Goal: Task Accomplishment & Management: Manage account settings

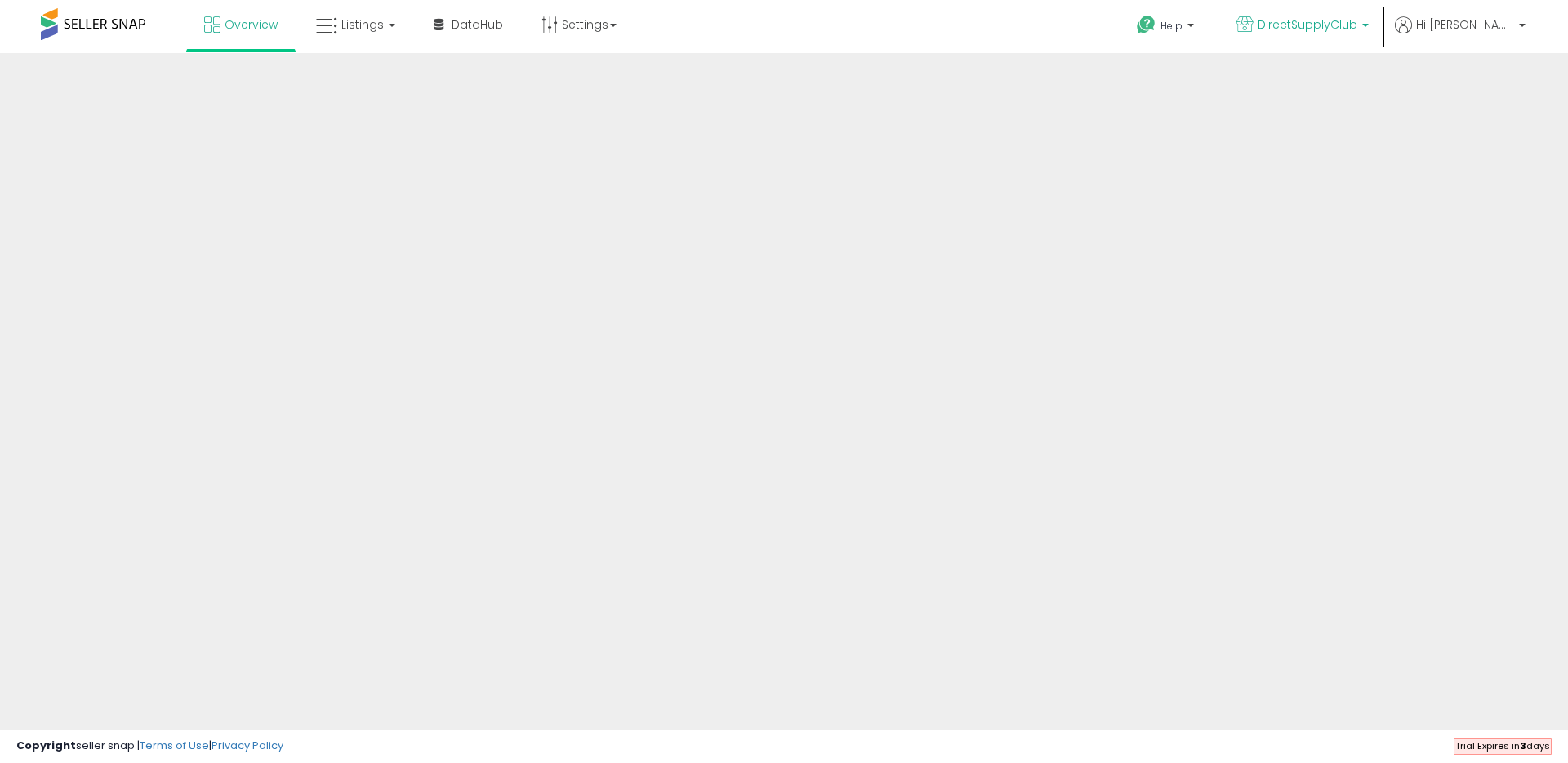
click at [1339, 21] on span "DirectSupplyClub" at bounding box center [1307, 24] width 99 height 16
click at [1358, 25] on span "DirectSupplyClub" at bounding box center [1307, 24] width 99 height 16
click at [1358, 27] on span "DirectSupplyClub" at bounding box center [1307, 24] width 99 height 16
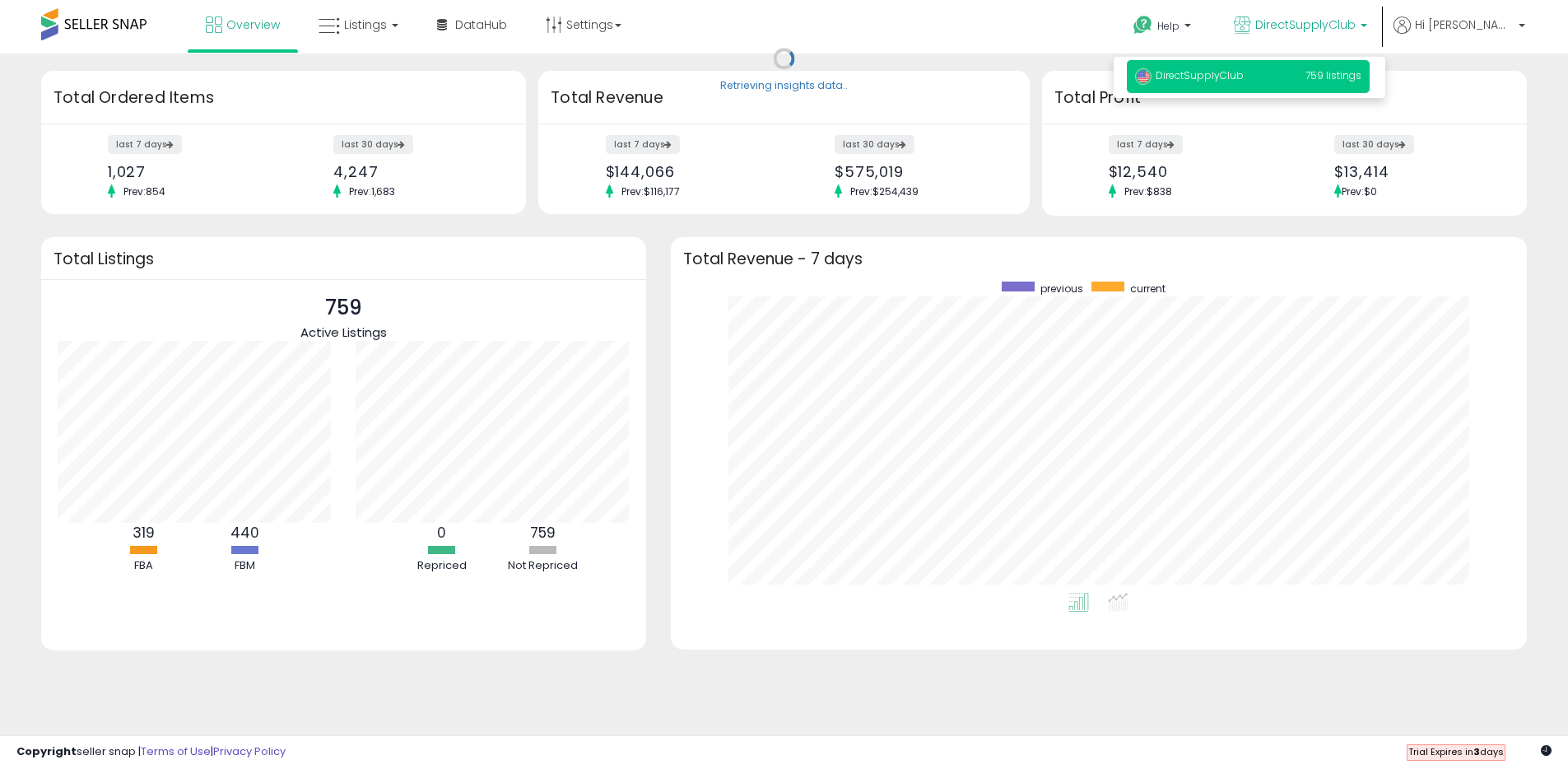
scroll to position [312, 824]
click at [1367, 28] on p "DirectSupplyClub" at bounding box center [1300, 27] width 133 height 21
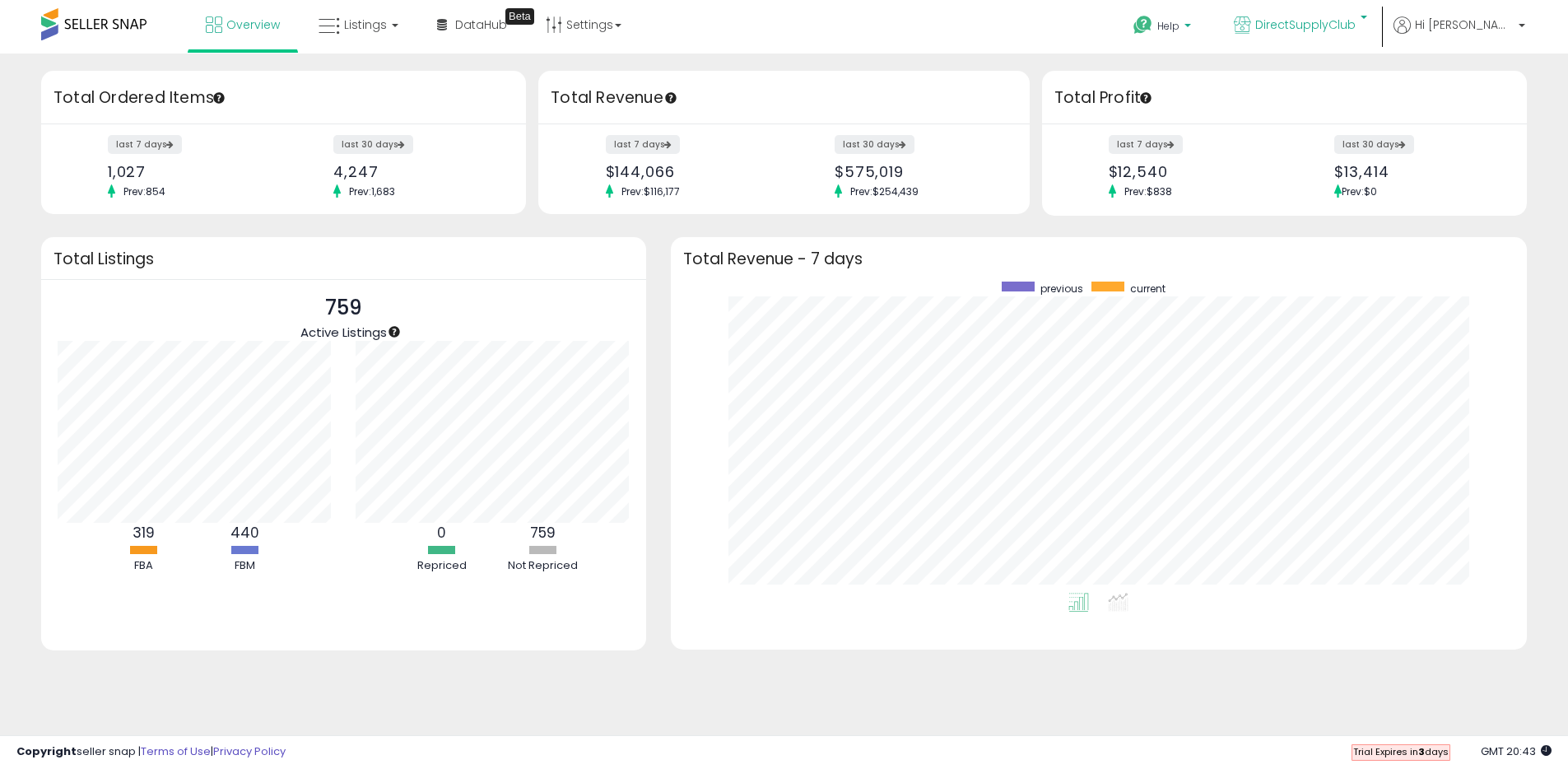
scroll to position [822808, 822037]
click at [599, 30] on link "Settings" at bounding box center [583, 25] width 100 height 50
click at [607, 85] on link "Store settings" at bounding box center [586, 83] width 74 height 15
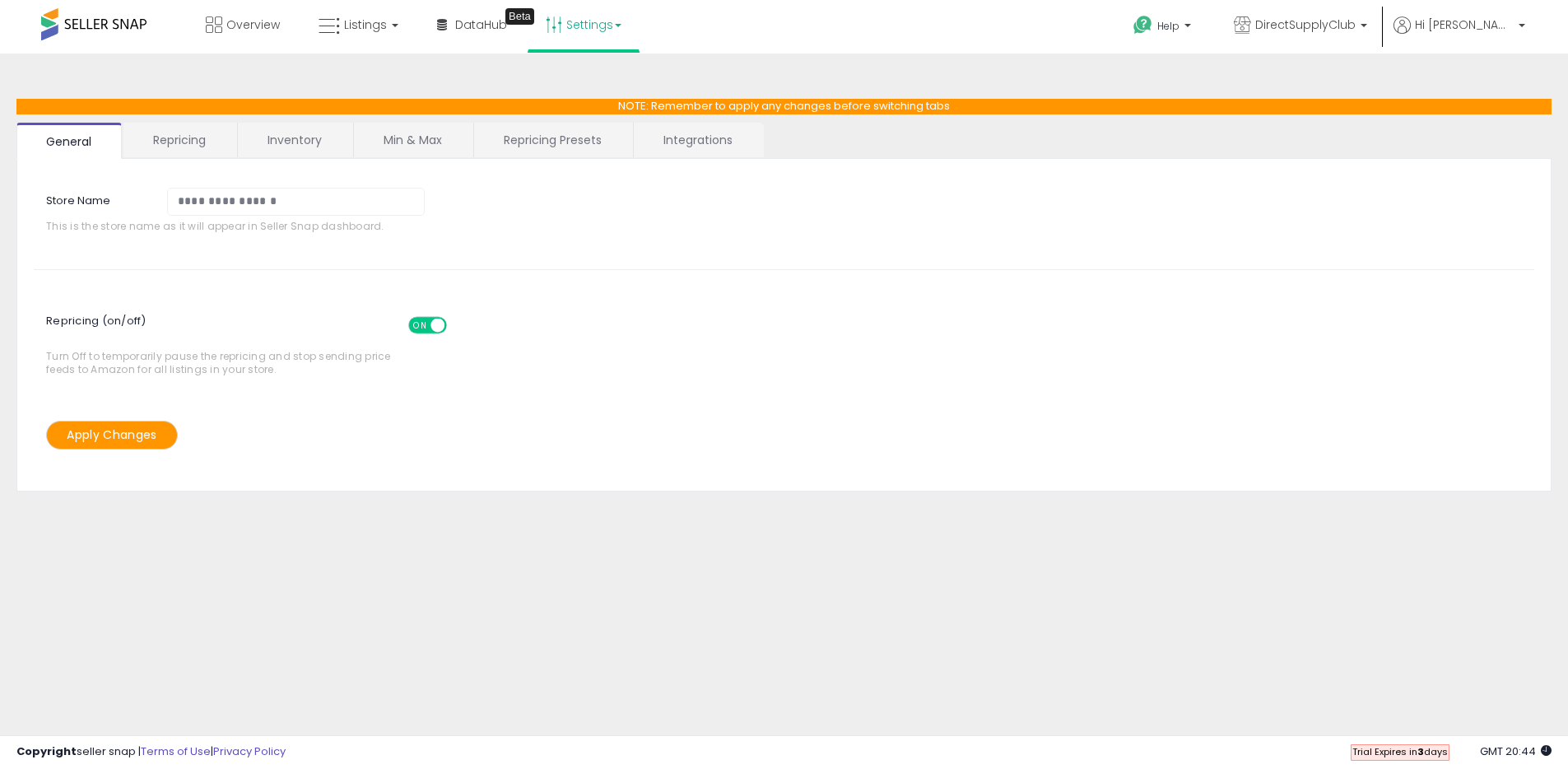
click at [663, 132] on link "Integrations" at bounding box center [697, 140] width 129 height 34
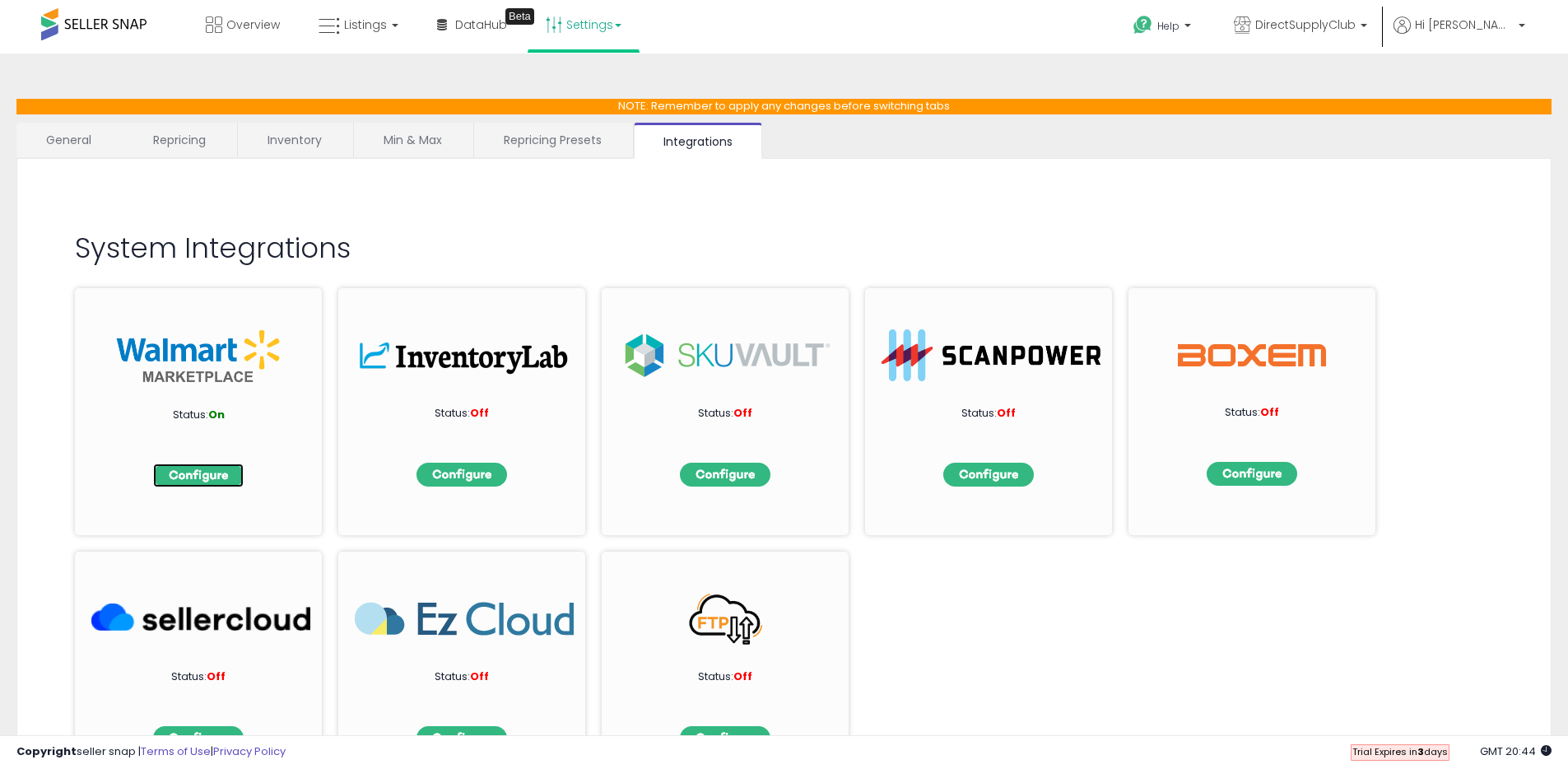
click at [220, 469] on img at bounding box center [198, 475] width 90 height 24
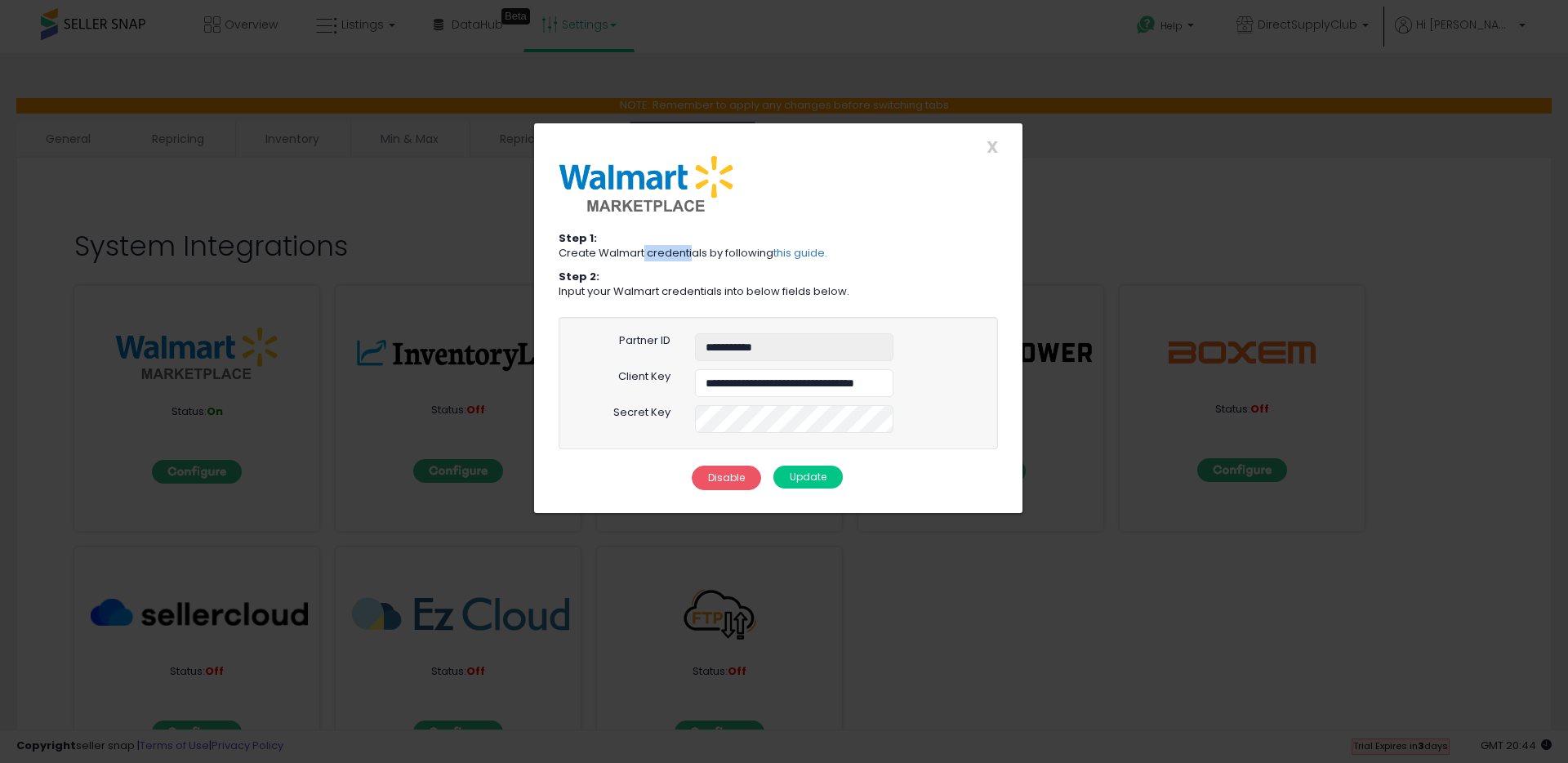
click at [642, 253] on p "Create Walmart credentials by following this guide." at bounding box center [778, 253] width 440 height 15
click at [994, 151] on span "X" at bounding box center [992, 147] width 11 height 23
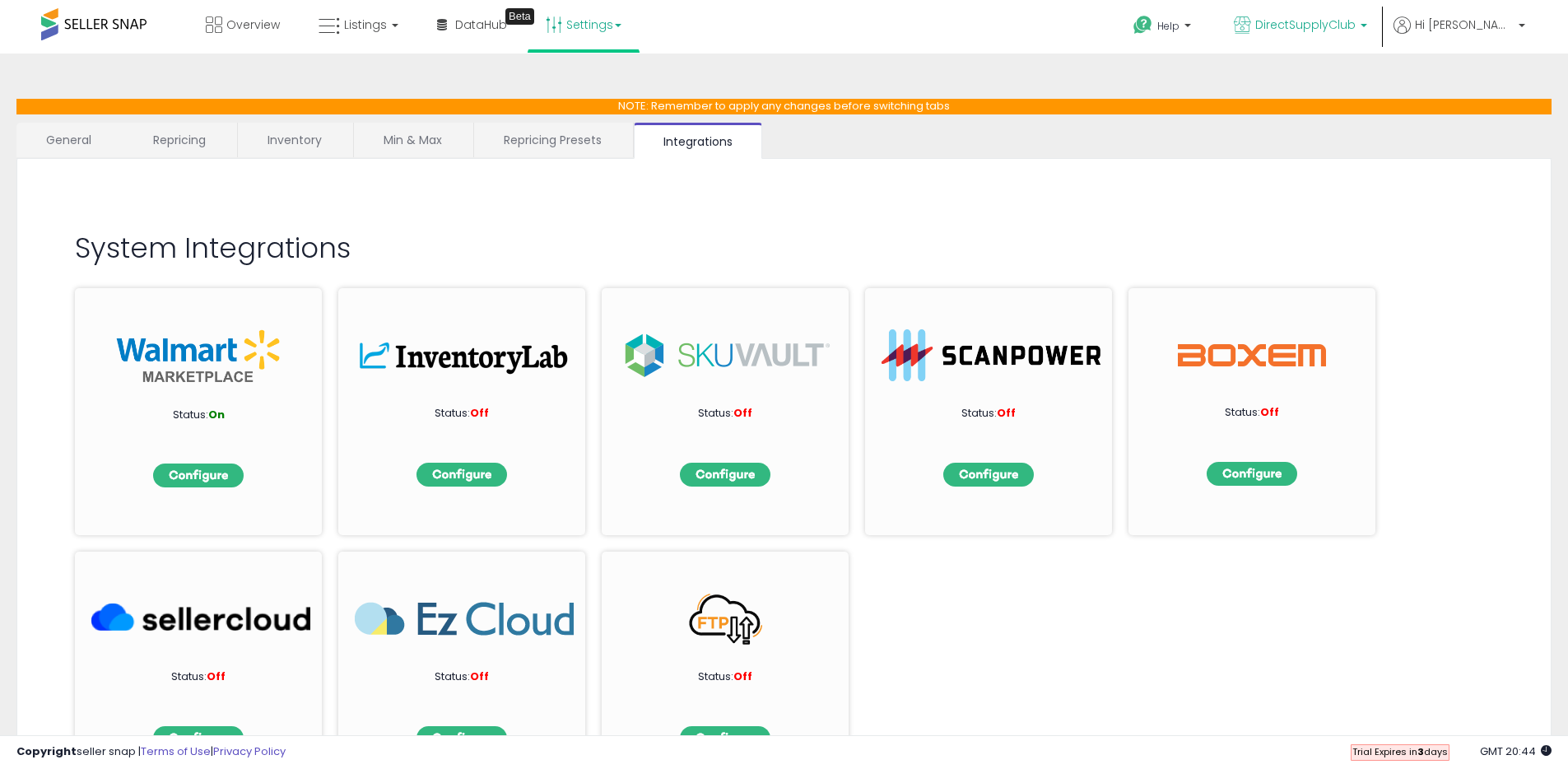
click at [1338, 34] on p "DirectSupplyClub" at bounding box center [1300, 27] width 133 height 21
click at [1215, 175] on div "System Integrations Status: On Status: Off Status: Off Status: Off Status: Off …" at bounding box center [783, 244] width 1500 height 137
click at [340, 24] on link "Listings" at bounding box center [358, 25] width 105 height 50
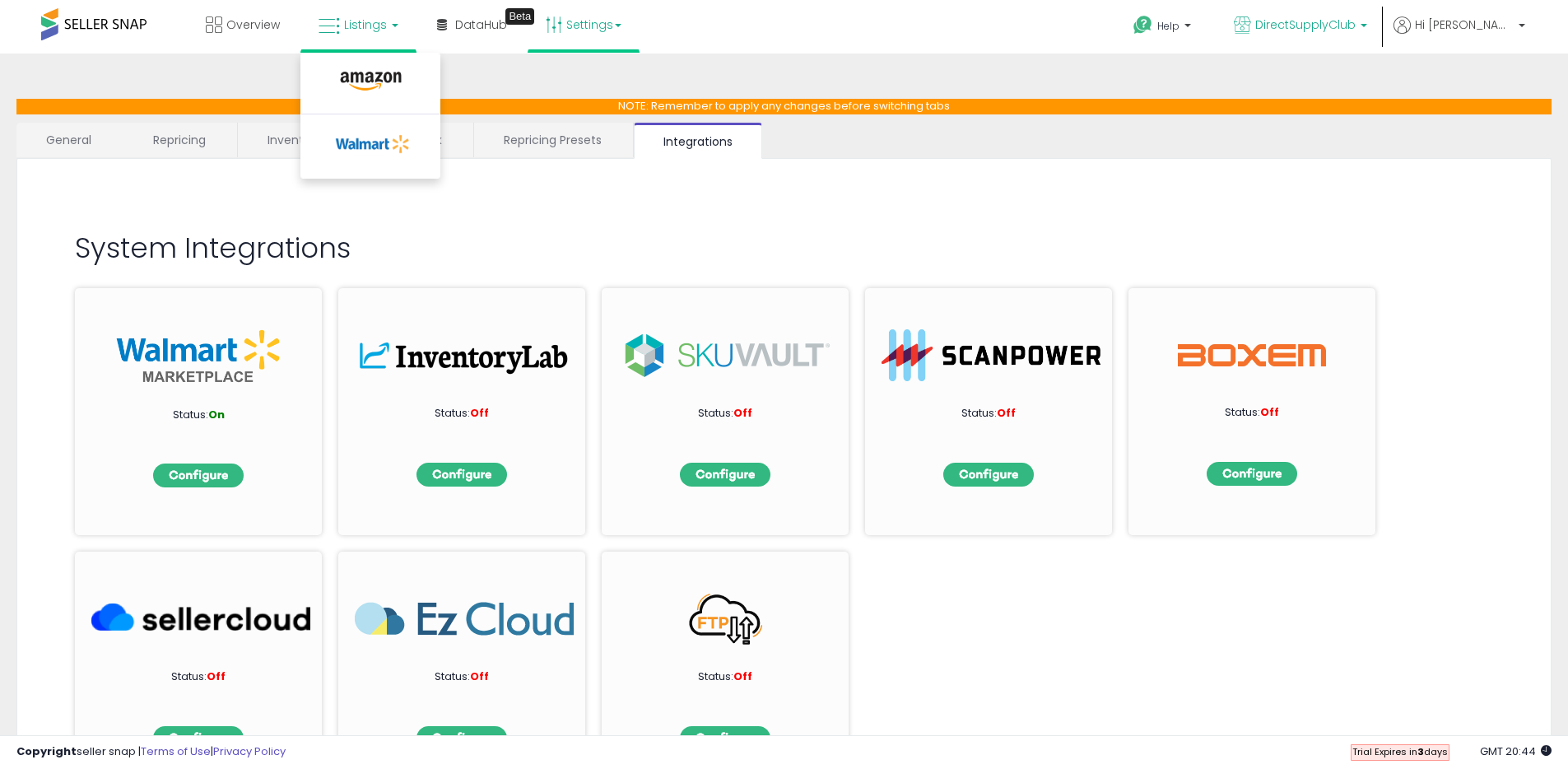
click at [1356, 27] on span "DirectSupplyClub" at bounding box center [1304, 24] width 100 height 16
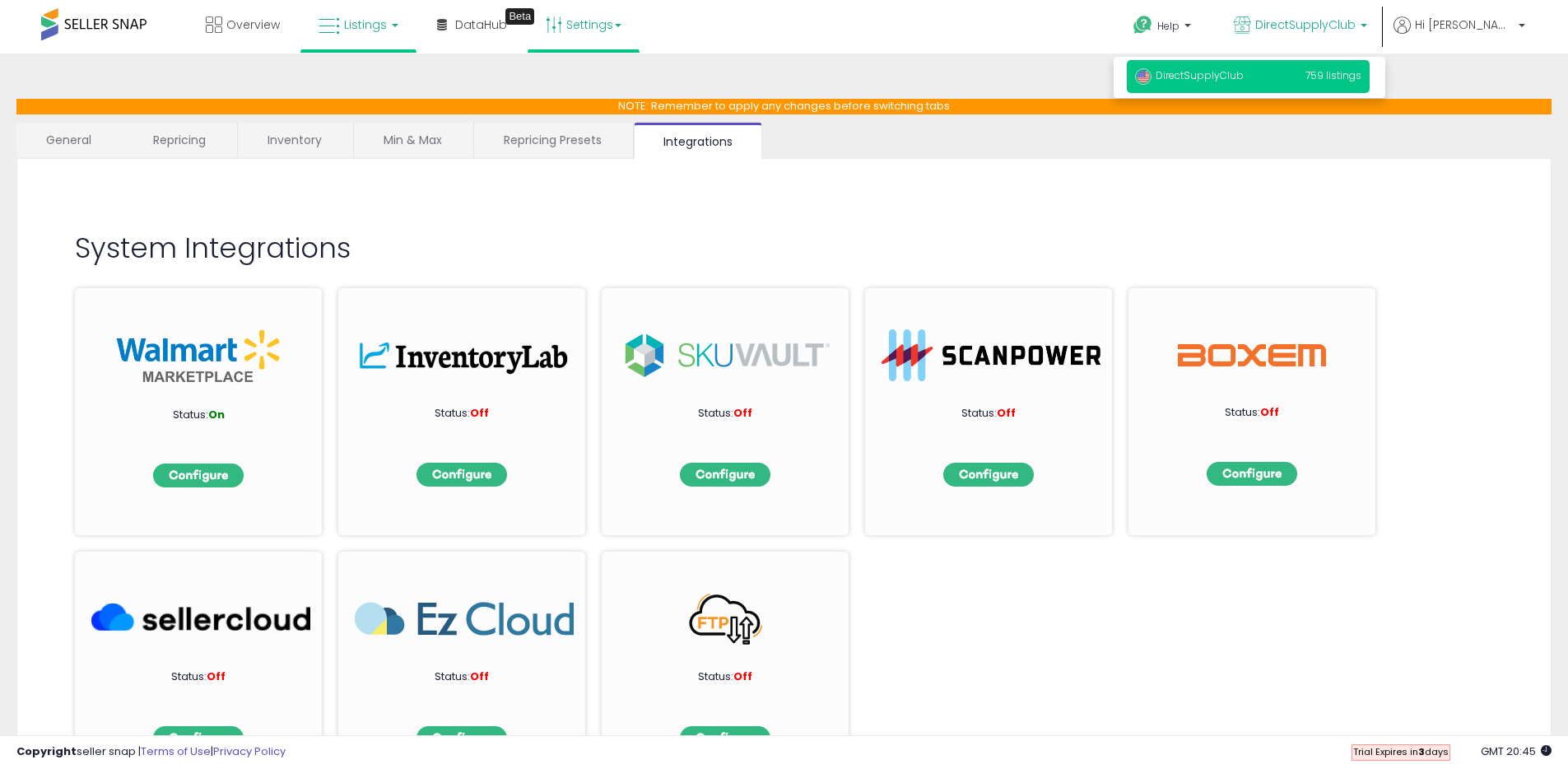
click at [372, 27] on span "Listings" at bounding box center [365, 24] width 43 height 16
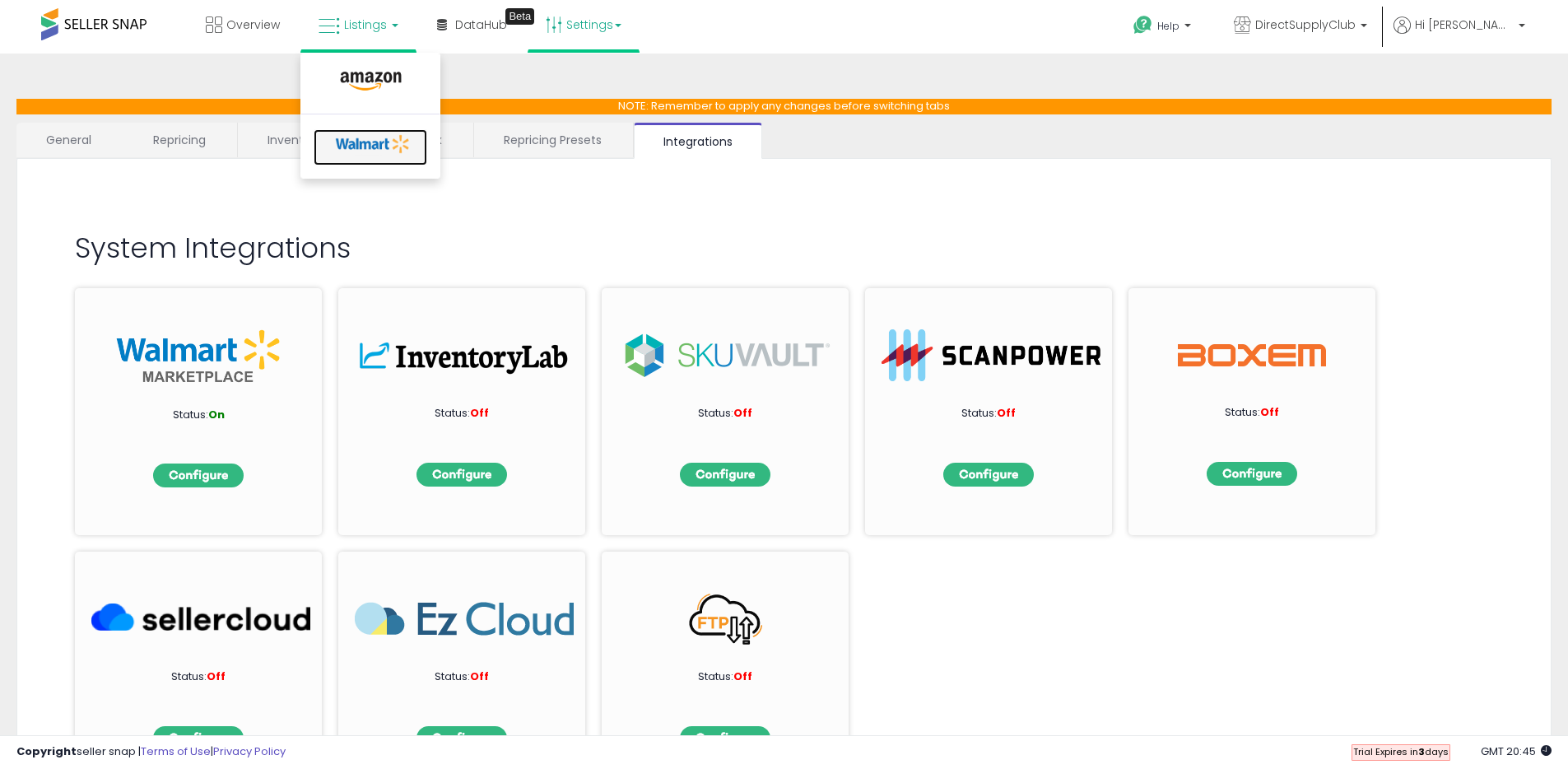
click at [370, 144] on icon at bounding box center [372, 144] width 87 height 25
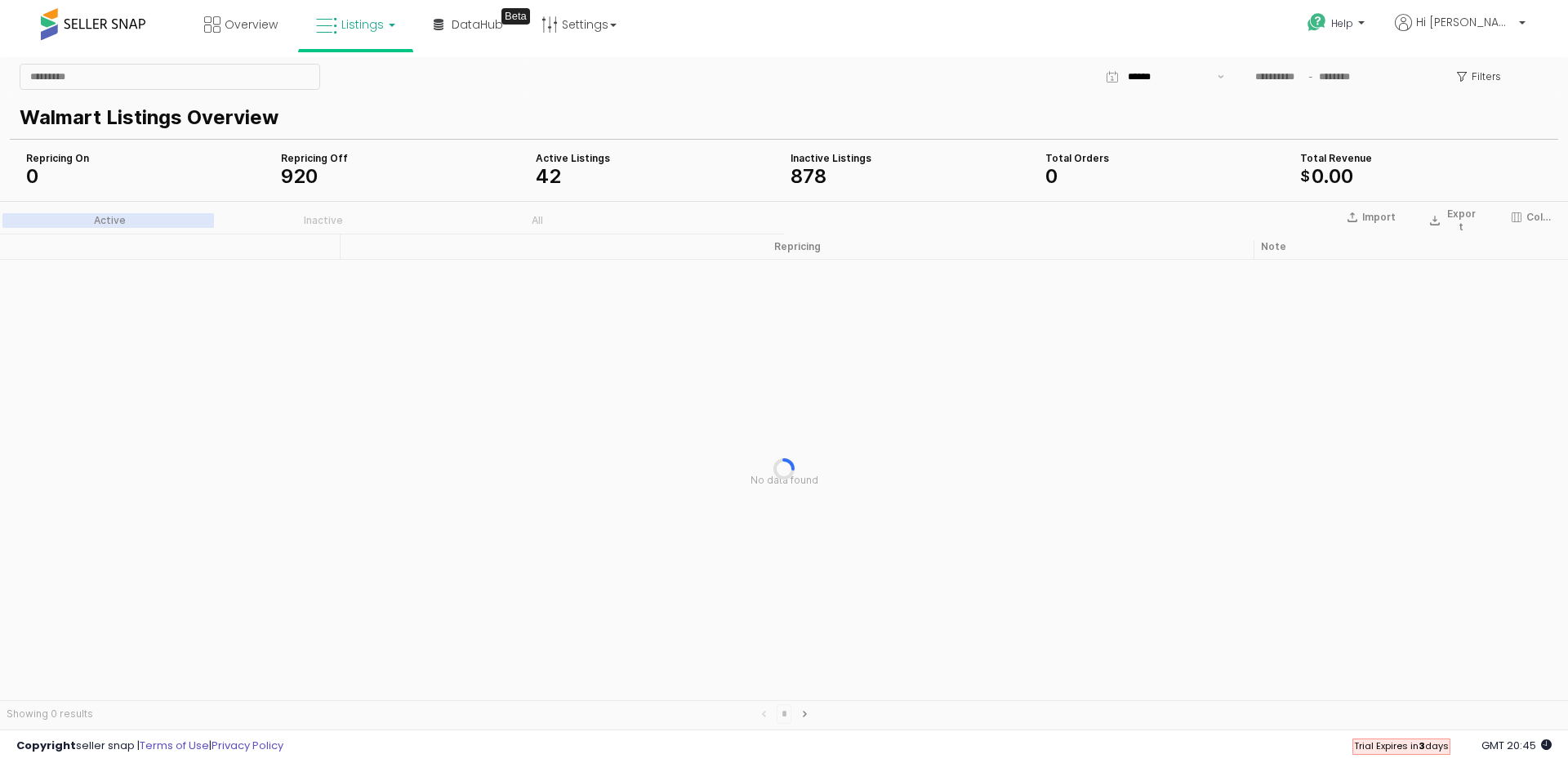
drag, startPoint x: 1392, startPoint y: 740, endPoint x: 1450, endPoint y: 742, distance: 58.0
click at [1450, 742] on div "Trial Expires [DATE]" at bounding box center [1402, 746] width 98 height 16
drag, startPoint x: 1450, startPoint y: 742, endPoint x: 1374, endPoint y: 745, distance: 76.1
click at [1375, 745] on div "Trial Expires [DATE]" at bounding box center [1402, 746] width 98 height 16
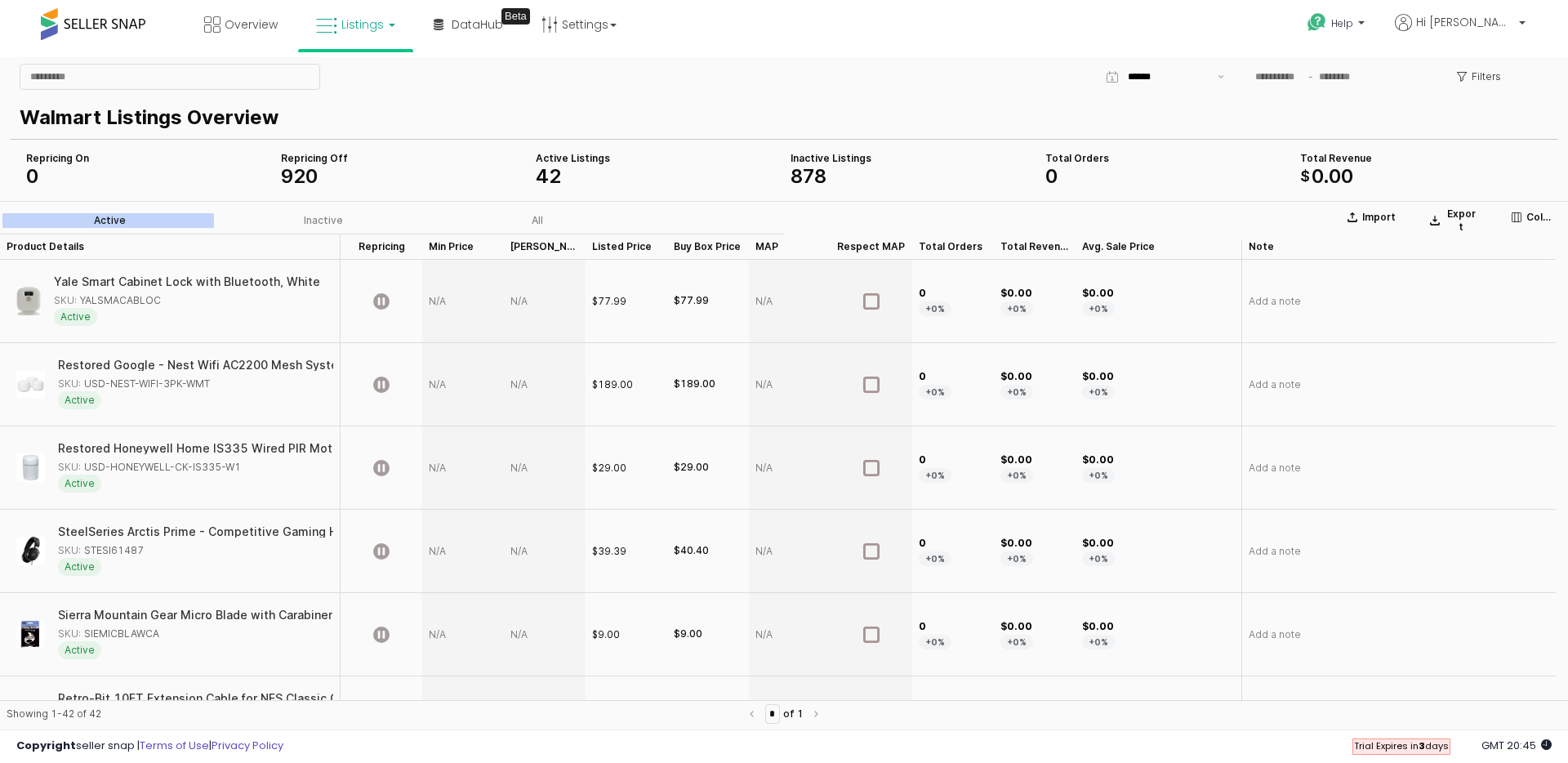
click at [442, 306] on div "App Frame" at bounding box center [463, 302] width 81 height 83
click at [443, 303] on div "App Frame" at bounding box center [463, 302] width 81 height 83
click at [443, 303] on div "App Frame" at bounding box center [463, 302] width 81 height 83
click at [268, 283] on div "Yale Smart Cabinet Lock with Bluetooth, White" at bounding box center [175, 282] width 267 height 11
click at [98, 283] on div "Yale Smart Cabinet Lock with Bluetooth, White" at bounding box center [181, 282] width 267 height 11
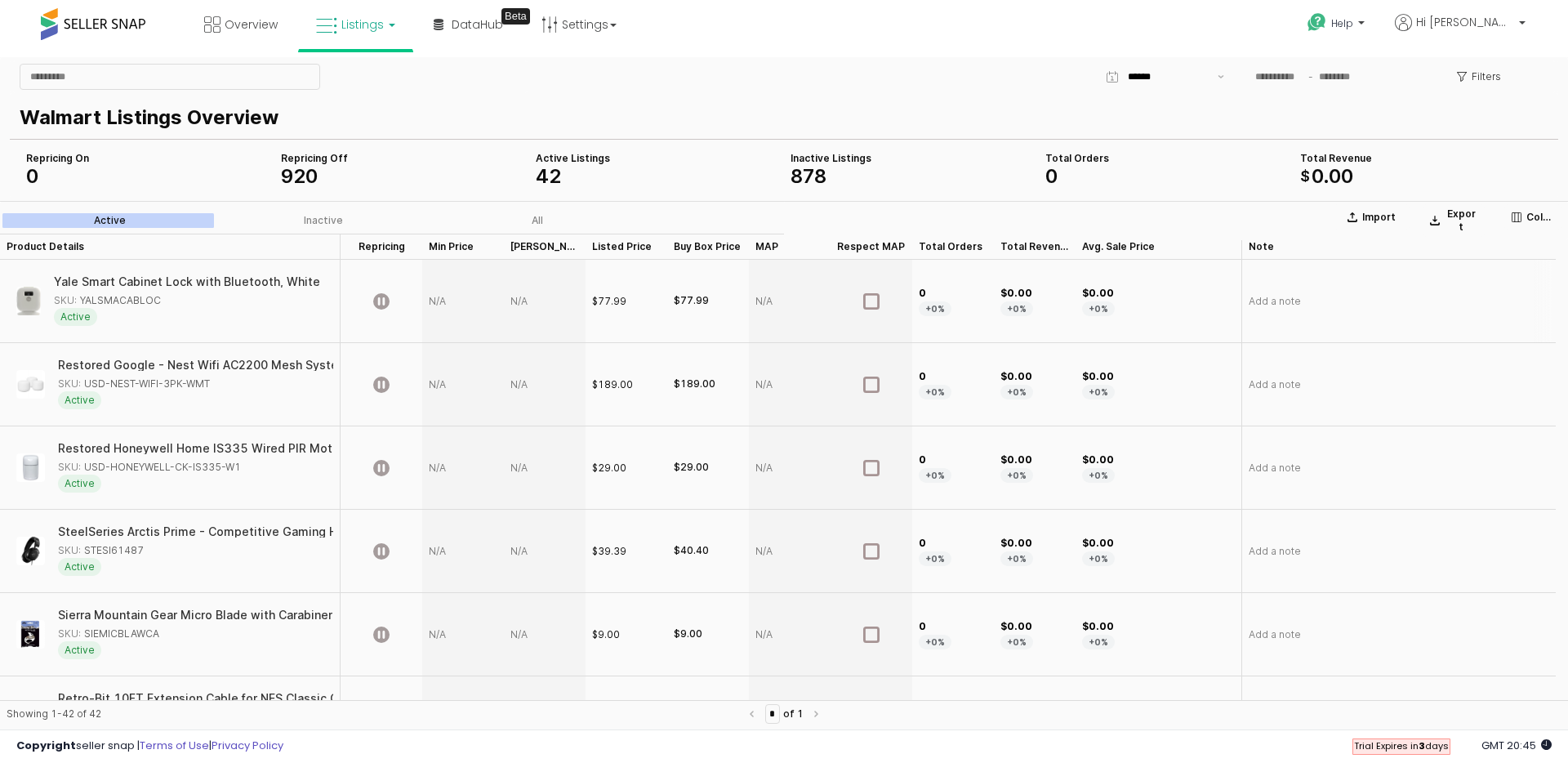
click at [74, 312] on span "Active" at bounding box center [76, 317] width 44 height 18
click at [84, 293] on div "SKU: YALSMACABLOC" at bounding box center [107, 301] width 107 height 15
click at [113, 273] on div "Yale Smart Cabinet Lock with Bluetooth, White SKU: YALSMACABLOC Active" at bounding box center [168, 301] width 323 height 69
click at [112, 279] on div "Yale Smart Cabinet Lock with Bluetooth, White" at bounding box center [181, 282] width 267 height 11
click at [112, 279] on div "Yale Smart Cabinet Lock with Bluetooth, White" at bounding box center [168, 282] width 267 height 11
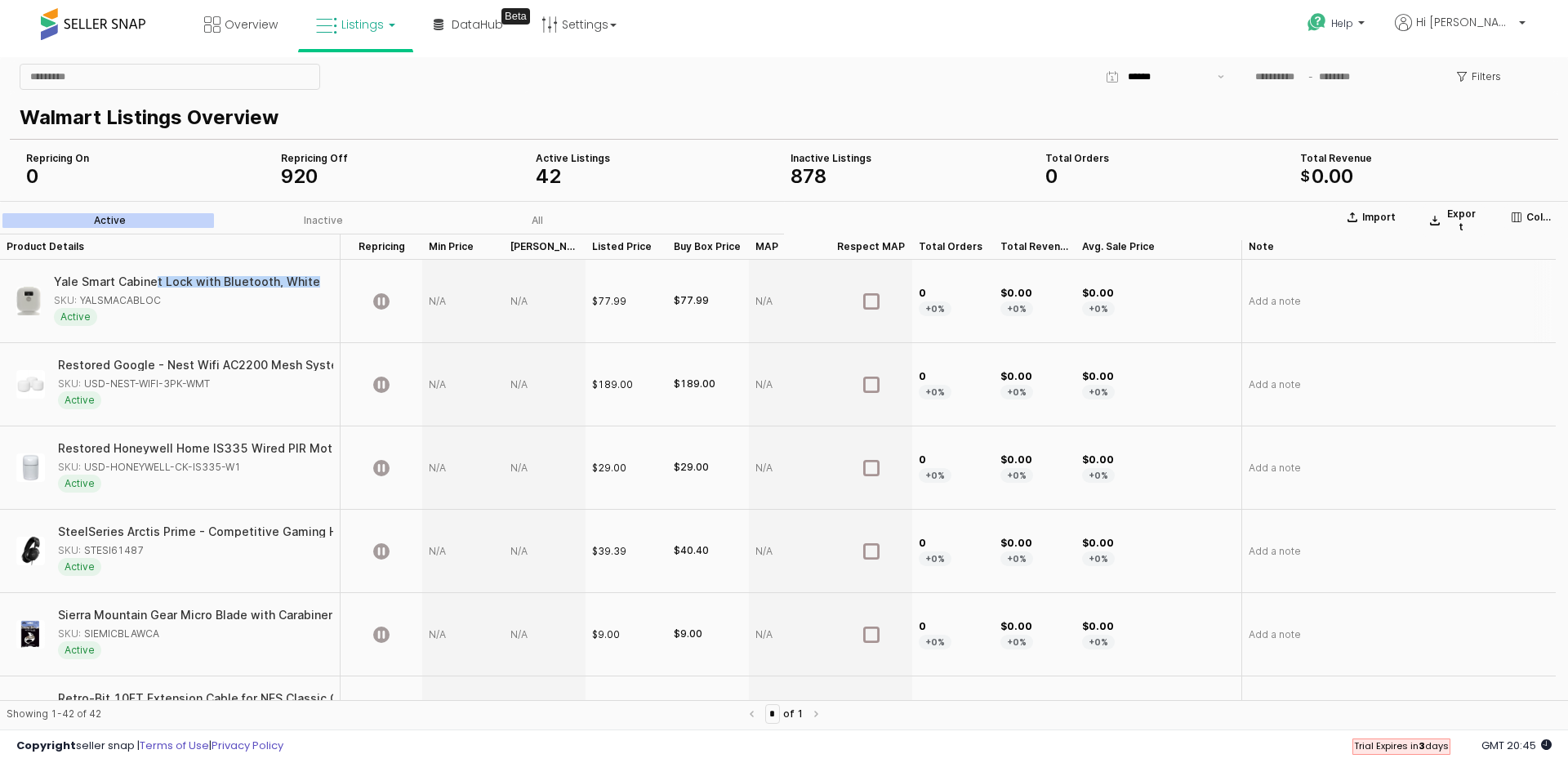
click at [112, 279] on div "Yale Smart Cabinet Lock with Bluetooth, White" at bounding box center [185, 282] width 267 height 11
click at [395, 300] on div "App Frame" at bounding box center [381, 302] width 81 height 83
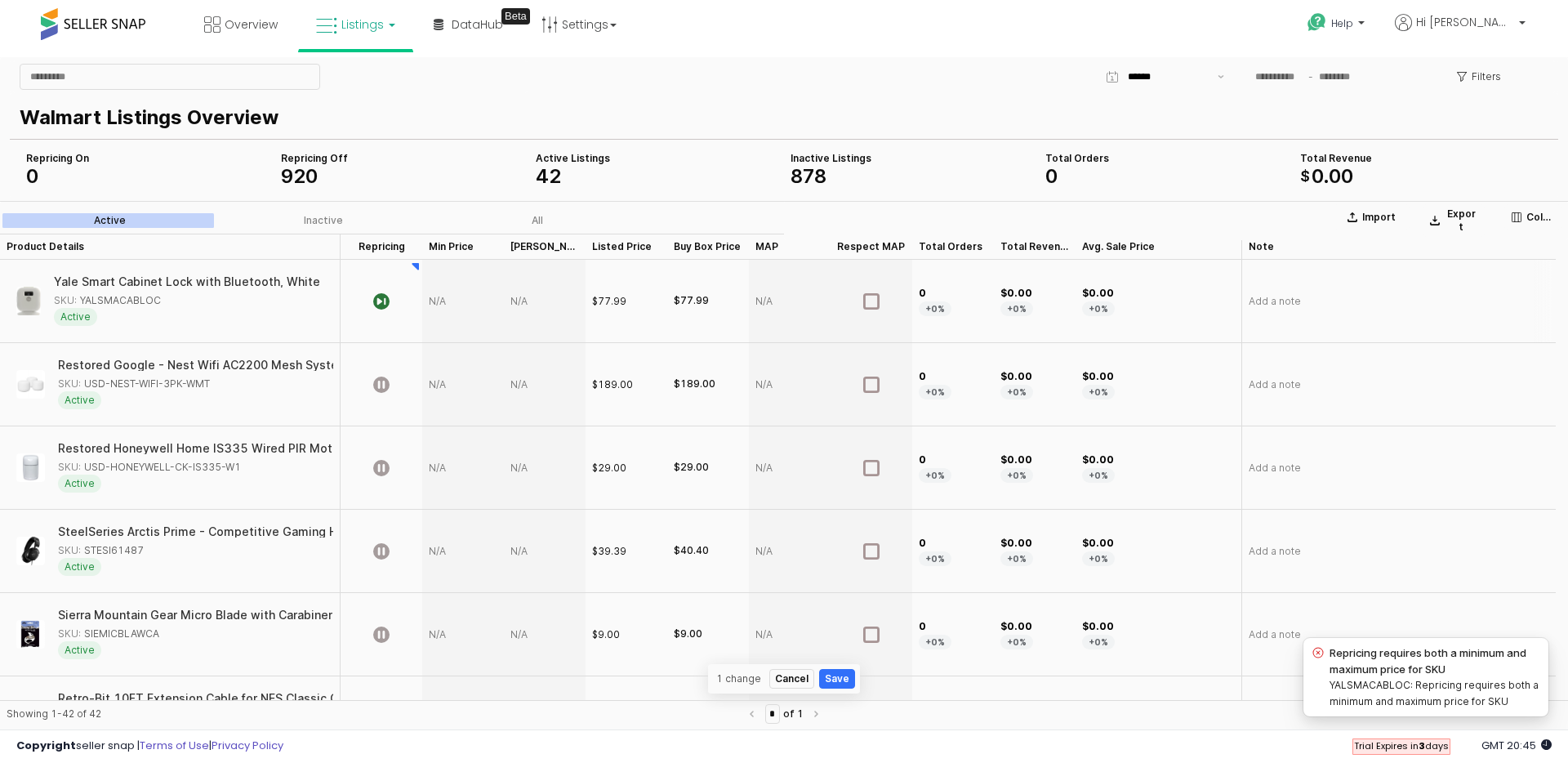
click at [523, 309] on div "App Frame" at bounding box center [545, 302] width 81 height 83
click at [518, 295] on div "App Frame" at bounding box center [545, 302] width 81 height 83
click at [420, 295] on div "App Frame" at bounding box center [381, 302] width 81 height 83
click at [375, 301] on icon "App Frame" at bounding box center [381, 301] width 16 height 16
click at [147, 294] on div "SKU: YALSMACABLOC" at bounding box center [107, 301] width 107 height 15
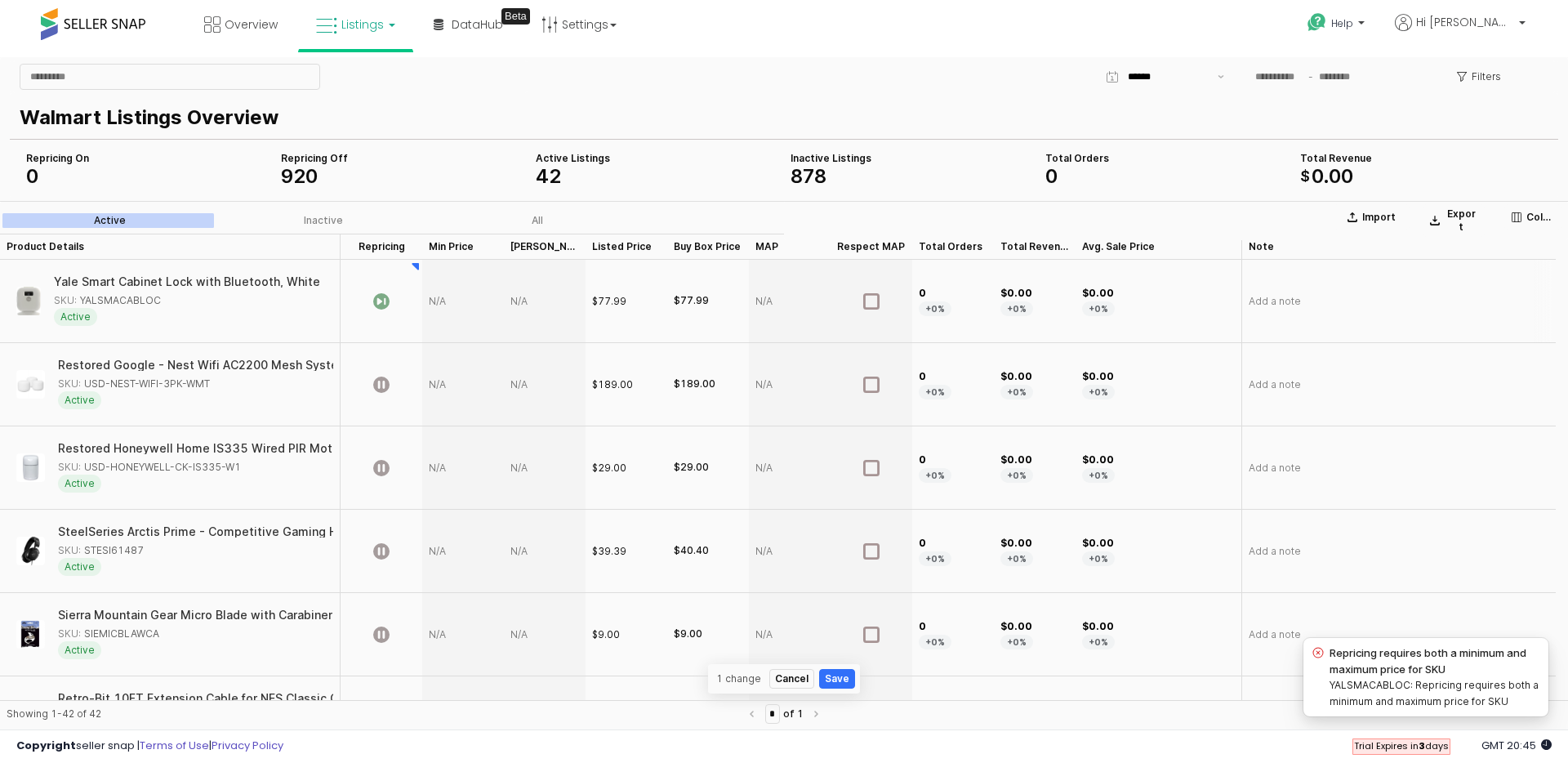
click at [147, 294] on div "SKU: YALSMACABLOC" at bounding box center [107, 301] width 107 height 15
click at [147, 293] on div "SKU: YALSMACABLOC" at bounding box center [107, 301] width 107 height 15
click at [837, 678] on button "Save" at bounding box center [837, 678] width 36 height 20
click at [466, 303] on div "App Frame" at bounding box center [463, 302] width 81 height 83
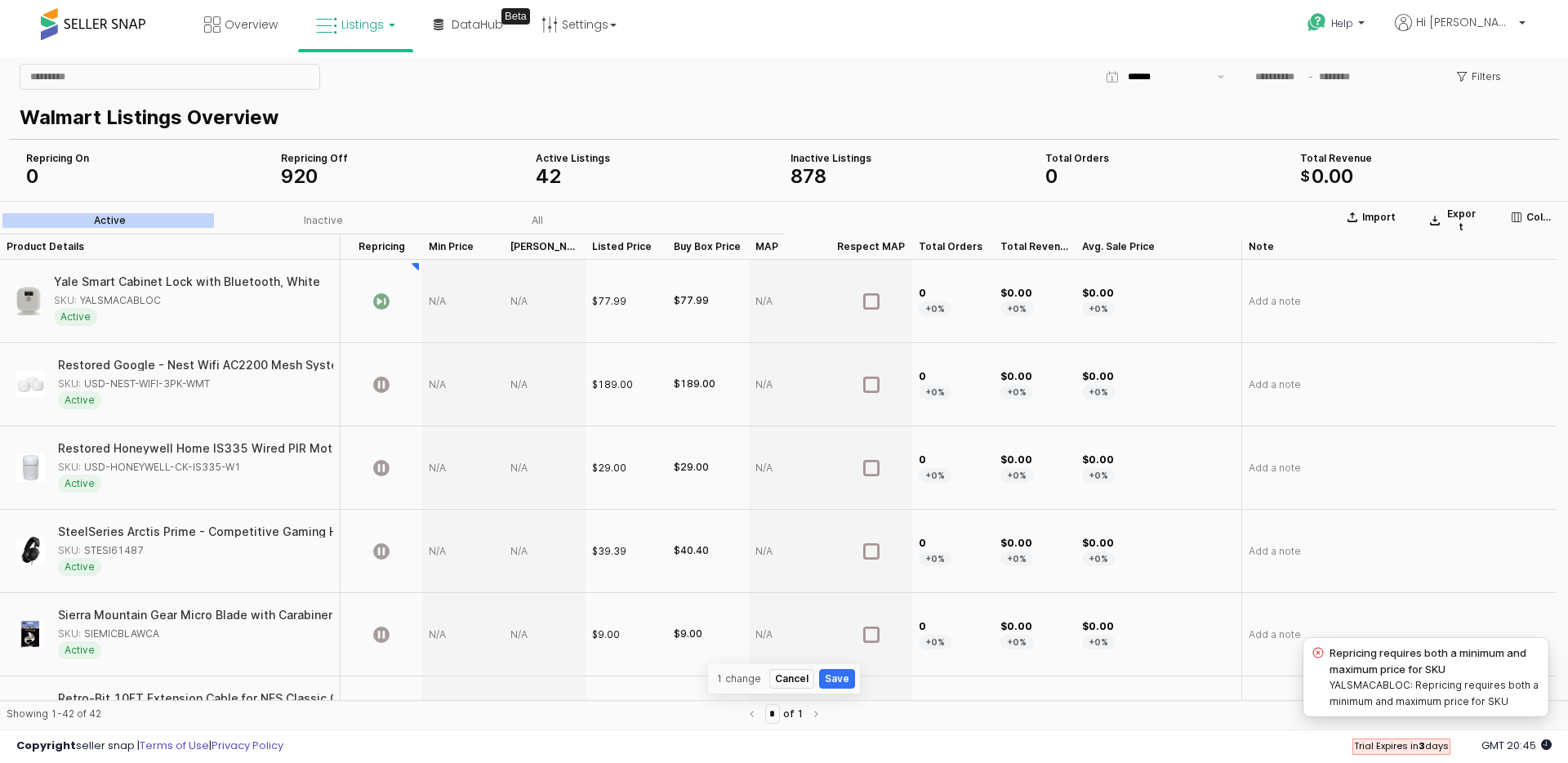
click at [429, 301] on div "App Frame" at bounding box center [463, 302] width 81 height 83
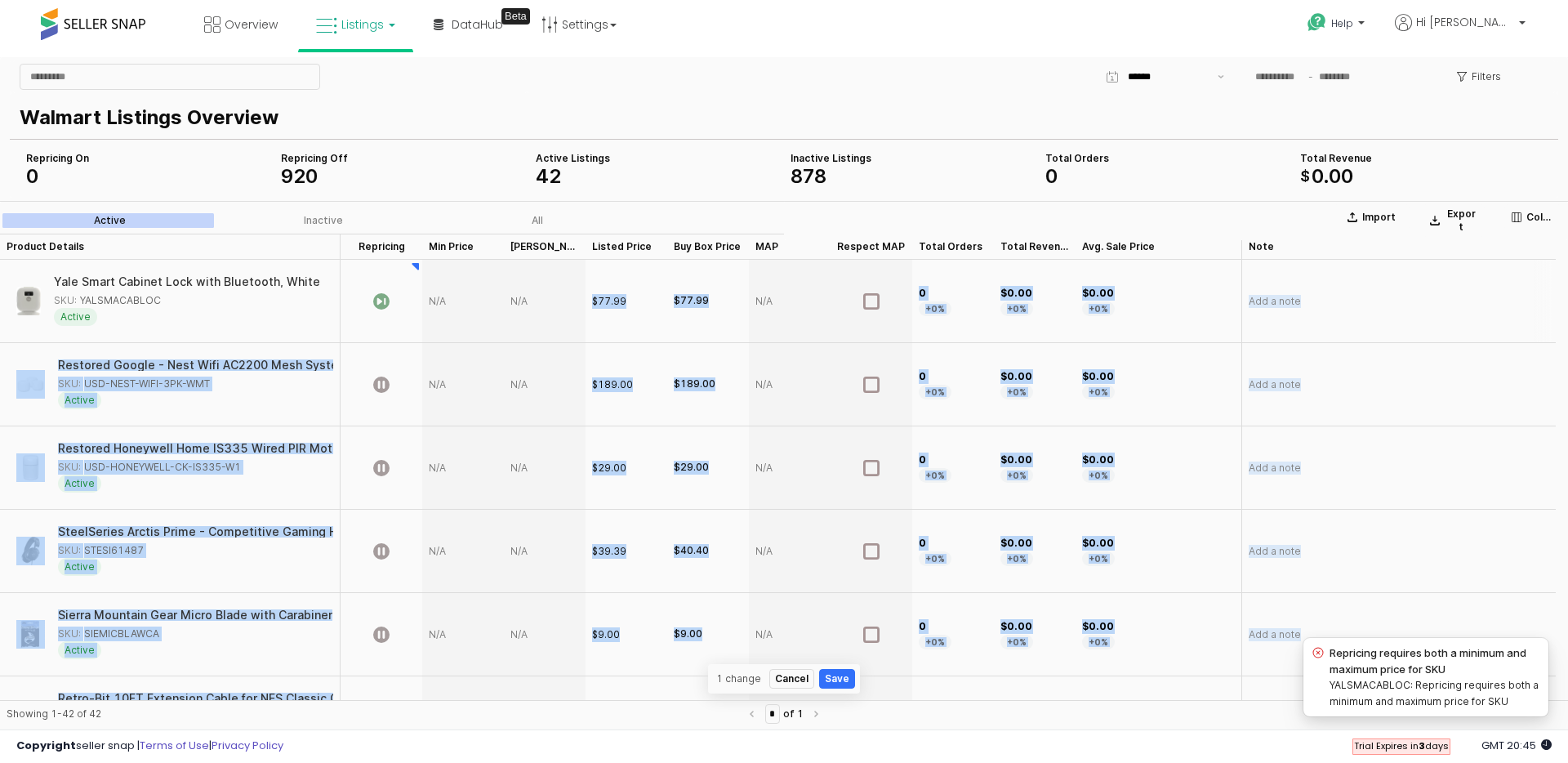
click at [444, 303] on div "App Frame" at bounding box center [463, 302] width 81 height 83
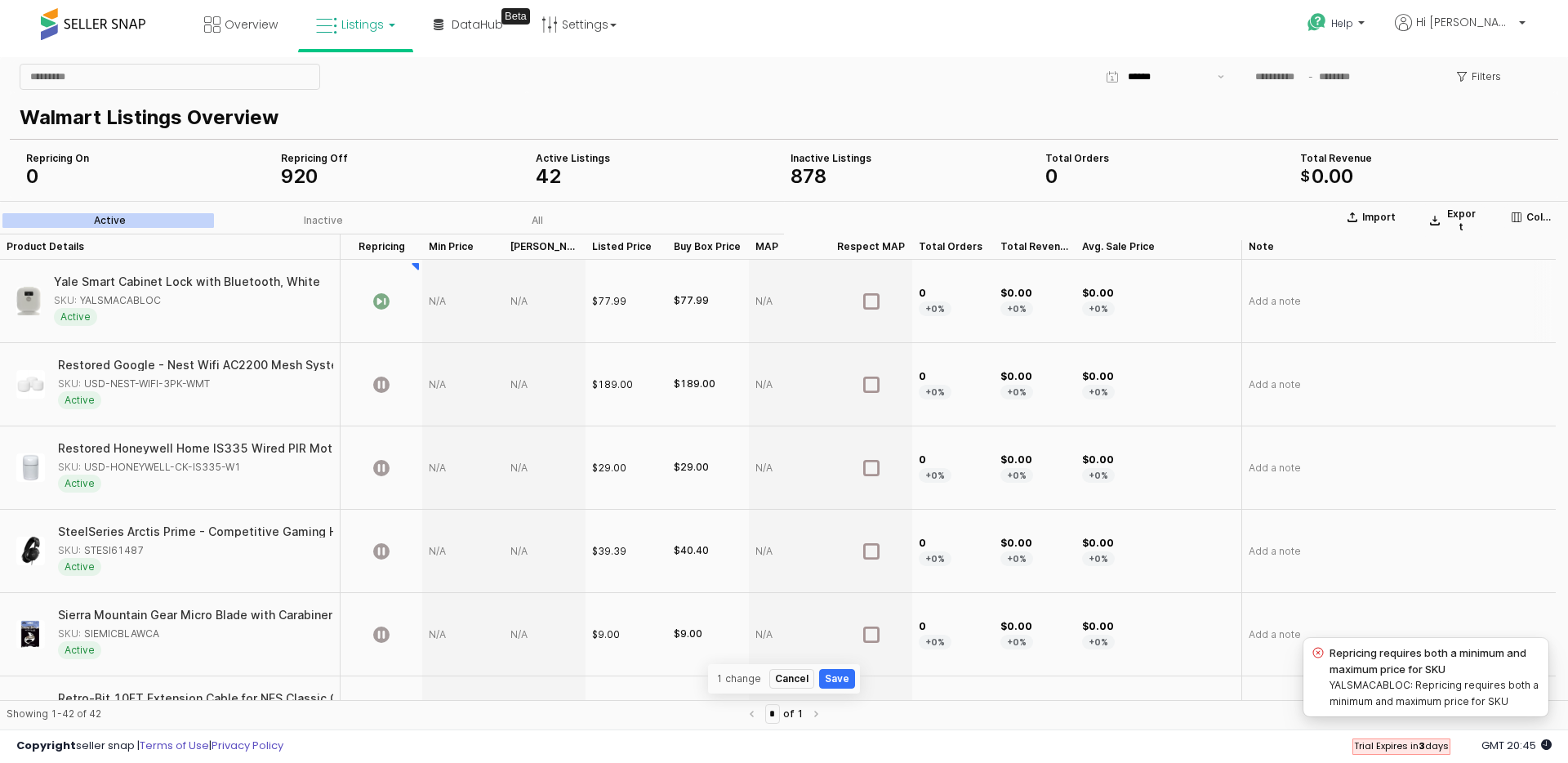
click at [444, 303] on div "App Frame" at bounding box center [463, 302] width 81 height 83
click at [471, 306] on div "App Frame" at bounding box center [463, 302] width 81 height 83
click at [519, 309] on div "App Frame" at bounding box center [545, 302] width 81 height 83
click at [523, 303] on div "App Frame" at bounding box center [545, 302] width 81 height 83
click at [460, 299] on div "App Frame" at bounding box center [463, 302] width 81 height 83
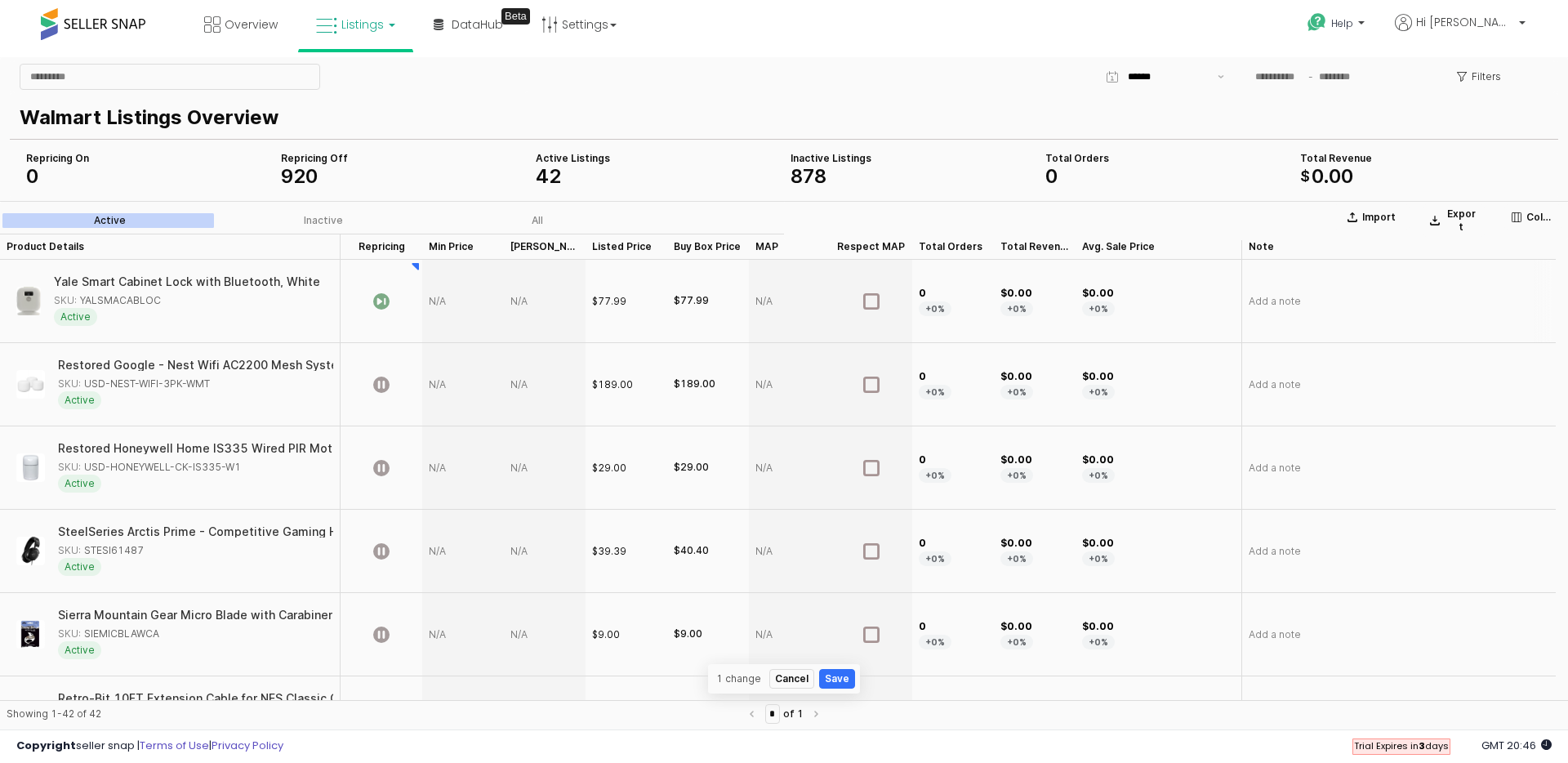
click at [453, 301] on div "App Frame" at bounding box center [463, 302] width 81 height 83
click at [539, 303] on div "App Frame" at bounding box center [545, 302] width 81 height 83
click at [546, 301] on div "App Frame" at bounding box center [545, 302] width 81 height 83
click at [575, 298] on div "App Frame" at bounding box center [545, 302] width 81 height 83
click at [520, 295] on div "App Frame" at bounding box center [545, 302] width 81 height 83
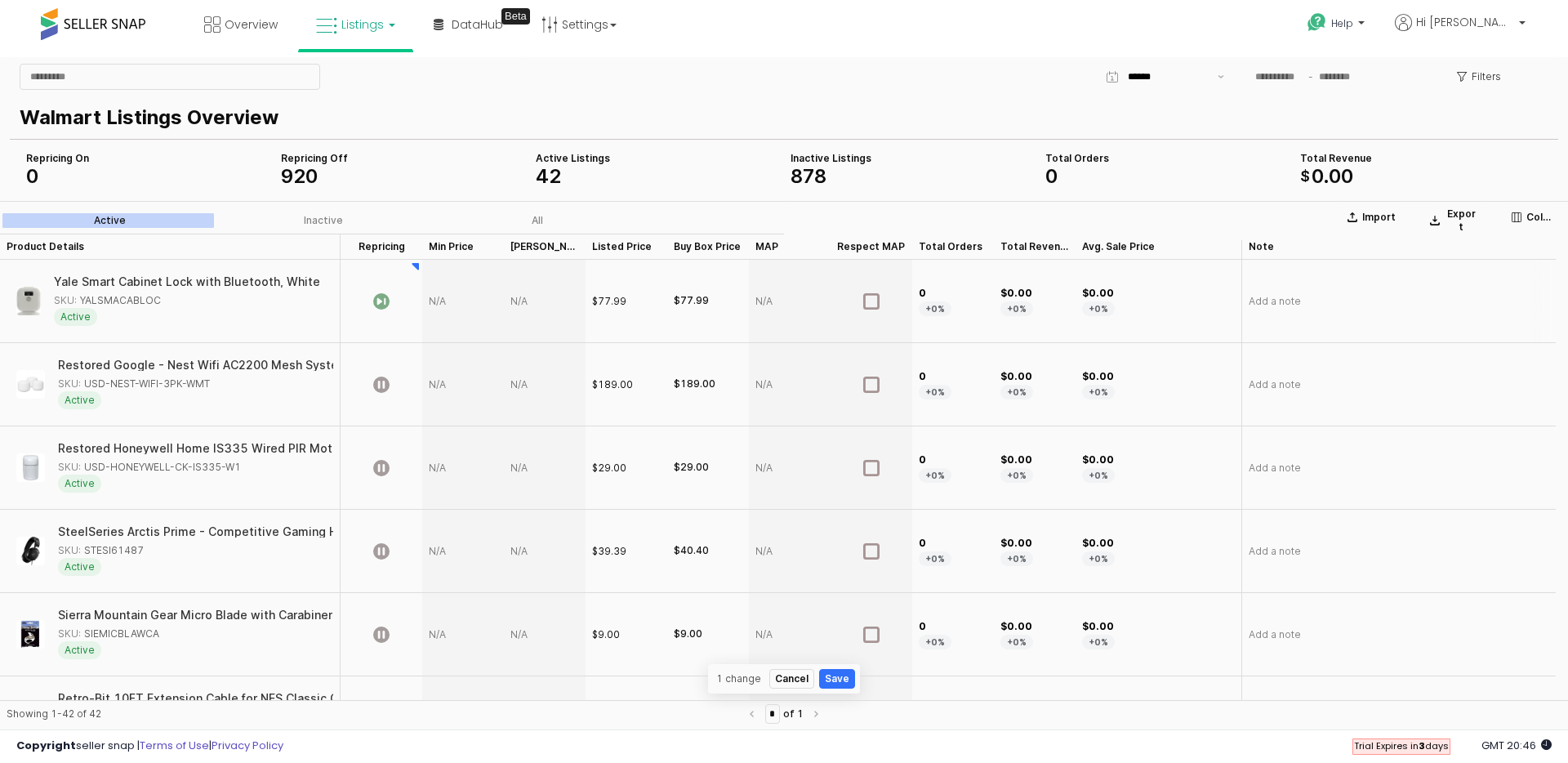
click at [537, 315] on div "App Frame" at bounding box center [545, 302] width 81 height 83
click at [545, 309] on div "App Frame" at bounding box center [545, 302] width 81 height 83
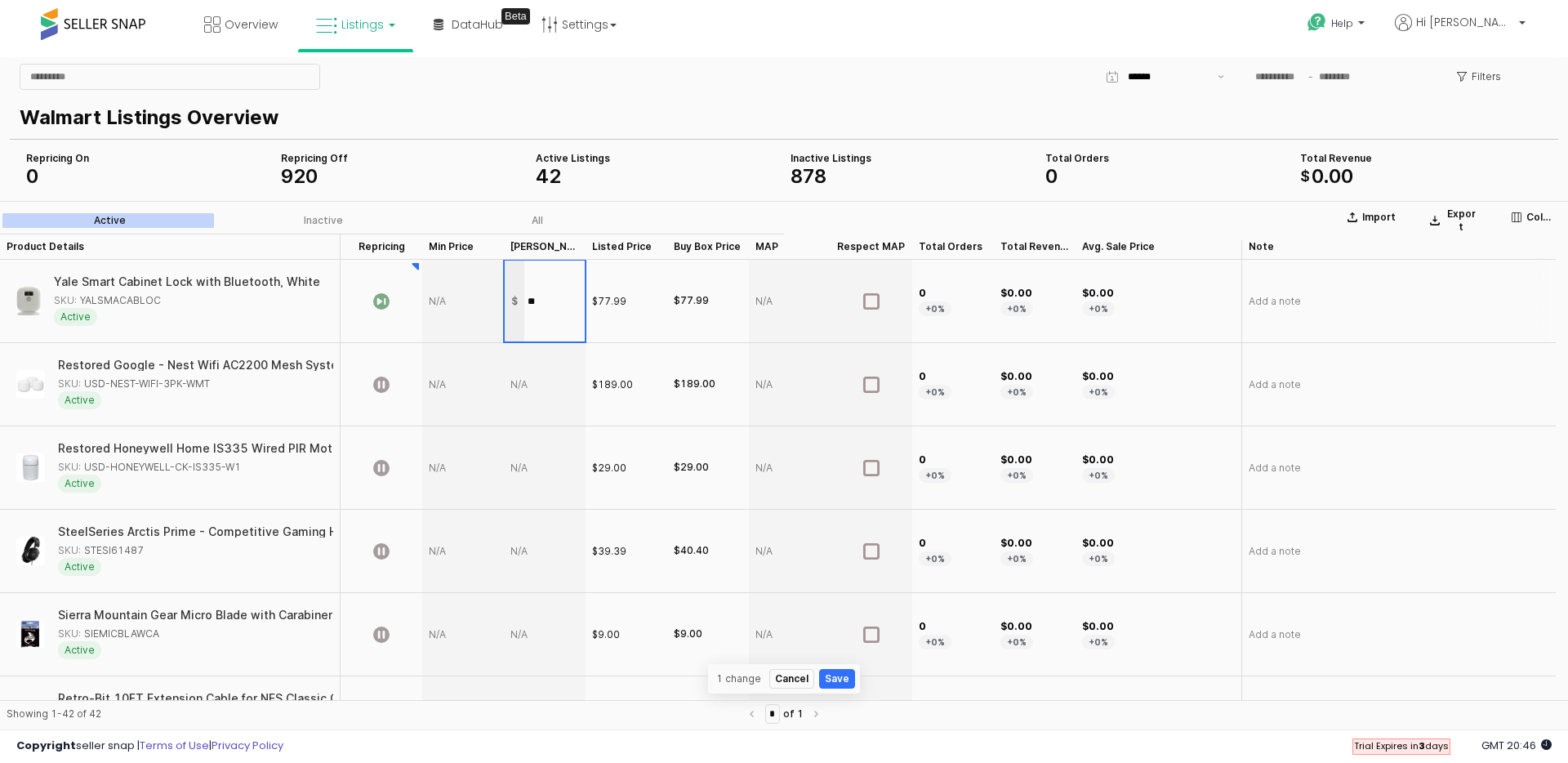
type input "***"
click at [442, 299] on div "App Frame" at bounding box center [463, 302] width 81 height 83
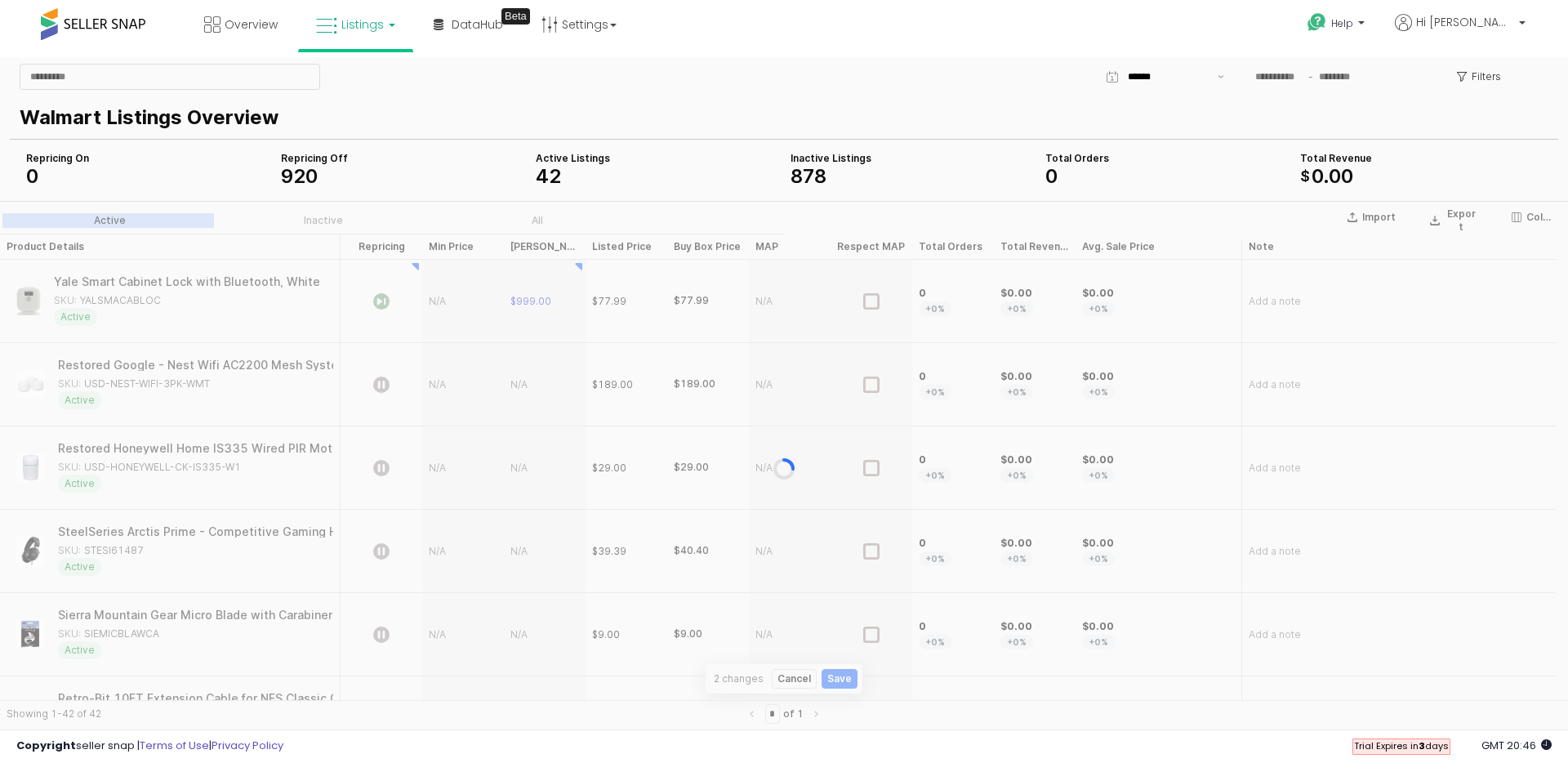
click at [442, 297] on div "App Frame" at bounding box center [784, 468] width 1568 height 535
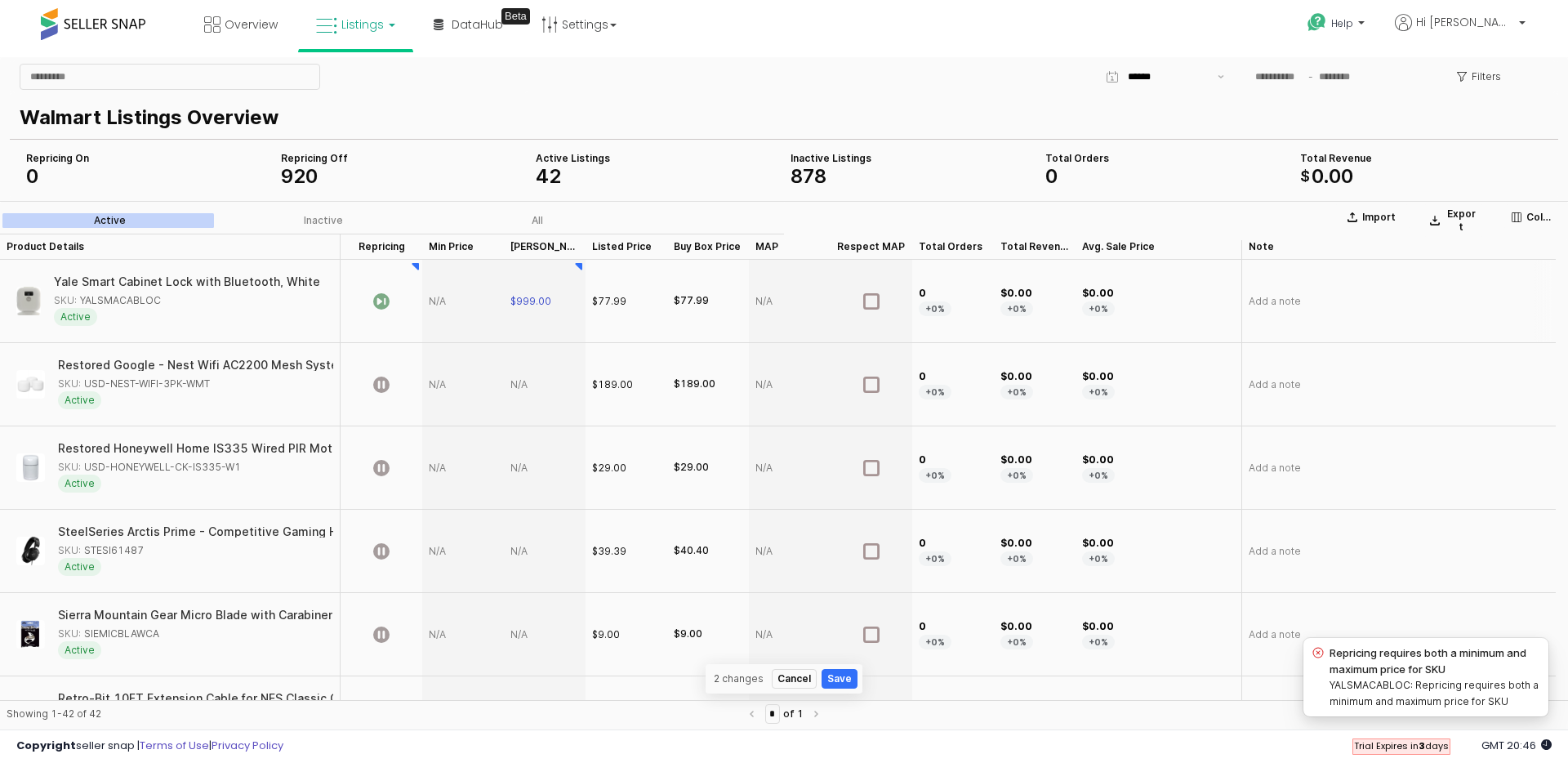
click at [445, 301] on div "App Frame" at bounding box center [463, 302] width 81 height 83
type input "***"
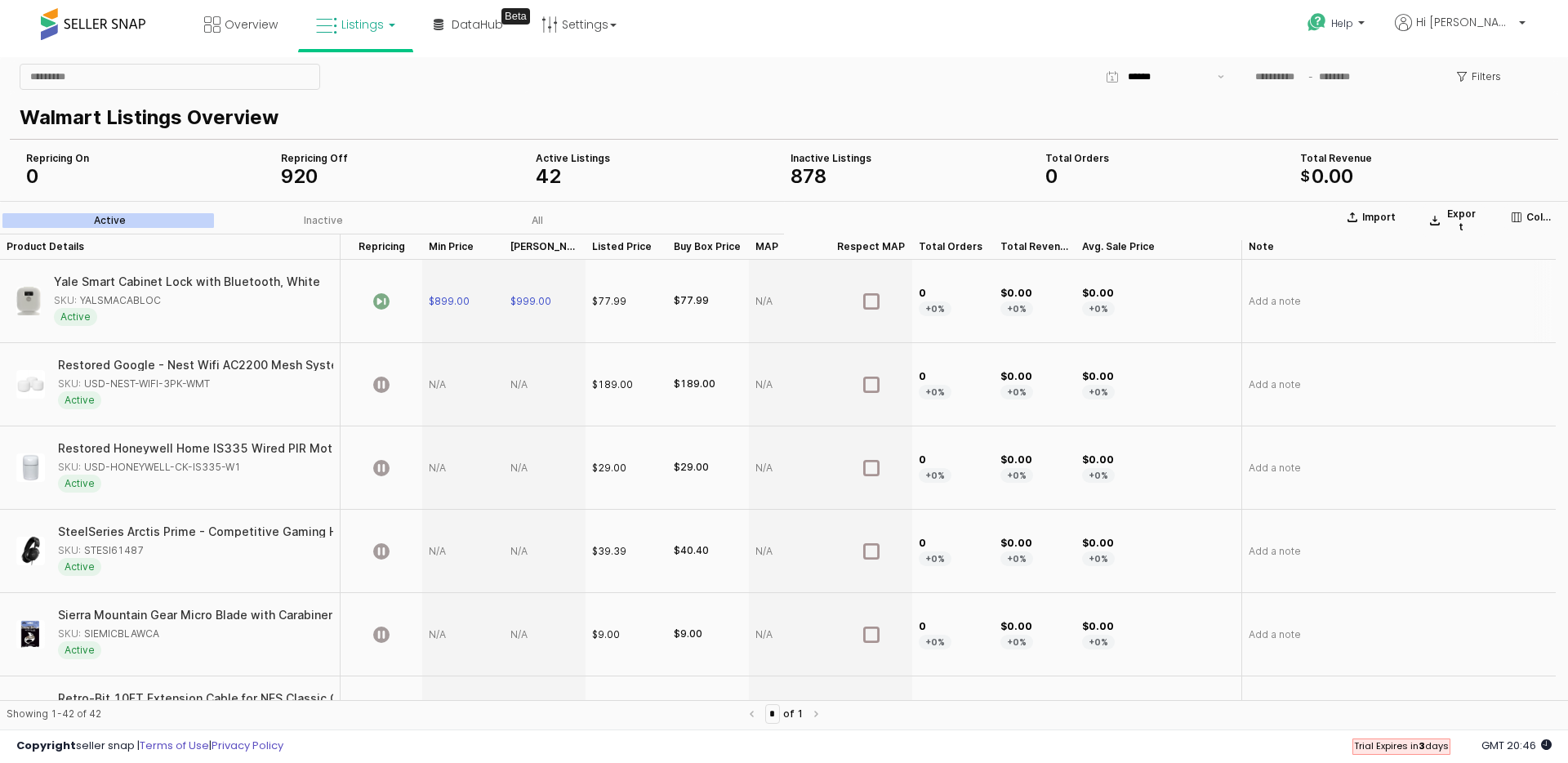
click at [145, 282] on div "Yale Smart Cabinet Lock with Bluetooth, White" at bounding box center [129, 282] width 267 height 11
click at [145, 282] on div "Yale Smart Cabinet Lock with Bluetooth, White" at bounding box center [166, 282] width 267 height 11
click at [160, 310] on div "Active" at bounding box center [187, 317] width 267 height 18
click at [111, 321] on div "Active" at bounding box center [187, 317] width 267 height 18
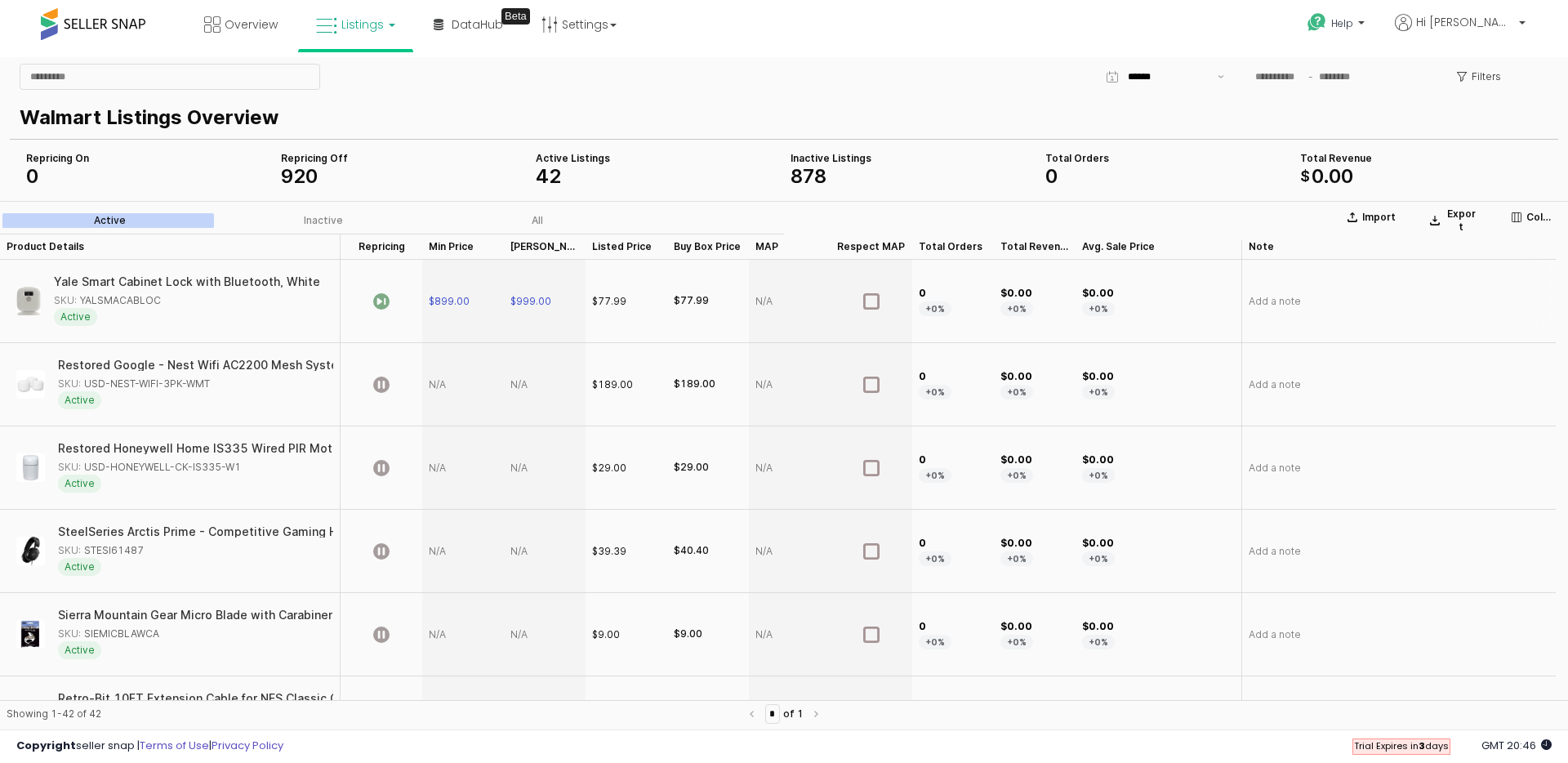
click at [111, 321] on div "Active" at bounding box center [187, 317] width 267 height 18
click at [75, 317] on span "Active" at bounding box center [76, 317] width 44 height 18
click at [75, 316] on span "Active" at bounding box center [76, 317] width 44 height 18
click at [167, 323] on div "Active" at bounding box center [187, 317] width 267 height 18
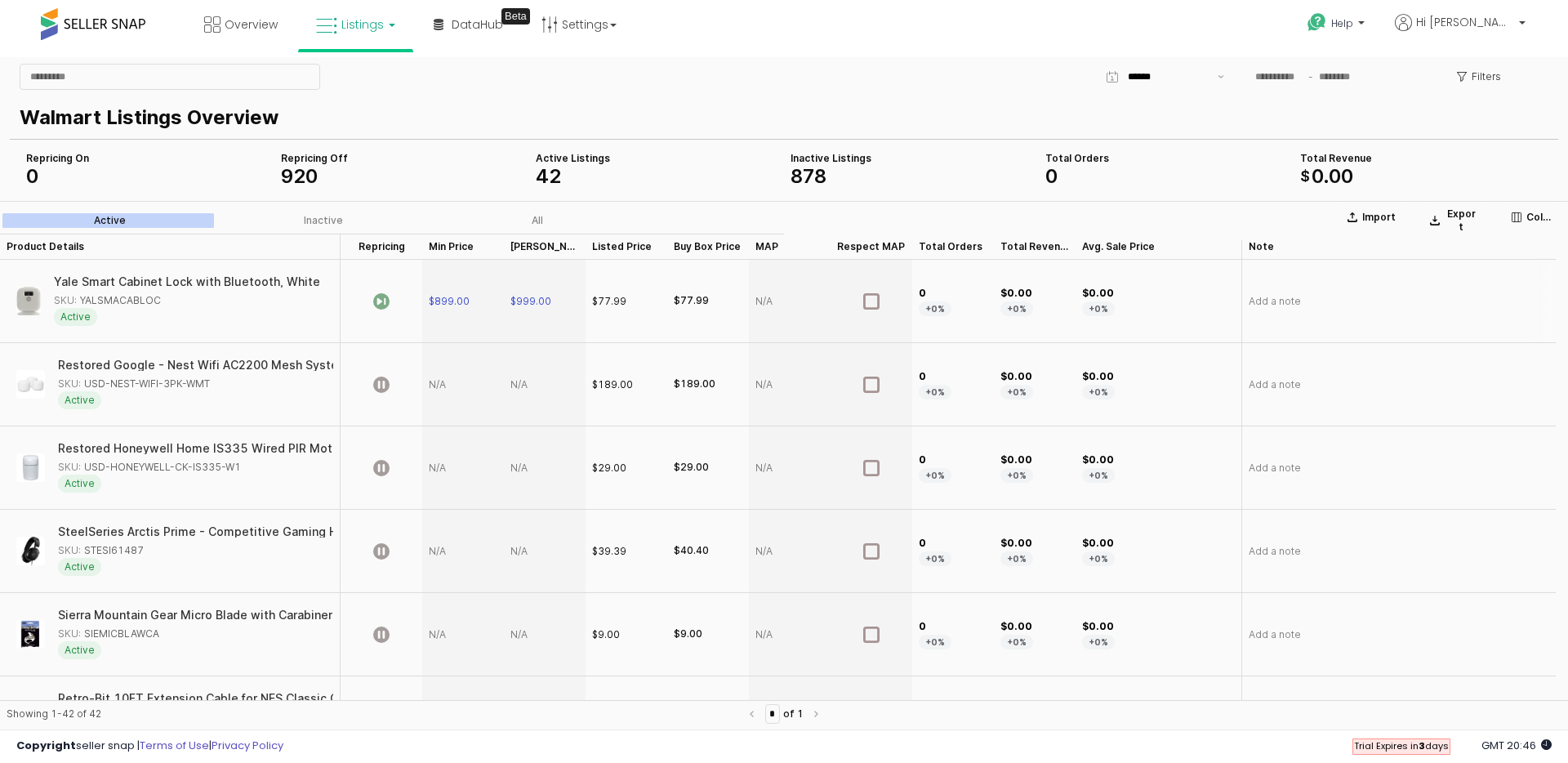
click at [167, 323] on div "Active" at bounding box center [187, 317] width 267 height 18
click at [100, 320] on div "Active" at bounding box center [187, 317] width 267 height 18
click at [159, 78] on input "App Frame" at bounding box center [170, 77] width 299 height 25
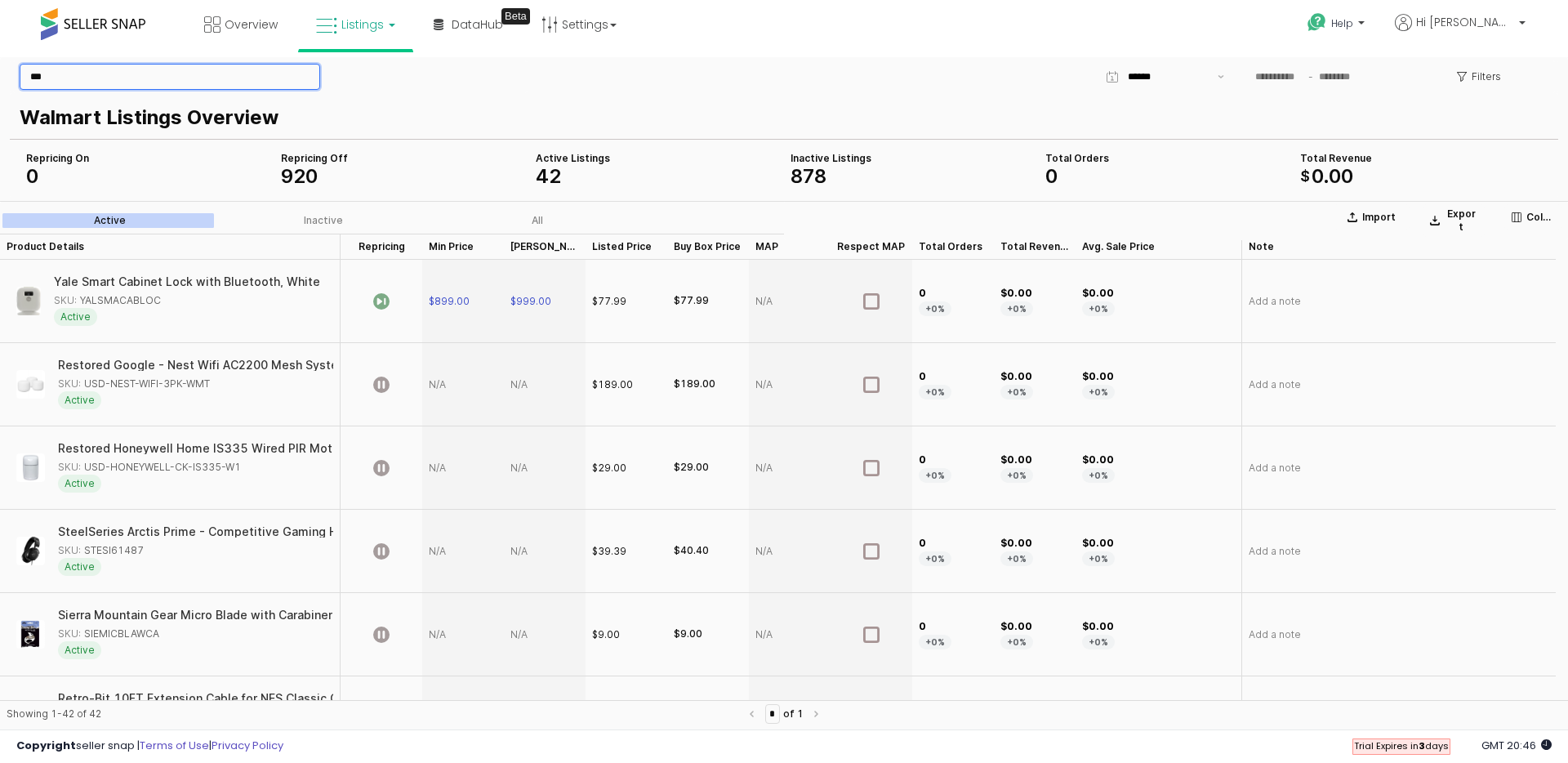
type input "***"
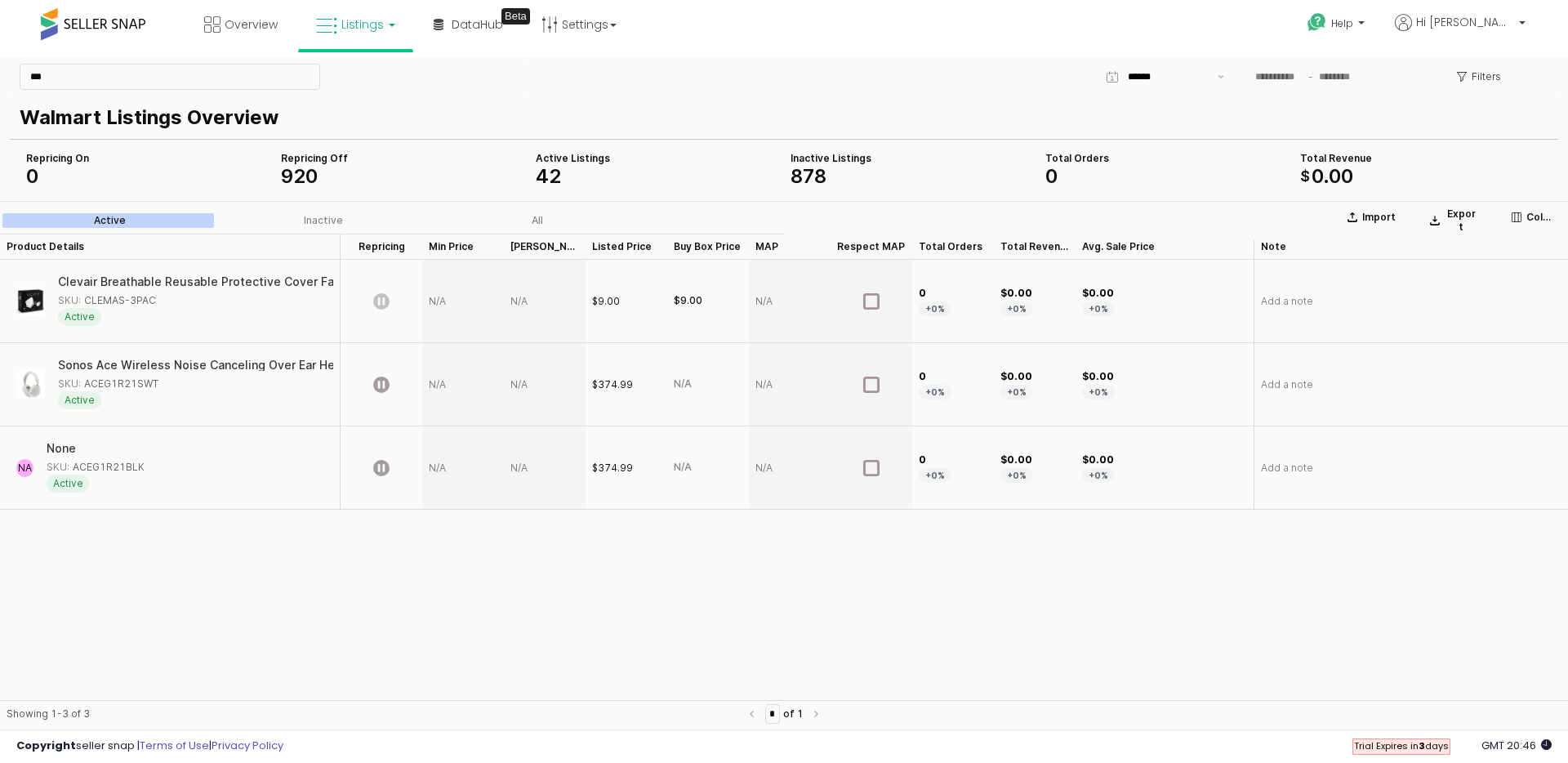
click at [230, 302] on div "SKU: CLEMAS-3PAC" at bounding box center [190, 301] width 266 height 15
click at [230, 301] on div "SKU: CLEMAS-3PAC" at bounding box center [190, 301] width 266 height 15
click at [212, 396] on div "Active" at bounding box center [190, 400] width 266 height 18
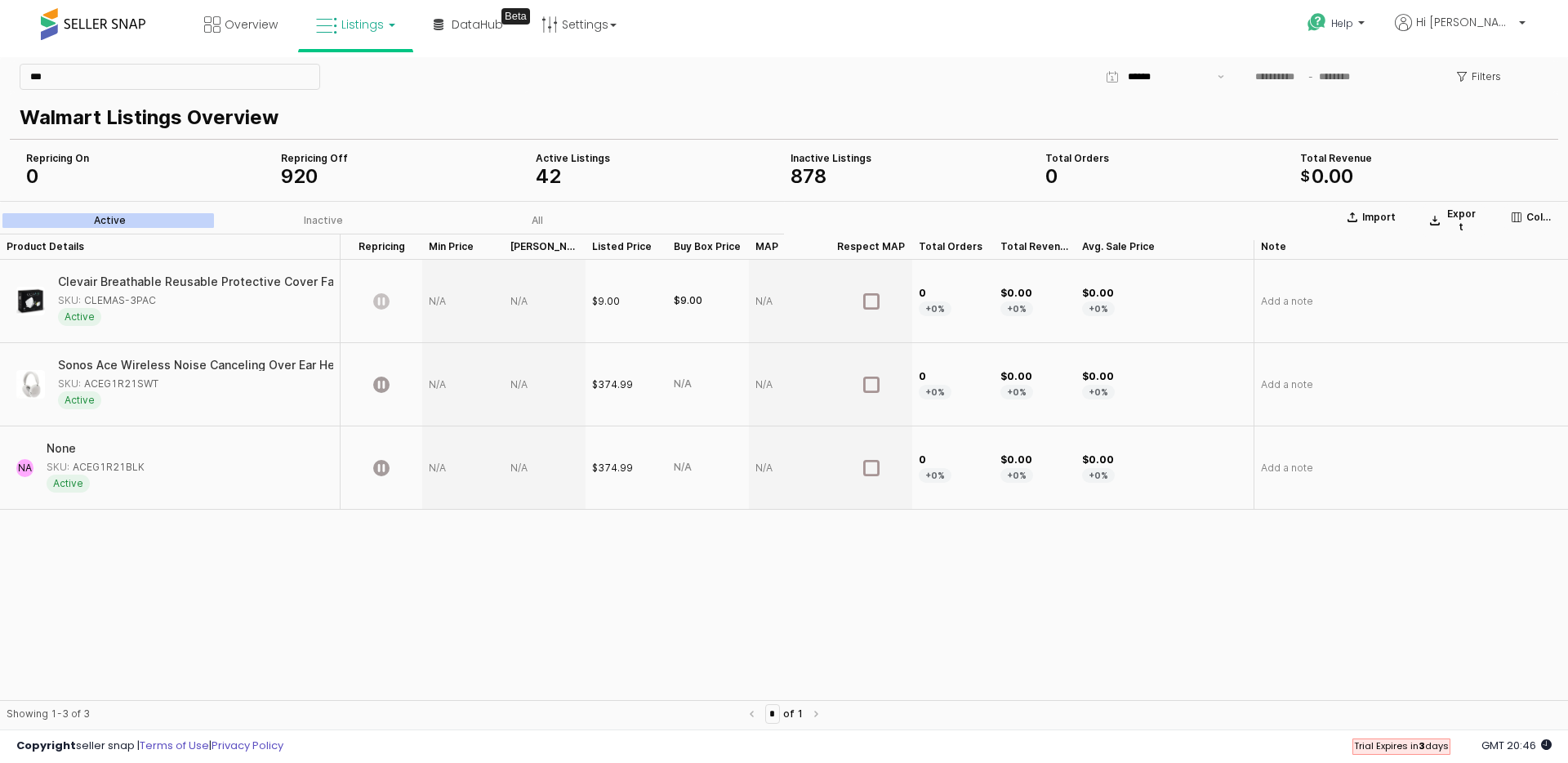
click at [218, 373] on div "Sonos Ace Wireless Noise Canceling Over Ear Headphones, White SKU: ACEG1R21SWT …" at bounding box center [190, 384] width 266 height 50
click at [218, 368] on div "Sonos Ace Wireless Noise Canceling Over Ear Headphones, White" at bounding box center [218, 365] width 373 height 11
click at [217, 371] on div "Sonos Ace Wireless Noise Canceling Over Ear Headphones, White" at bounding box center [244, 366] width 373 height 13
click at [212, 383] on div "SKU: ACEG1R21SWT" at bounding box center [190, 384] width 266 height 15
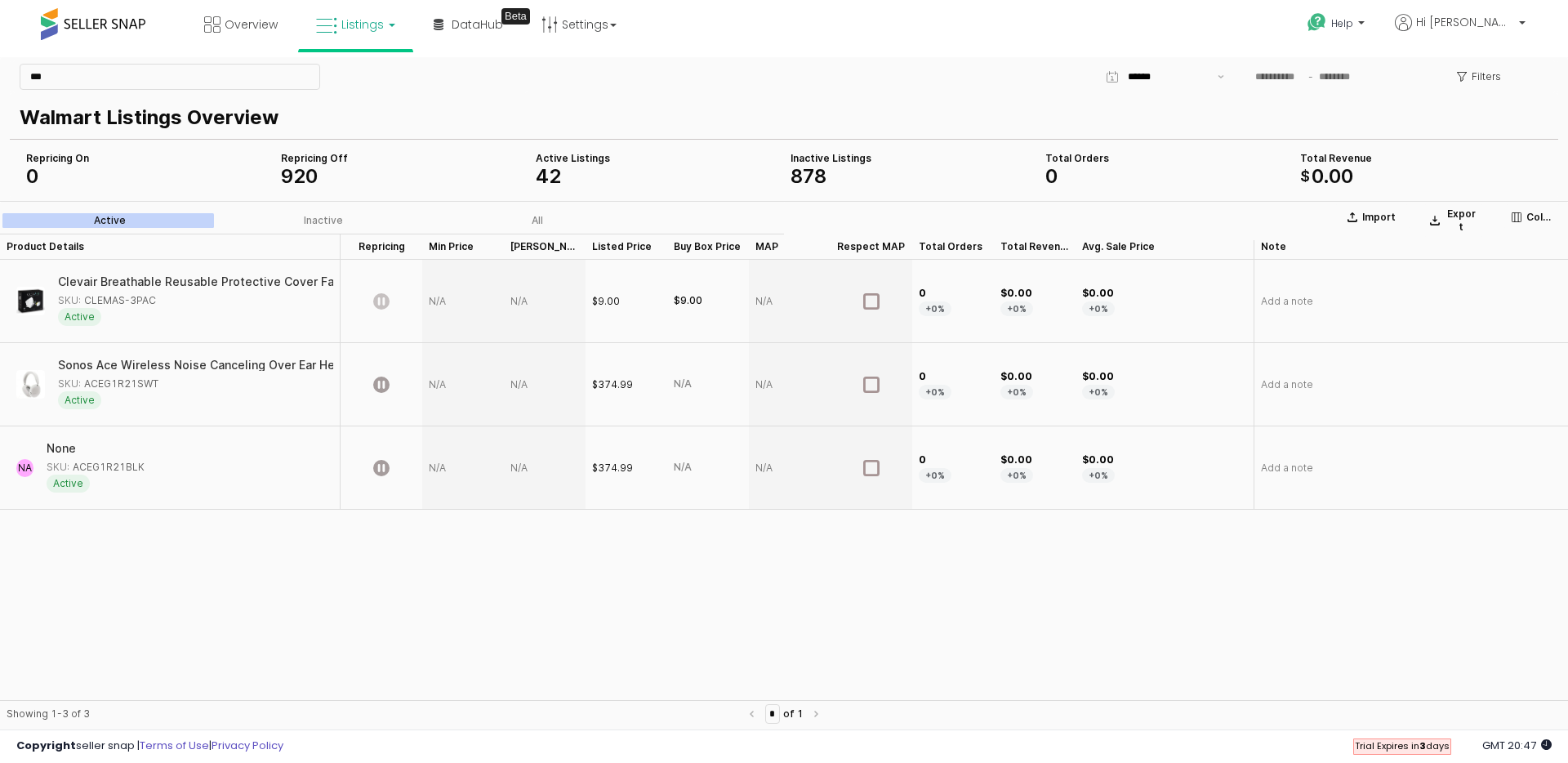
click at [213, 381] on div "SKU: ACEG1R21SWT" at bounding box center [190, 384] width 266 height 15
click at [136, 374] on div "Sonos Ace Wireless Noise Canceling Over Ear Headphones, White SKU: ACEG1R21SWT …" at bounding box center [190, 384] width 266 height 50
click at [136, 375] on div "Sonos Ace Wireless Noise Canceling Over Ear Headphones, White SKU: ACEG1R21SWT …" at bounding box center [190, 384] width 266 height 50
click at [136, 374] on div "Sonos Ace Wireless Noise Canceling Over Ear Headphones, White SKU: ACEG1R21SWT …" at bounding box center [190, 384] width 266 height 50
click at [183, 423] on div "Sonos Ace Wireless Noise Canceling Over Ear Headphones, White SKU: ACEG1R21SWT …" at bounding box center [170, 385] width 340 height 83
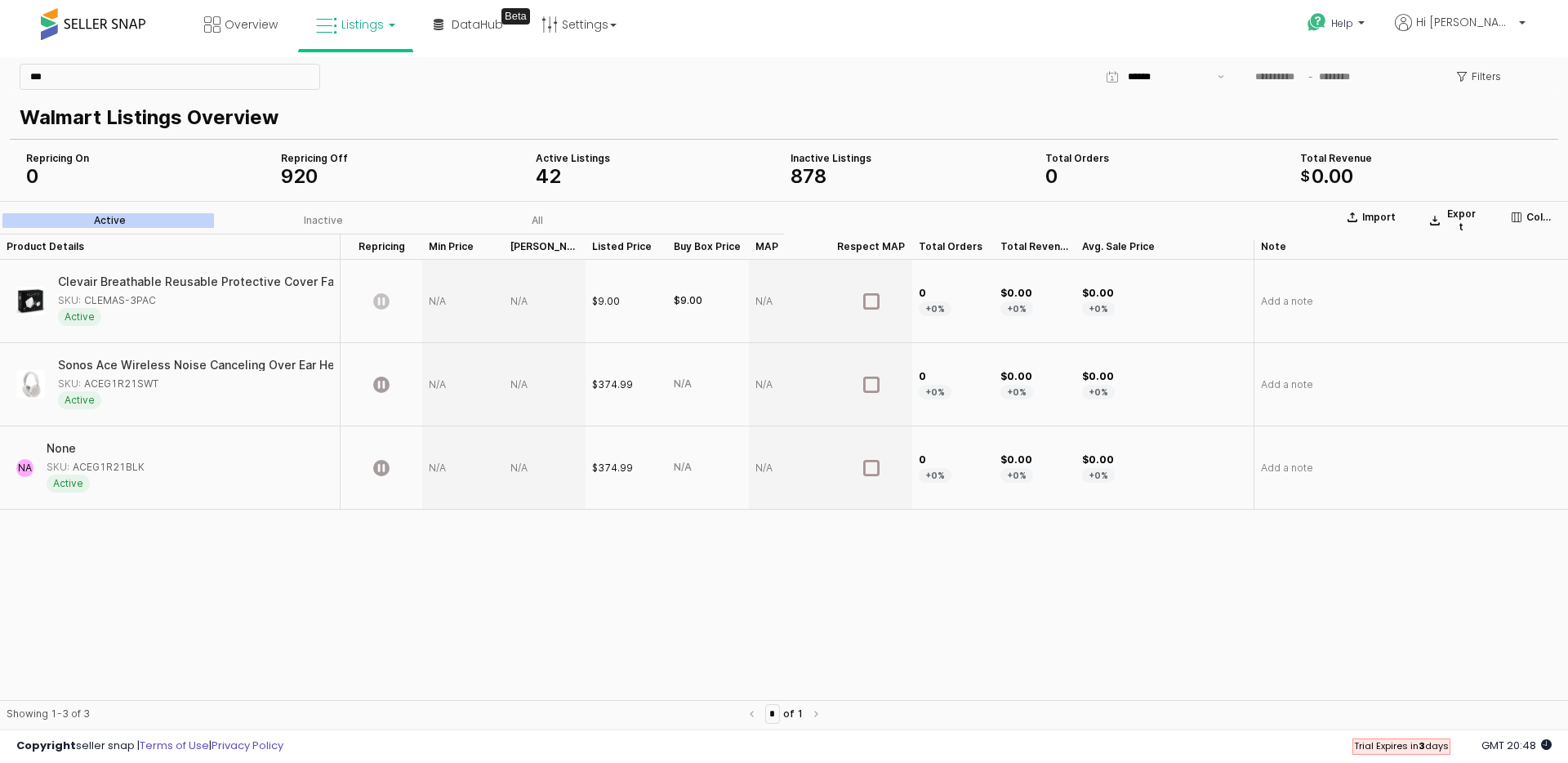
click at [326, 16] on icon at bounding box center [326, 26] width 21 height 21
click at [357, 76] on icon at bounding box center [368, 80] width 71 height 21
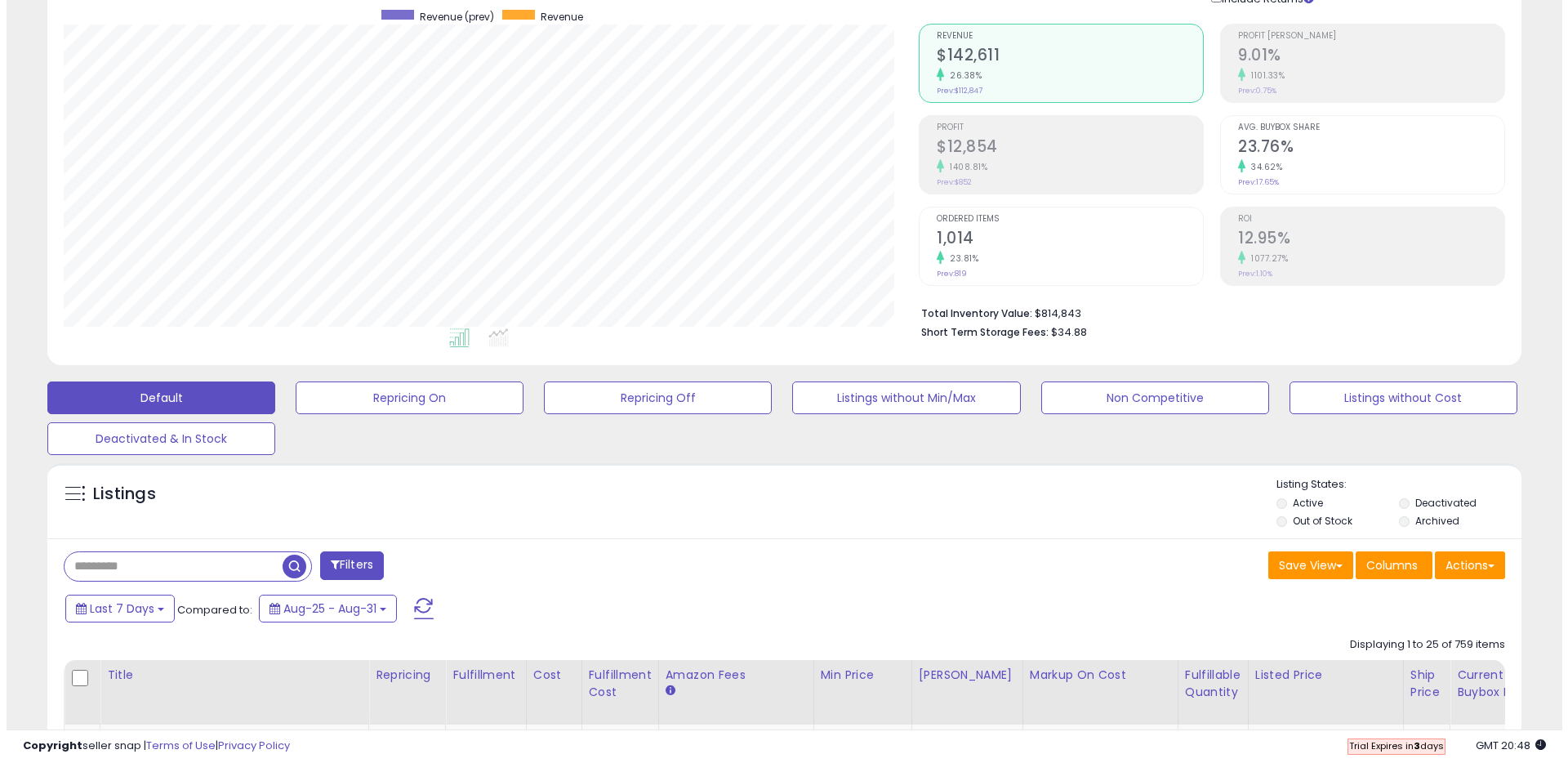
scroll to position [441, 0]
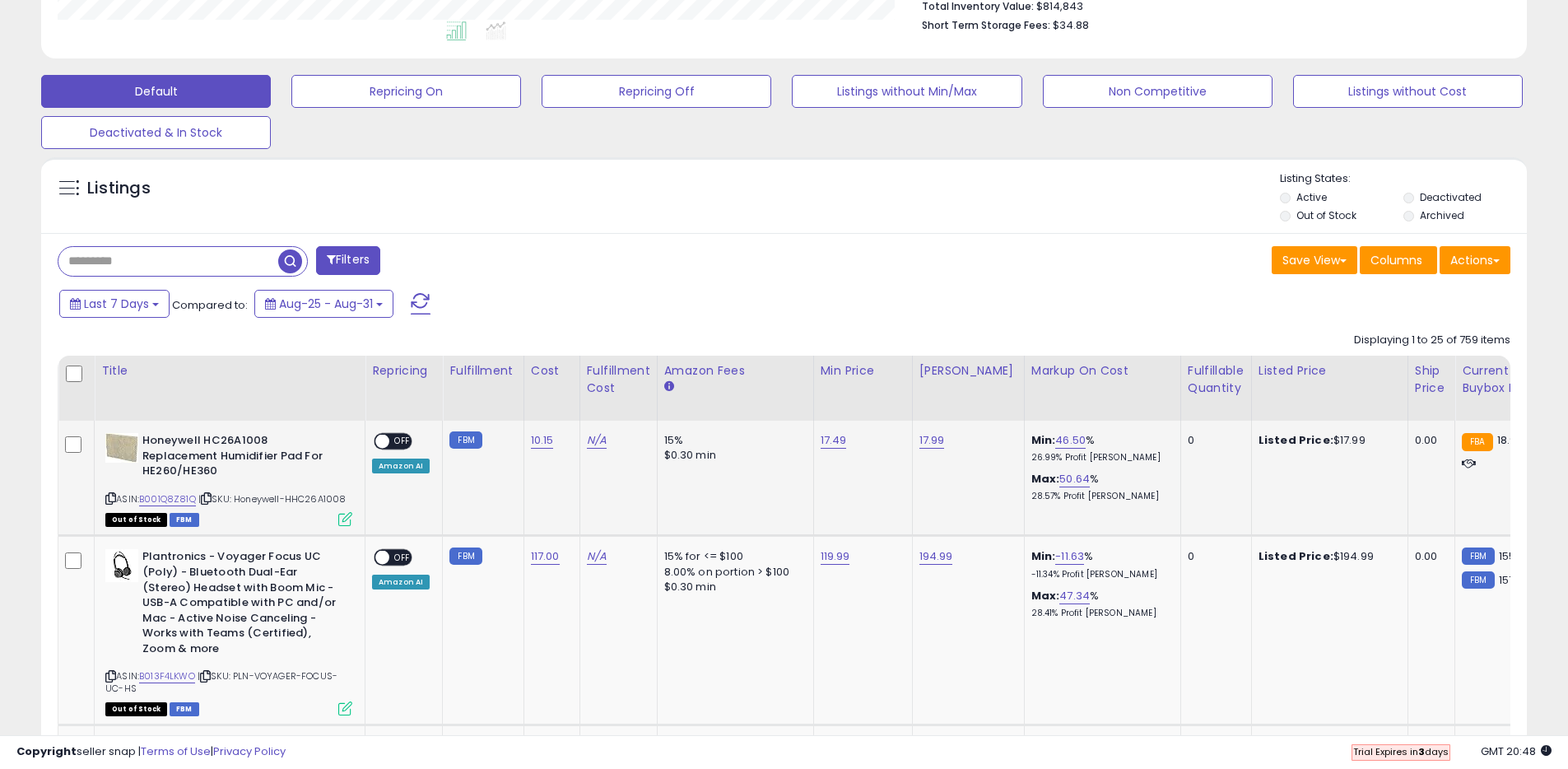
click at [254, 448] on b "Honeywell HC26A1008 Replacement Humidifier Pad For HE260/HE360" at bounding box center [242, 457] width 200 height 51
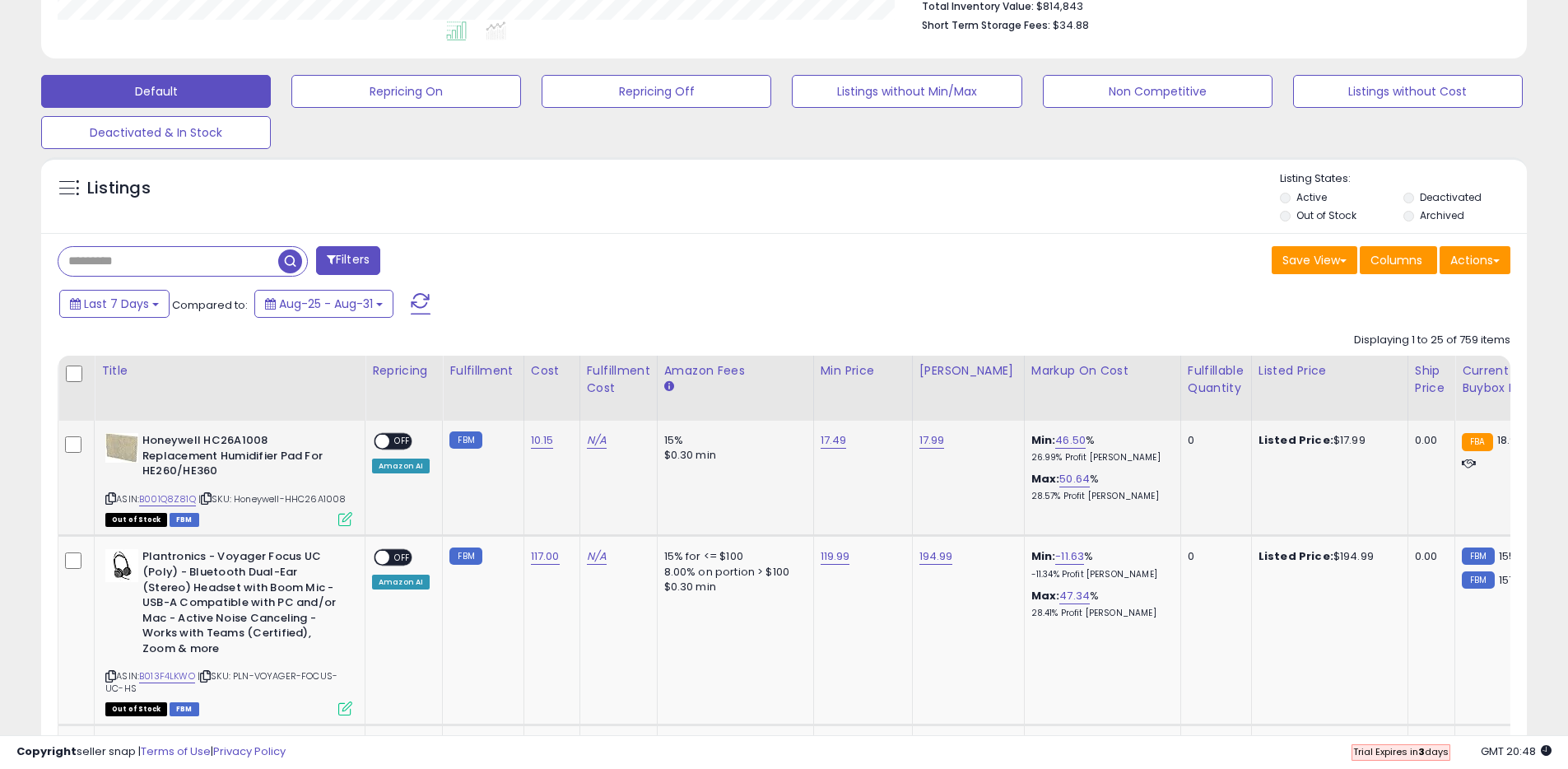
click at [340, 512] on icon at bounding box center [345, 518] width 14 height 14
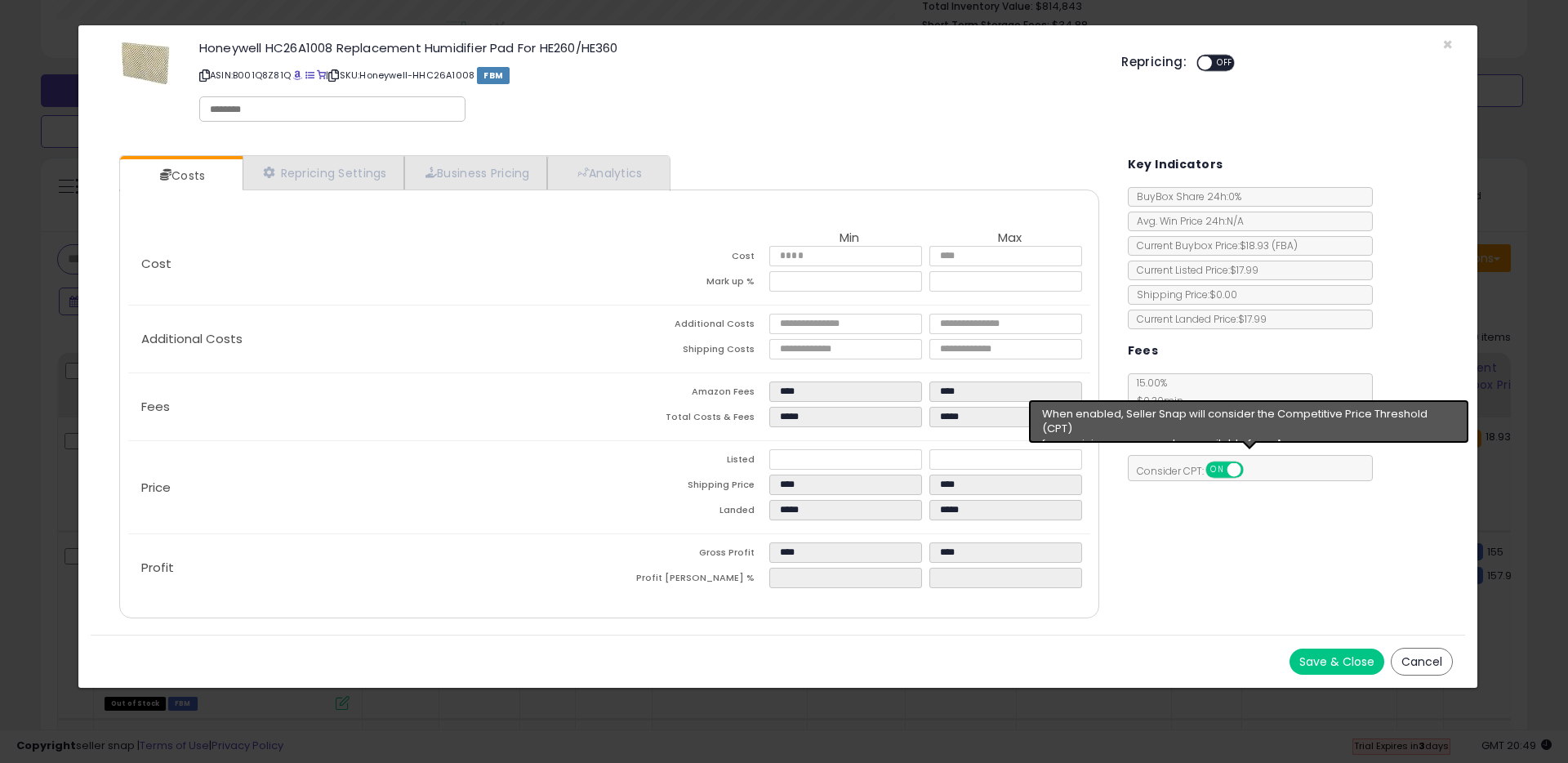
click at [1187, 567] on div "Costs Repricing Settings Business Pricing Analytics Cost" at bounding box center [778, 389] width 1375 height 492
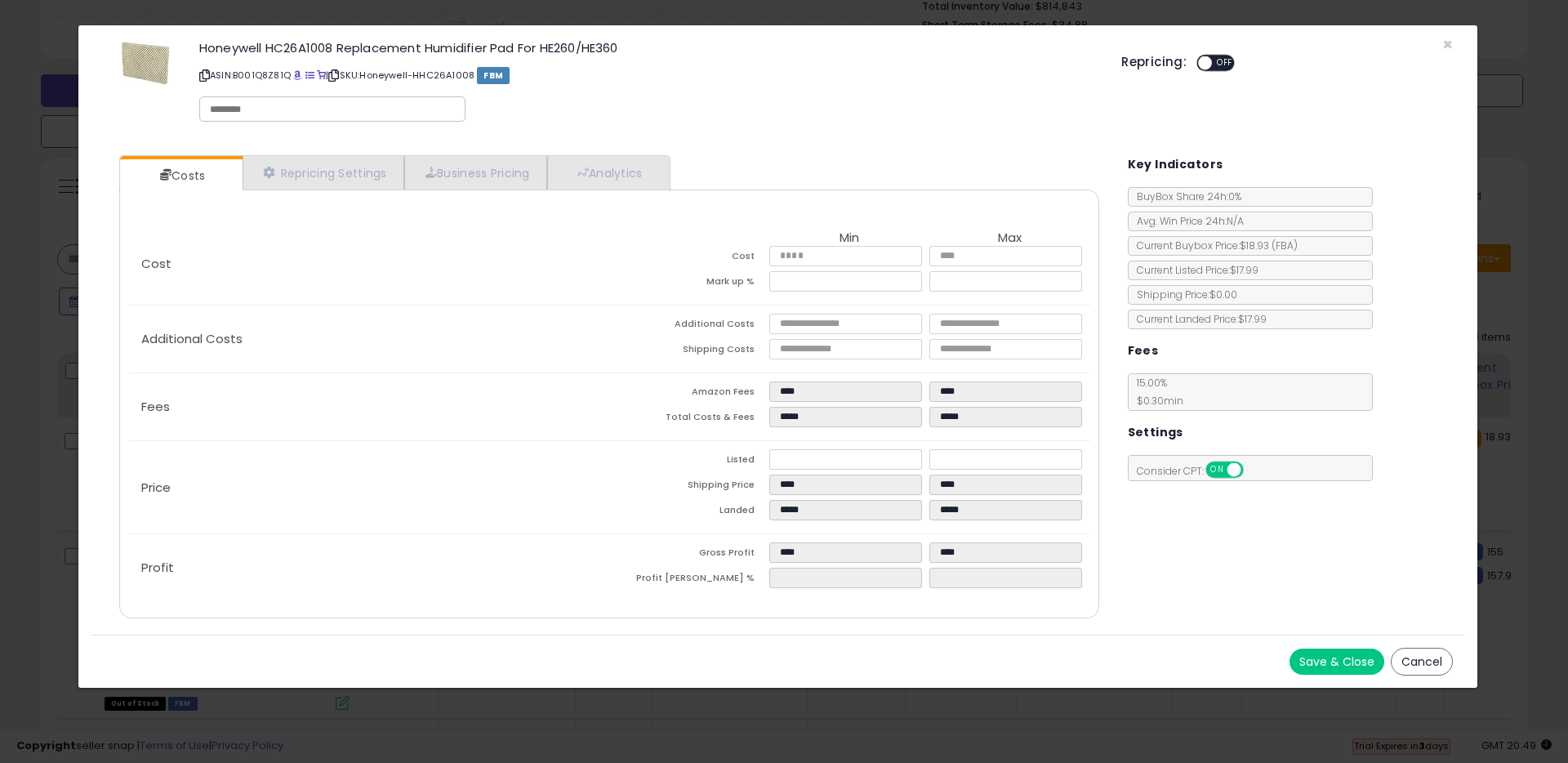
drag, startPoint x: 1183, startPoint y: 401, endPoint x: 1110, endPoint y: 377, distance: 76.8
click at [1110, 377] on div "Costs Repricing Settings Business Pricing Analytics Cost" at bounding box center [778, 389] width 1375 height 492
click at [1246, 370] on div "Key Indicators BuyBox Share 24h: 0% Avg. Win Price 24h: N/A Current Buybox Pric…" at bounding box center [1291, 312] width 325 height 338
click at [490, 174] on link "Business Pricing" at bounding box center [476, 172] width 143 height 33
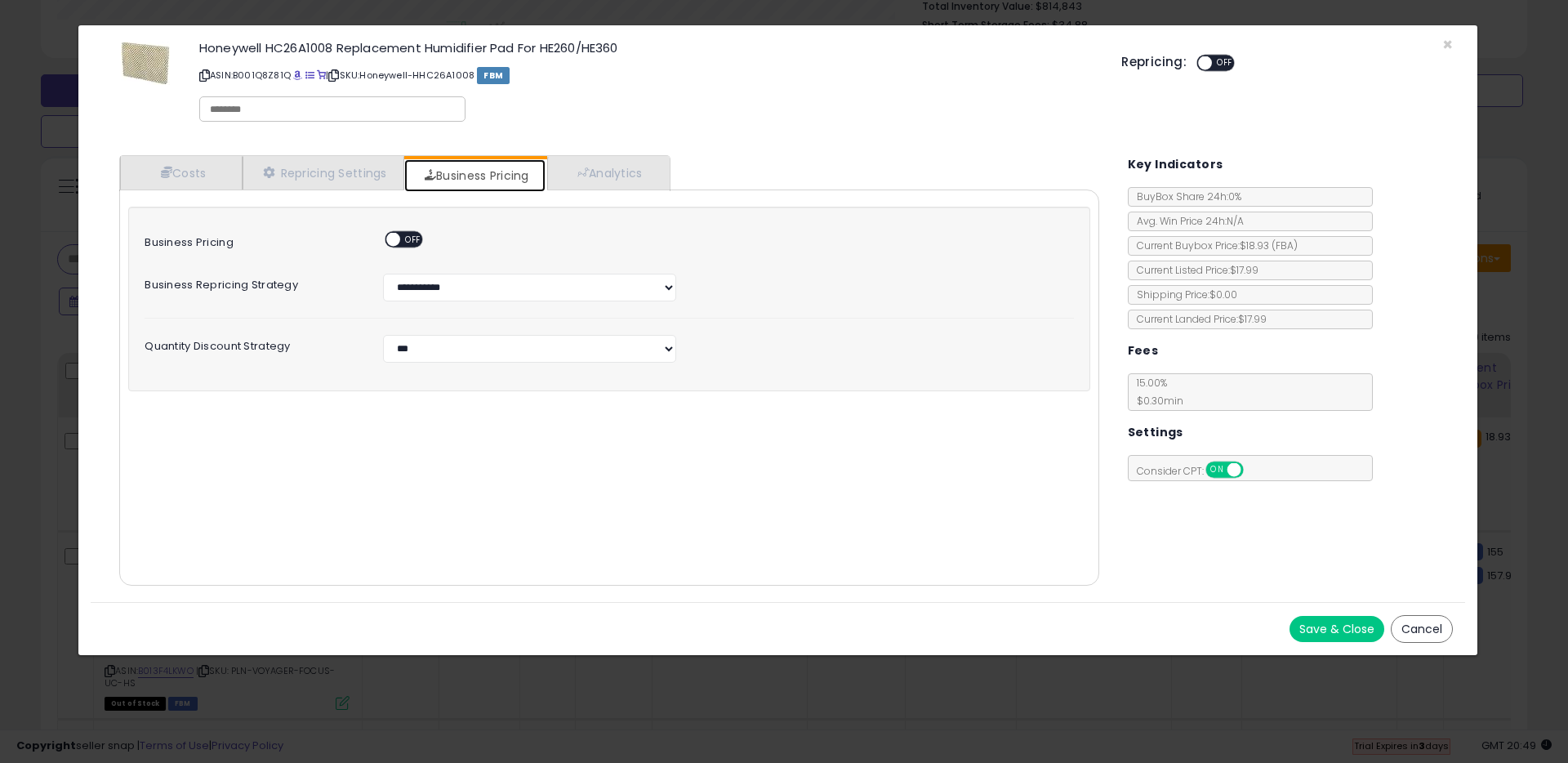
click at [390, 237] on span at bounding box center [393, 239] width 14 height 14
click at [428, 351] on select "**********" at bounding box center [530, 348] width 293 height 27
click at [477, 284] on select "**********" at bounding box center [530, 286] width 293 height 27
click at [175, 177] on link "Costs" at bounding box center [182, 172] width 123 height 33
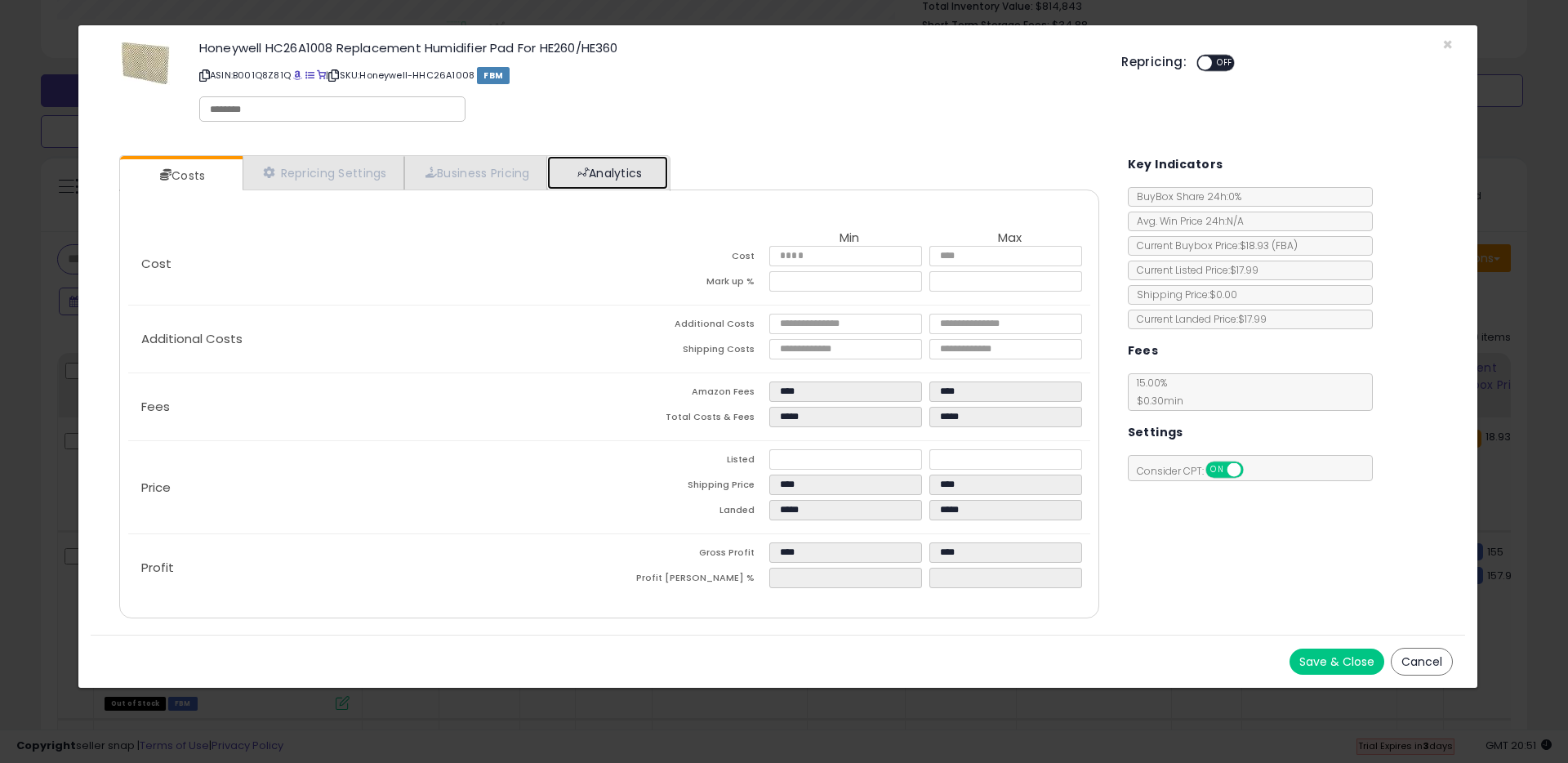
click at [600, 179] on link "Analytics" at bounding box center [608, 172] width 121 height 33
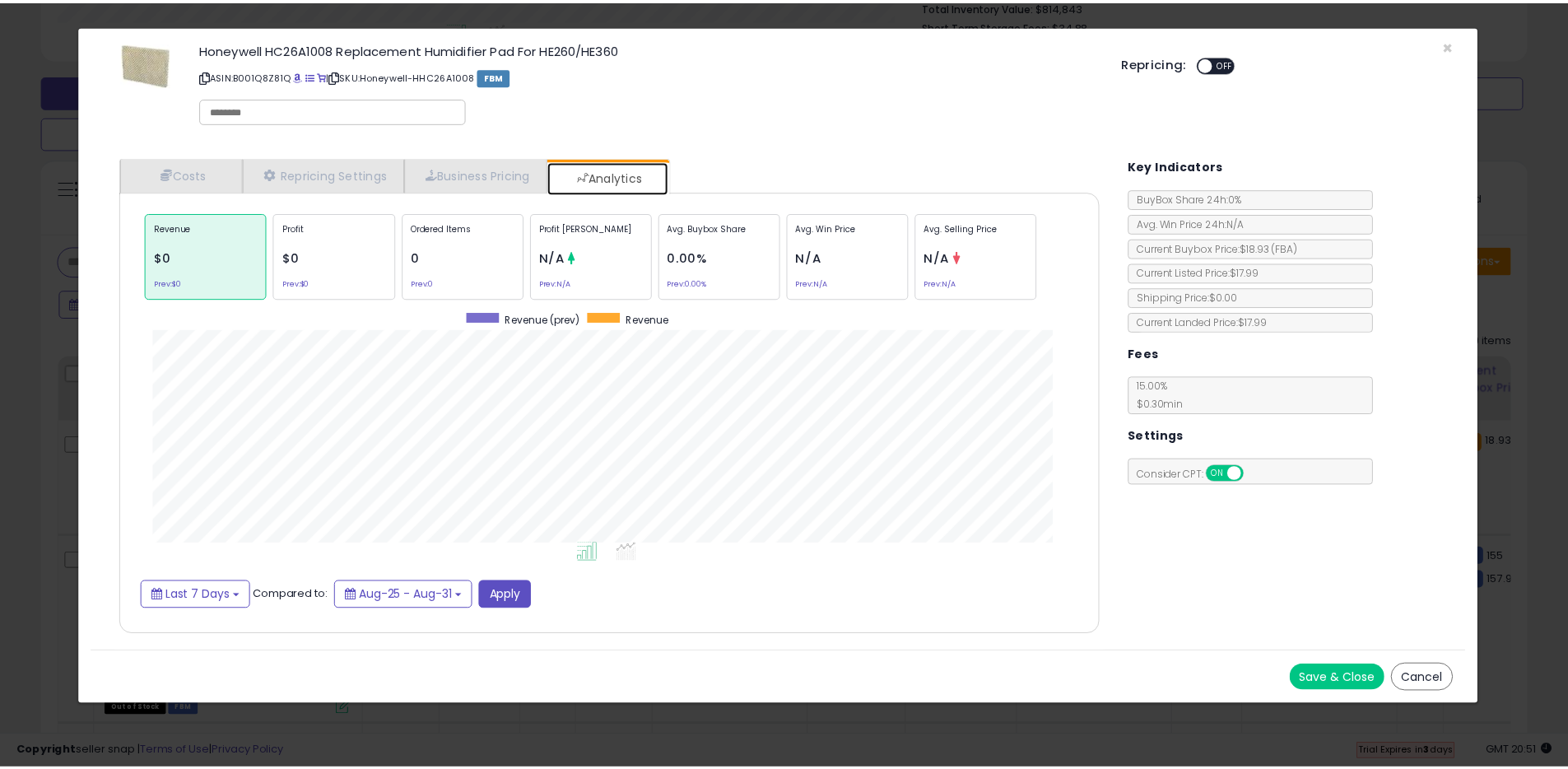
scroll to position [506, 1020]
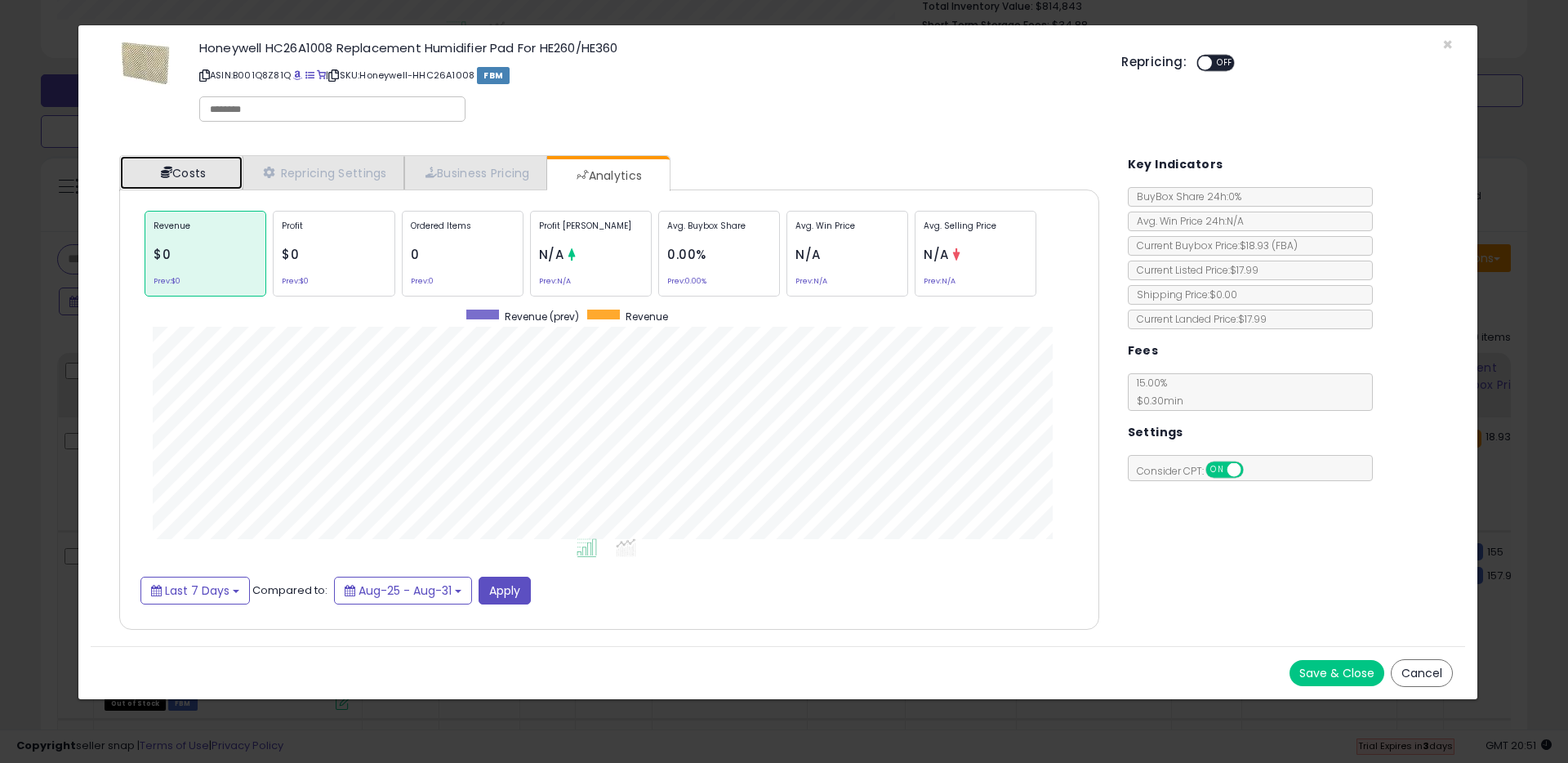
click at [166, 162] on link "Costs" at bounding box center [182, 172] width 123 height 33
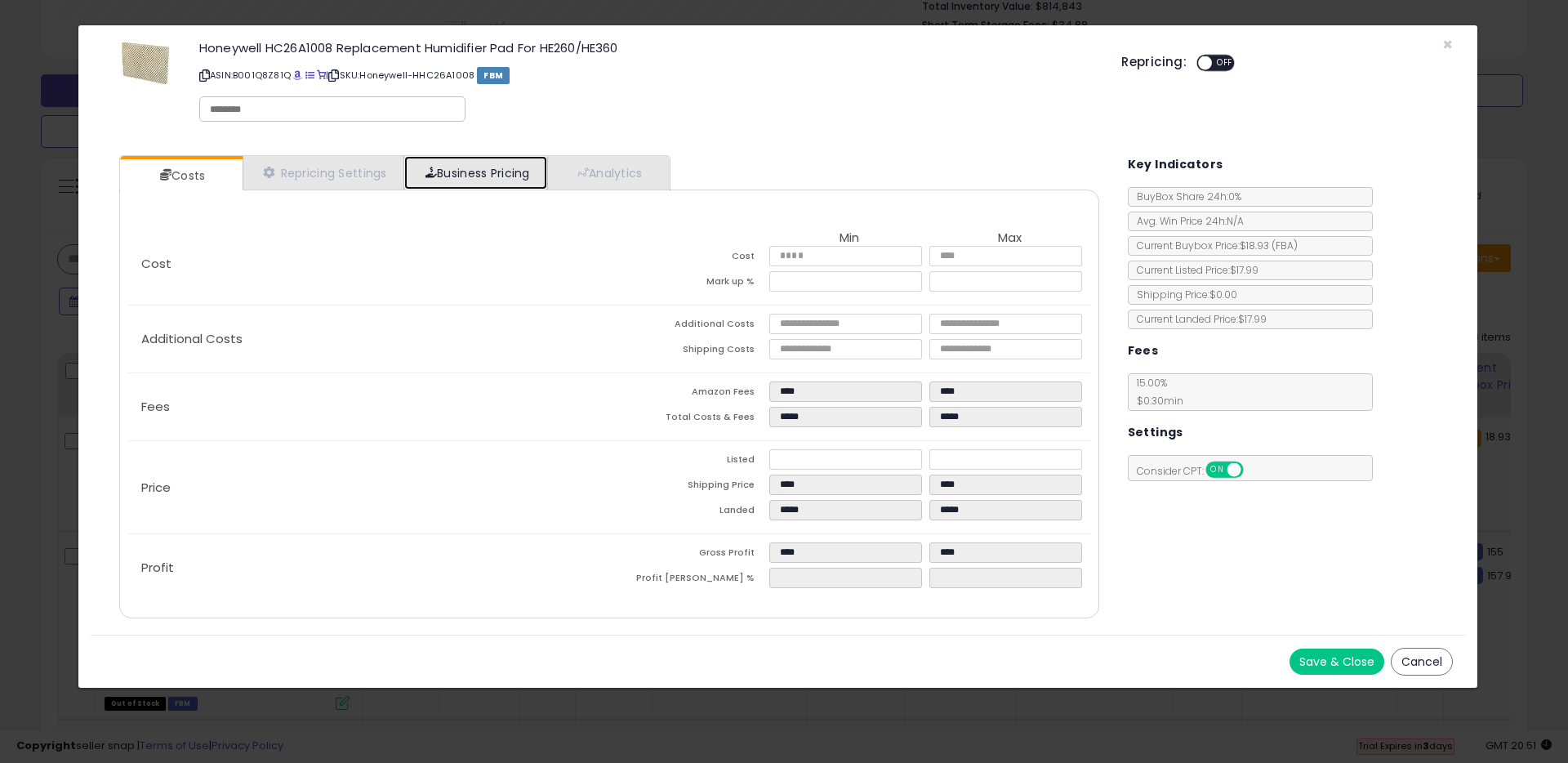
click at [455, 180] on link "Business Pricing" at bounding box center [476, 172] width 143 height 33
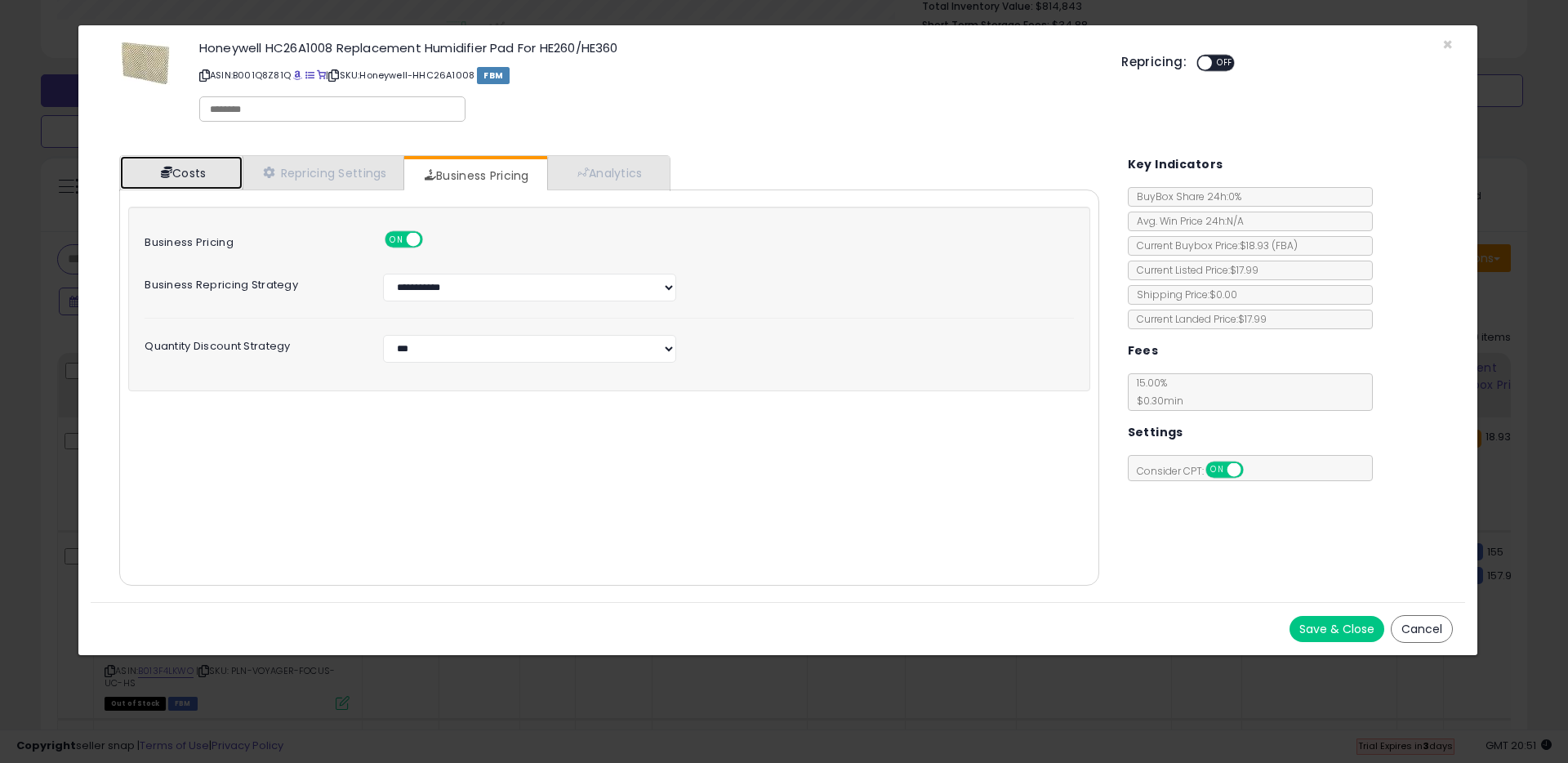
click at [193, 177] on link "Costs" at bounding box center [182, 172] width 123 height 33
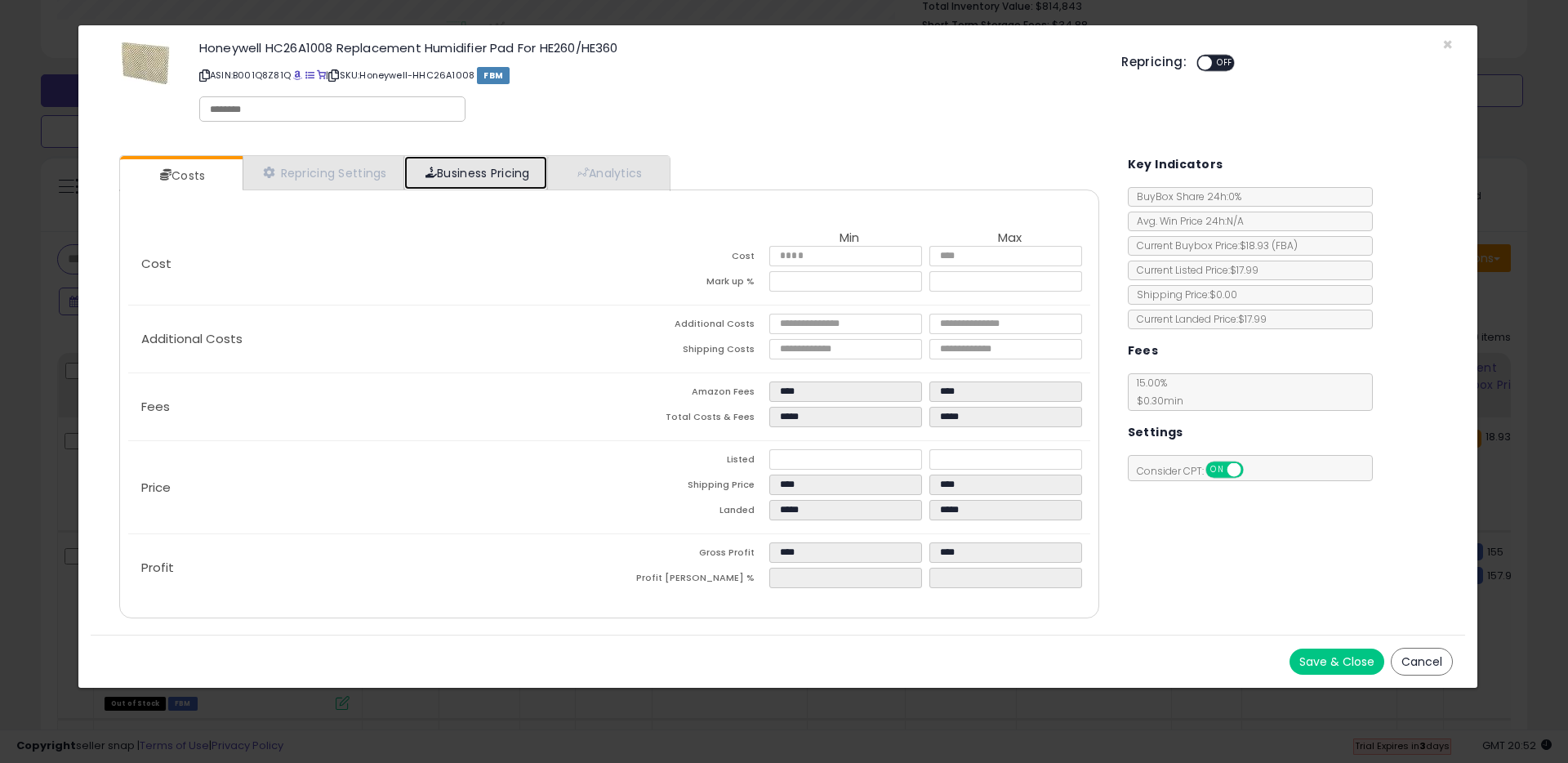
click at [474, 165] on link "Business Pricing" at bounding box center [476, 172] width 143 height 33
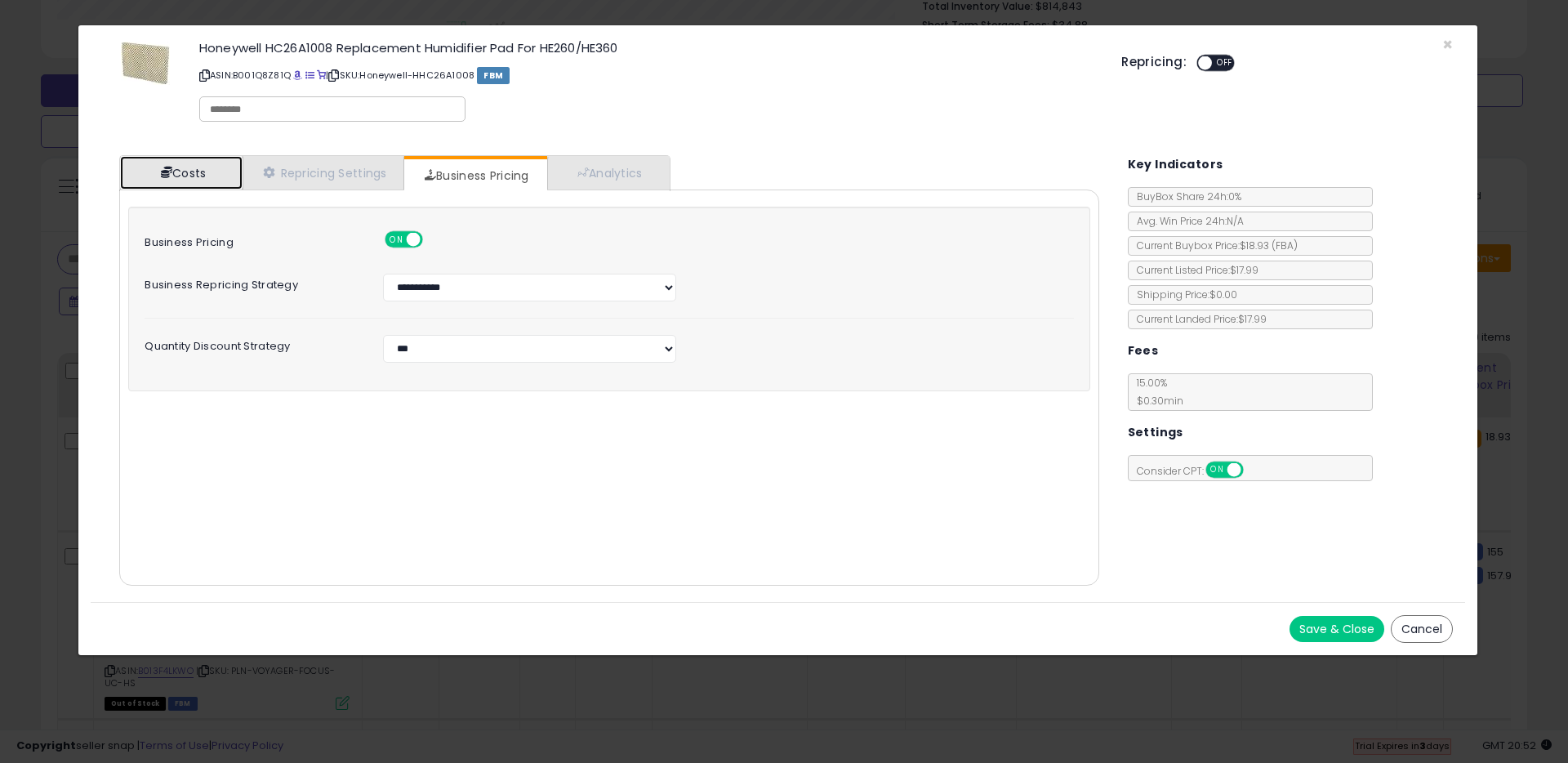
click at [183, 165] on link "Costs" at bounding box center [182, 172] width 123 height 33
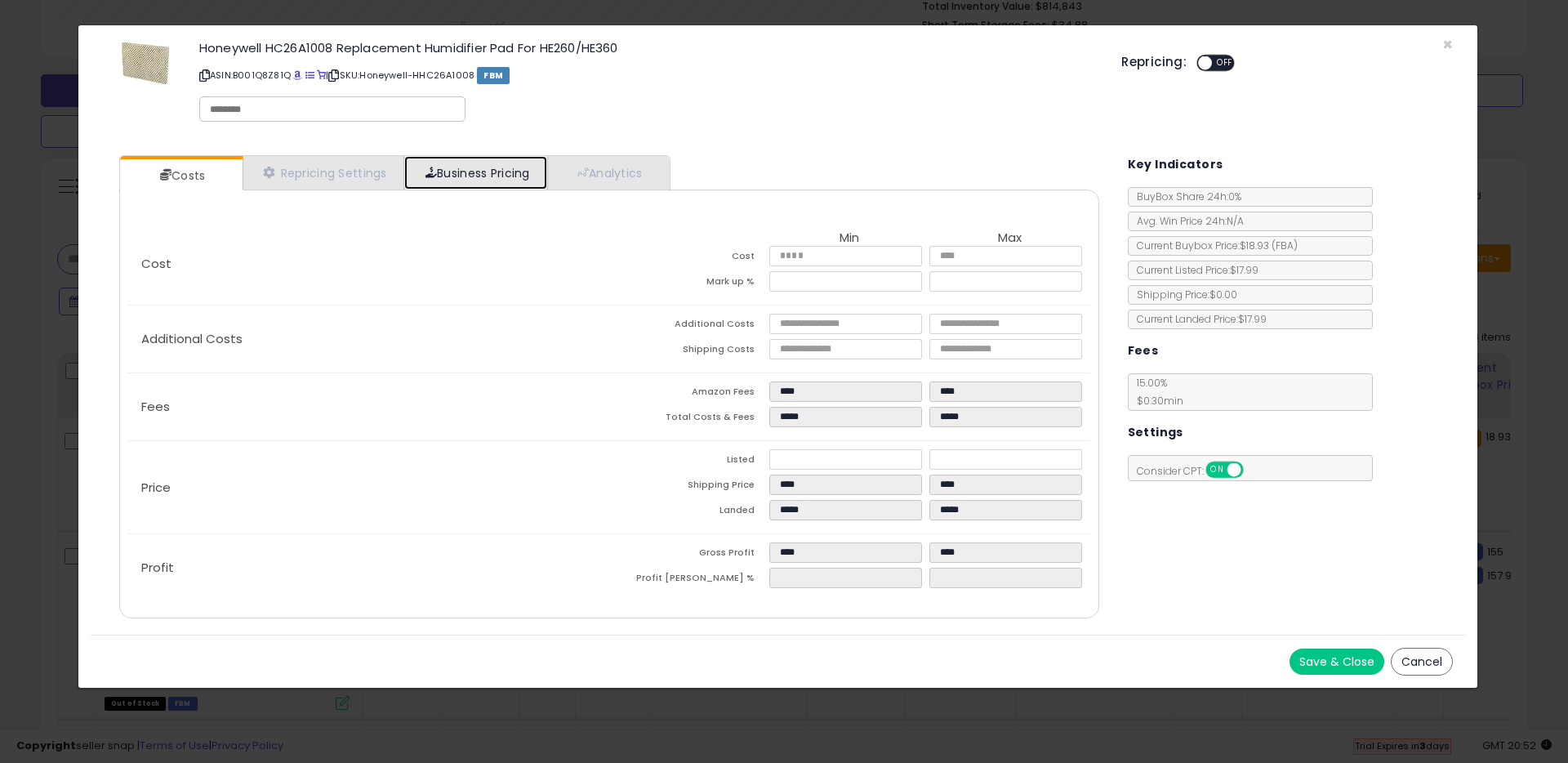
click at [476, 171] on link "Business Pricing" at bounding box center [476, 172] width 143 height 33
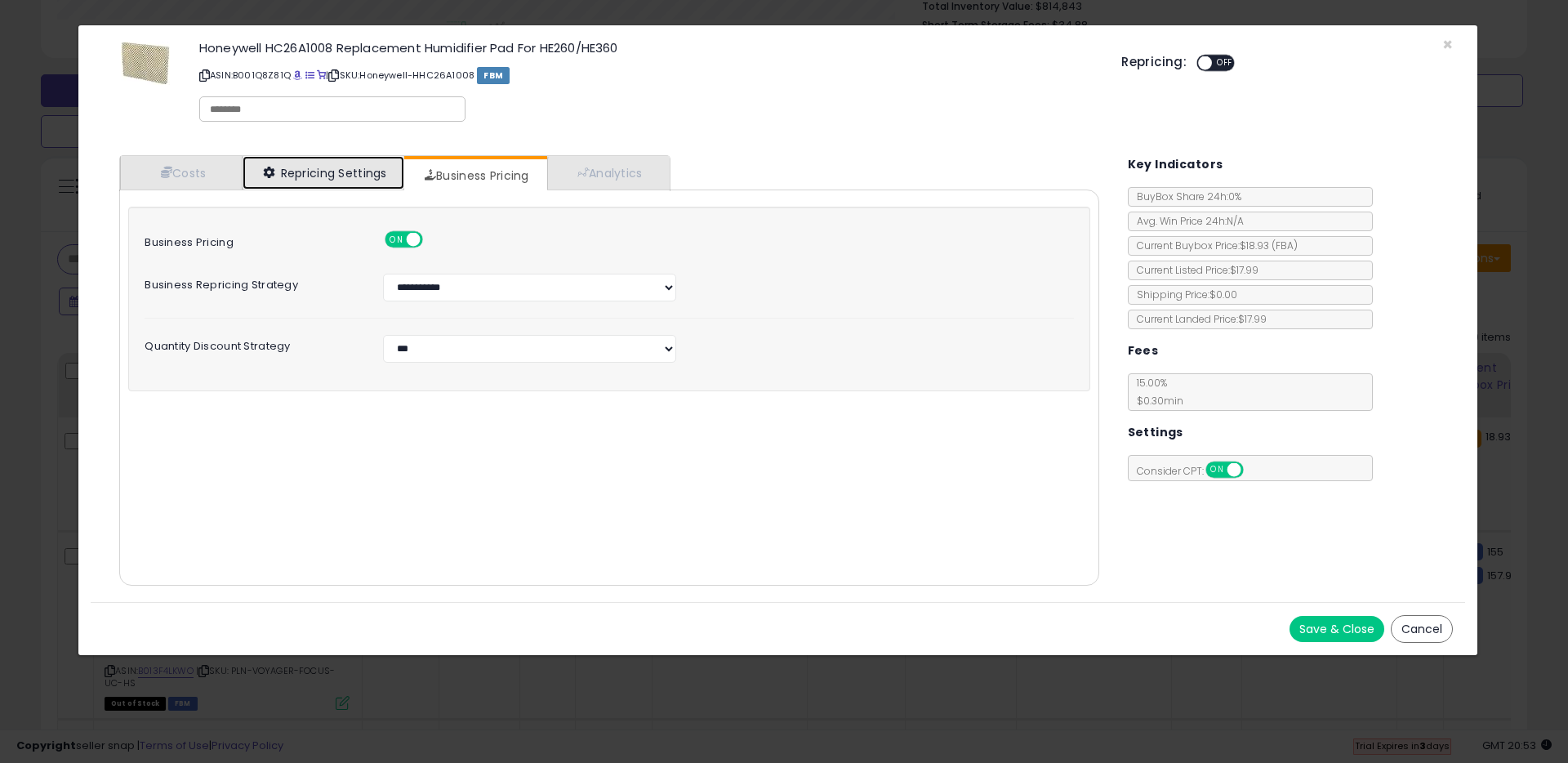
click at [298, 175] on link "Repricing Settings" at bounding box center [323, 172] width 162 height 33
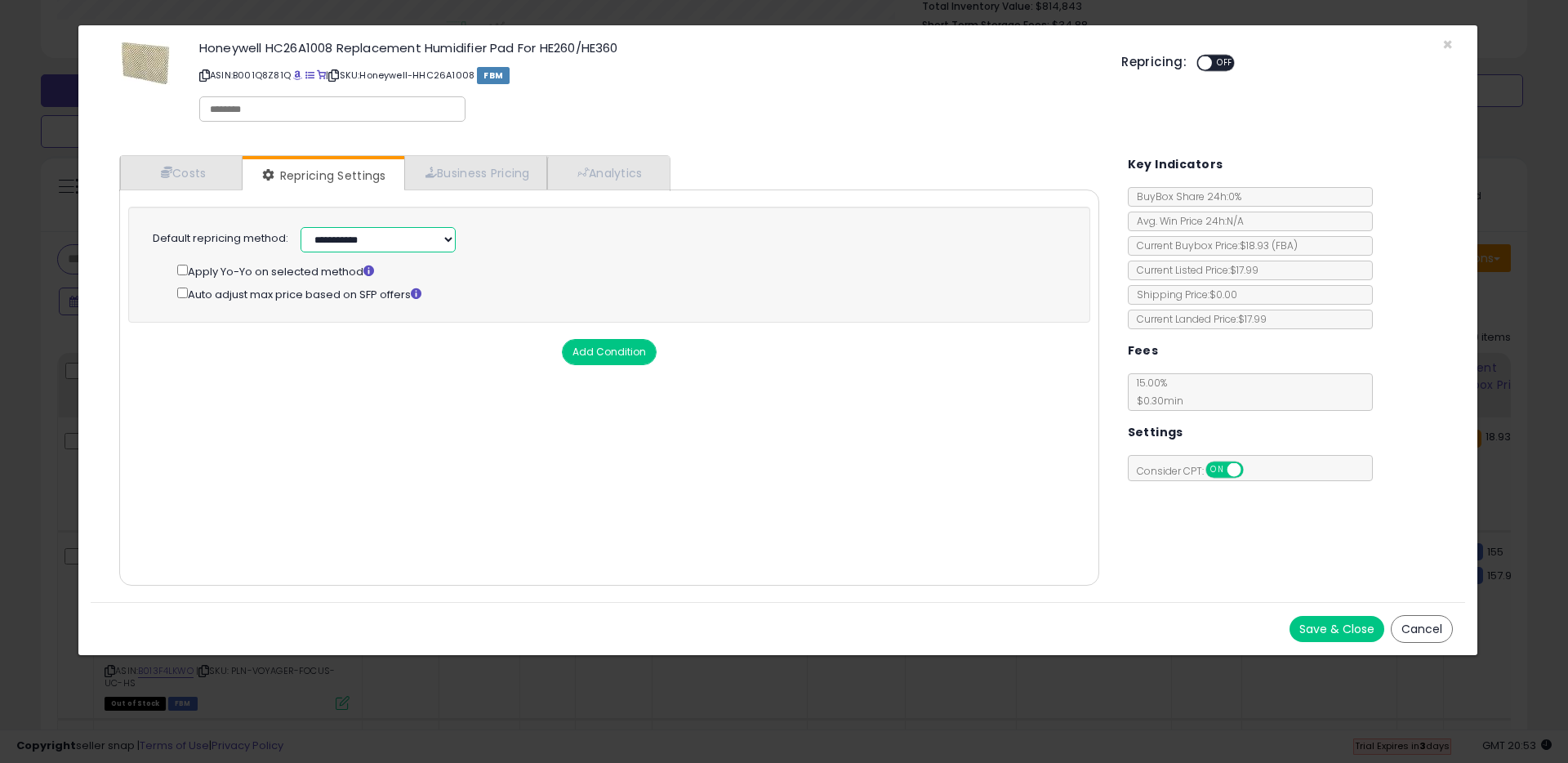
click at [352, 242] on select "**********" at bounding box center [378, 239] width 155 height 26
click at [1446, 39] on span "×" at bounding box center [1447, 44] width 10 height 24
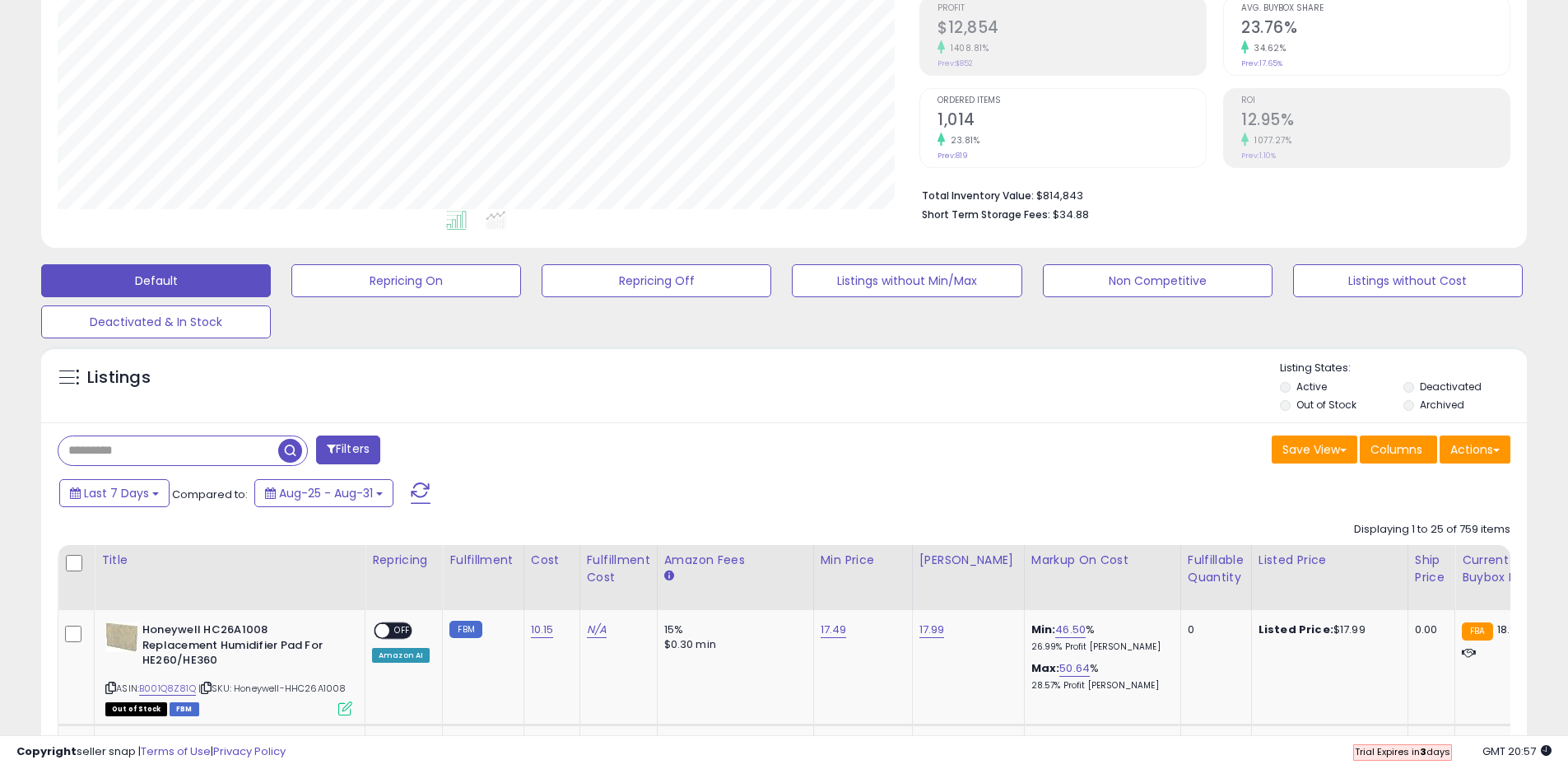
scroll to position [0, 0]
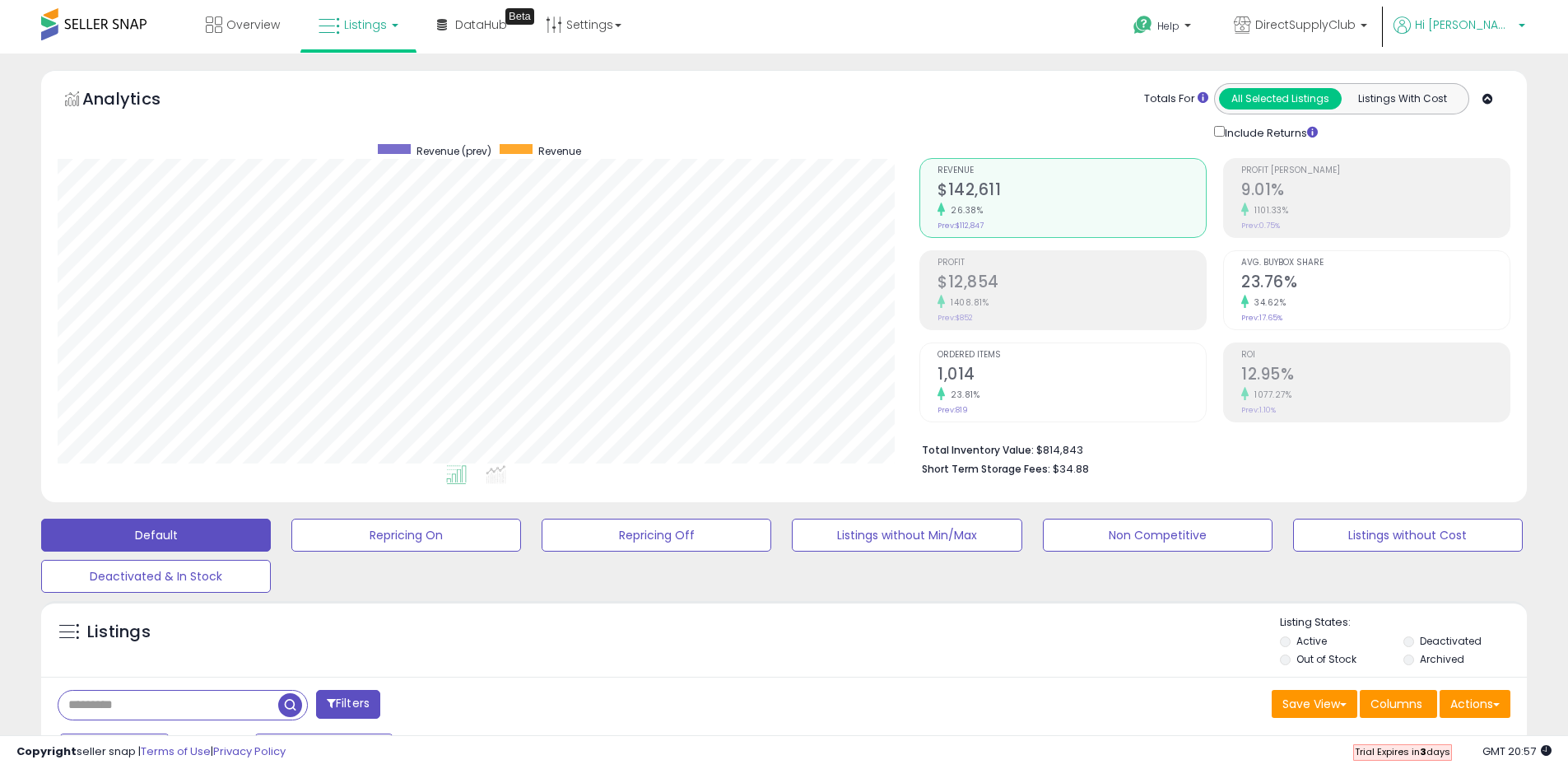
click at [1501, 30] on span "Hi [PERSON_NAME]" at bounding box center [1464, 24] width 99 height 16
click at [922, 14] on div "Overview Listings DataHub Beta" at bounding box center [506, 34] width 1036 height 70
click at [1496, 25] on span "Hi [PERSON_NAME]" at bounding box center [1464, 24] width 99 height 16
click at [1478, 91] on link "Account" at bounding box center [1487, 88] width 44 height 15
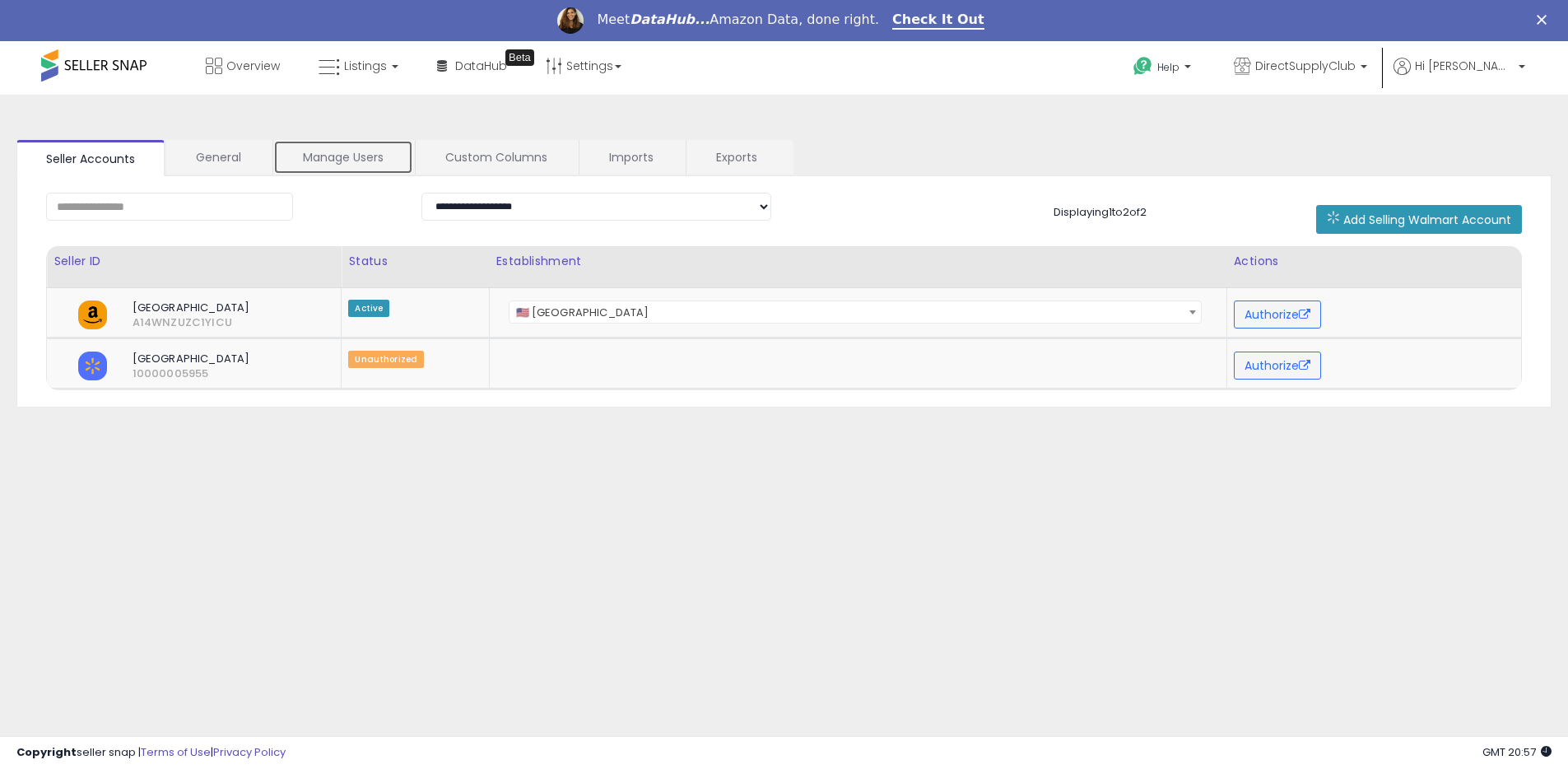
click at [331, 167] on link "Manage Users" at bounding box center [343, 157] width 140 height 34
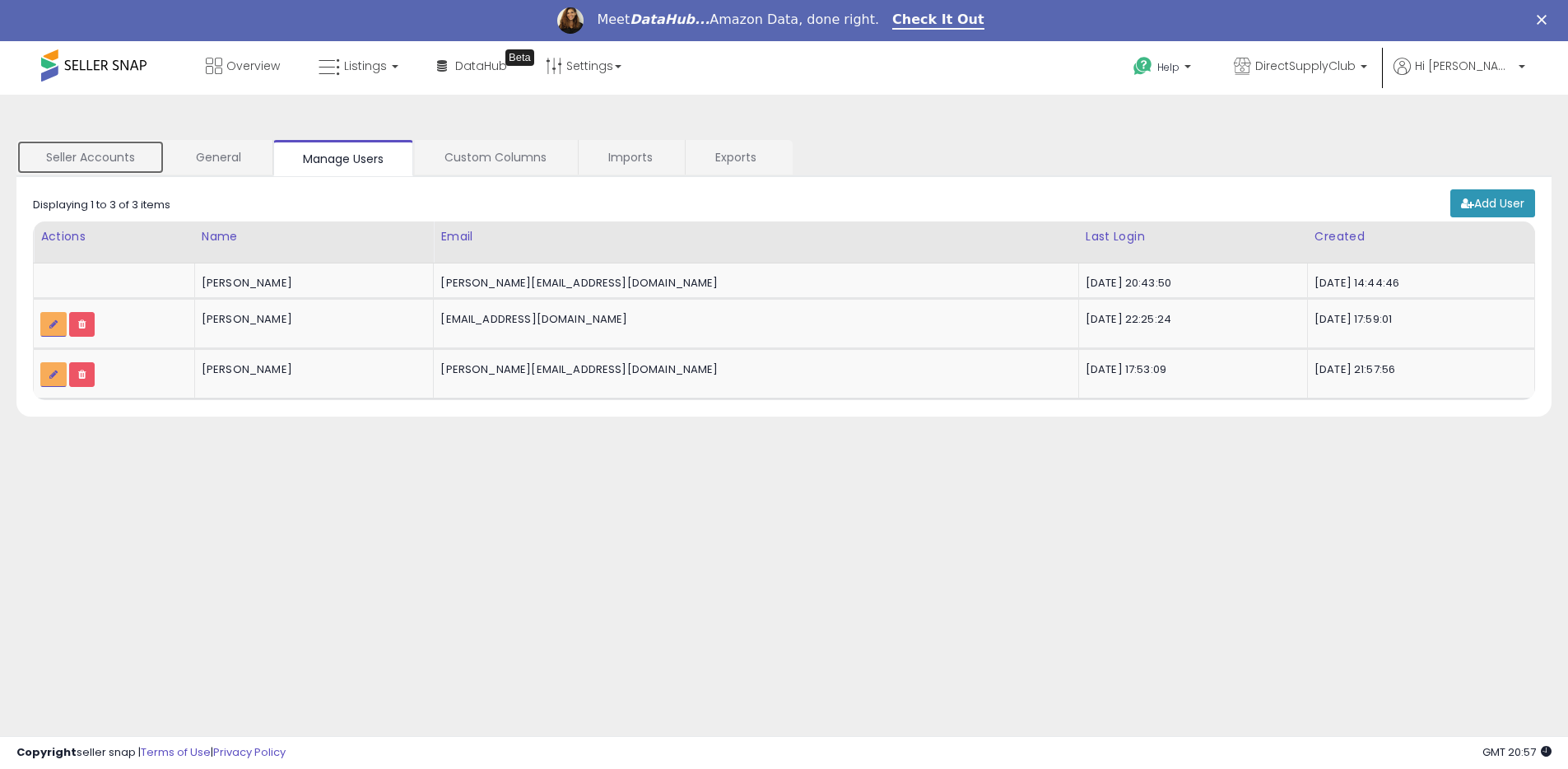
click at [114, 166] on link "Seller Accounts" at bounding box center [90, 157] width 148 height 34
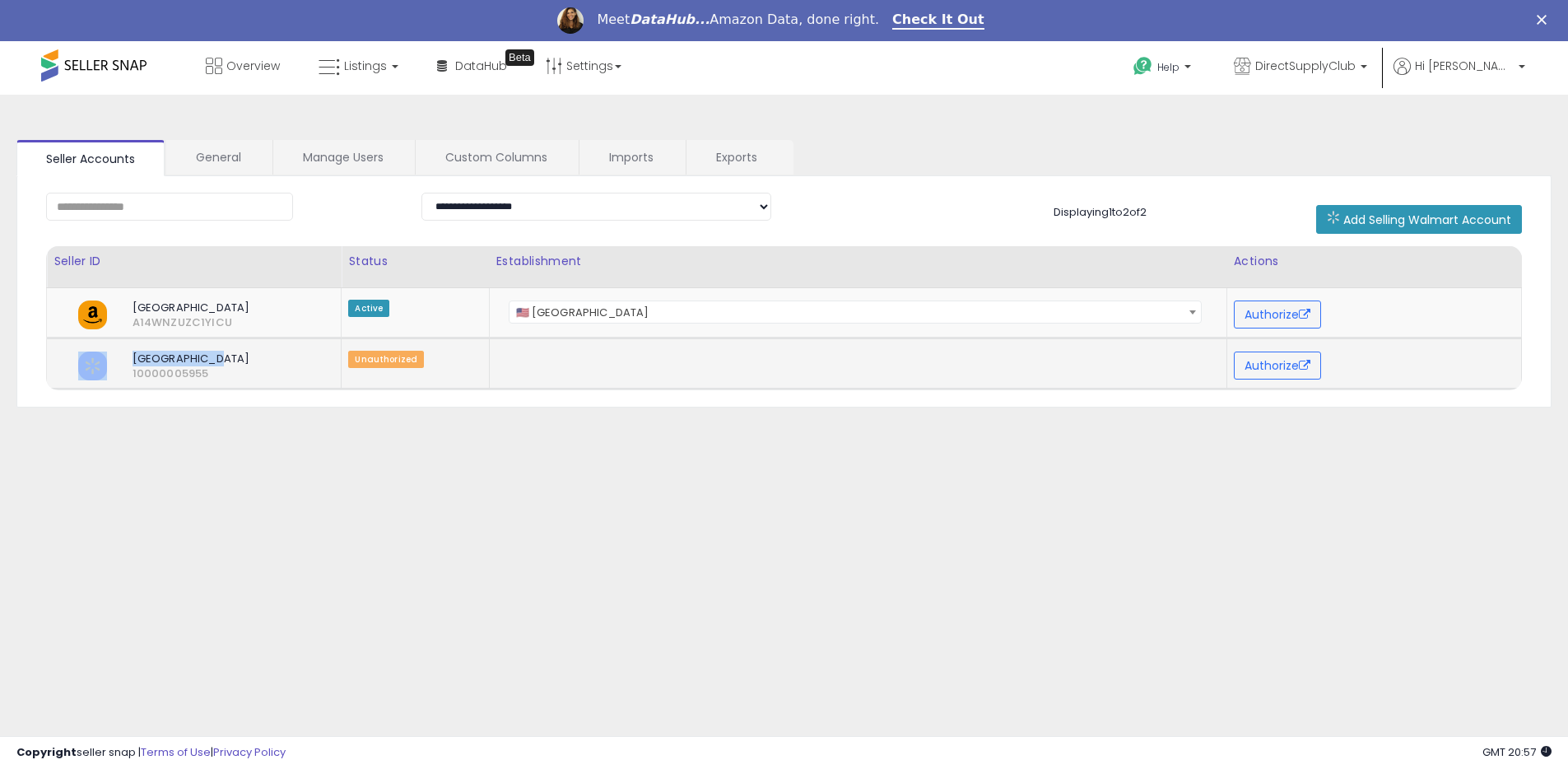
drag, startPoint x: 221, startPoint y: 363, endPoint x: 115, endPoint y: 346, distance: 107.4
click at [115, 346] on td "[GEOGRAPHIC_DATA] 10000005955" at bounding box center [193, 363] width 294 height 51
click at [1260, 366] on button "Authorize" at bounding box center [1277, 365] width 88 height 28
click at [360, 476] on div "**********" at bounding box center [784, 453] width 1551 height 683
click at [612, 78] on link "Settings" at bounding box center [583, 66] width 100 height 50
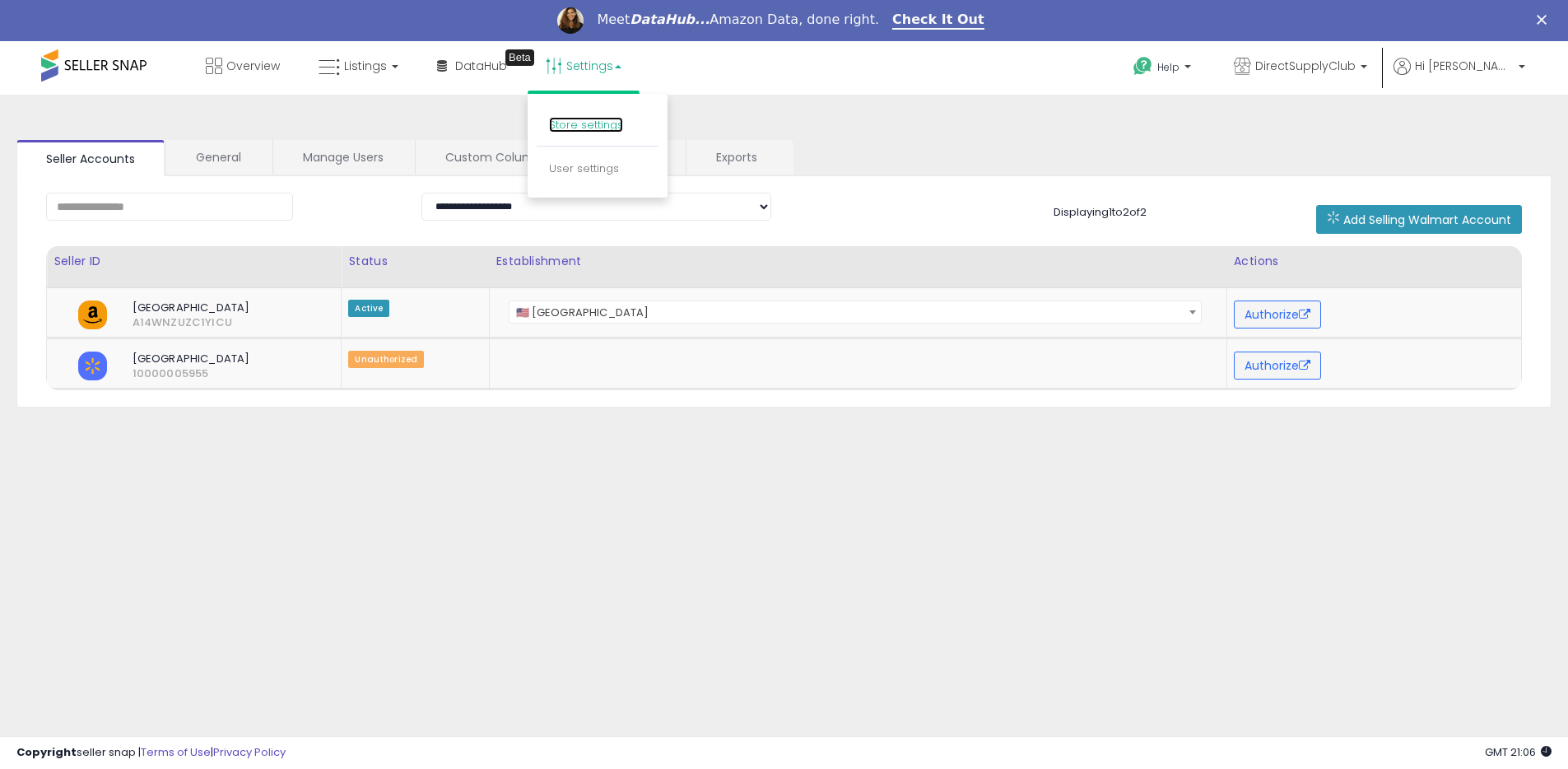
click at [604, 130] on link "Store settings" at bounding box center [586, 125] width 74 height 15
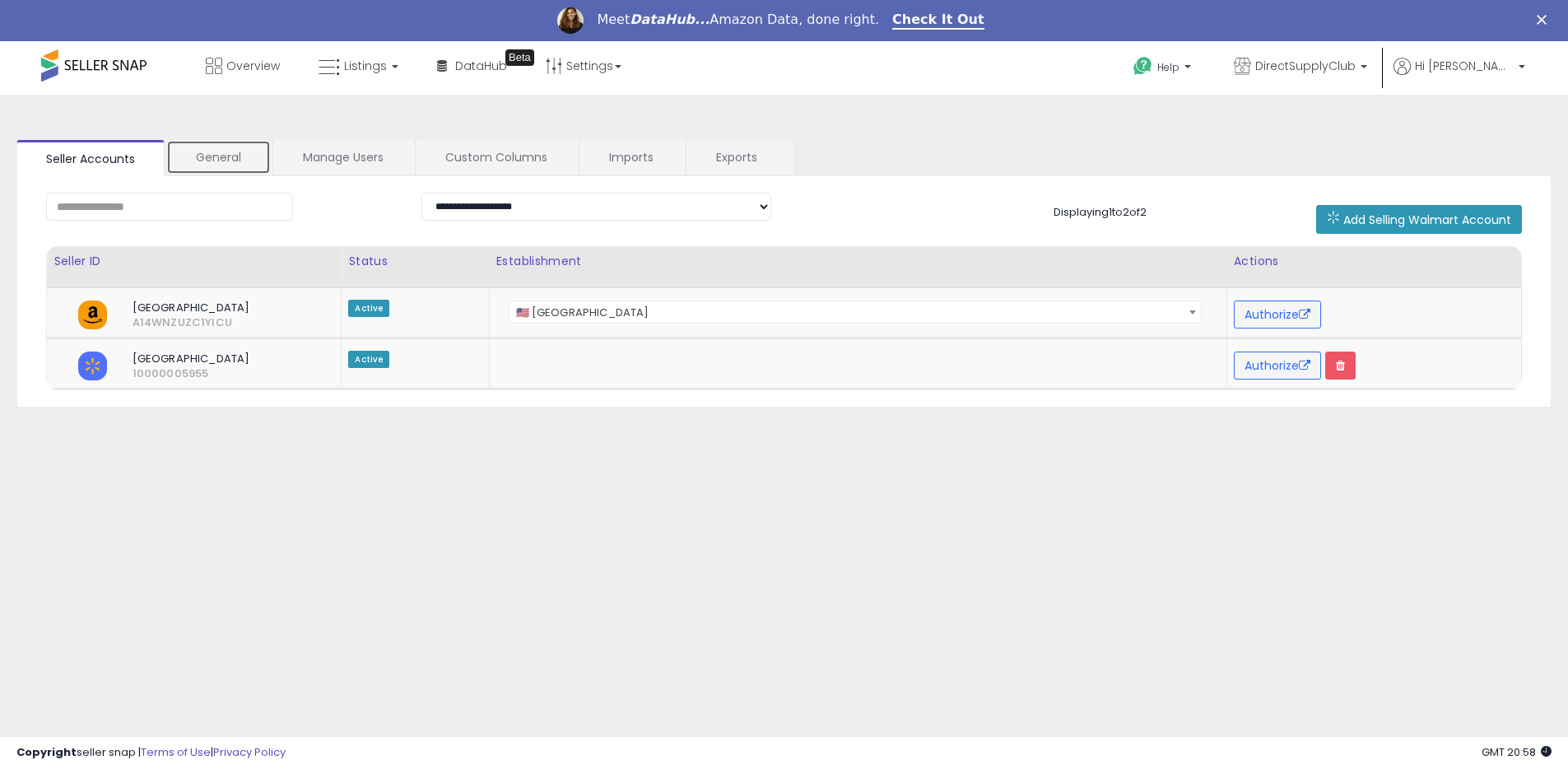
click at [239, 162] on link "General" at bounding box center [218, 157] width 105 height 34
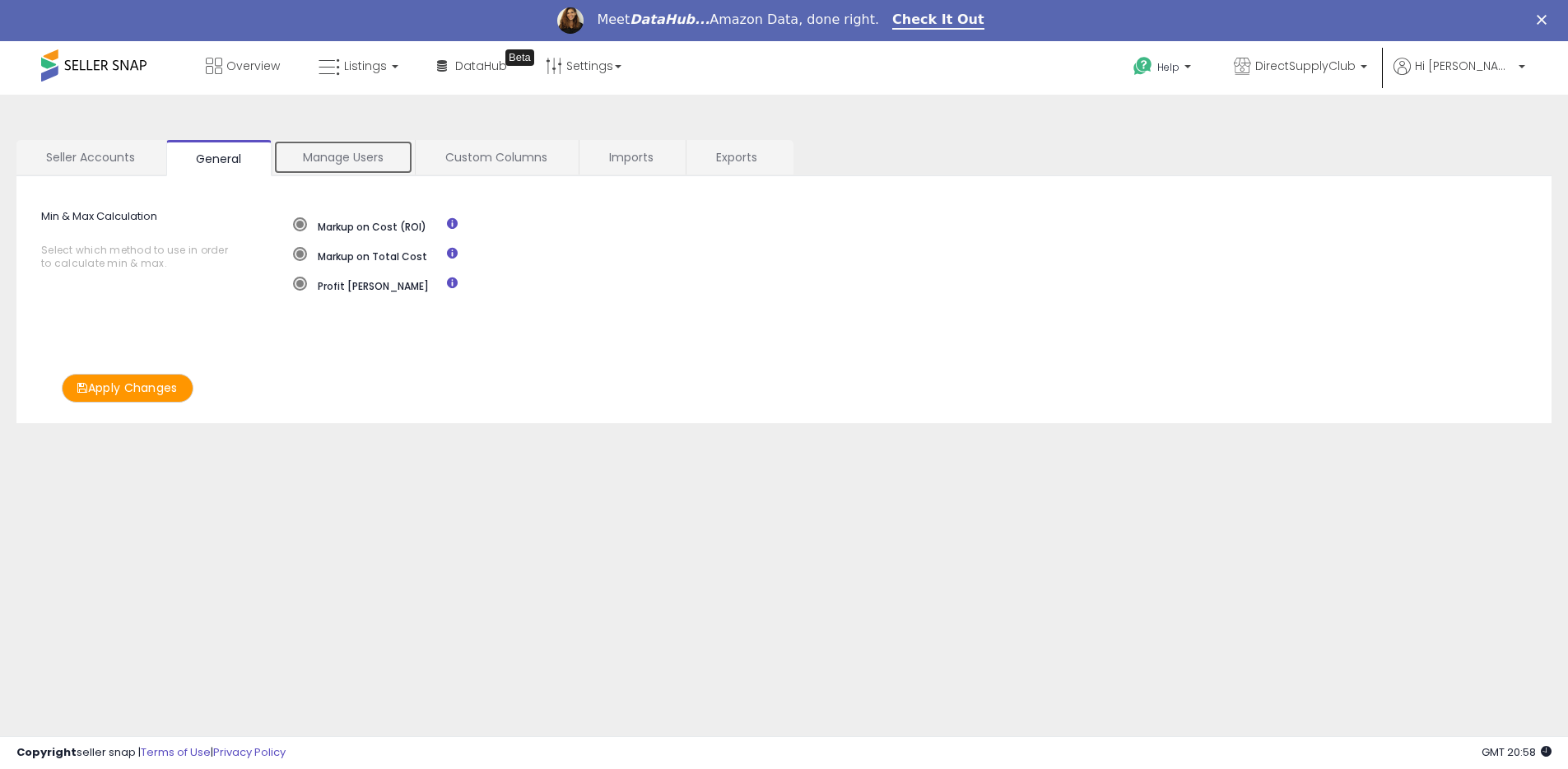
click at [324, 157] on link "Manage Users" at bounding box center [343, 157] width 140 height 34
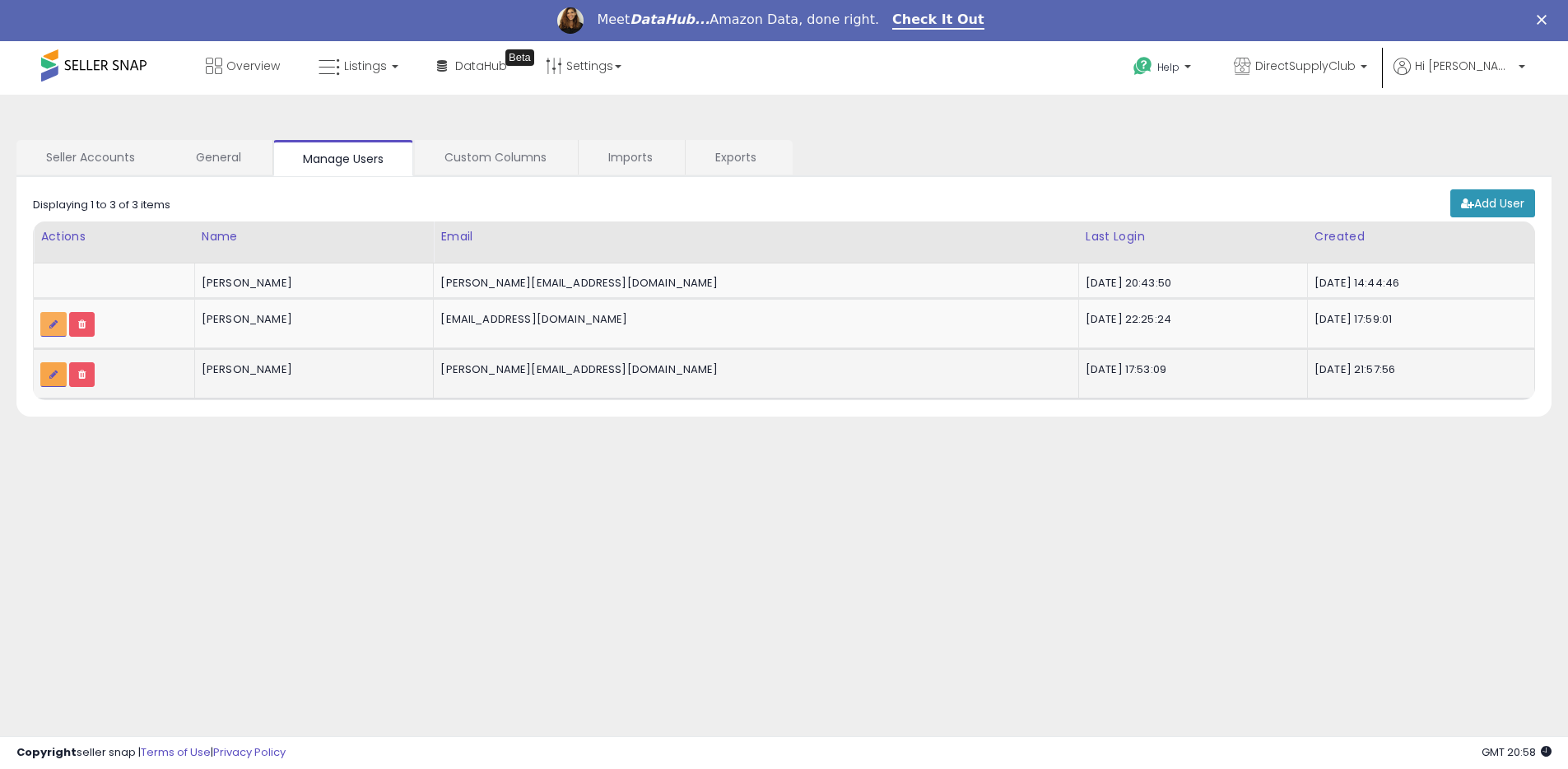
click at [58, 374] on link at bounding box center [53, 374] width 27 height 25
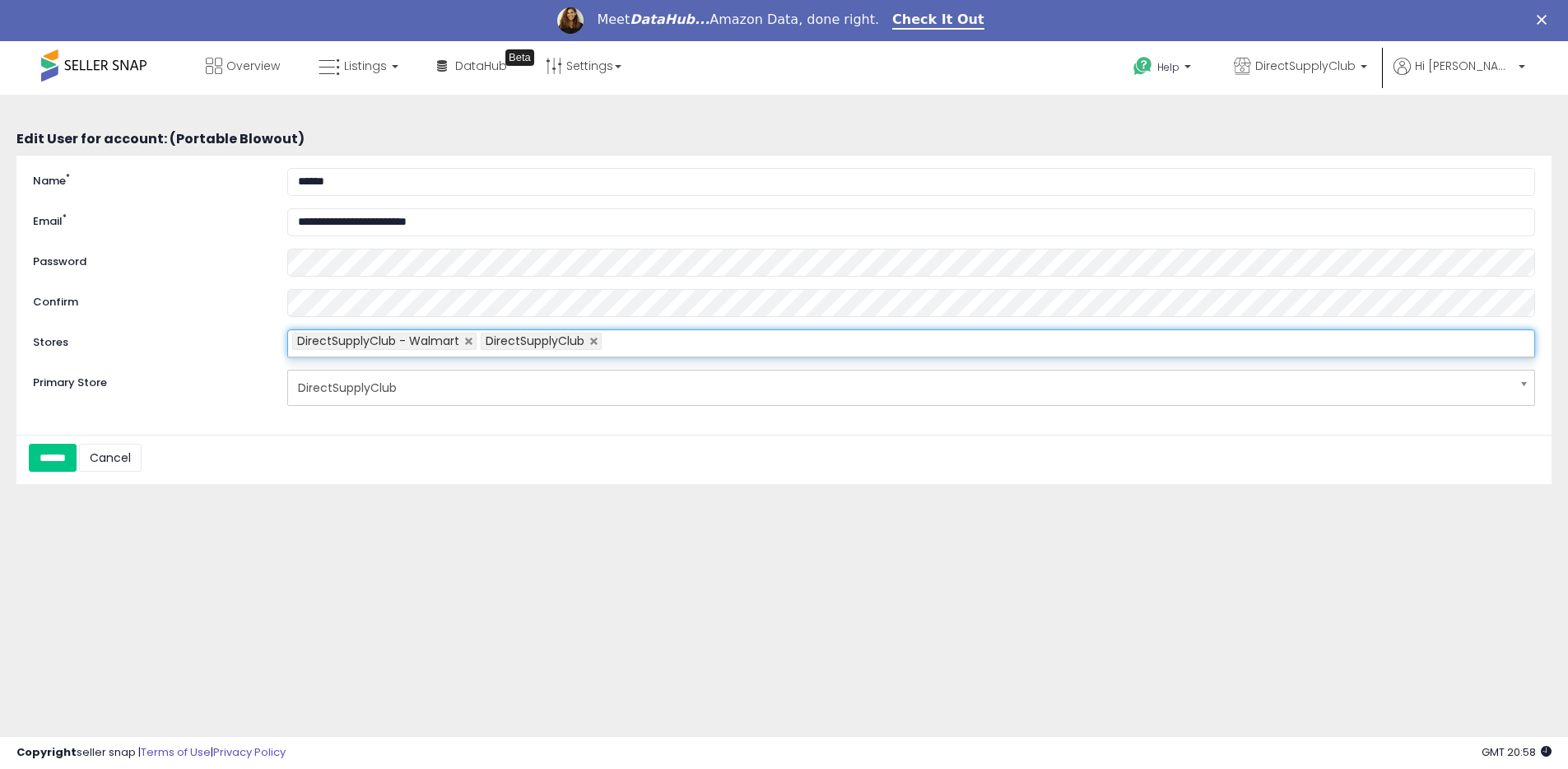
click at [874, 344] on ul "DirectSupplyClub - Walmart DirectSupplyClub" at bounding box center [911, 343] width 1248 height 28
click at [67, 459] on input "******" at bounding box center [52, 457] width 48 height 28
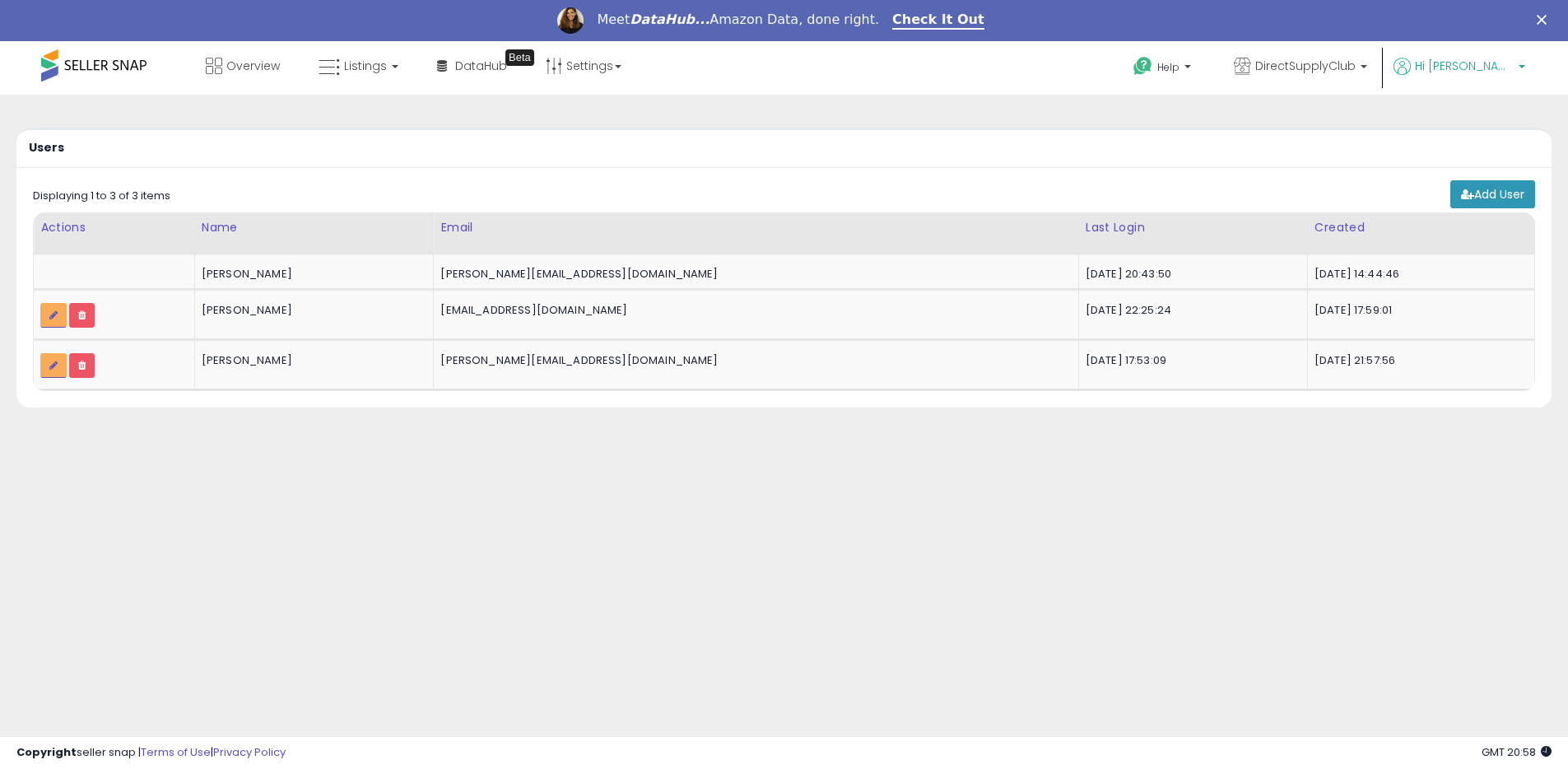
click at [1517, 73] on p "Hi [PERSON_NAME]" at bounding box center [1458, 68] width 131 height 21
click at [681, 489] on div "Users Add User Retrieving listings data.. Displaying 1 to 3 of 3 items Actions 1" at bounding box center [784, 453] width 1551 height 683
click at [1320, 52] on link "DirectSupplyClub" at bounding box center [1300, 68] width 158 height 53
click at [1491, 63] on span "Hi [PERSON_NAME]" at bounding box center [1464, 65] width 99 height 16
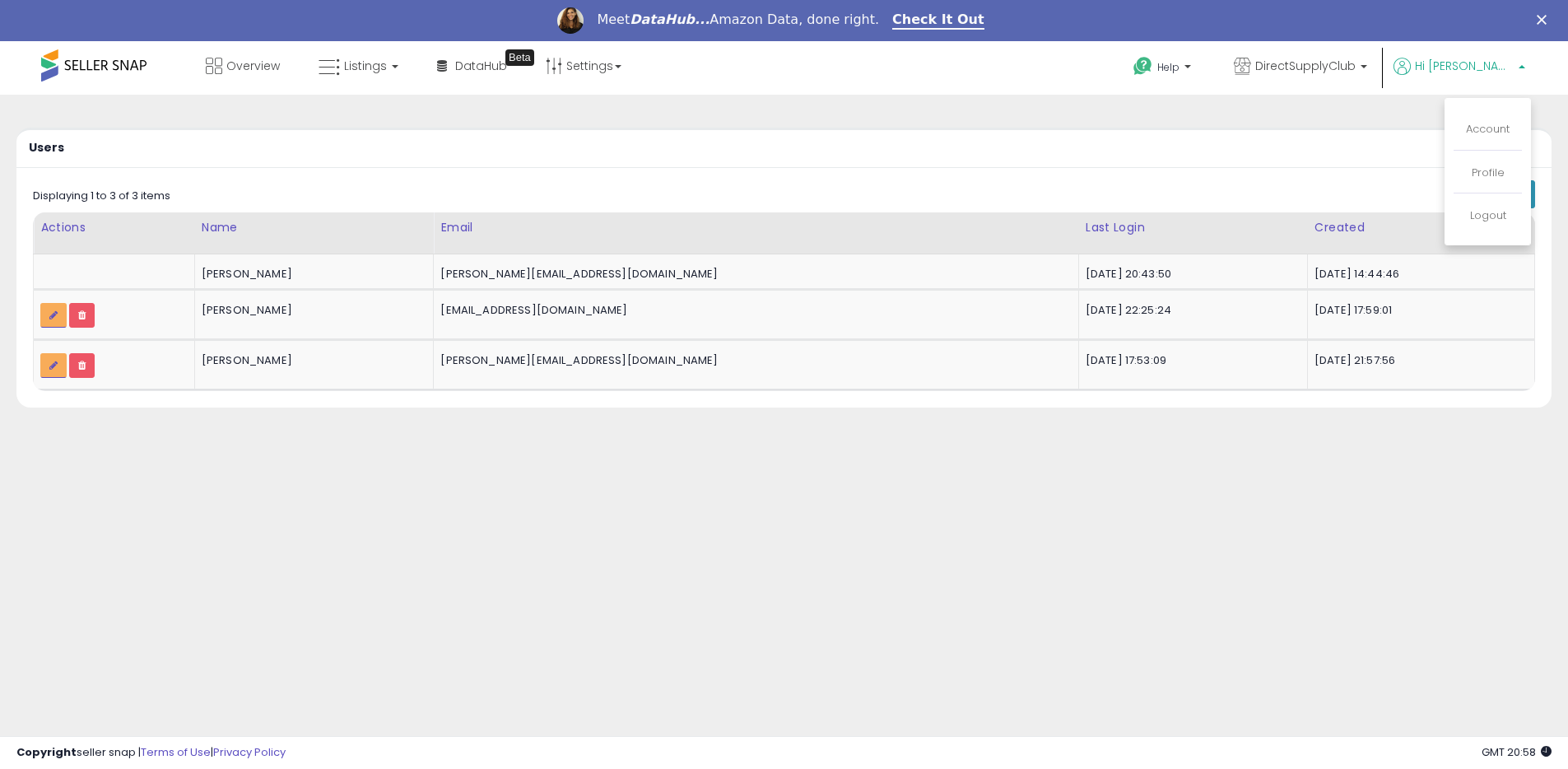
click at [1481, 119] on li "Account" at bounding box center [1487, 130] width 69 height 41
click at [1480, 127] on link "Account" at bounding box center [1487, 129] width 44 height 15
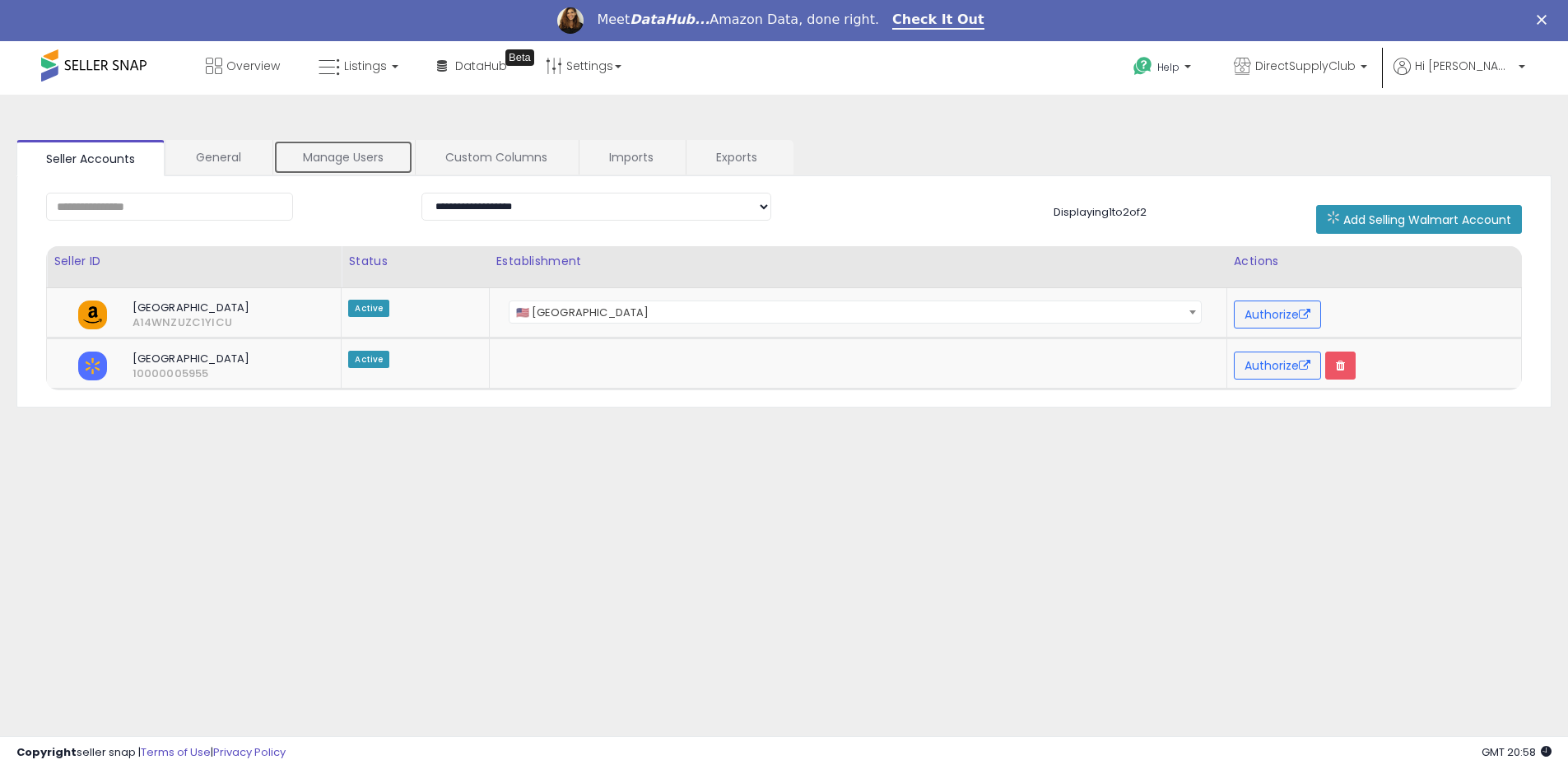
click at [305, 166] on link "Manage Users" at bounding box center [343, 157] width 140 height 34
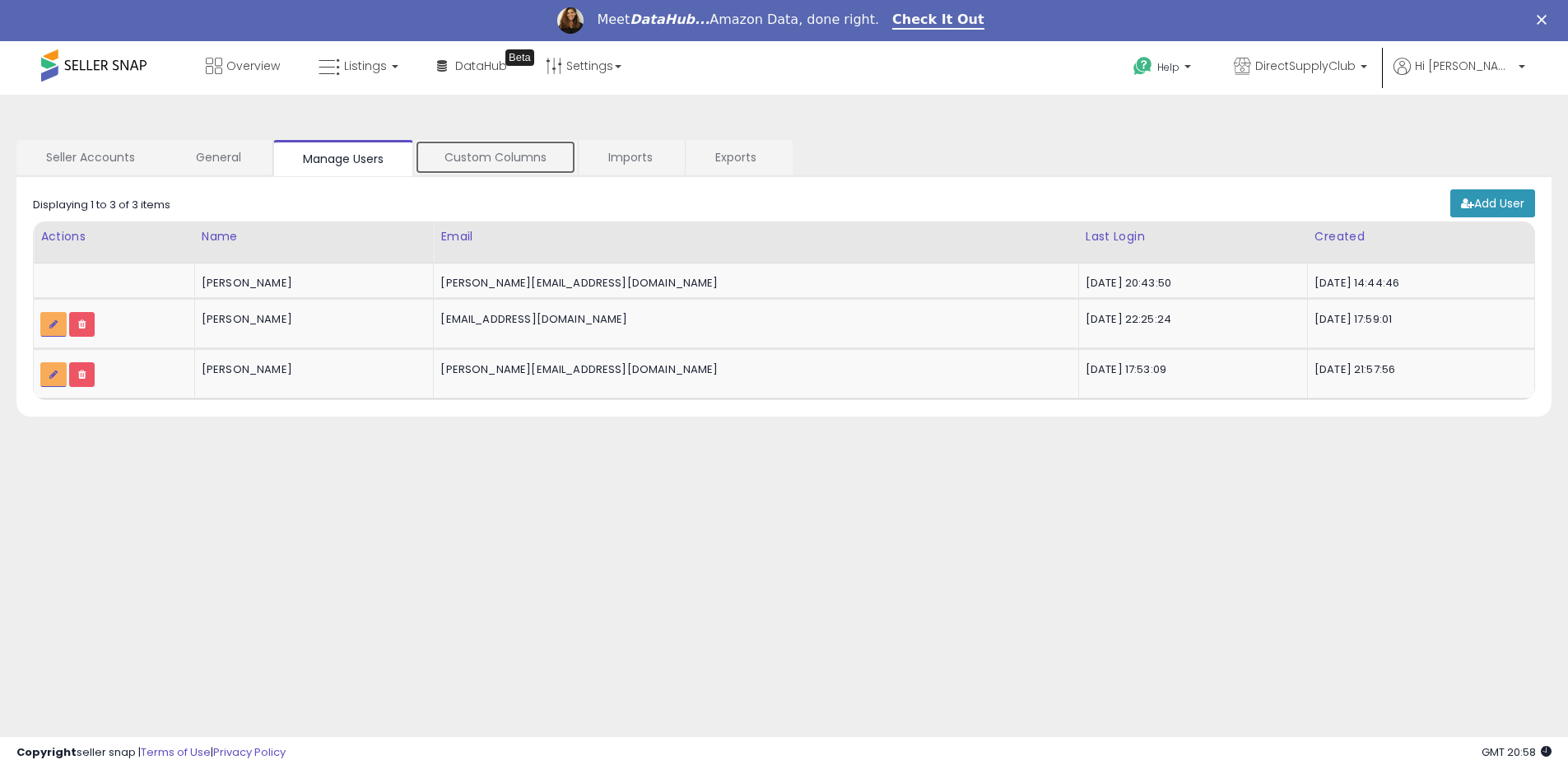
click at [483, 165] on link "Custom Columns" at bounding box center [494, 157] width 161 height 34
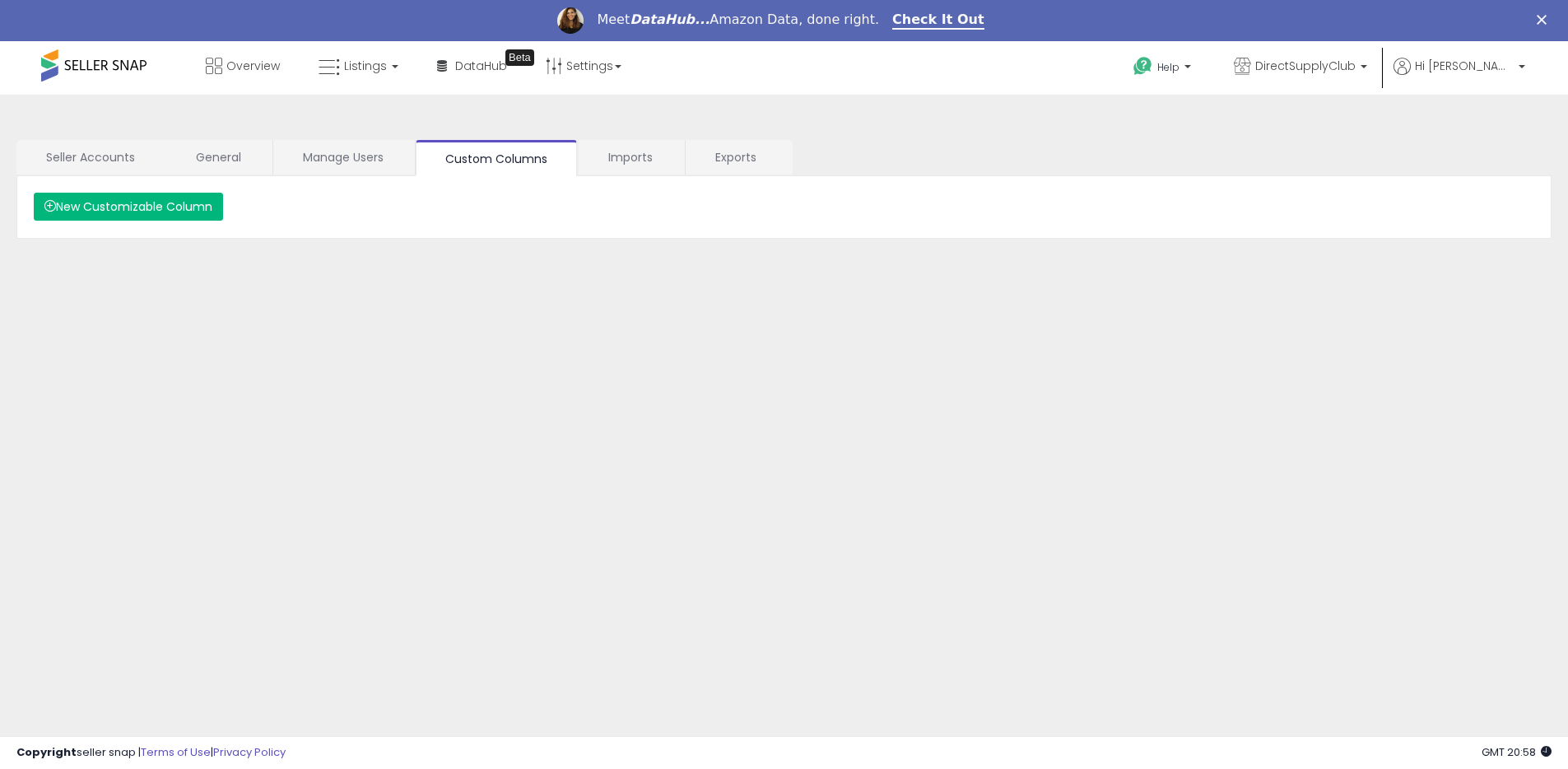
click at [160, 200] on button "New Customizable Column" at bounding box center [128, 206] width 190 height 28
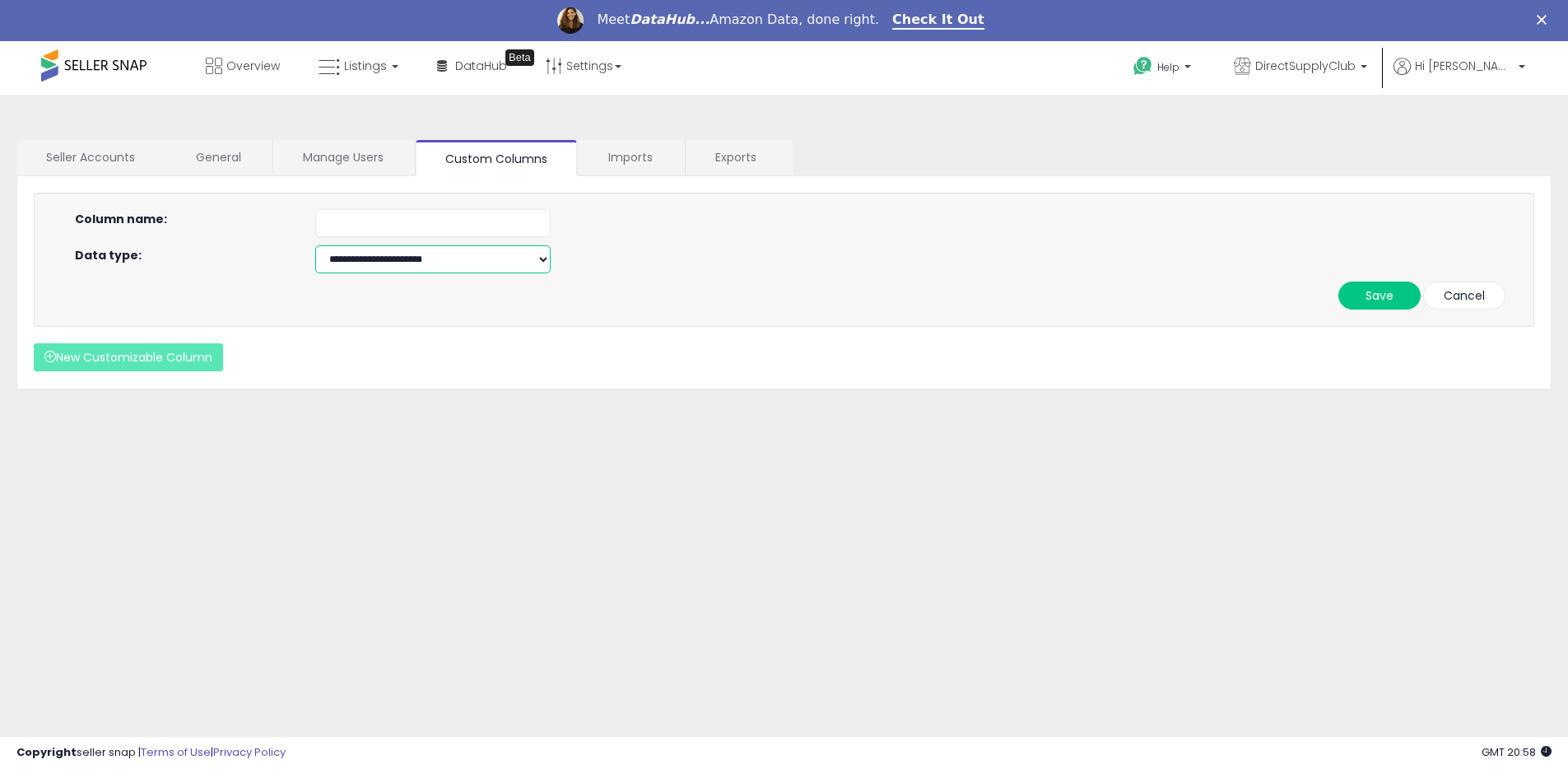
click at [469, 257] on select "**********" at bounding box center [432, 258] width 235 height 28
click at [632, 162] on link "Imports" at bounding box center [631, 157] width 105 height 34
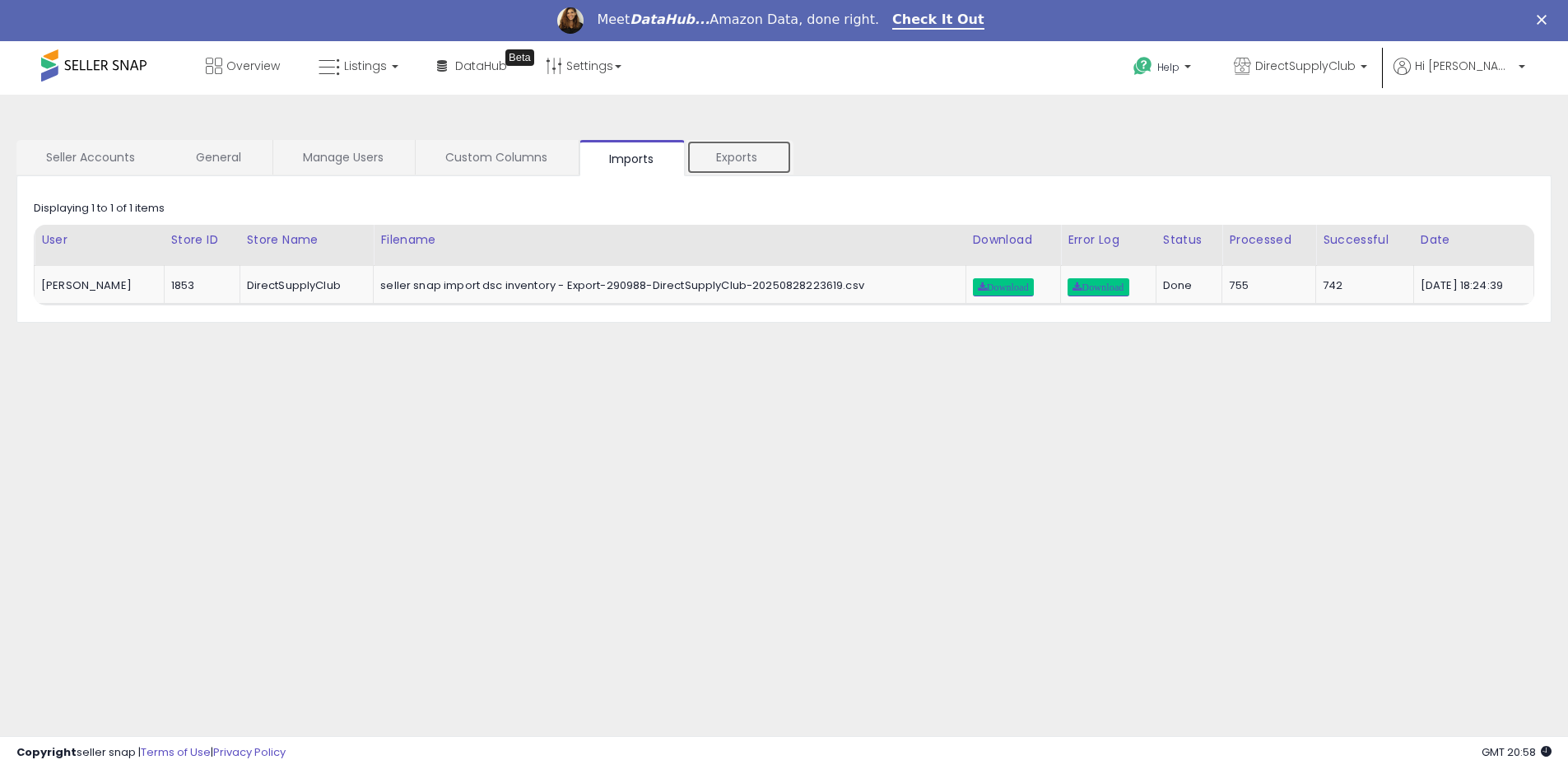
click at [740, 159] on link "Exports" at bounding box center [738, 157] width 106 height 34
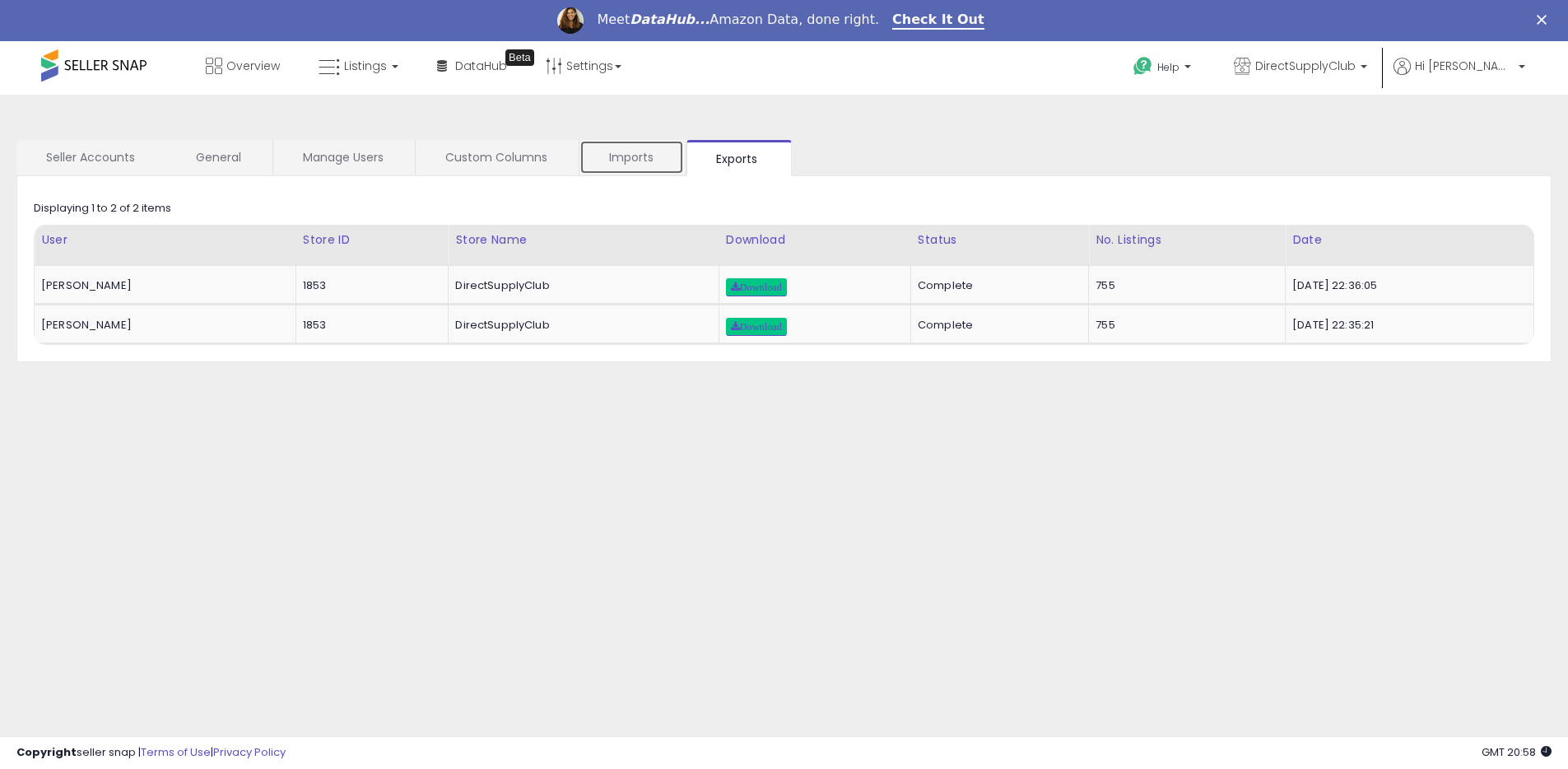
drag, startPoint x: 653, startPoint y: 152, endPoint x: 679, endPoint y: 150, distance: 26.1
click at [653, 152] on link "Imports" at bounding box center [632, 157] width 105 height 34
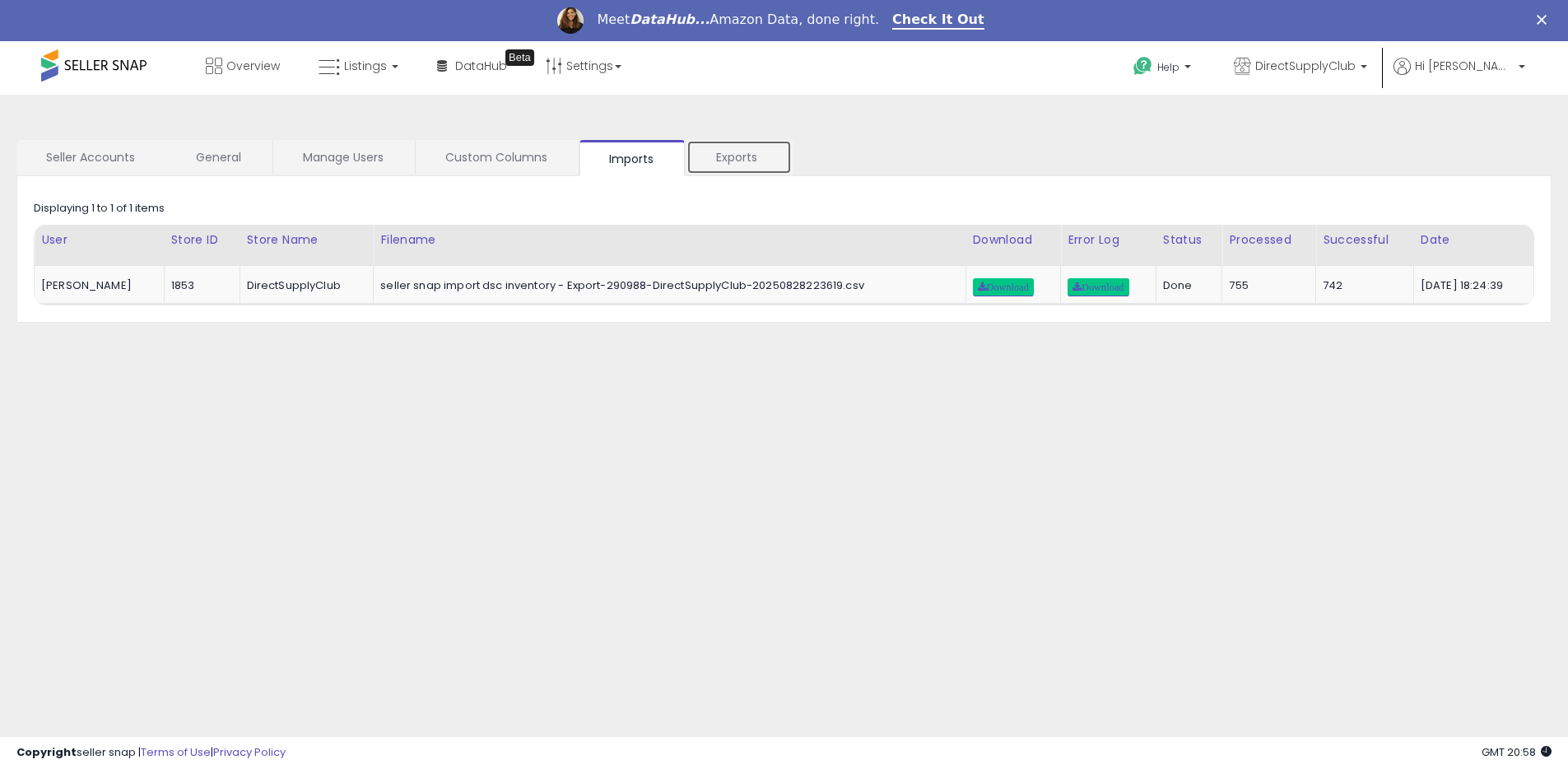
click at [736, 149] on link "Exports" at bounding box center [738, 157] width 106 height 34
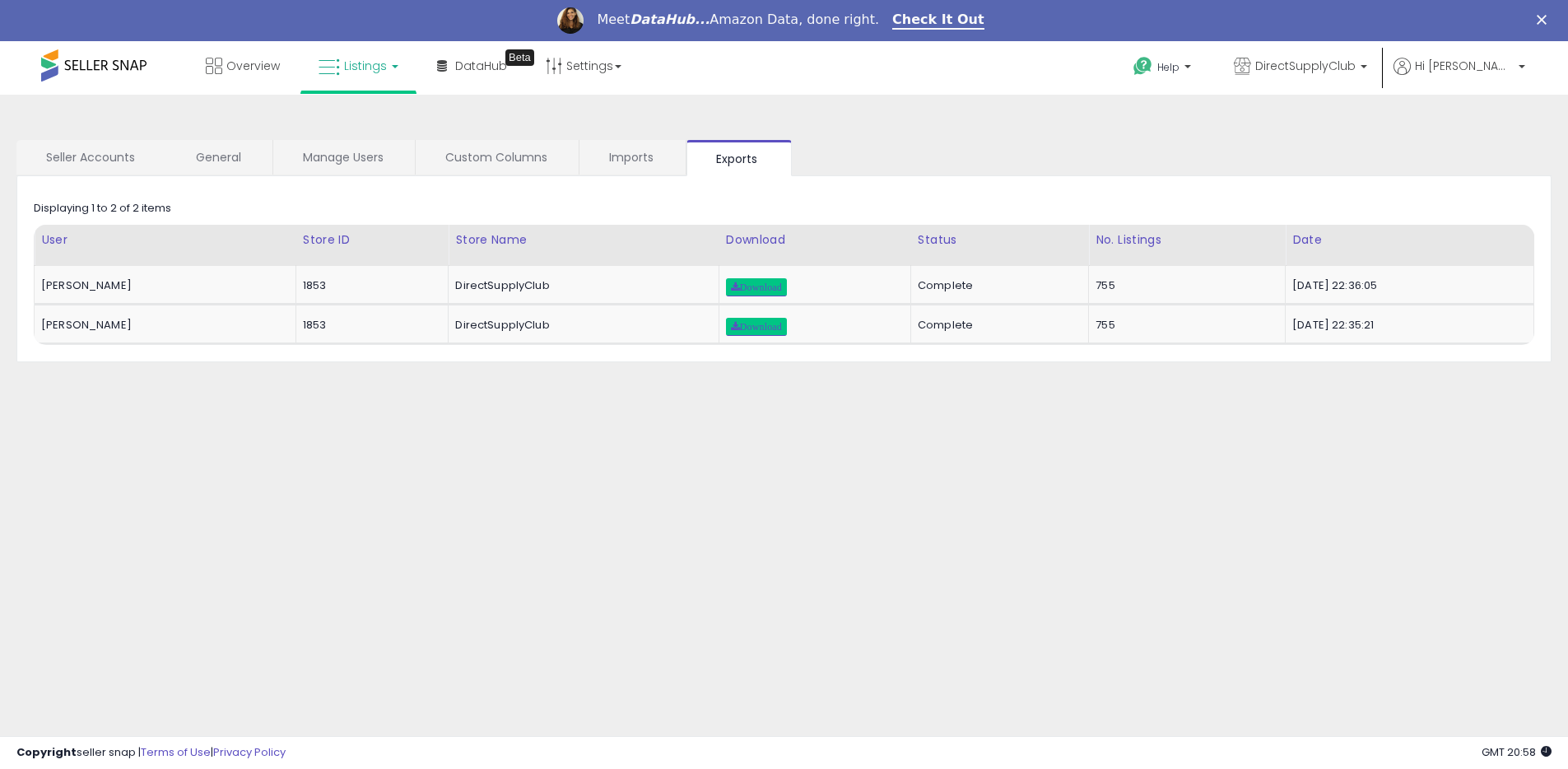
click at [382, 75] on link "Listings" at bounding box center [358, 66] width 105 height 50
click at [372, 189] on icon at bounding box center [372, 185] width 87 height 25
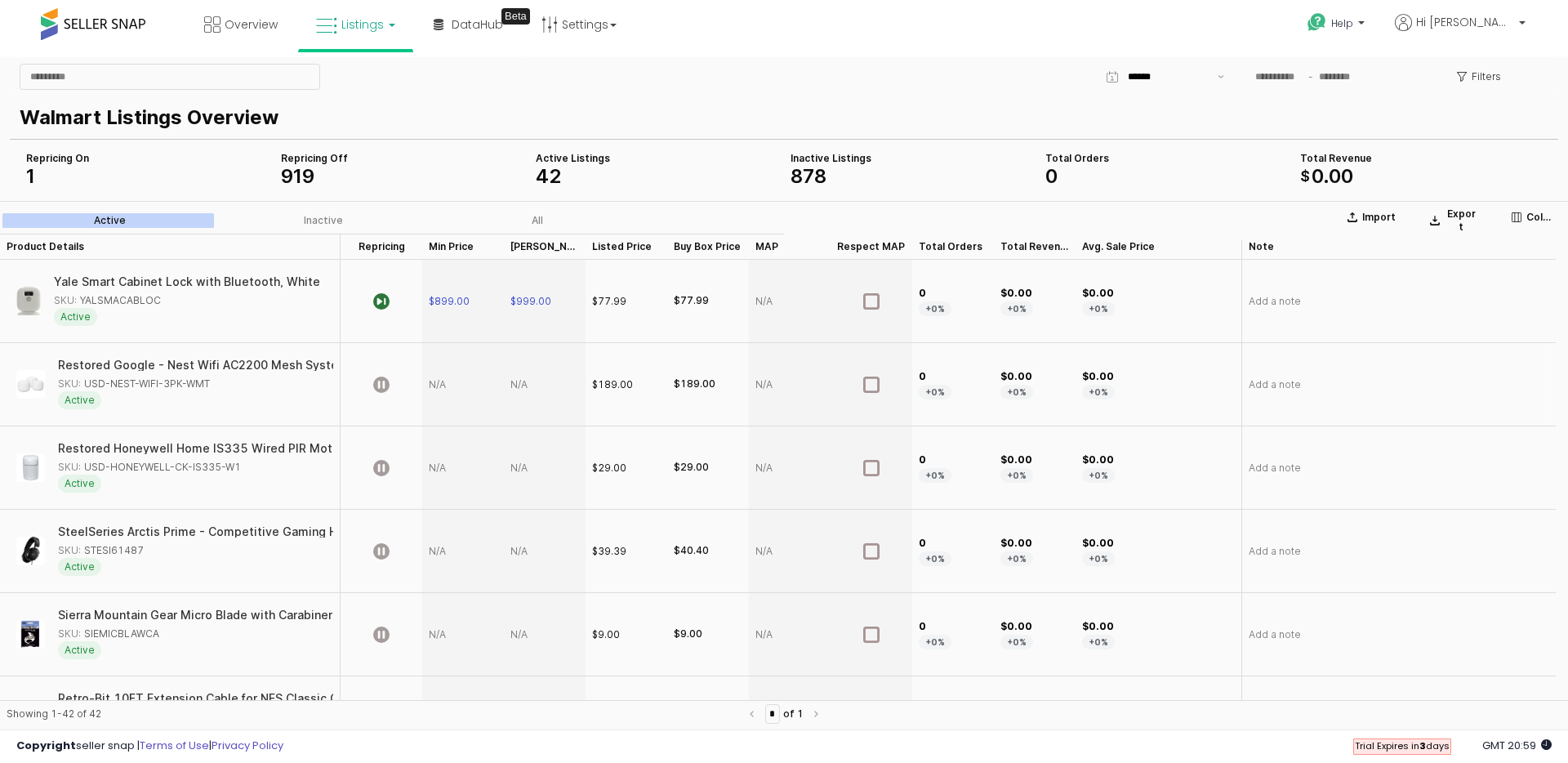
click at [183, 387] on div "SKU: USD-NEST-WIFI-3PK-WMT" at bounding box center [133, 384] width 152 height 15
click at [267, 417] on div "Restored Google - Nest Wifi AC2200 Mesh System Router and 2 Add-On Points (3-Pa…" at bounding box center [170, 384] width 327 height 69
click at [218, 378] on div "SKU: USD-NEST-WIFI-3PK-WMT" at bounding box center [190, 384] width 266 height 15
click at [193, 382] on div "SKU: USD-NEST-WIFI-3PK-WMT" at bounding box center [133, 384] width 152 height 15
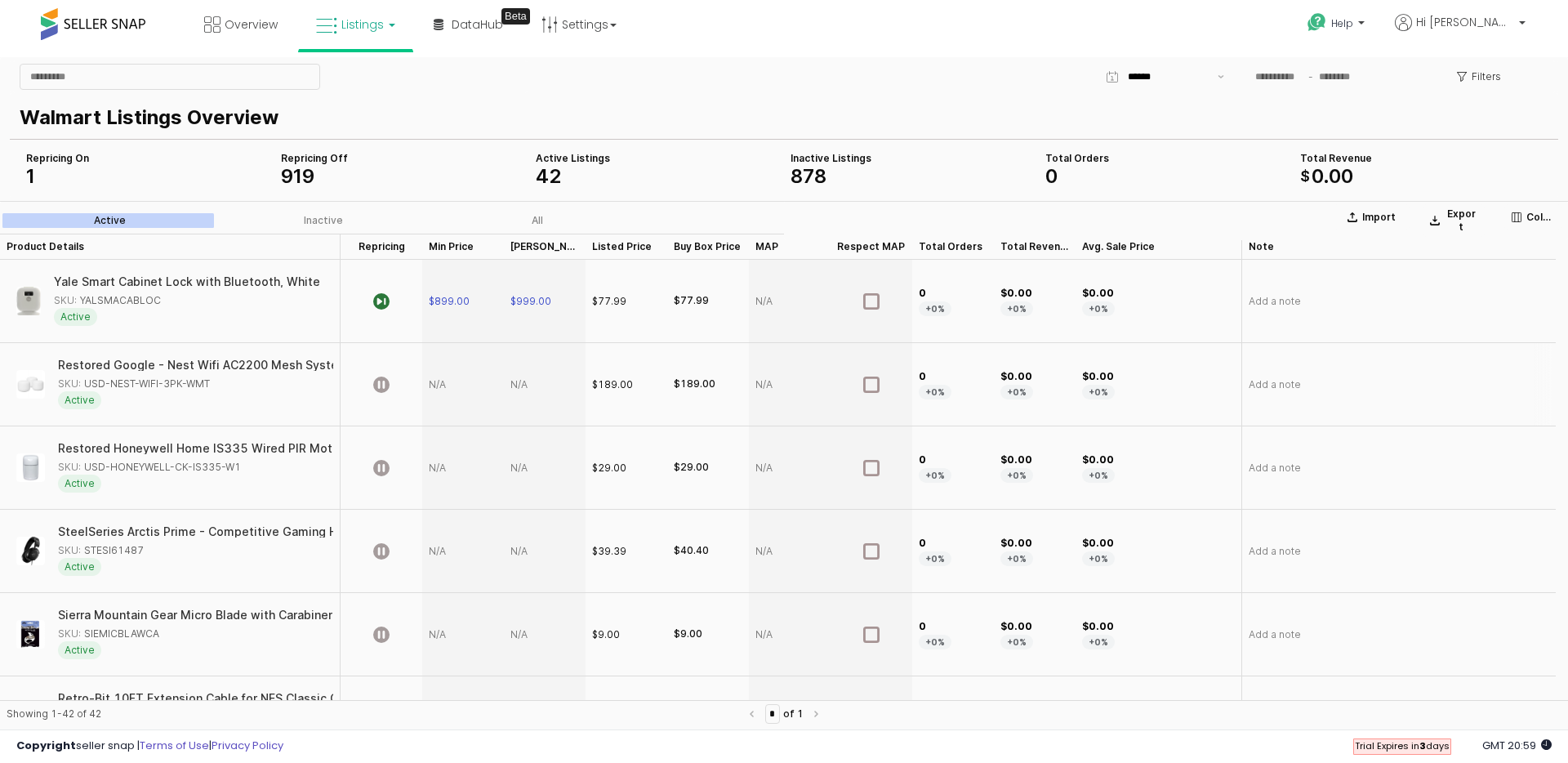
click at [193, 382] on div "SKU: USD-NEST-WIFI-3PK-WMT" at bounding box center [133, 384] width 152 height 15
click at [194, 365] on div "Restored Google - Nest Wifi AC2200 Mesh System Router and 2 Add-On Points (3-Pa…" at bounding box center [348, 365] width 628 height 11
click at [195, 364] on div "Restored Google - Nest Wifi AC2200 Mesh System Router and 2 Add-On Points (3-Pa…" at bounding box center [354, 365] width 628 height 11
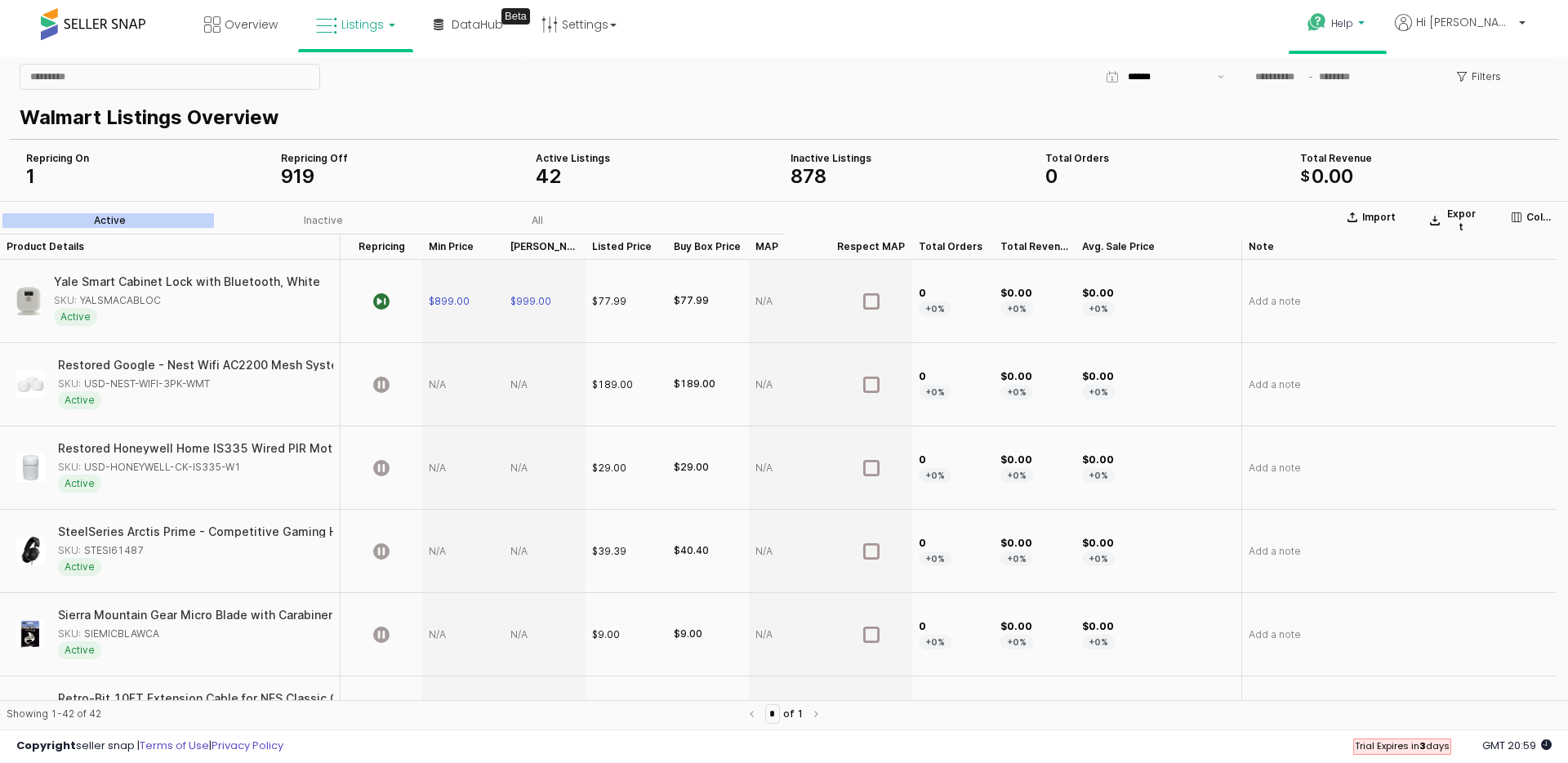
click at [1353, 27] on span "Help" at bounding box center [1342, 23] width 22 height 14
click at [1391, 138] on link "Search Knowledge Hub" at bounding box center [1353, 135] width 85 height 31
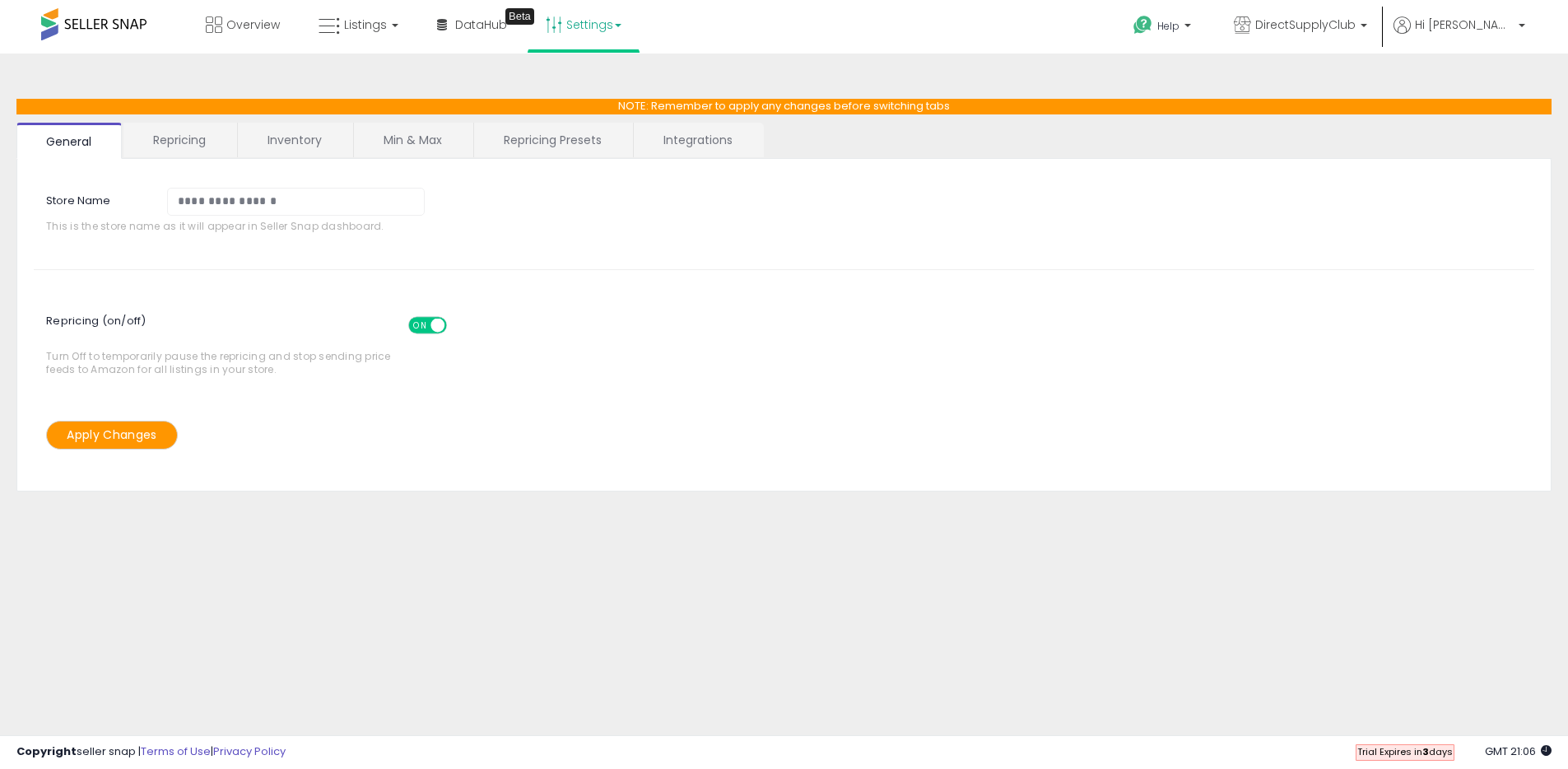
click at [694, 142] on link "Integrations" at bounding box center [697, 140] width 129 height 34
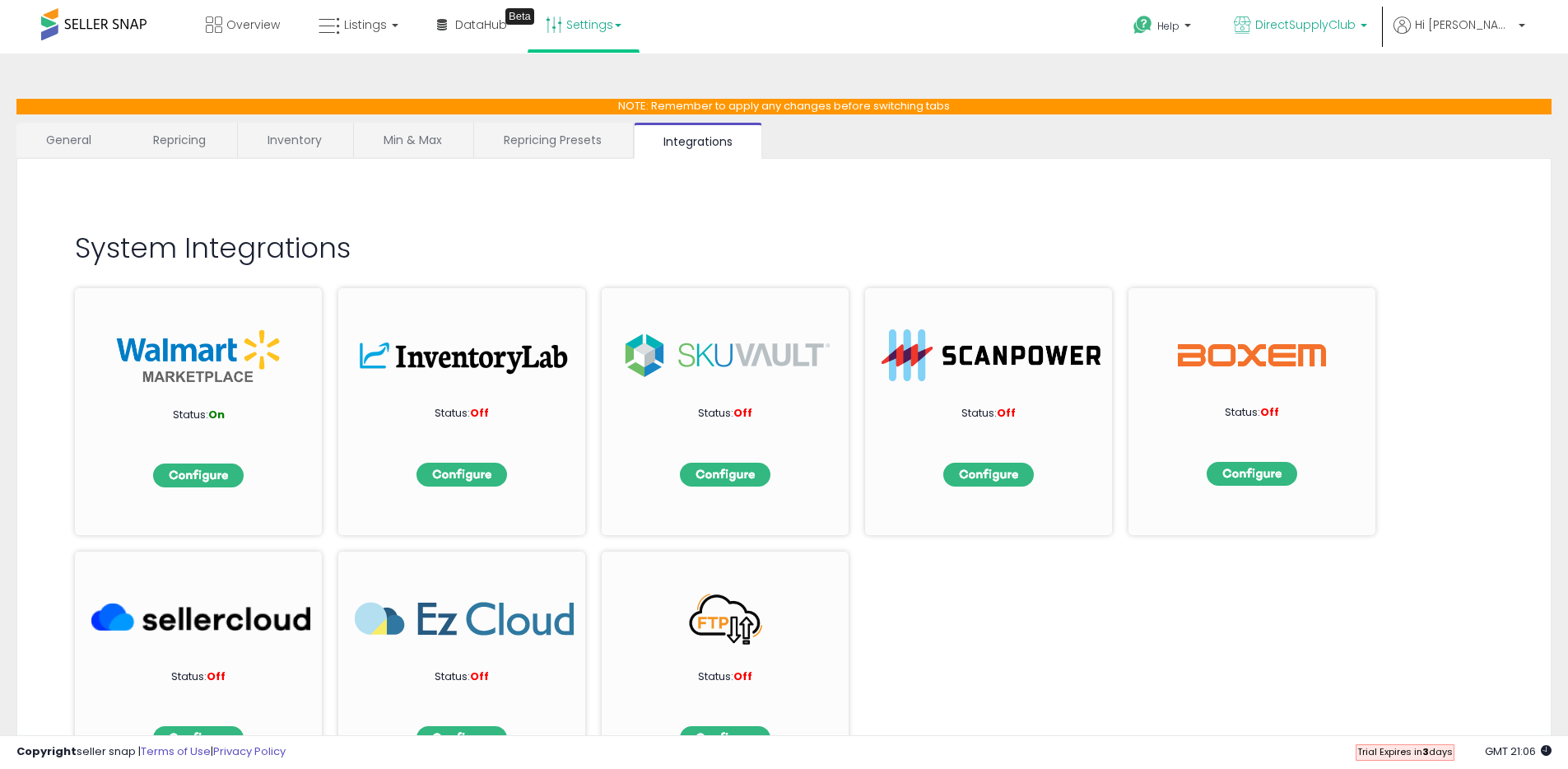
click at [1359, 38] on link "DirectSupplyClub" at bounding box center [1300, 27] width 158 height 53
click at [1392, 184] on div "System Integrations Status: On Status: Off Status: Off Status: Off Status: Off …" at bounding box center [783, 244] width 1500 height 137
click at [76, 144] on link "General" at bounding box center [69, 140] width 106 height 34
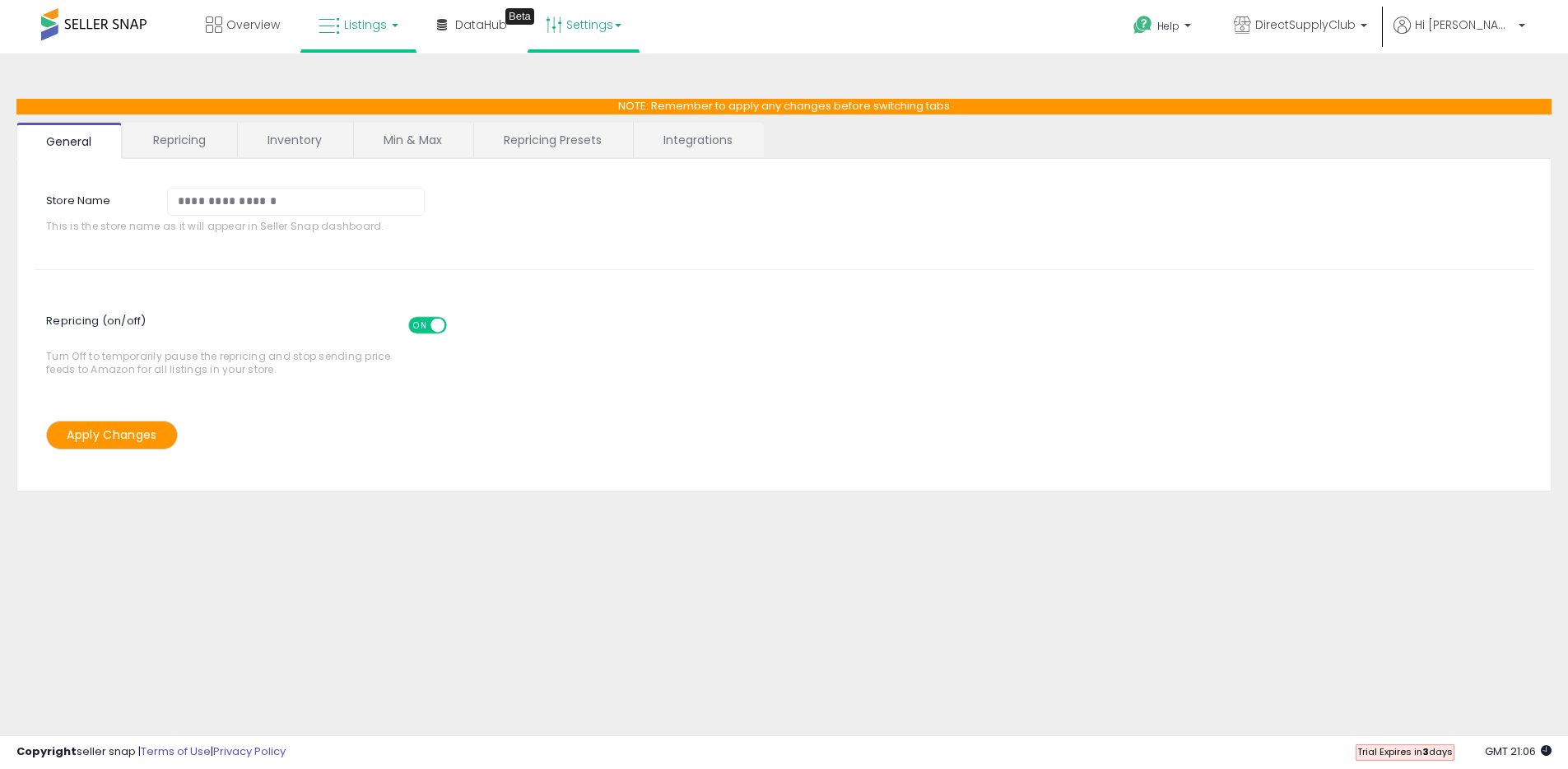
click at [374, 24] on span "Listings" at bounding box center [365, 24] width 43 height 16
click at [689, 128] on link "Integrations" at bounding box center [697, 140] width 129 height 34
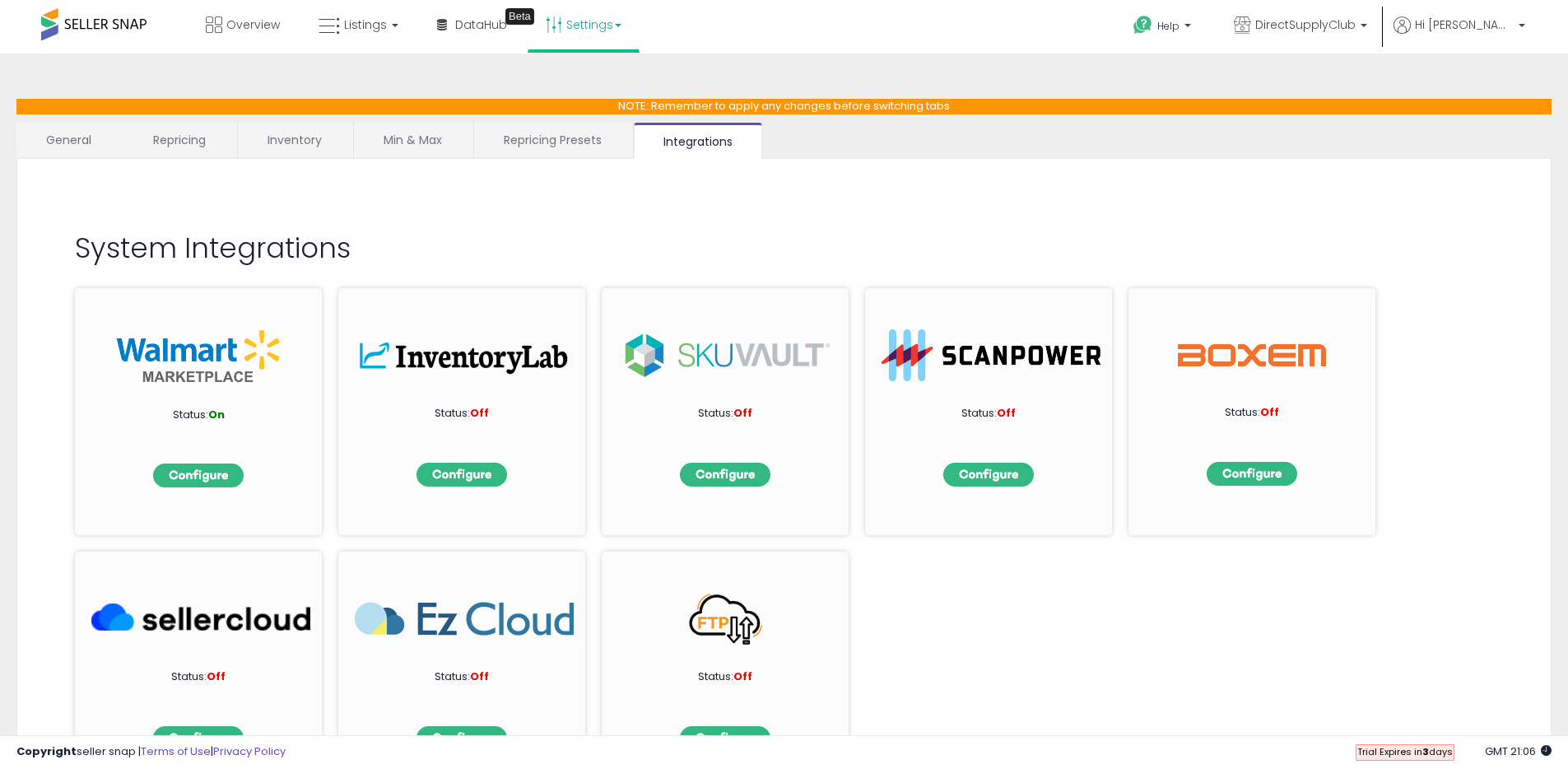
click at [577, 142] on link "Repricing Presets" at bounding box center [553, 140] width 157 height 34
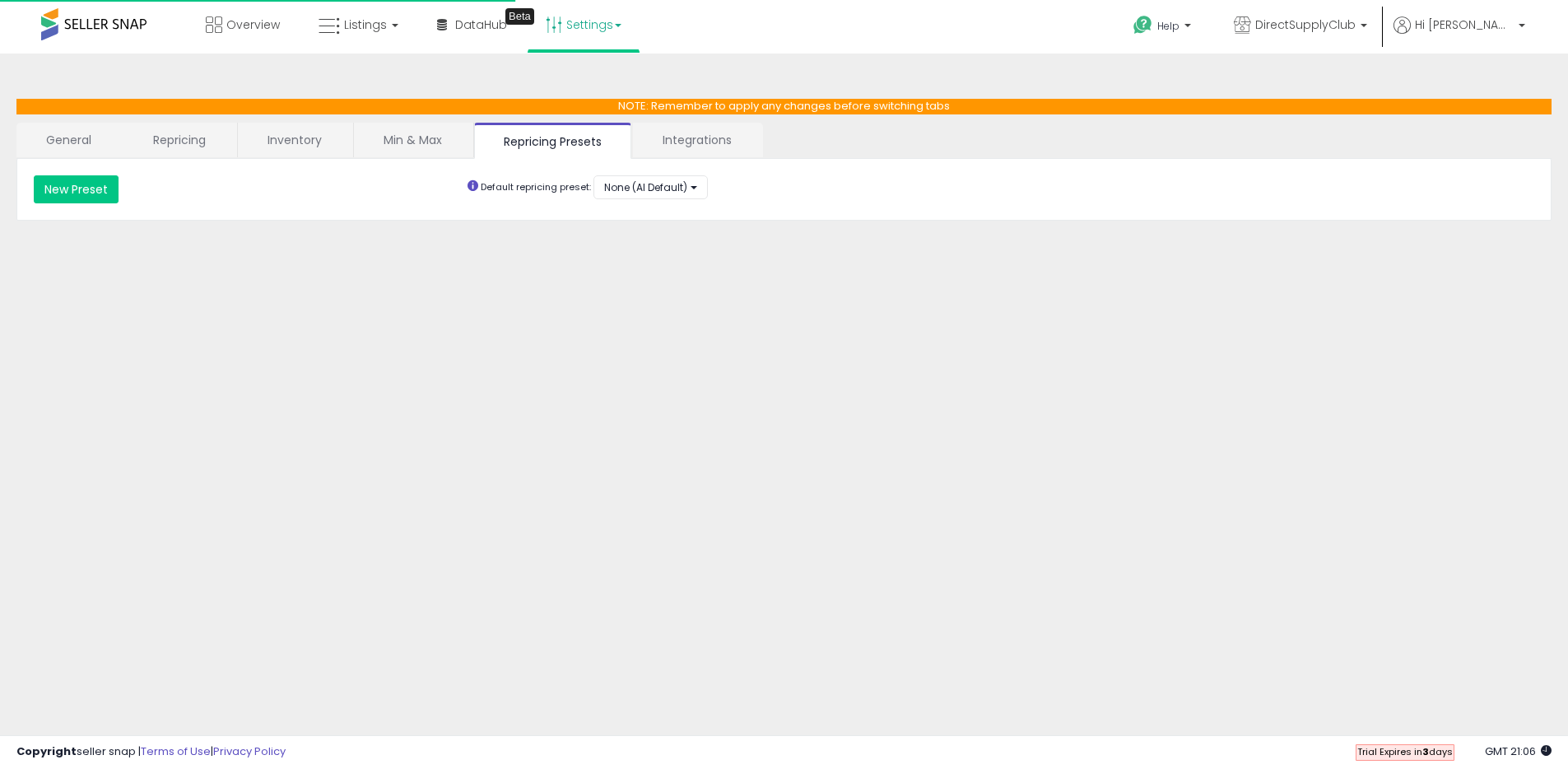
click at [409, 136] on link "Min & Max" at bounding box center [412, 140] width 118 height 34
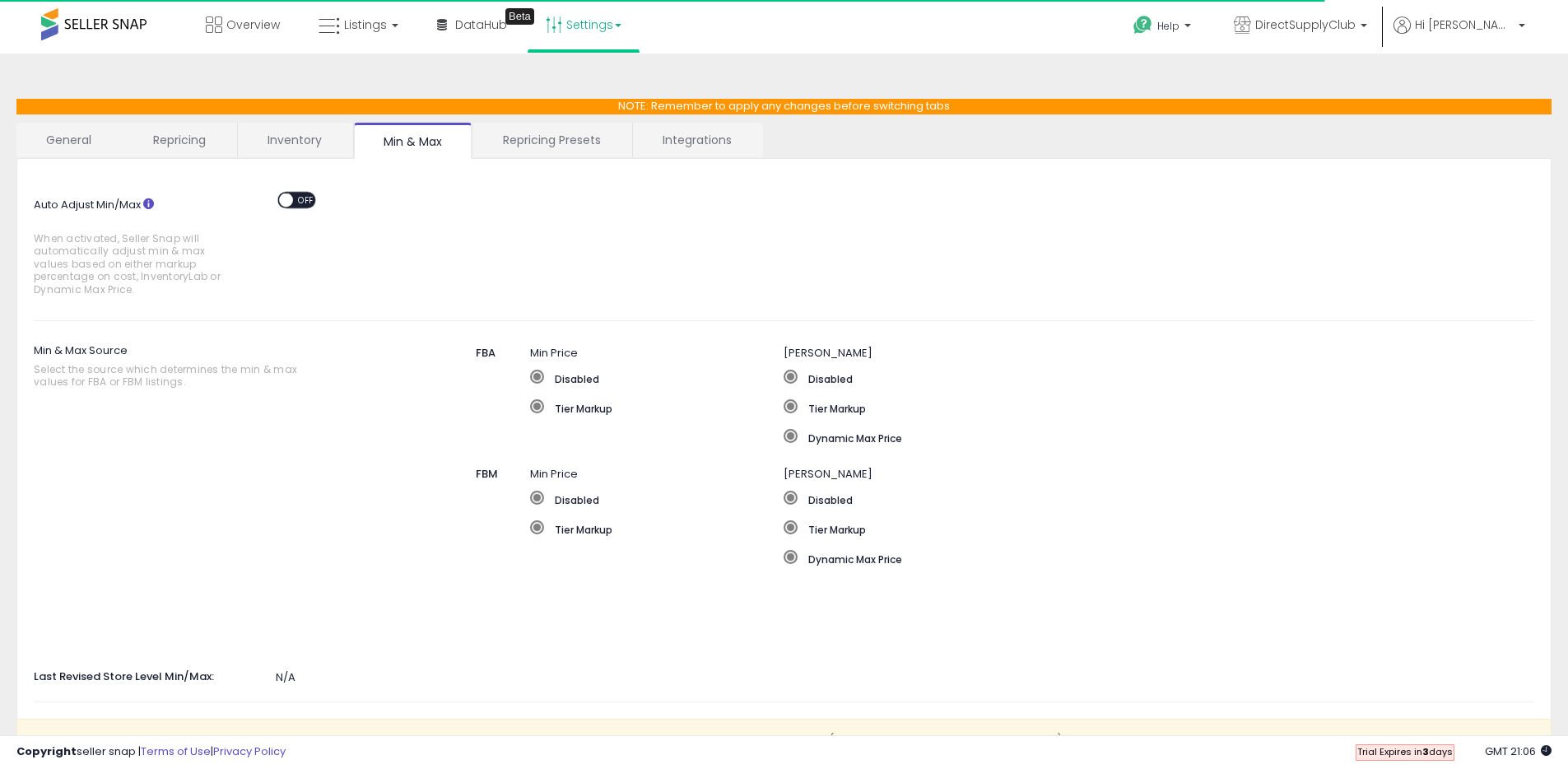
click at [293, 142] on link "Inventory" at bounding box center [294, 140] width 113 height 34
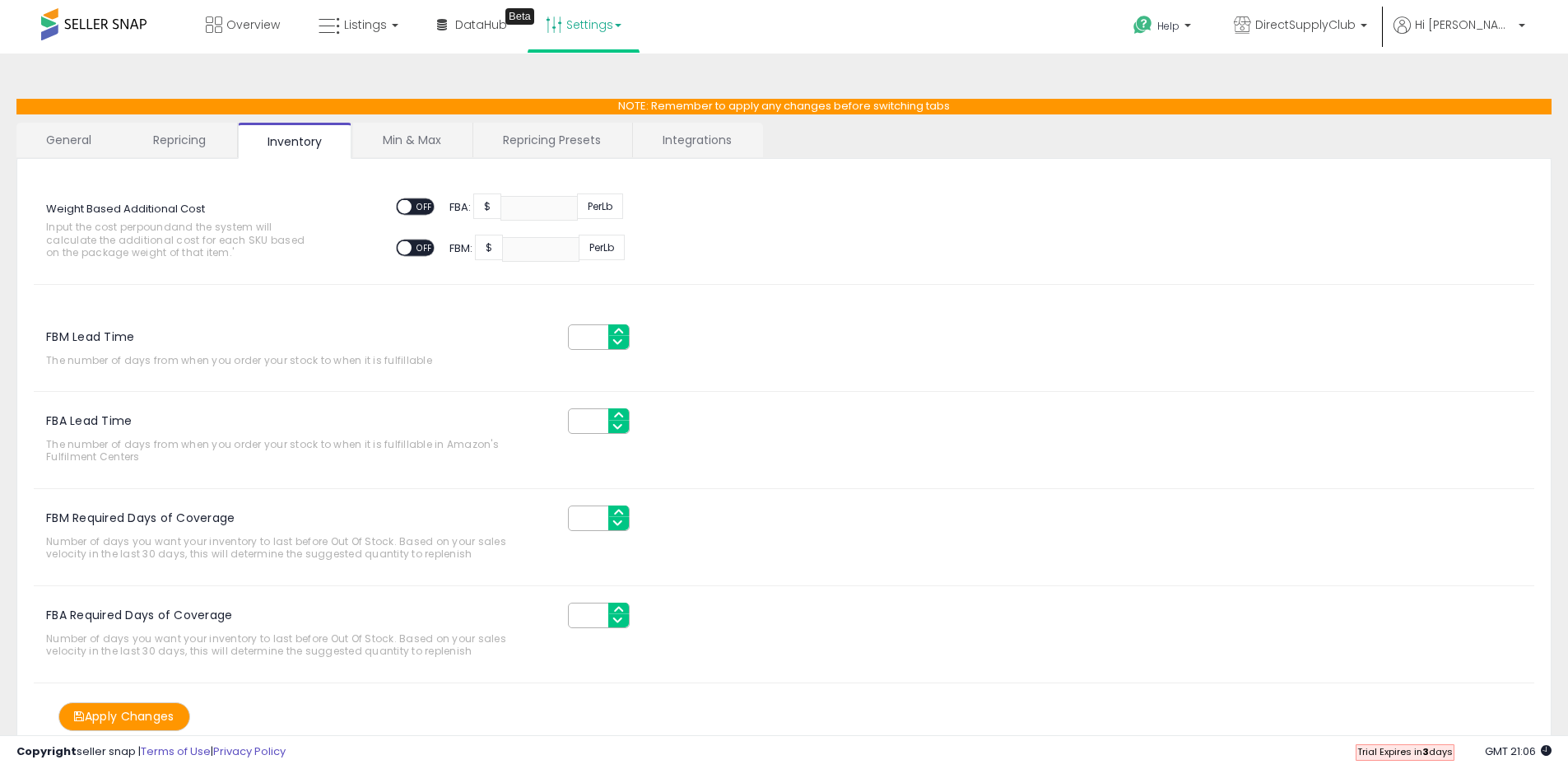
click at [190, 137] on link "Repricing" at bounding box center [179, 140] width 111 height 34
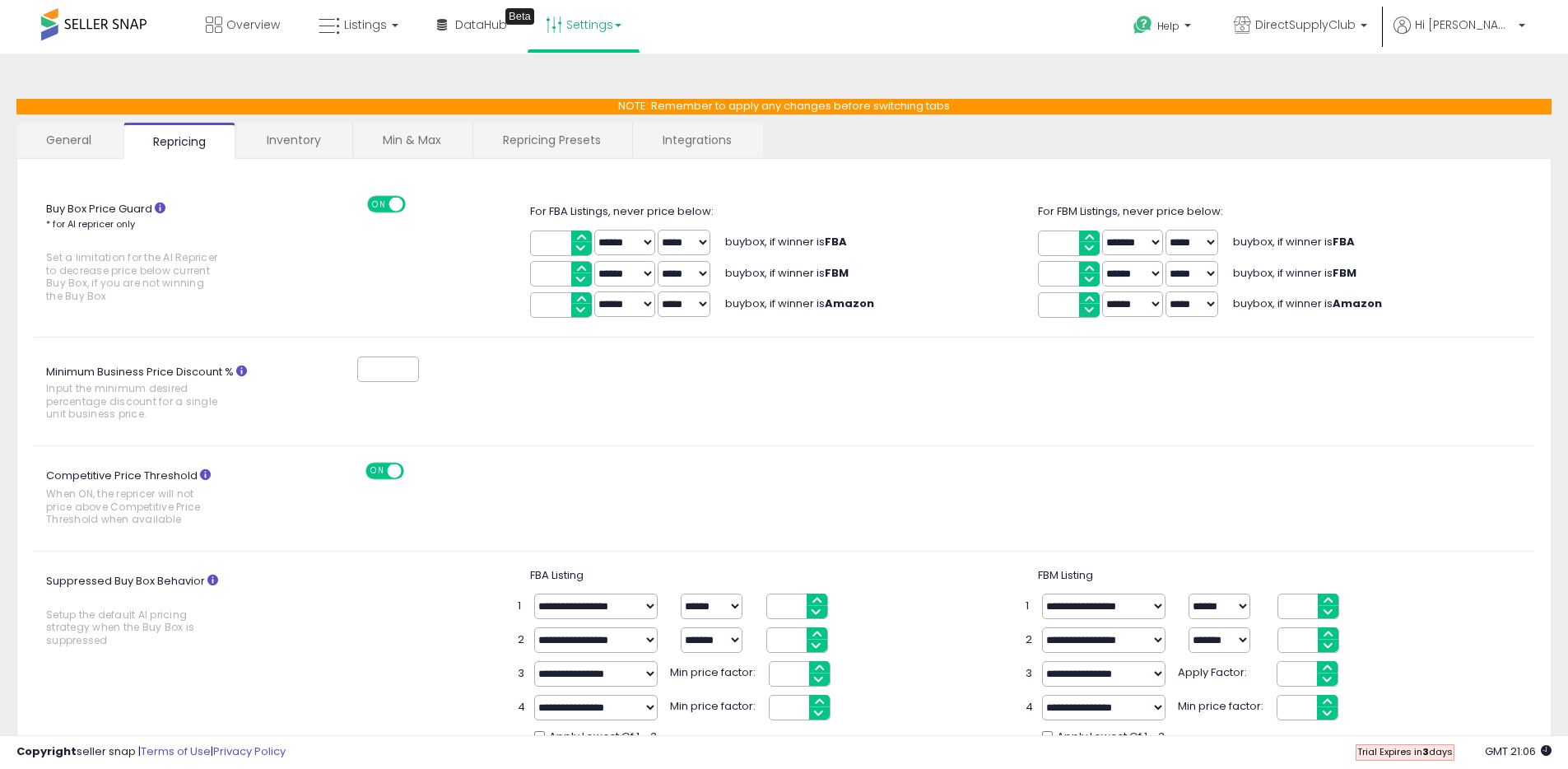
click at [87, 146] on link "General" at bounding box center [69, 140] width 106 height 34
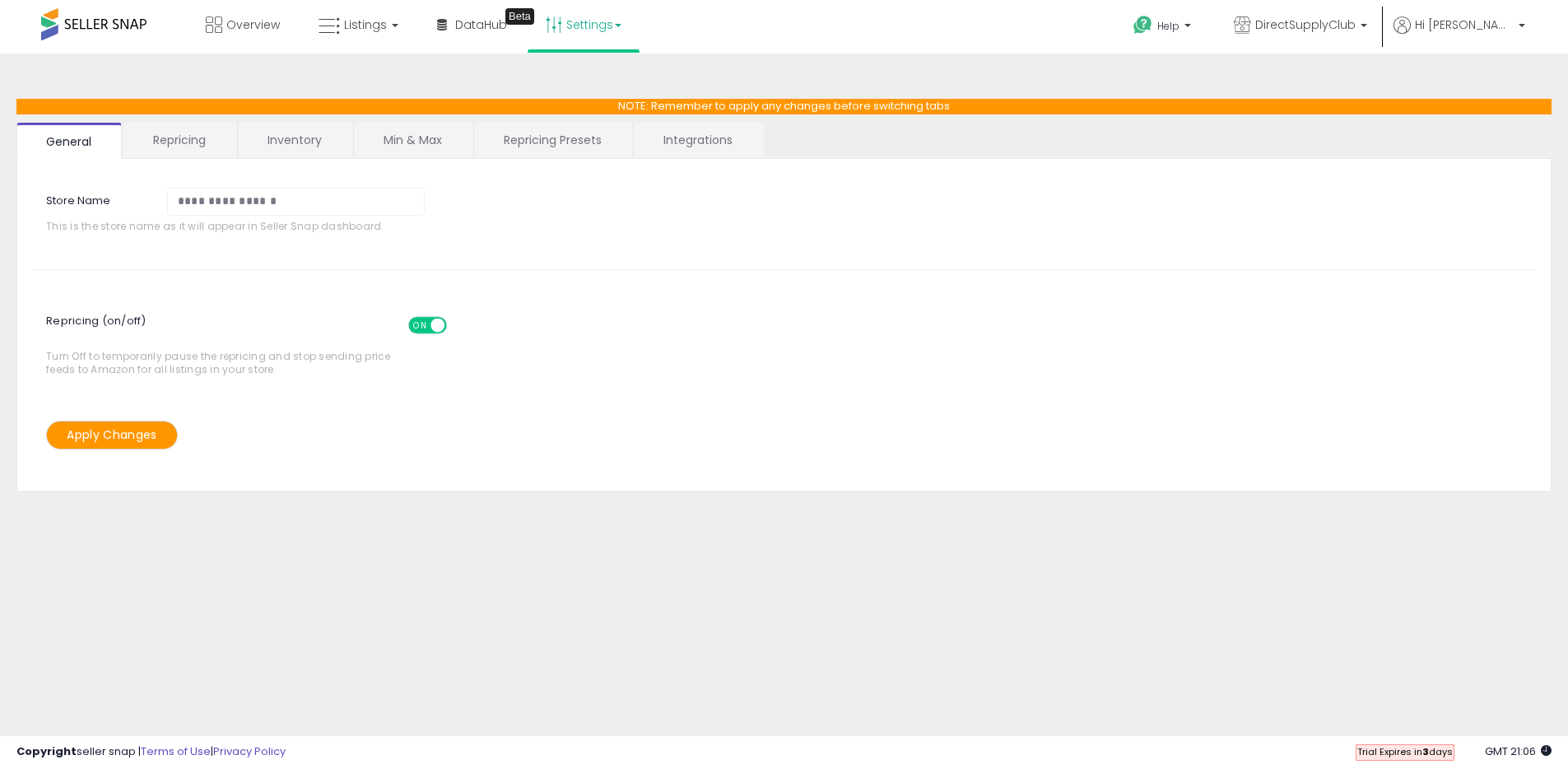
click at [568, 33] on link "Settings" at bounding box center [583, 25] width 100 height 50
click at [572, 82] on link "Store settings" at bounding box center [586, 83] width 74 height 15
click at [361, 24] on span "Listings" at bounding box center [365, 24] width 43 height 16
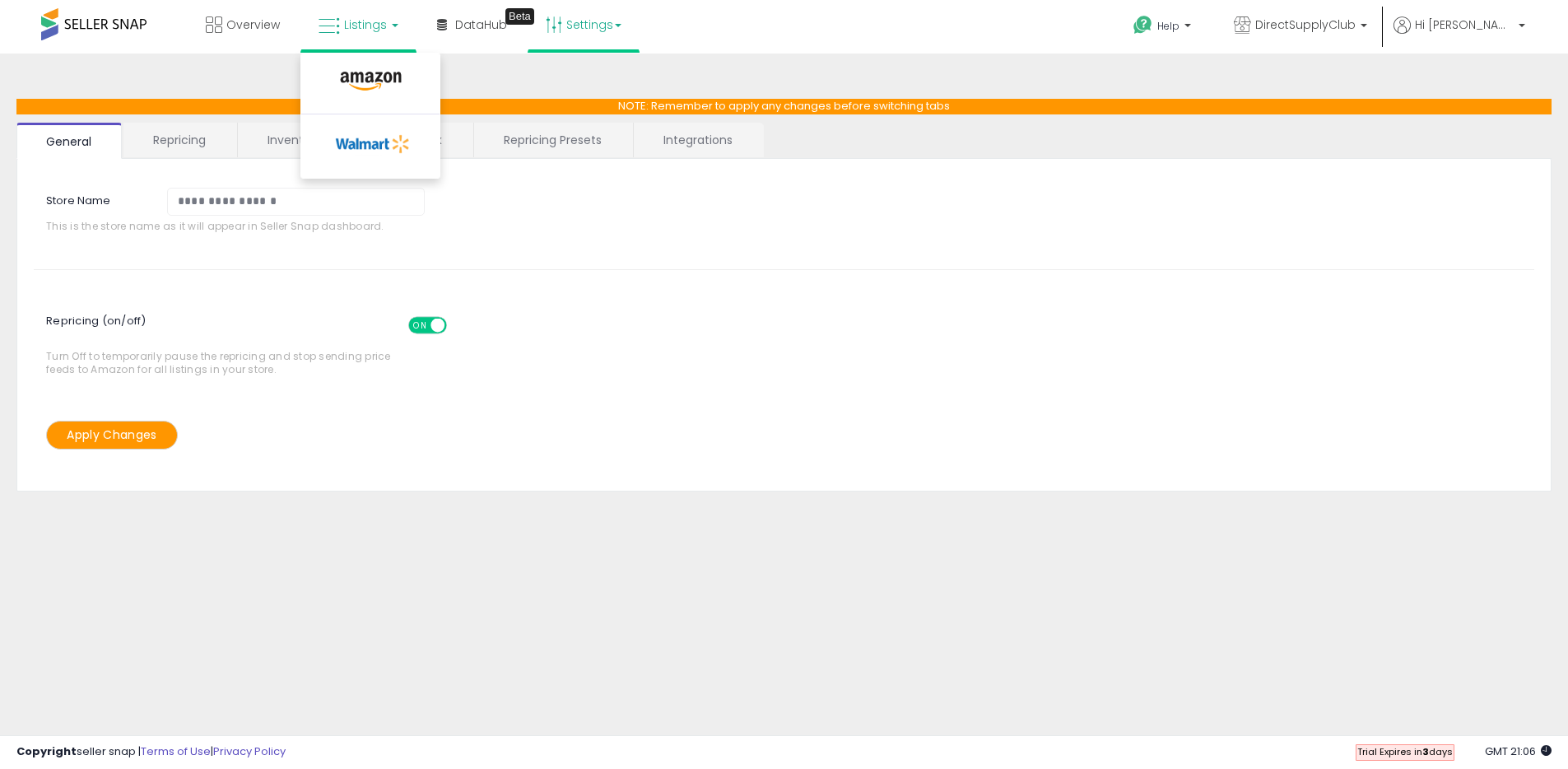
click at [252, 72] on div "**********" at bounding box center [784, 411] width 1551 height 683
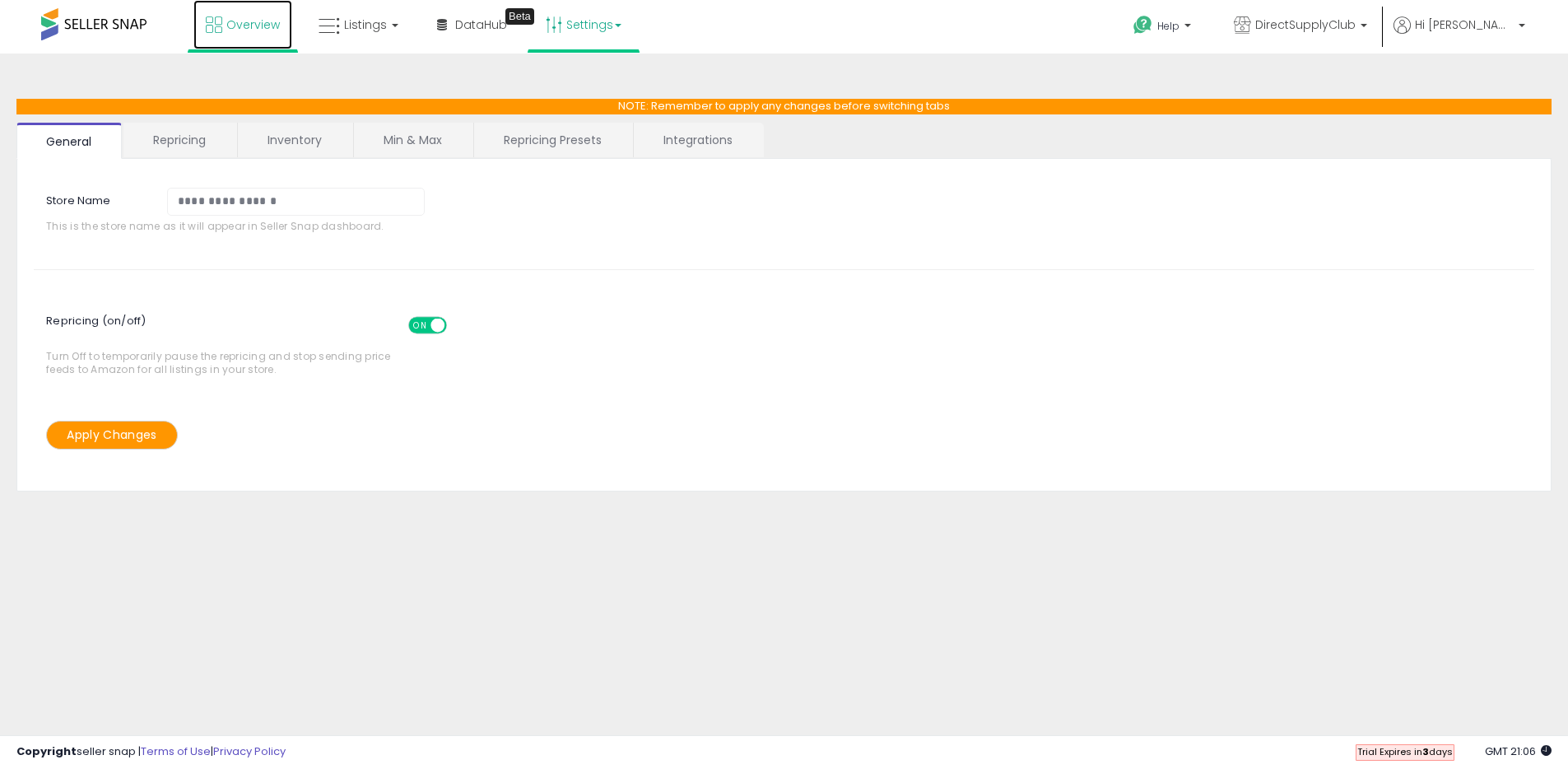
click at [251, 38] on link "Overview" at bounding box center [243, 25] width 99 height 50
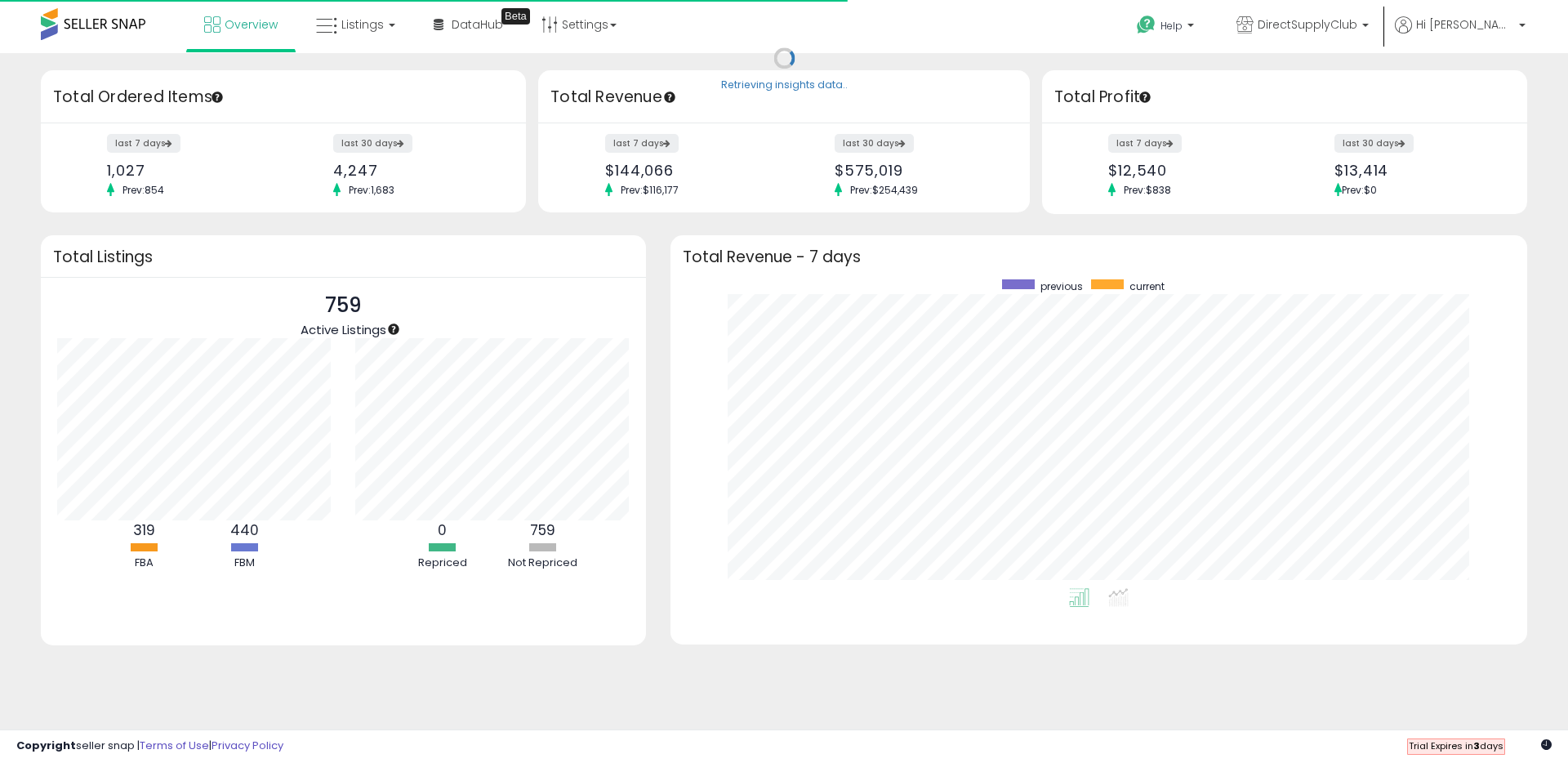
scroll to position [309, 825]
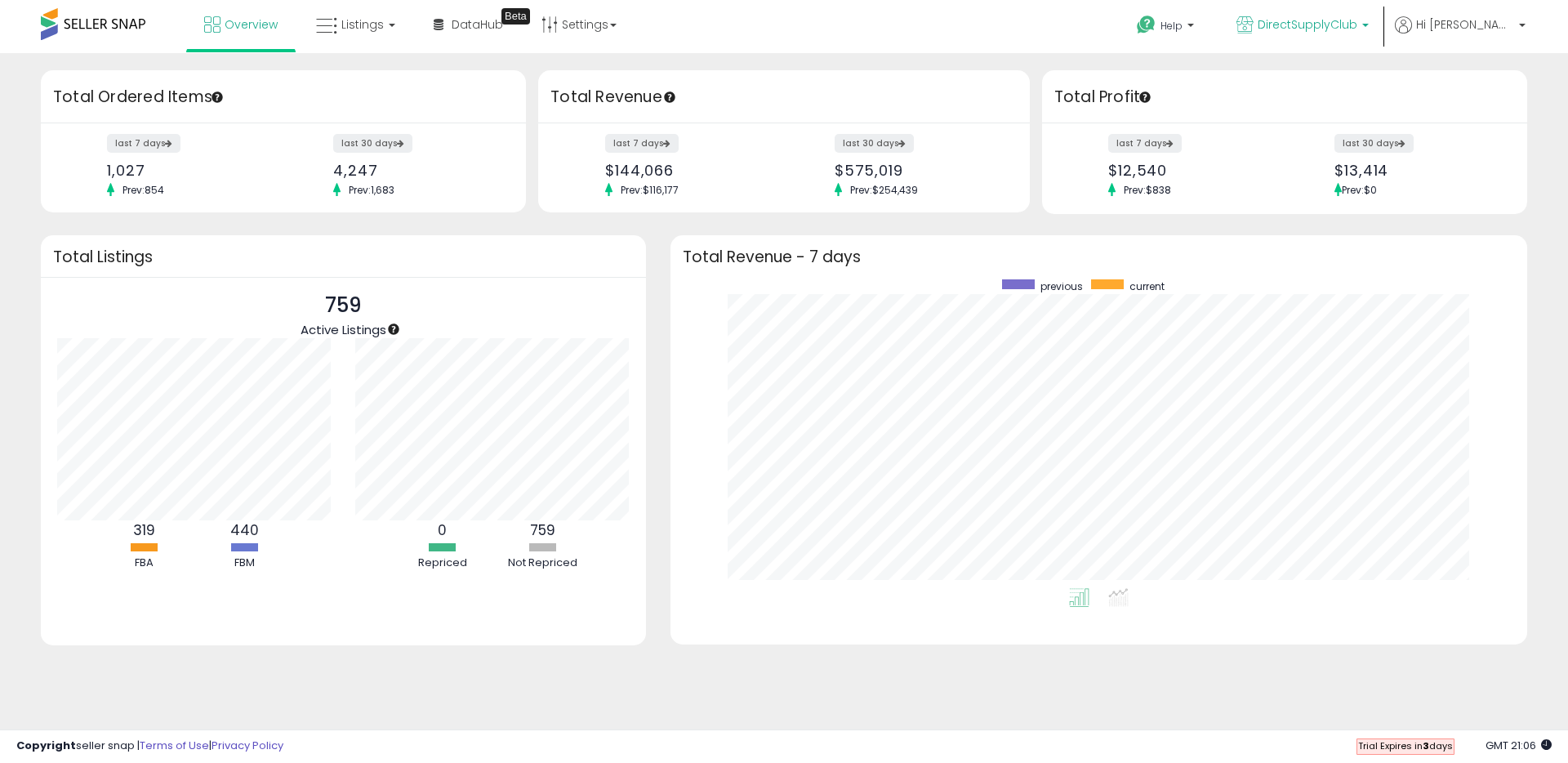
click at [1337, 17] on span "DirectSupplyClub" at bounding box center [1307, 24] width 99 height 16
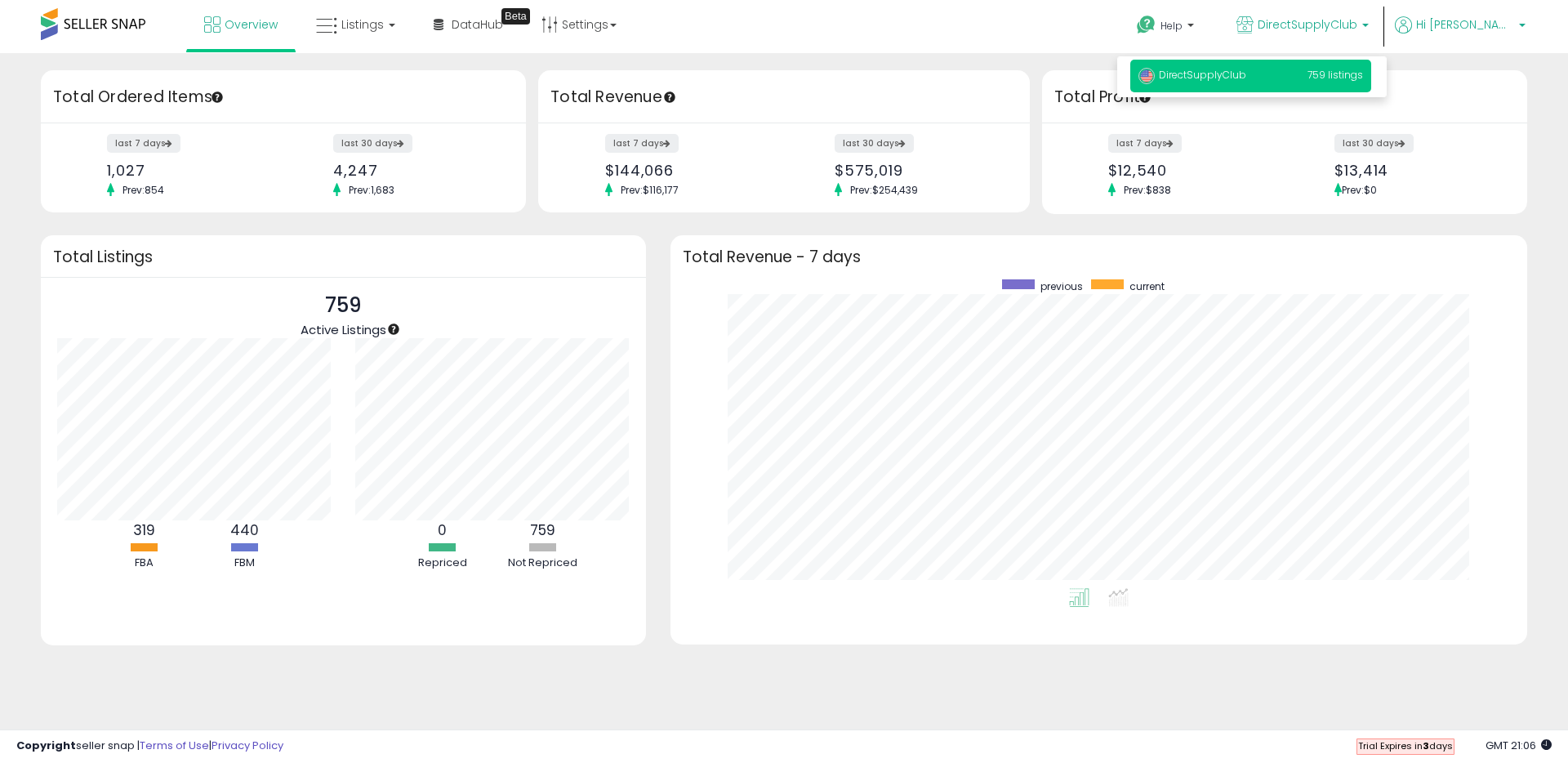
click at [1492, 21] on span "Hi [PERSON_NAME]" at bounding box center [1466, 24] width 98 height 16
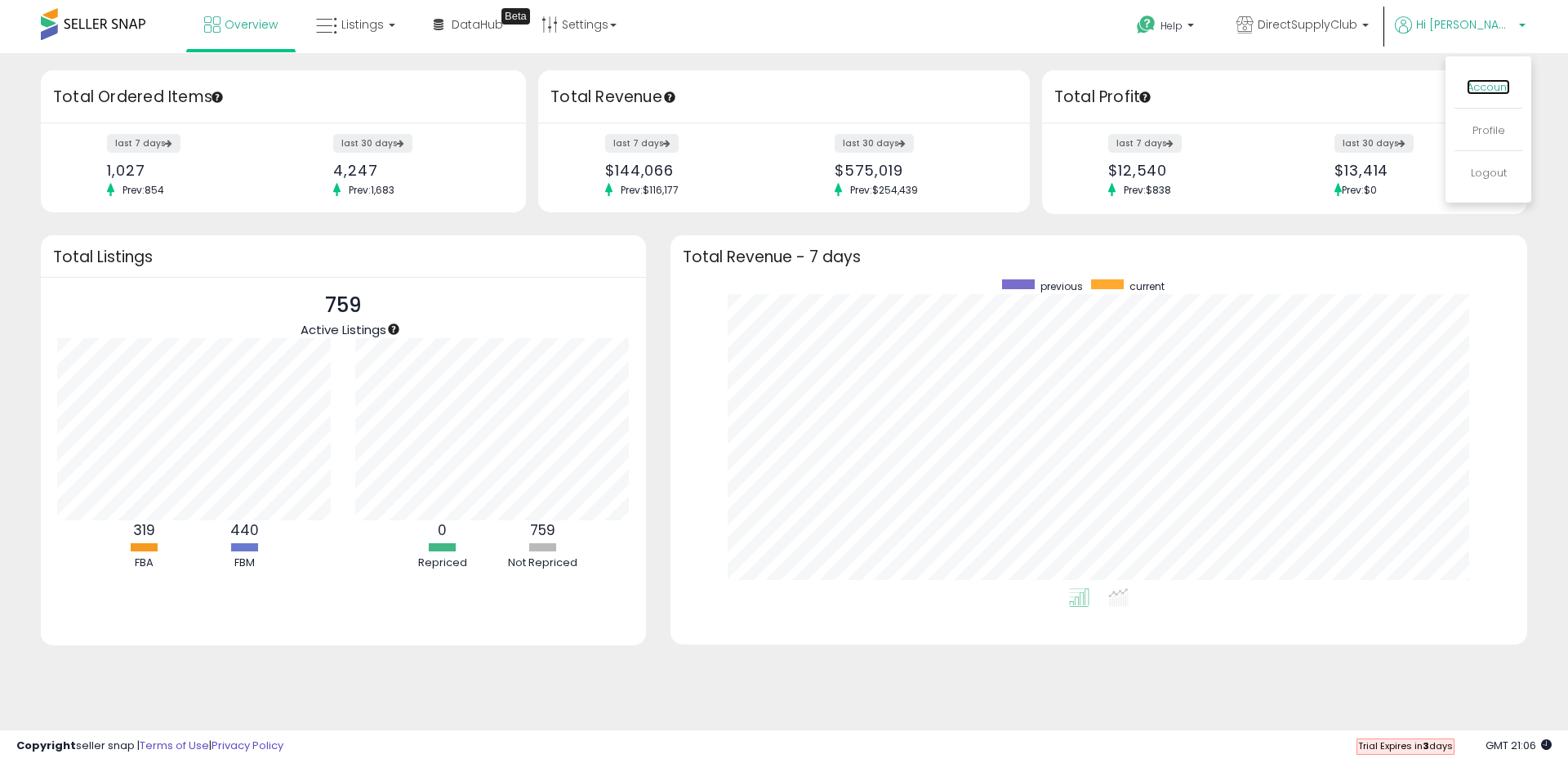
click at [1489, 91] on link "Account" at bounding box center [1489, 87] width 44 height 15
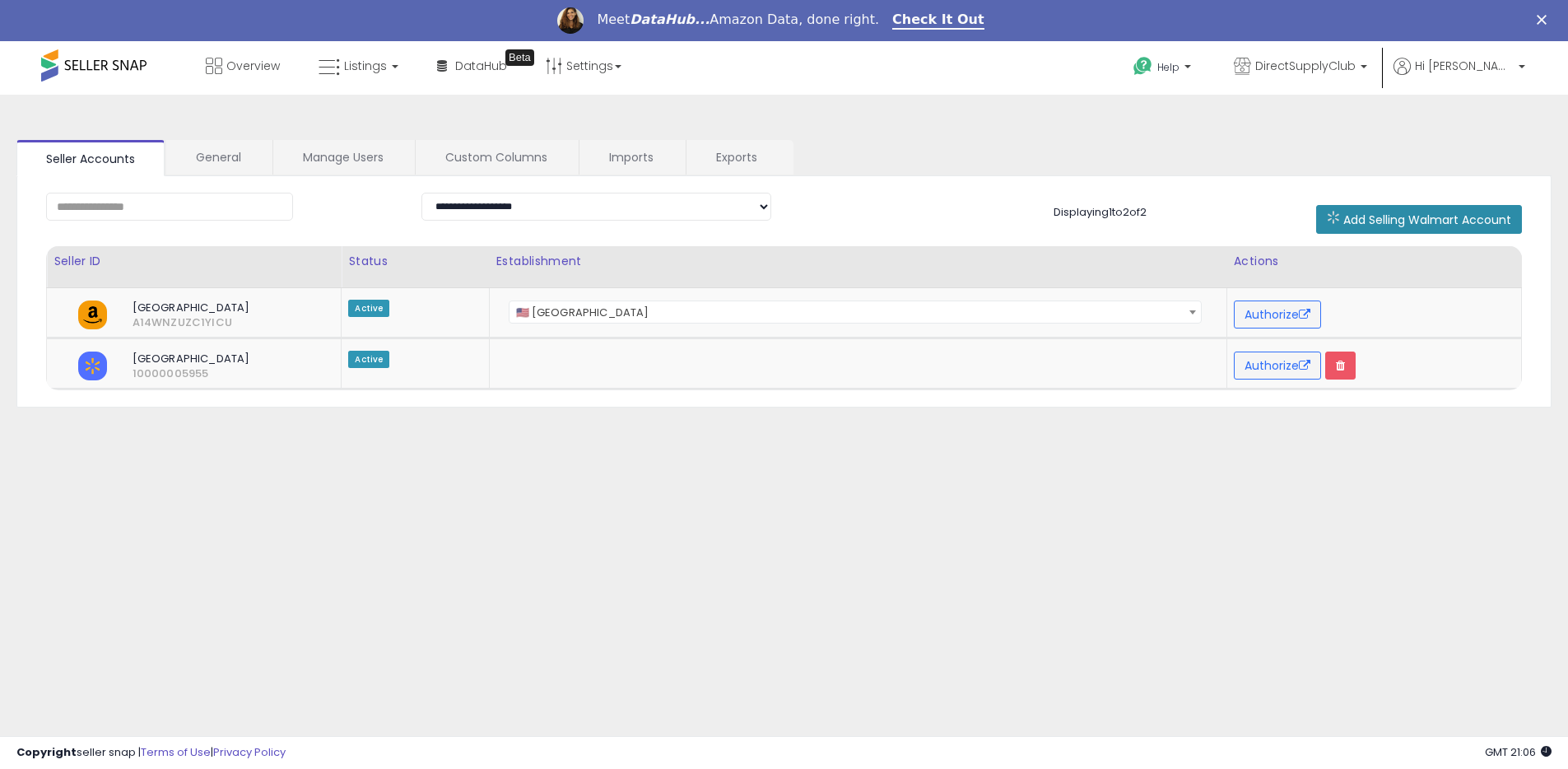
click at [1357, 220] on span "Add Selling Walmart Account" at bounding box center [1427, 219] width 168 height 16
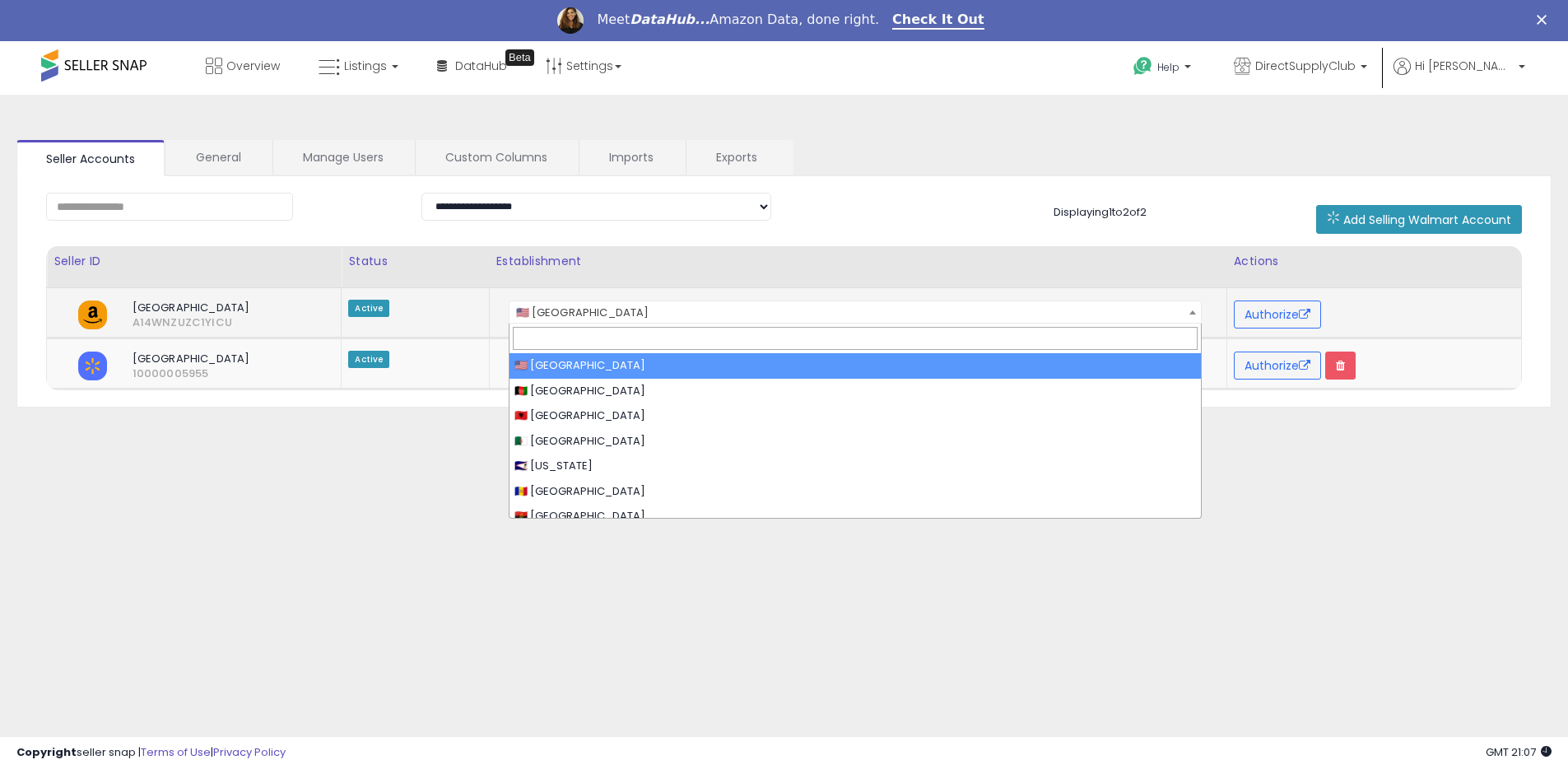
click at [618, 308] on span "🇺🇸 [GEOGRAPHIC_DATA]" at bounding box center [855, 313] width 692 height 23
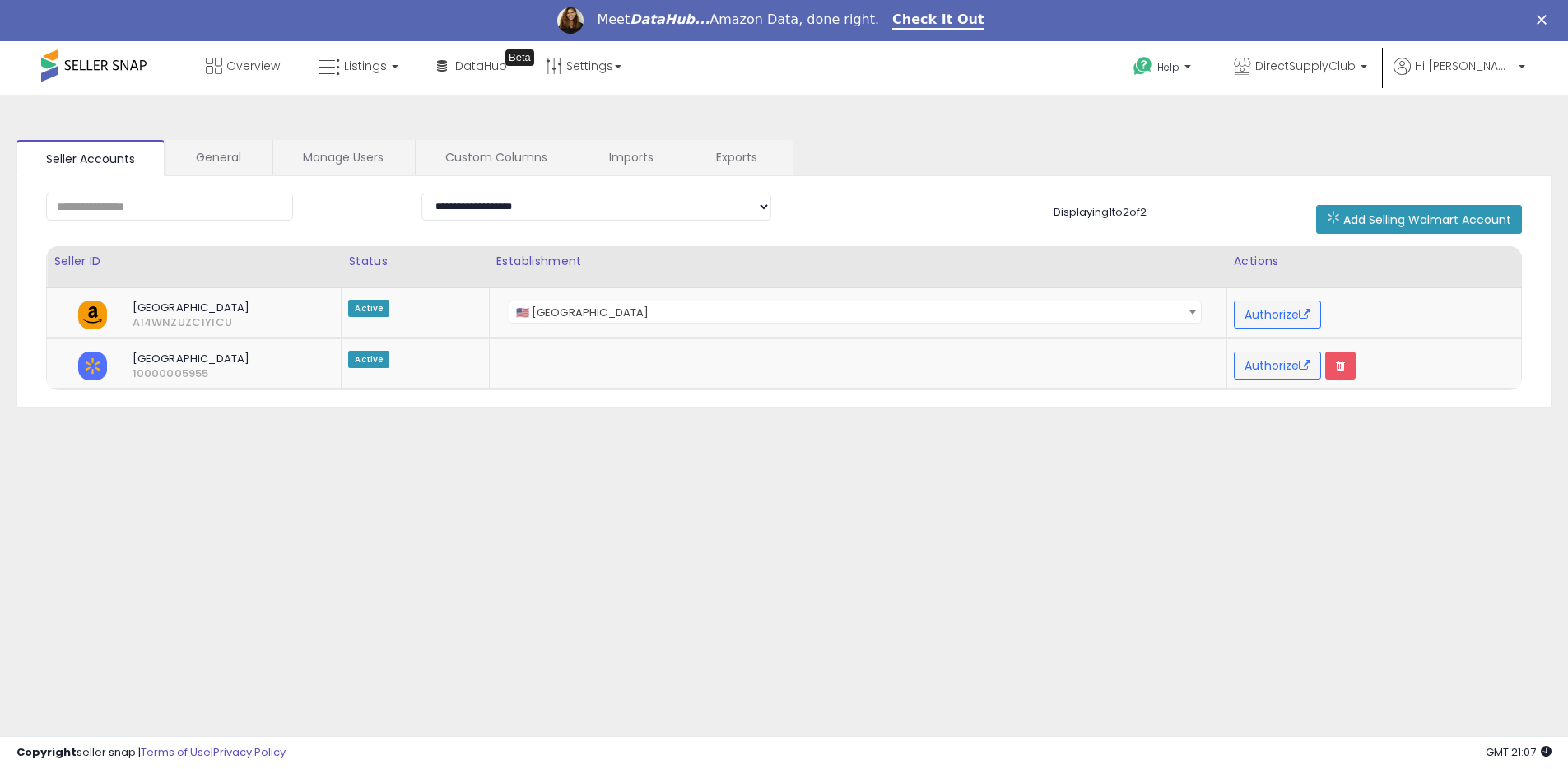
click at [632, 267] on div "Establishment" at bounding box center [857, 261] width 723 height 17
click at [1356, 59] on span "DirectSupplyClub" at bounding box center [1304, 65] width 100 height 16
click at [1498, 64] on span "Hi [PERSON_NAME]" at bounding box center [1464, 65] width 99 height 16
click at [1205, 144] on ul "Seller Accounts General Manage Users Custom Columns Imports Exports" at bounding box center [783, 158] width 1535 height 36
click at [191, 158] on link "General" at bounding box center [218, 157] width 105 height 34
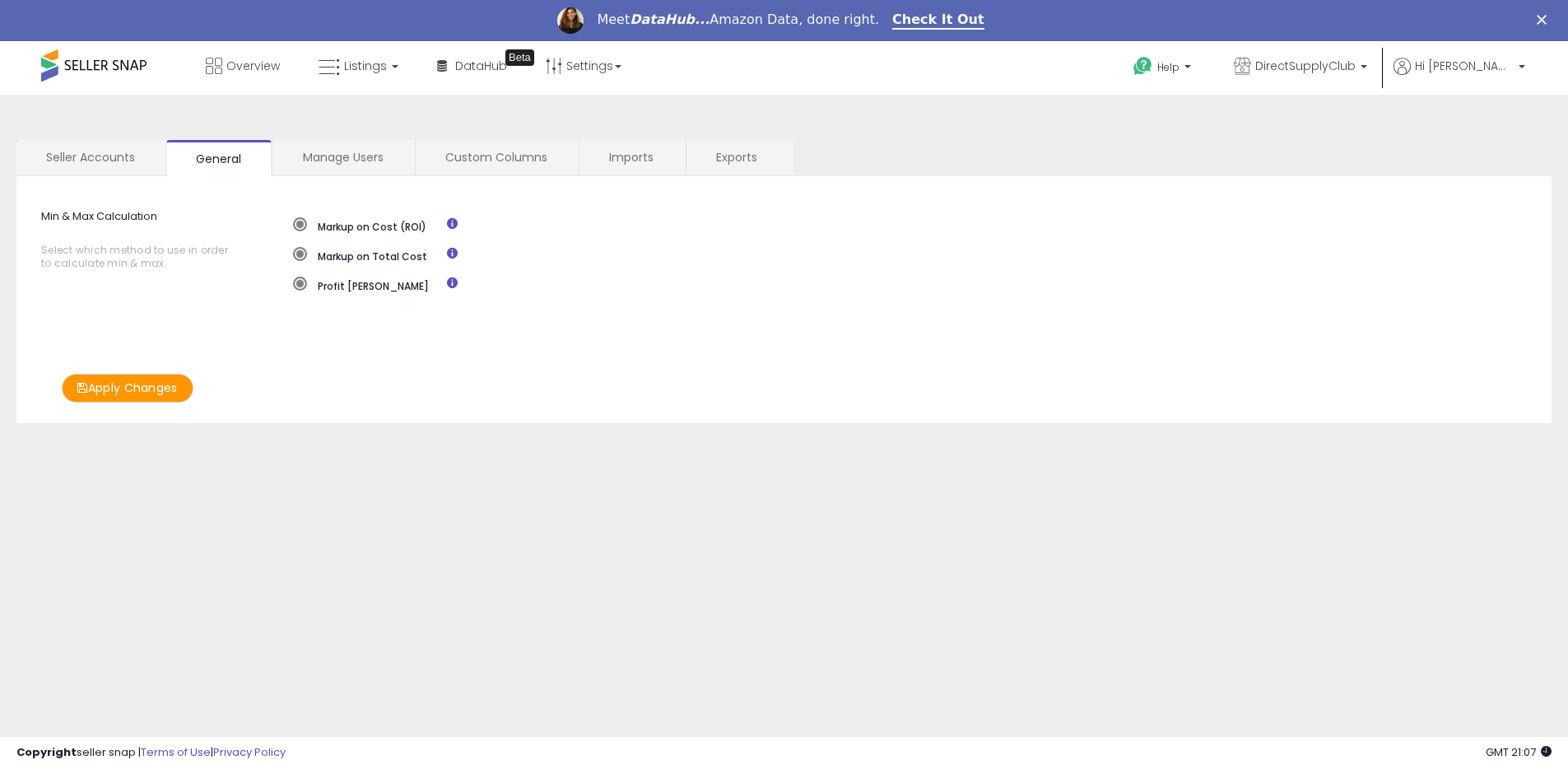
click at [641, 66] on div "Overview Listings DataHub Beta" at bounding box center [506, 75] width 1036 height 70
click at [587, 70] on link "Settings" at bounding box center [583, 66] width 100 height 50
click at [394, 68] on link "Listings" at bounding box center [358, 66] width 105 height 50
click at [470, 106] on div "**********" at bounding box center [784, 464] width 1568 height 740
click at [533, 160] on link "Custom Columns" at bounding box center [495, 157] width 161 height 34
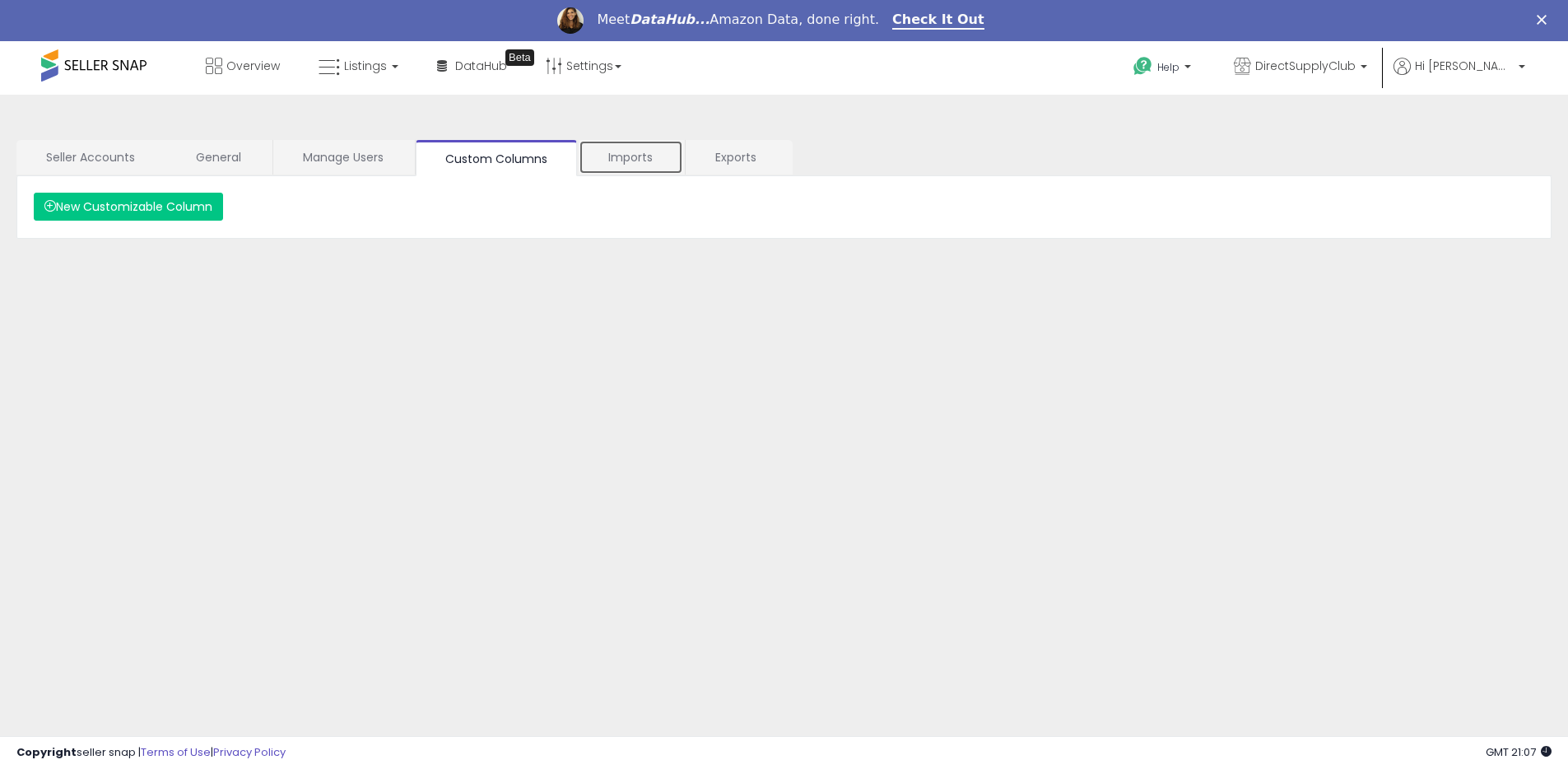
click at [597, 166] on link "Imports" at bounding box center [631, 157] width 105 height 34
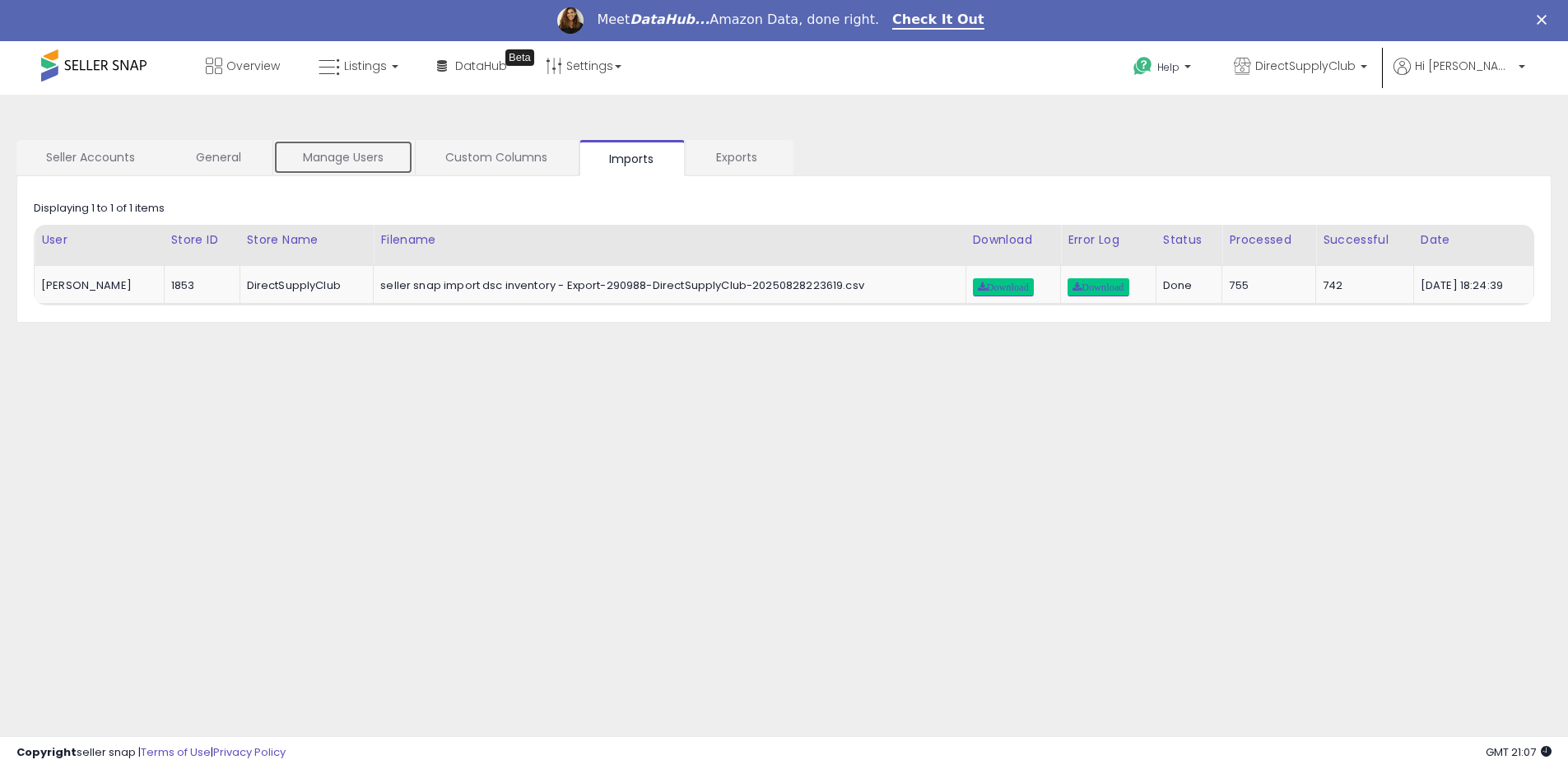
click at [345, 148] on link "Manage Users" at bounding box center [343, 157] width 140 height 34
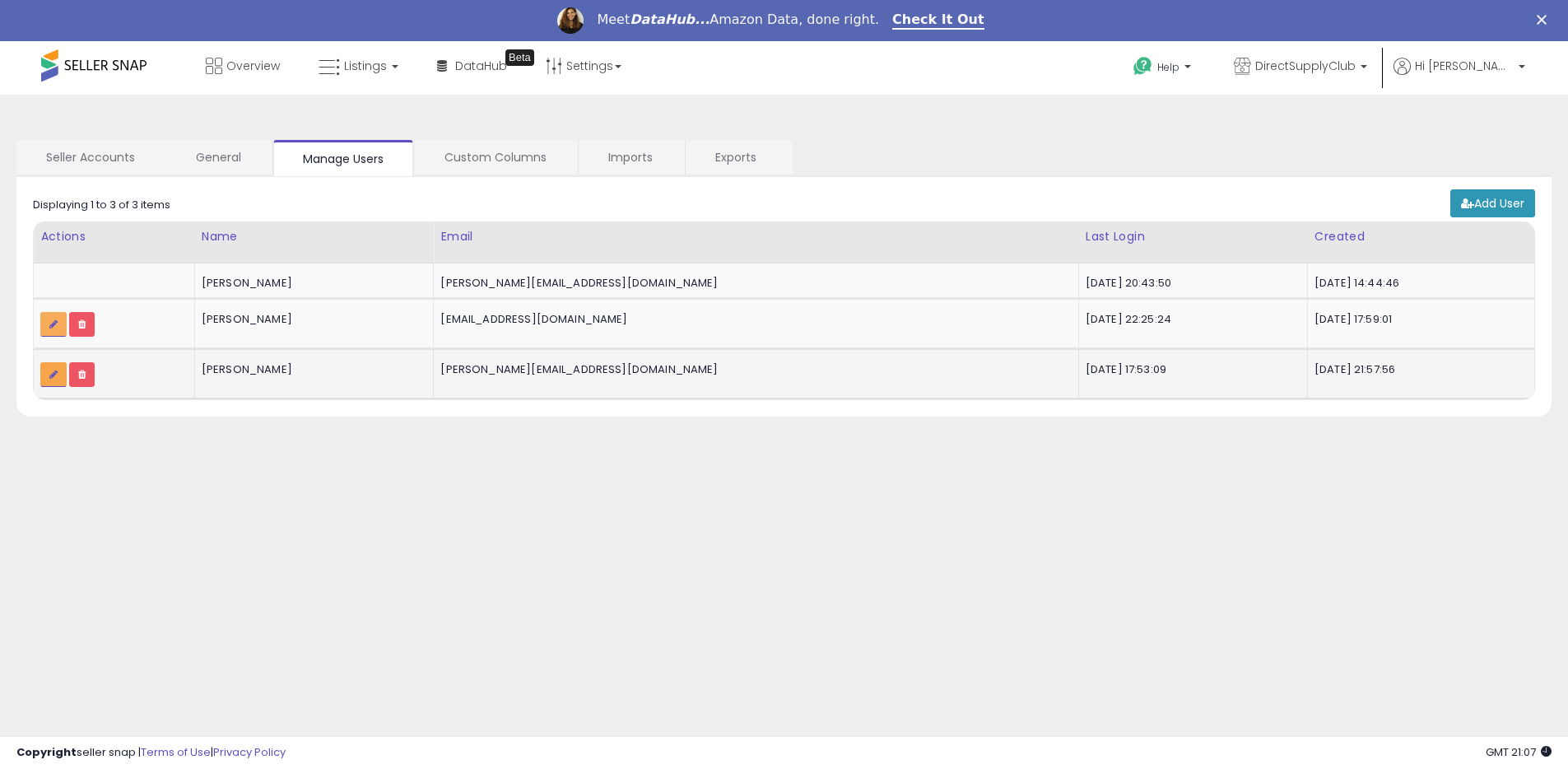
click at [43, 374] on link at bounding box center [53, 374] width 27 height 25
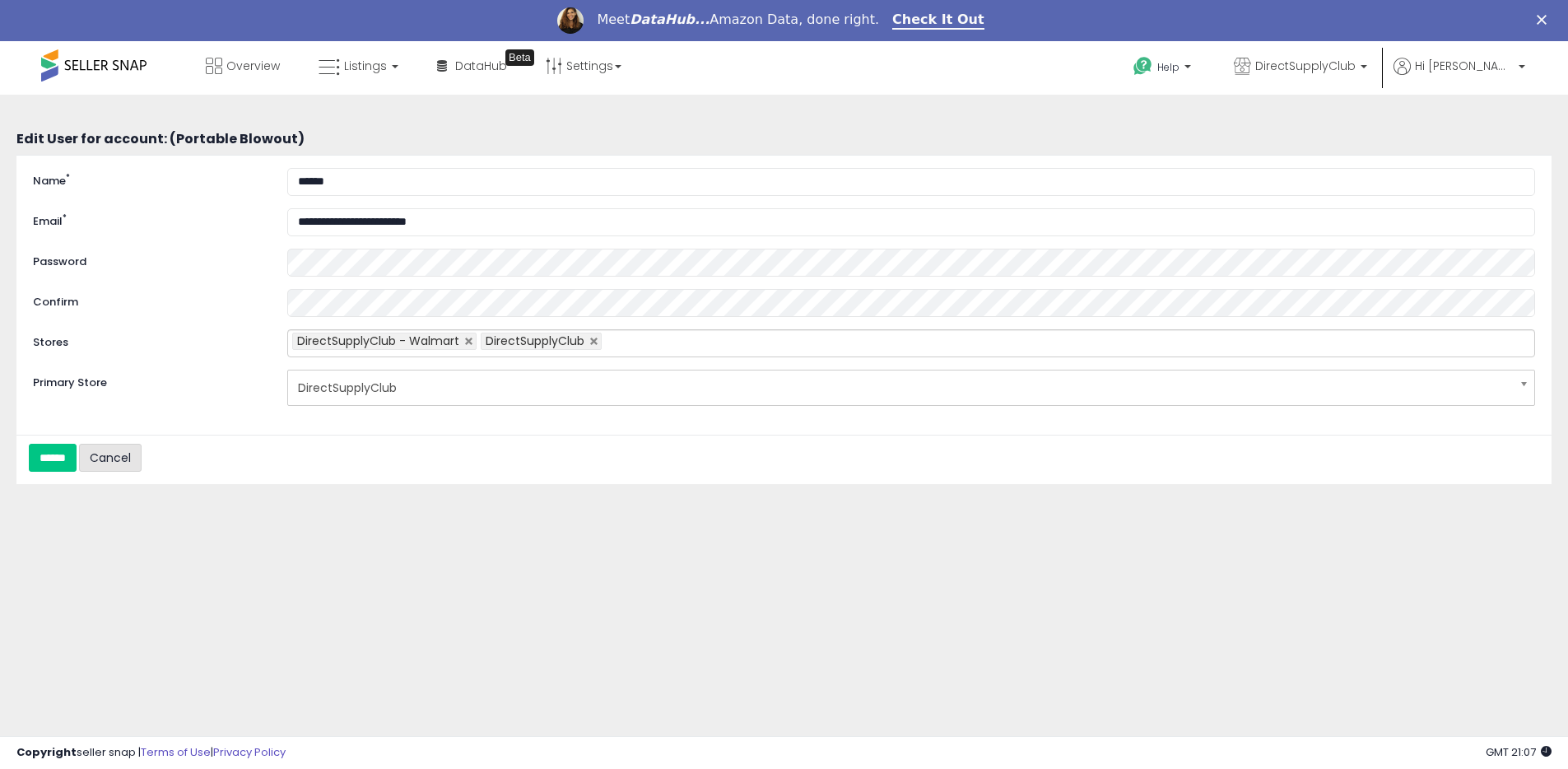
click at [112, 454] on link "Cancel" at bounding box center [111, 457] width 63 height 28
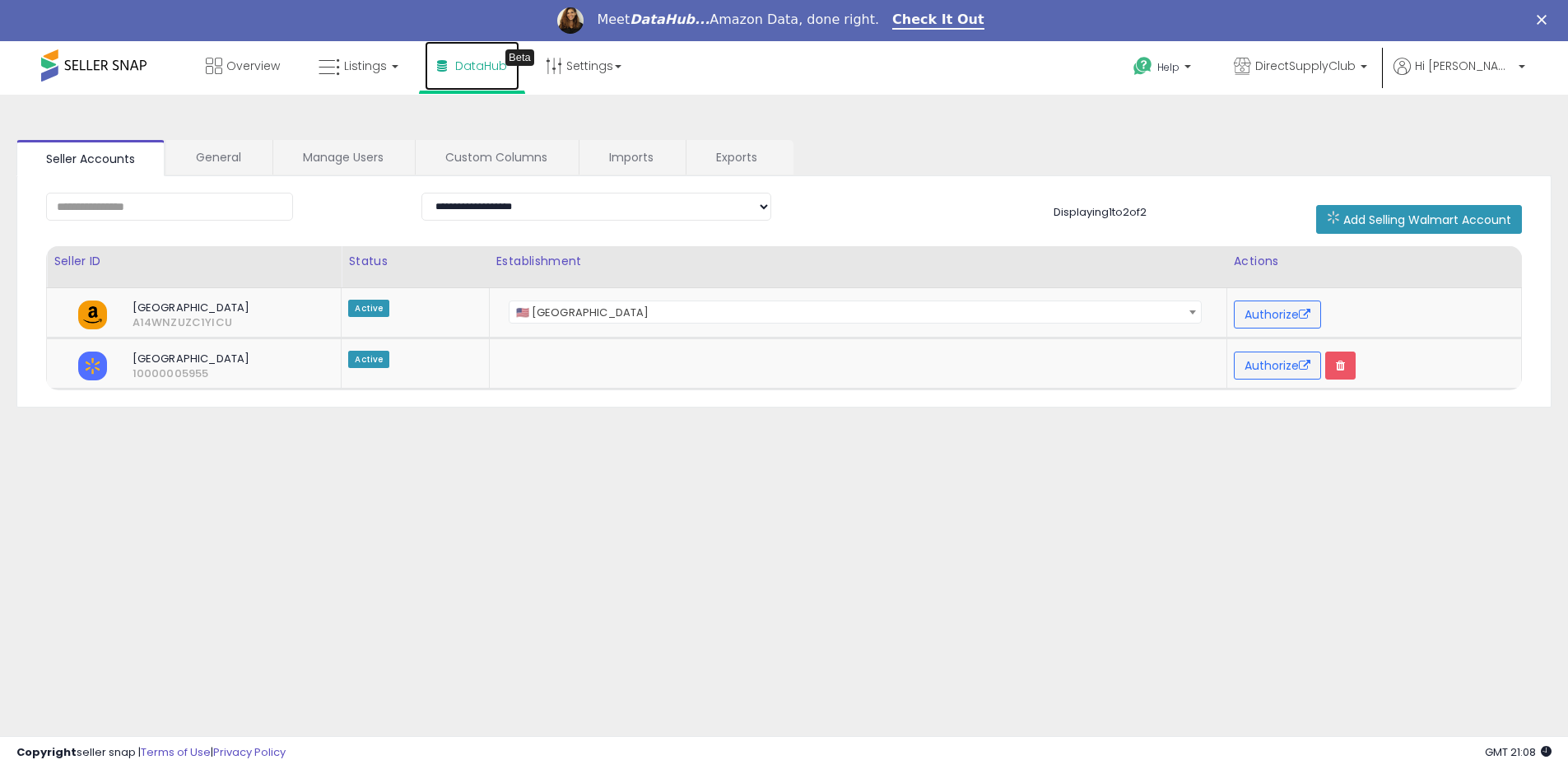
click at [482, 69] on span "DataHub" at bounding box center [481, 65] width 51 height 16
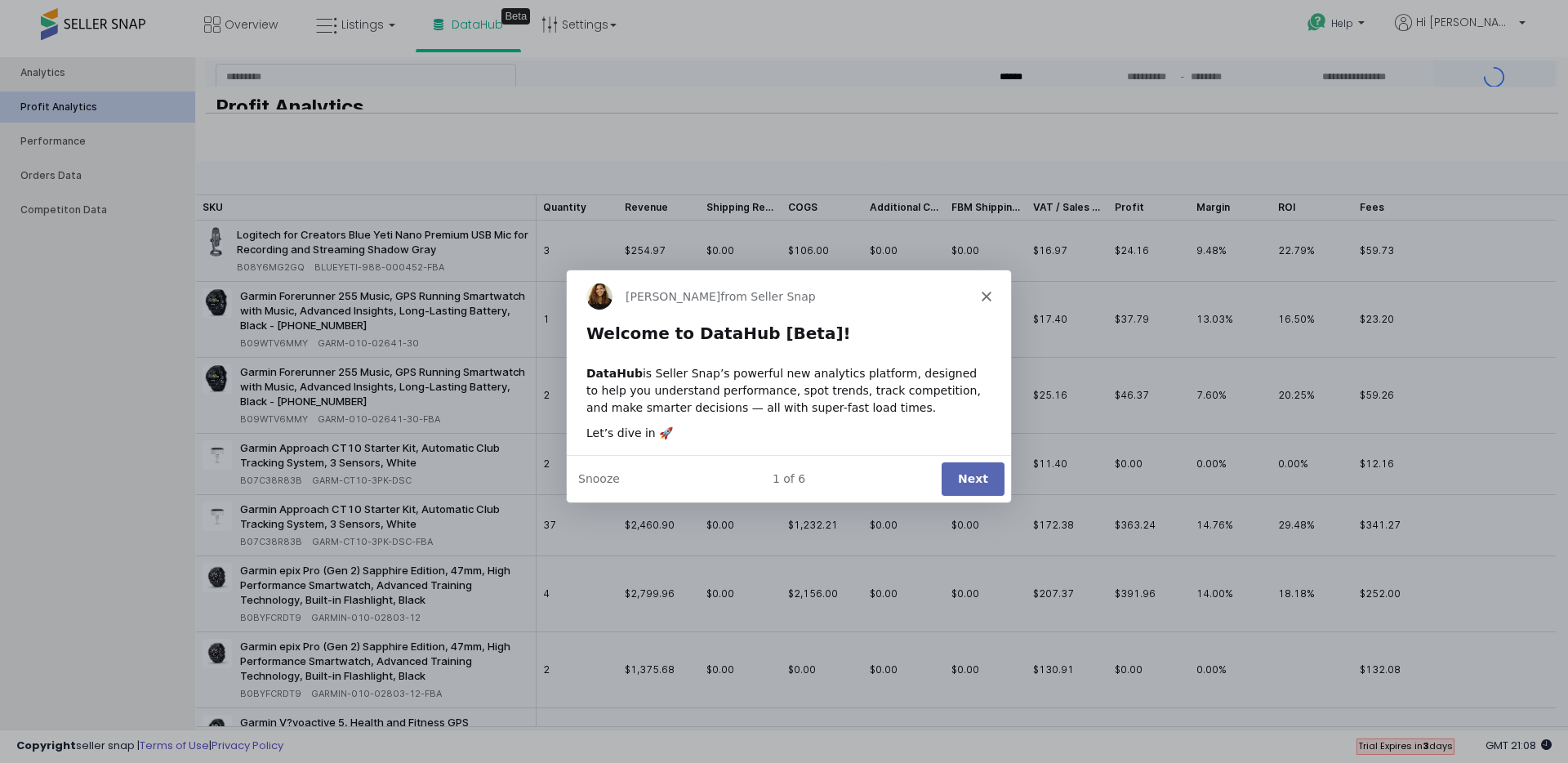
type input "***"
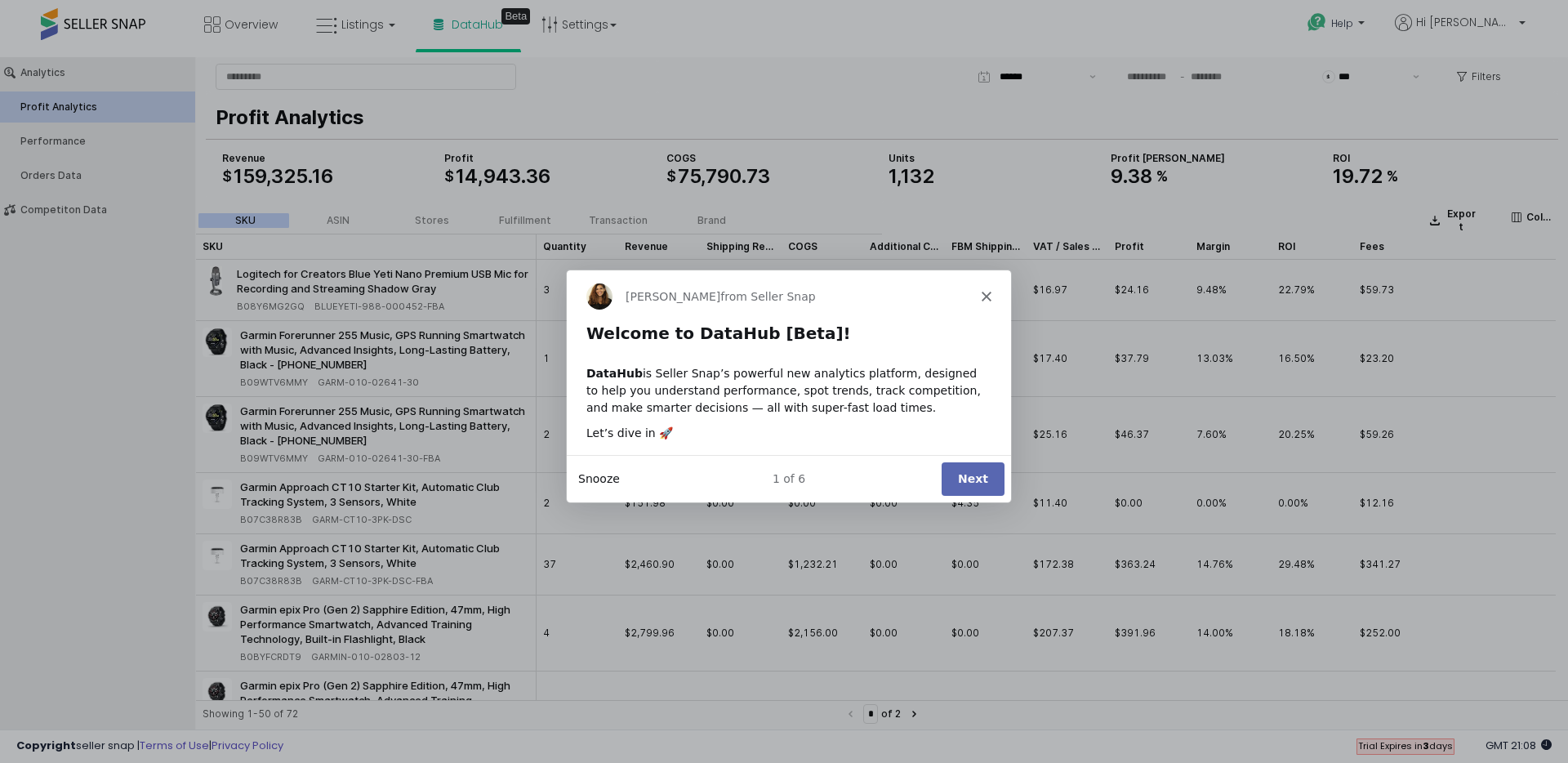
click at [601, 481] on button "Snooze" at bounding box center [599, 478] width 42 height 17
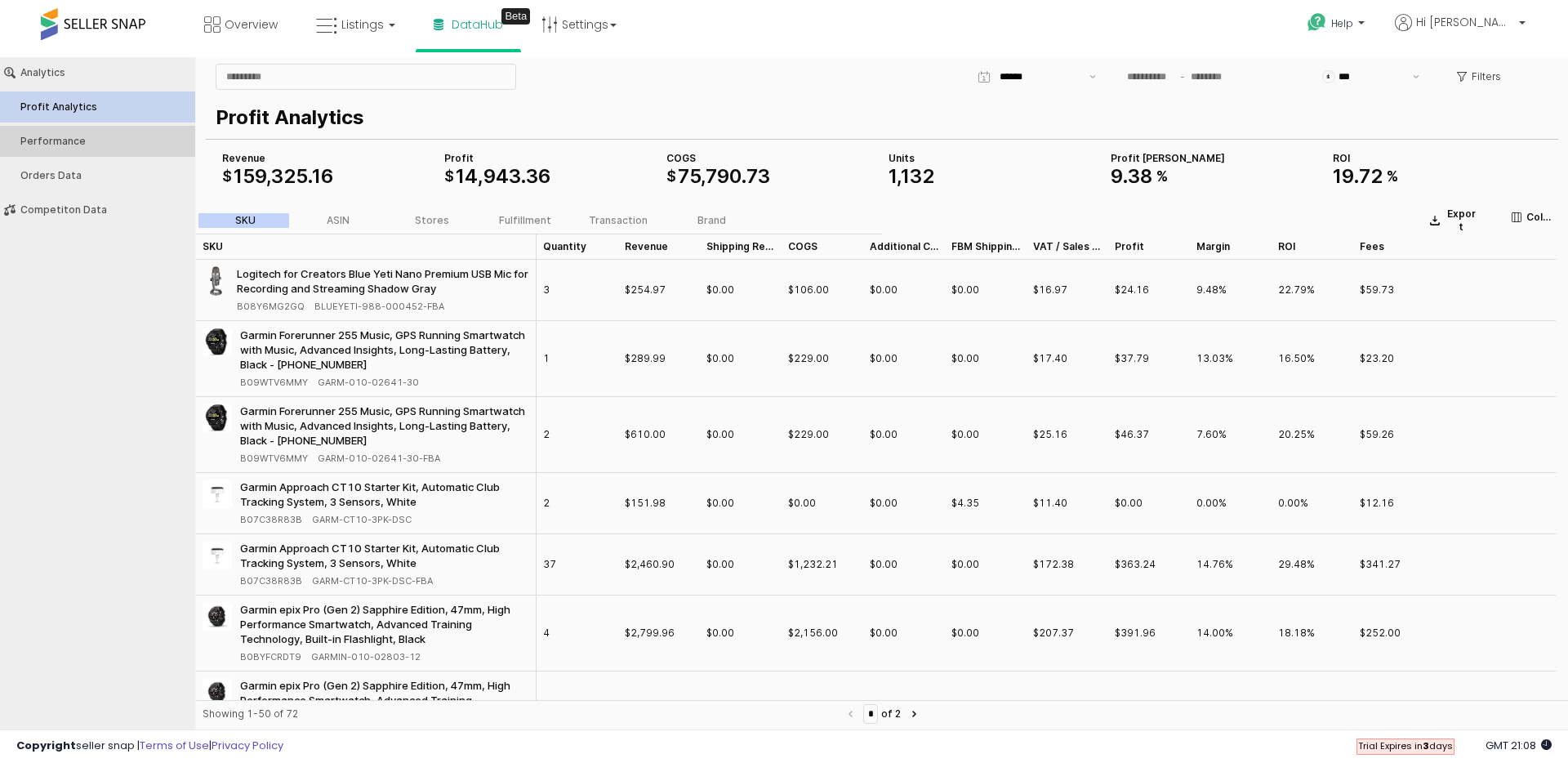
click at [63, 141] on div "Performance" at bounding box center [106, 141] width 171 height 11
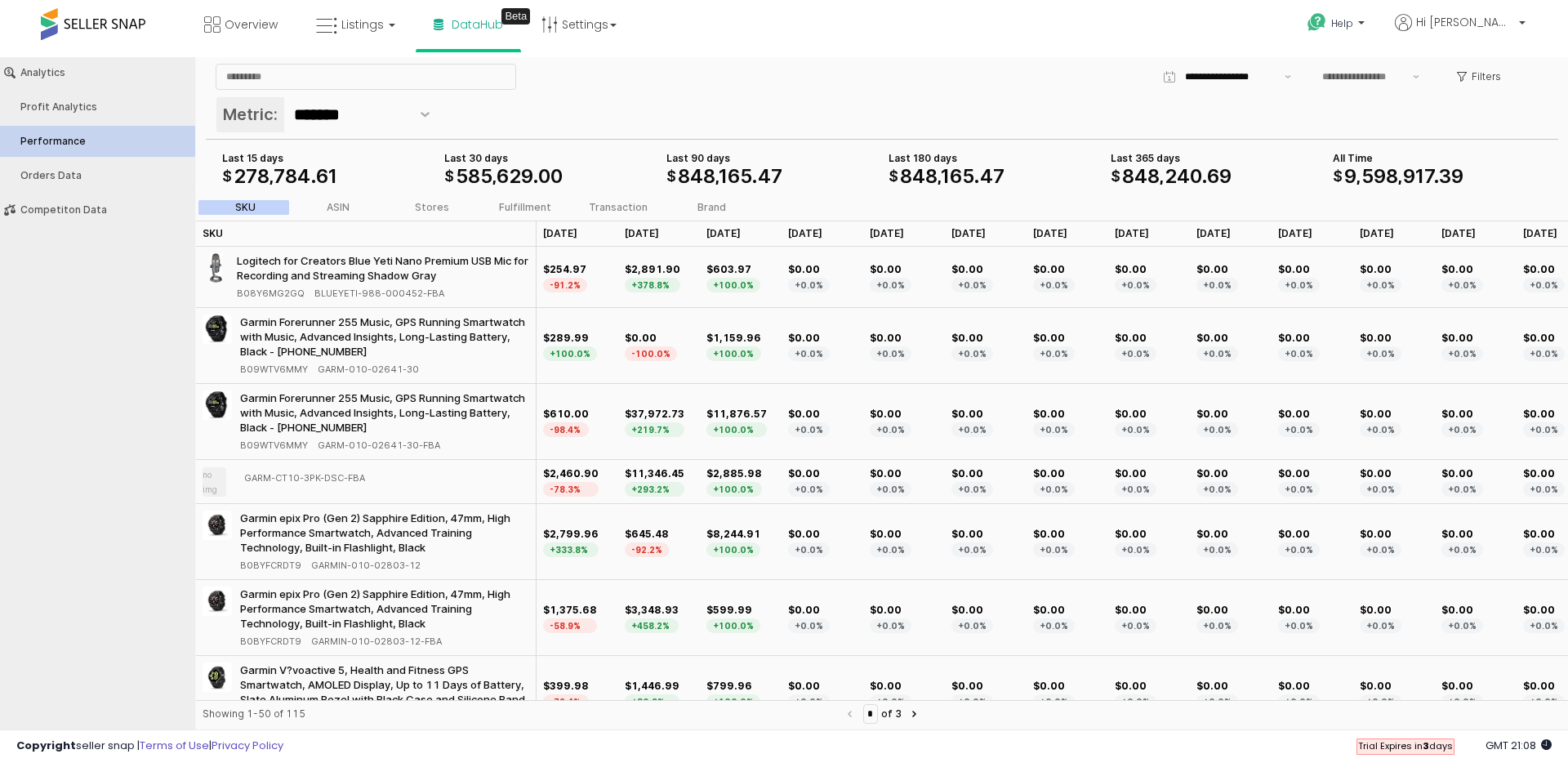
type input "***"
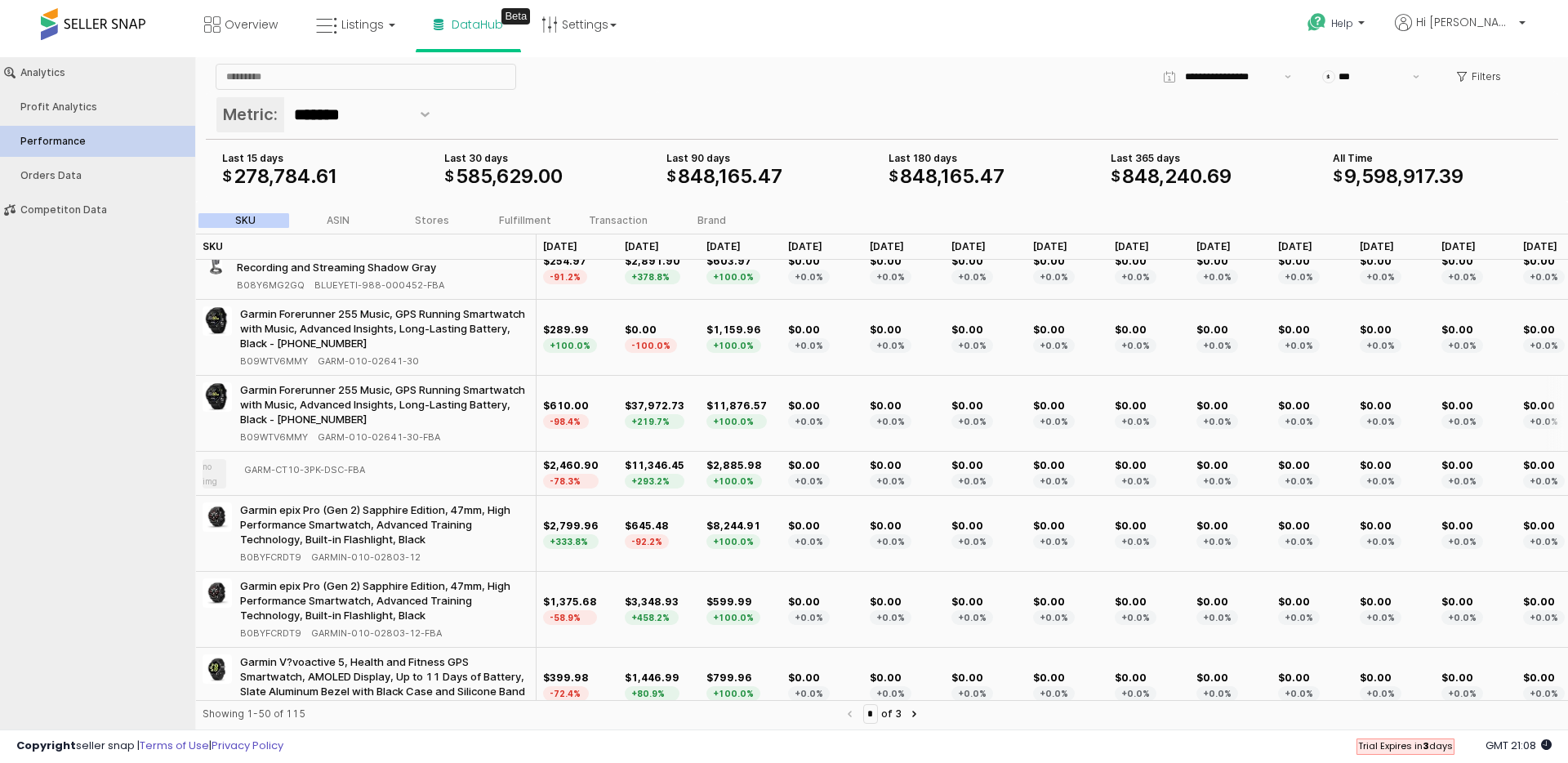
scroll to position [10, 0]
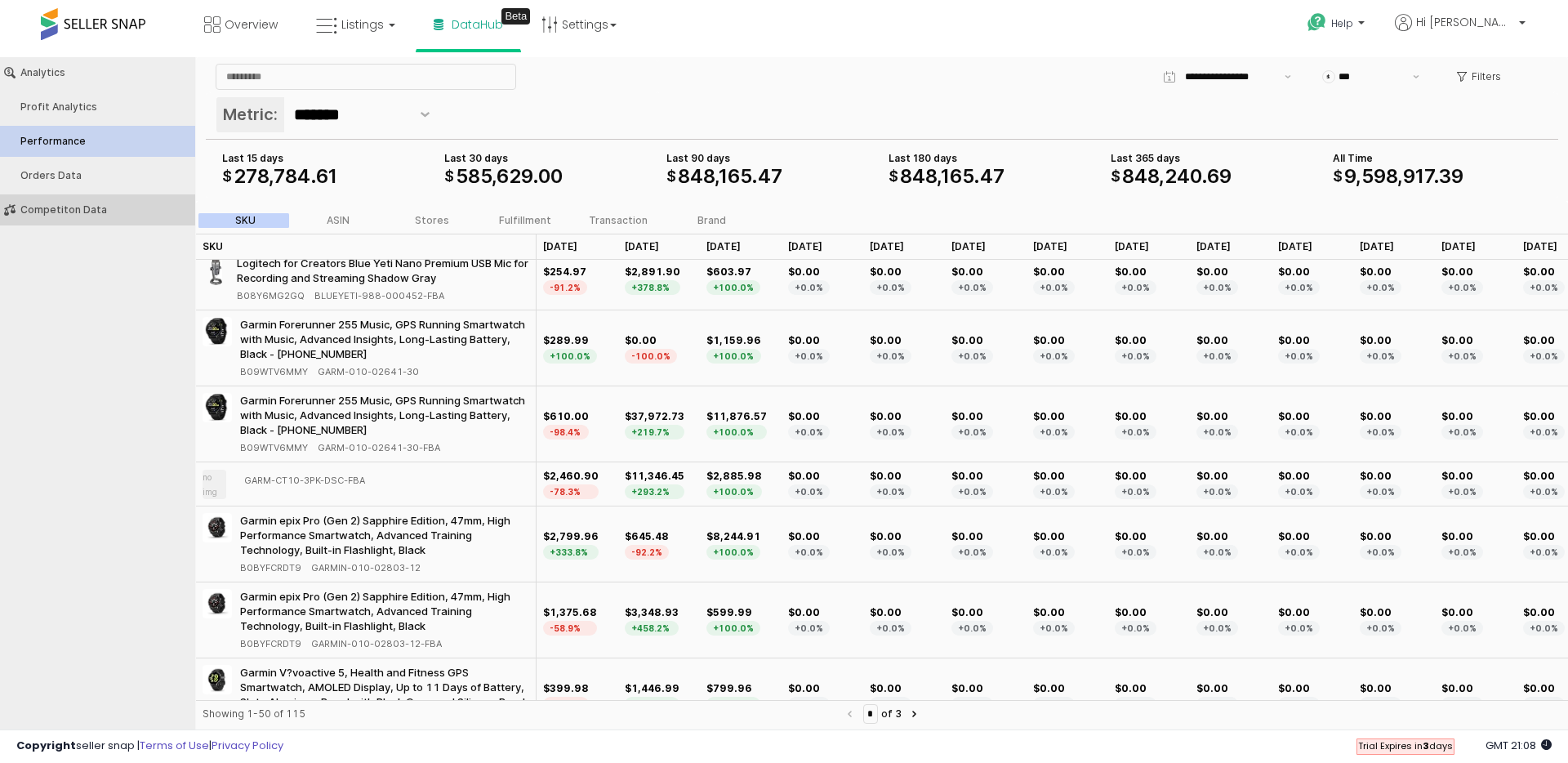
click at [79, 212] on div "Competiton Data" at bounding box center [106, 210] width 171 height 11
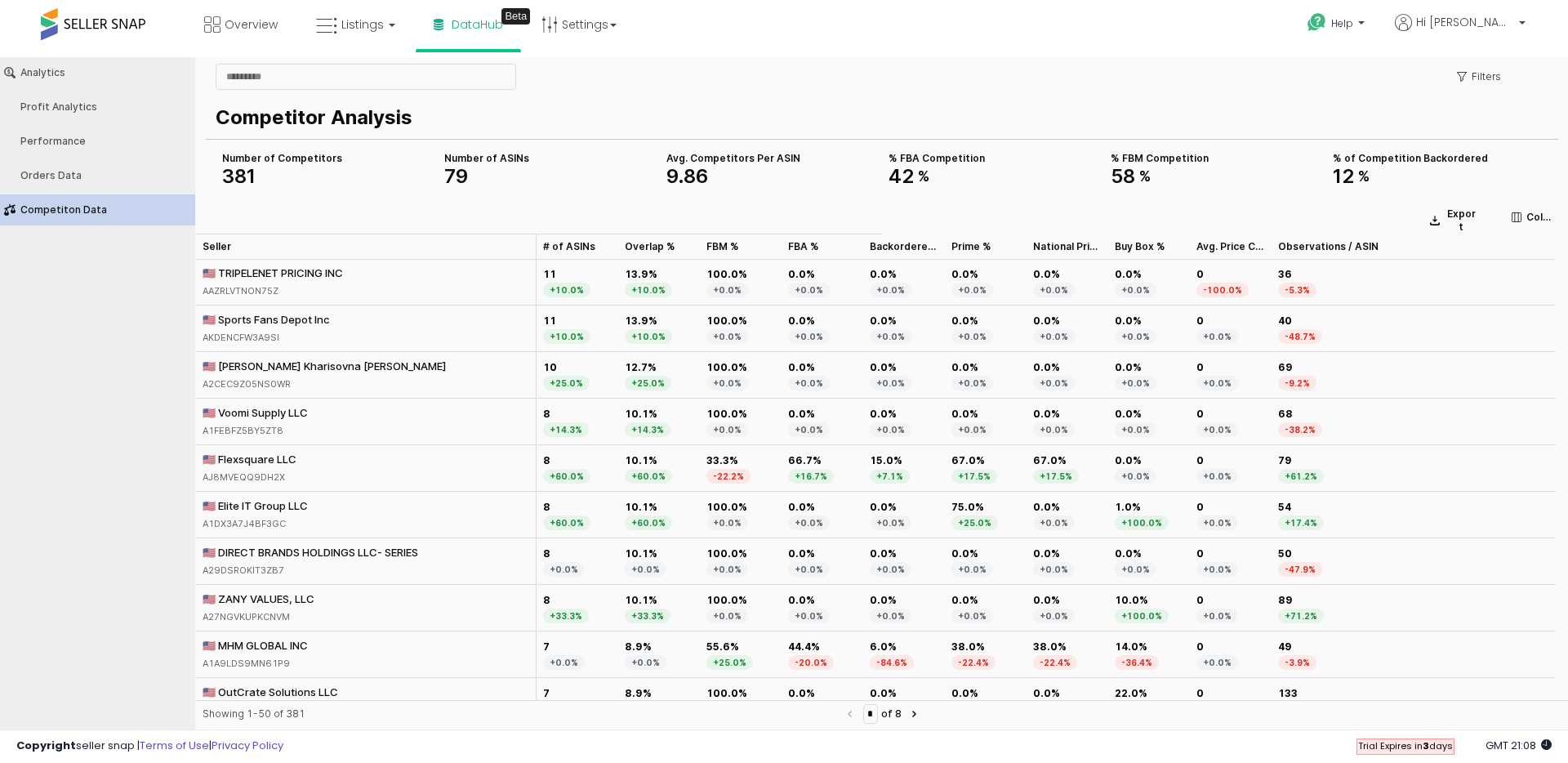
scroll to position [0, 0]
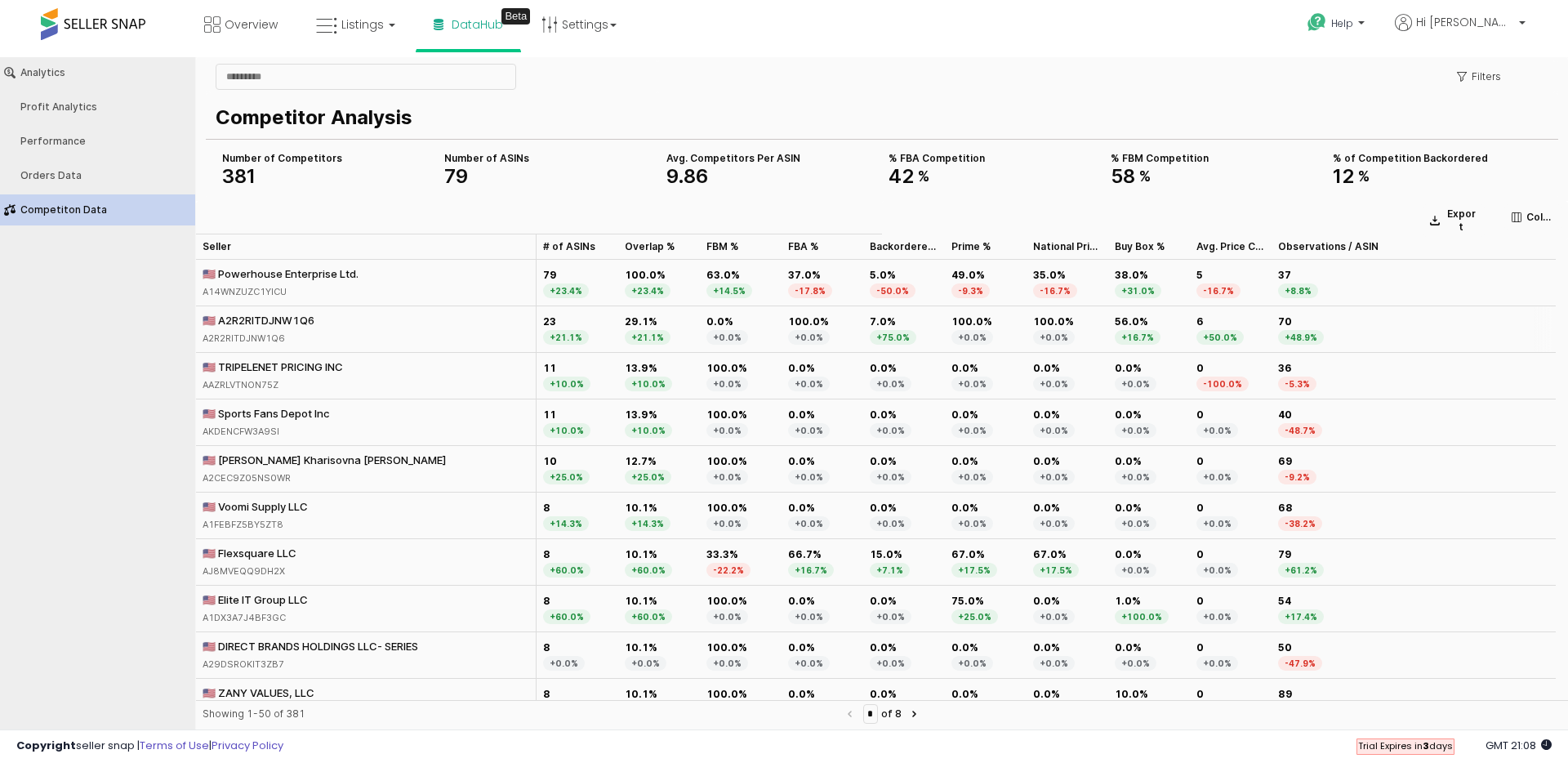
click at [285, 332] on div "A2R2RITDJNW1Q6" at bounding box center [258, 338] width 112 height 15
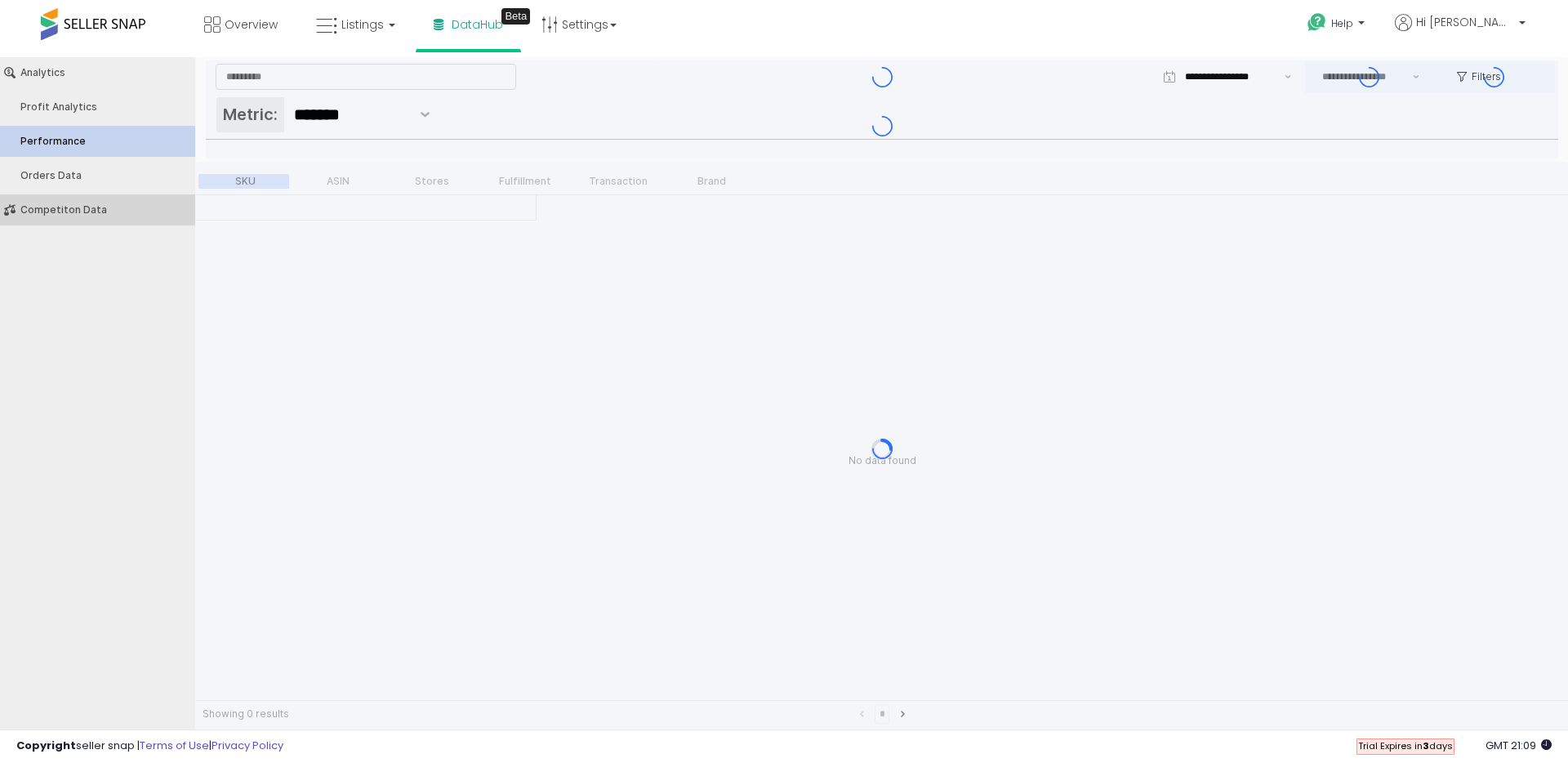
click at [64, 206] on div "Competiton Data" at bounding box center [106, 210] width 171 height 11
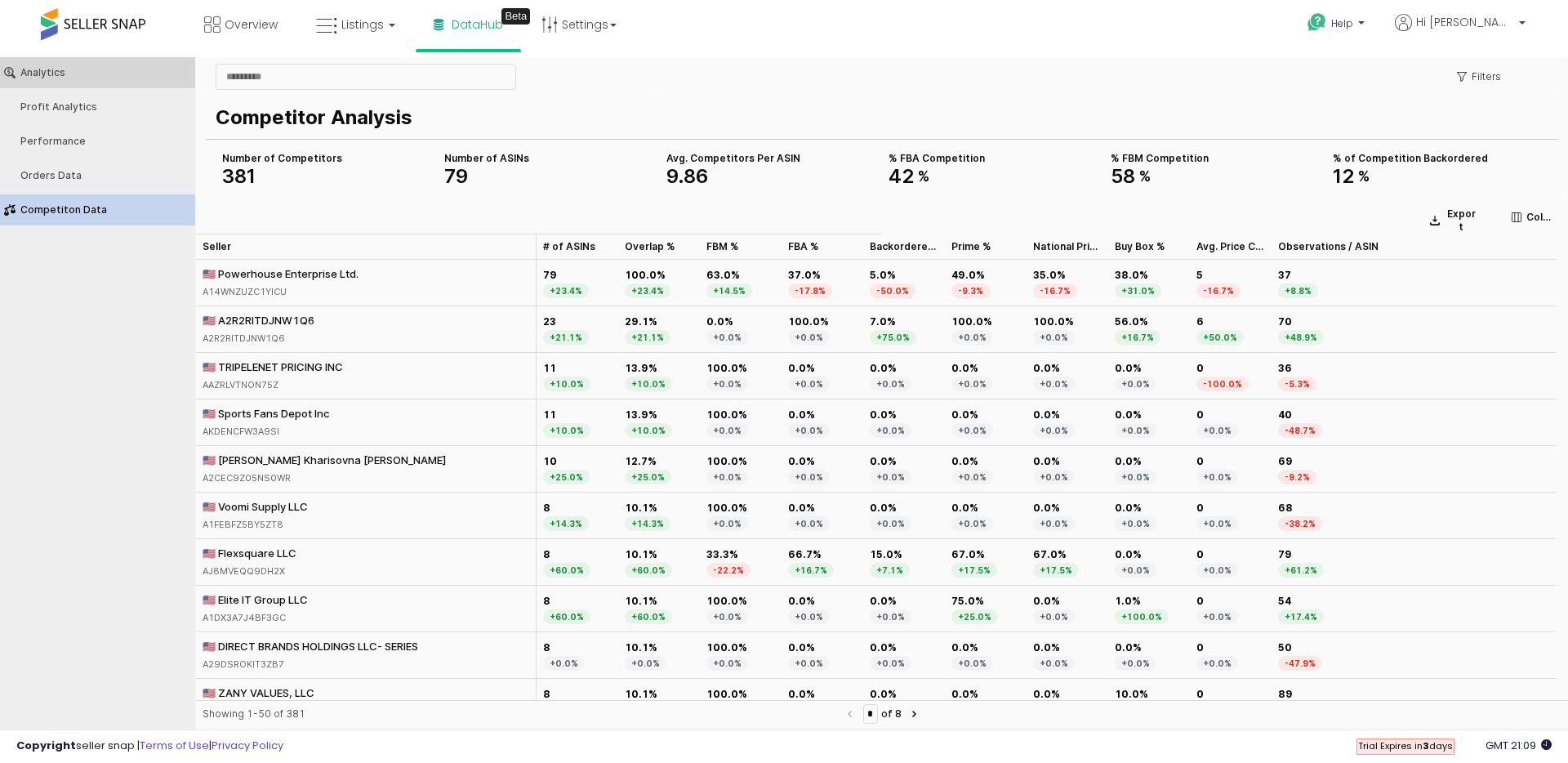
click at [44, 75] on div "Analytics" at bounding box center [106, 73] width 171 height 11
click at [59, 102] on div "Profit Analytics" at bounding box center [106, 107] width 171 height 11
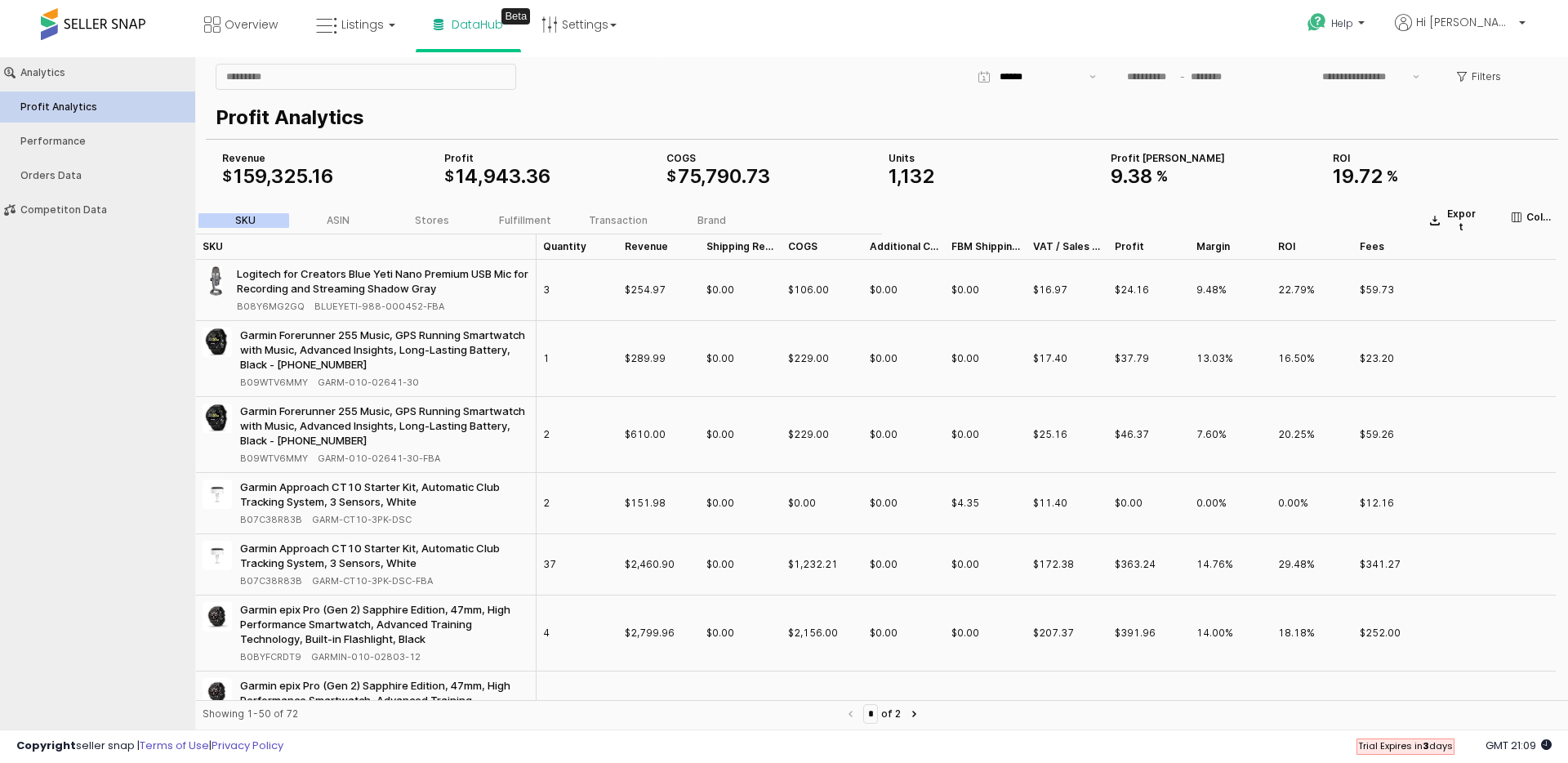
type input "***"
click at [1492, 75] on p "Filters" at bounding box center [1487, 77] width 29 height 13
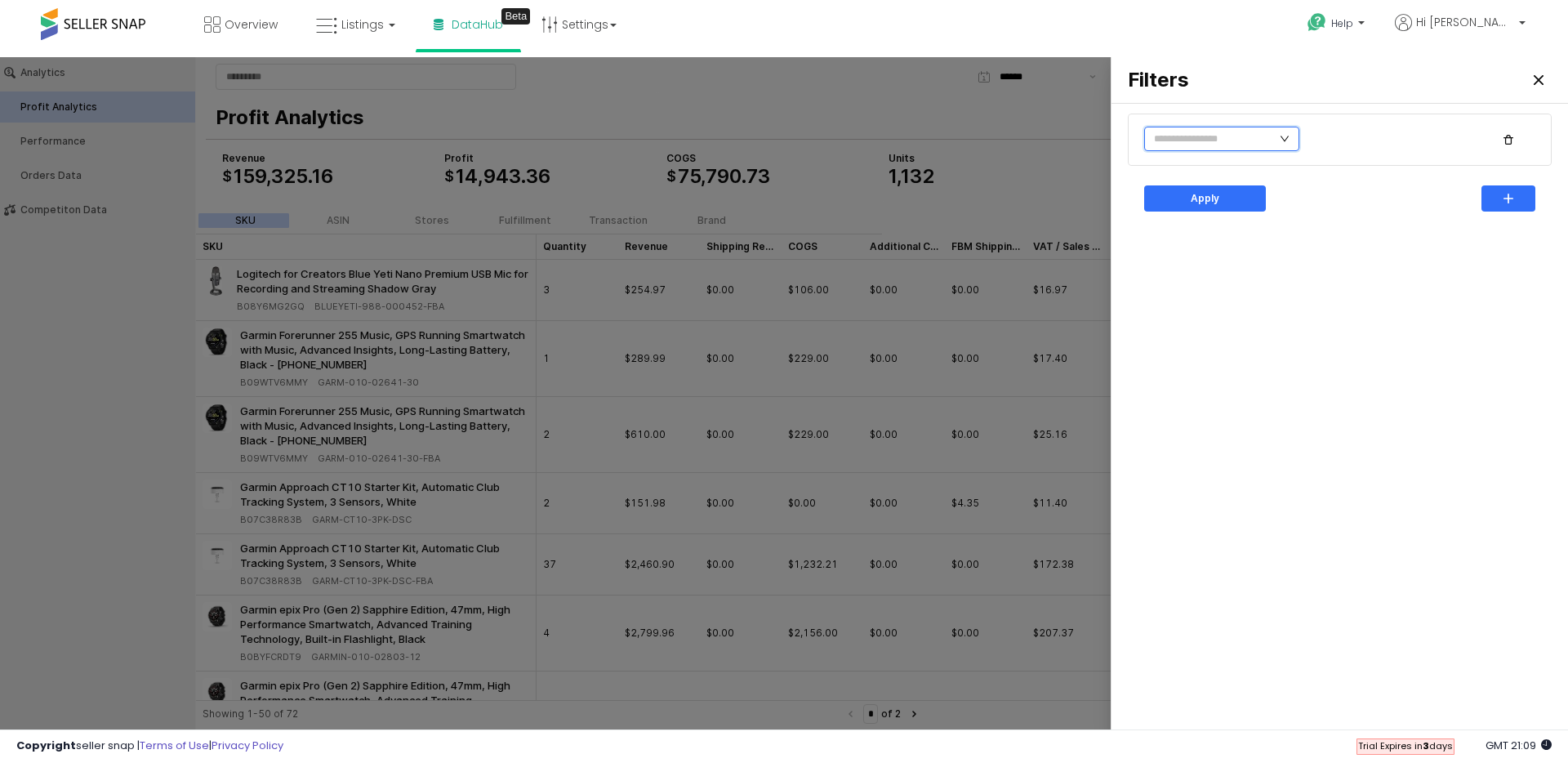
click at [1232, 146] on input "text" at bounding box center [1222, 139] width 155 height 25
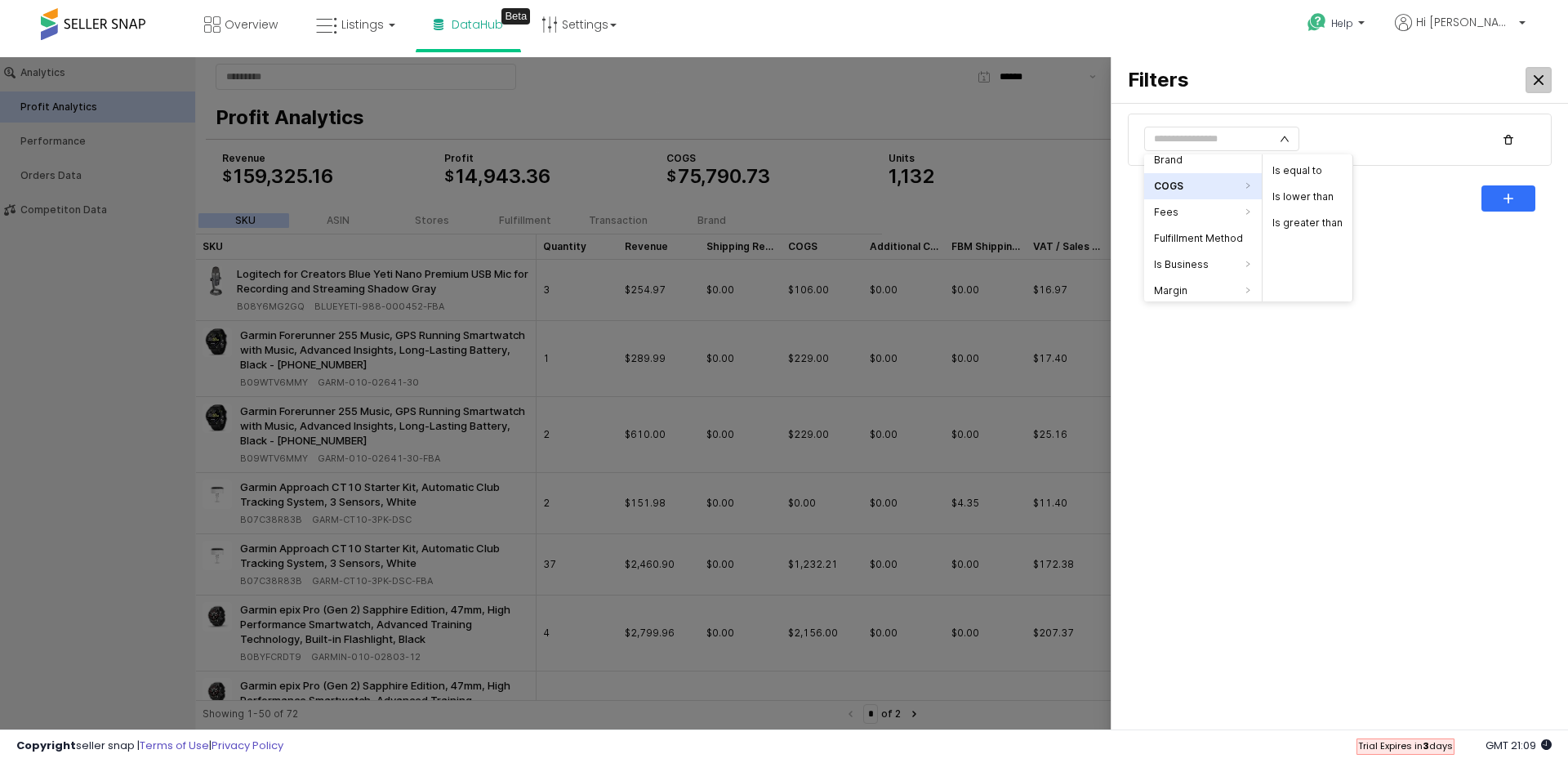
click at [1540, 78] on icon "Close" at bounding box center [1539, 79] width 9 height 9
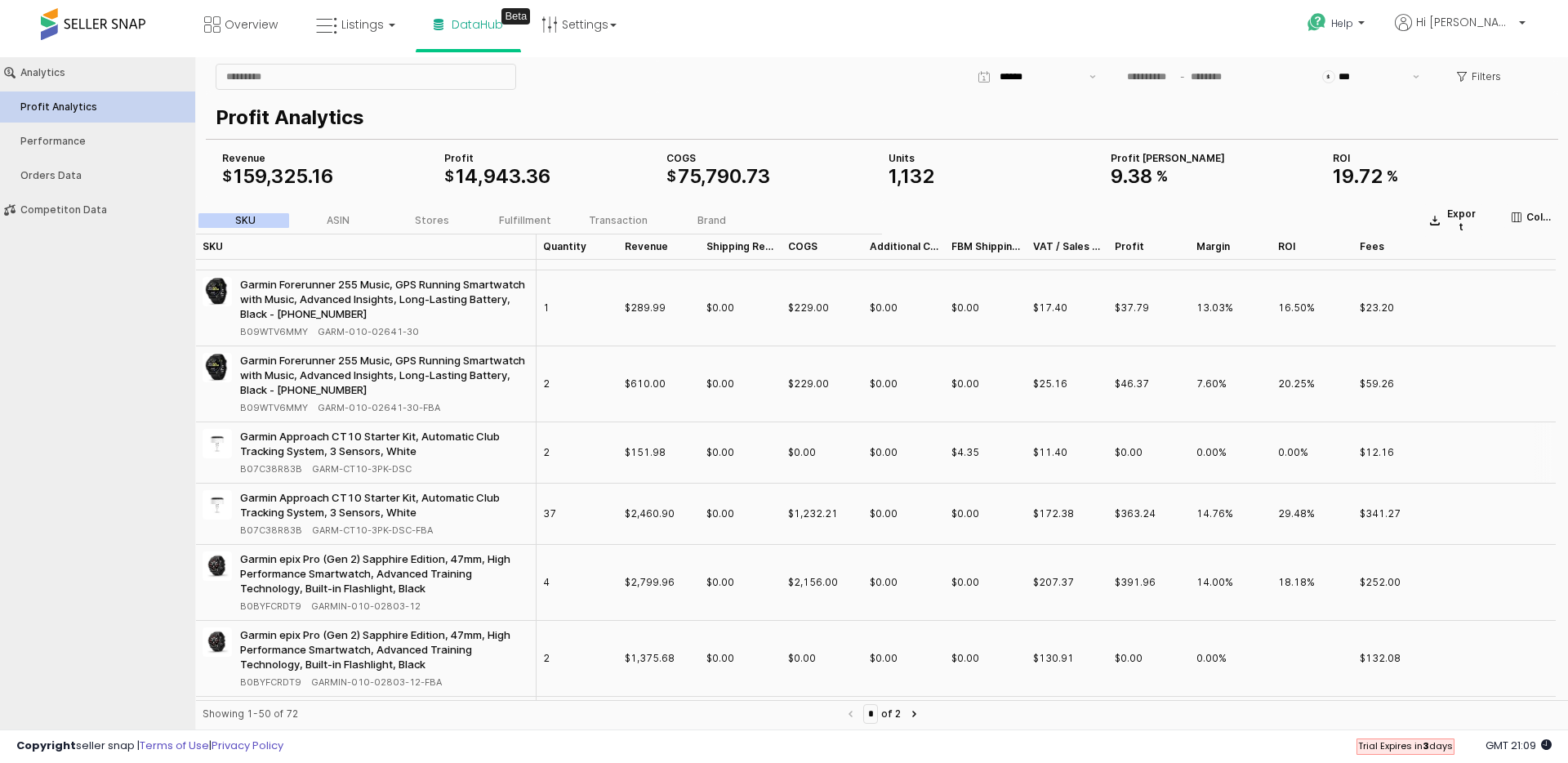
scroll to position [0, 0]
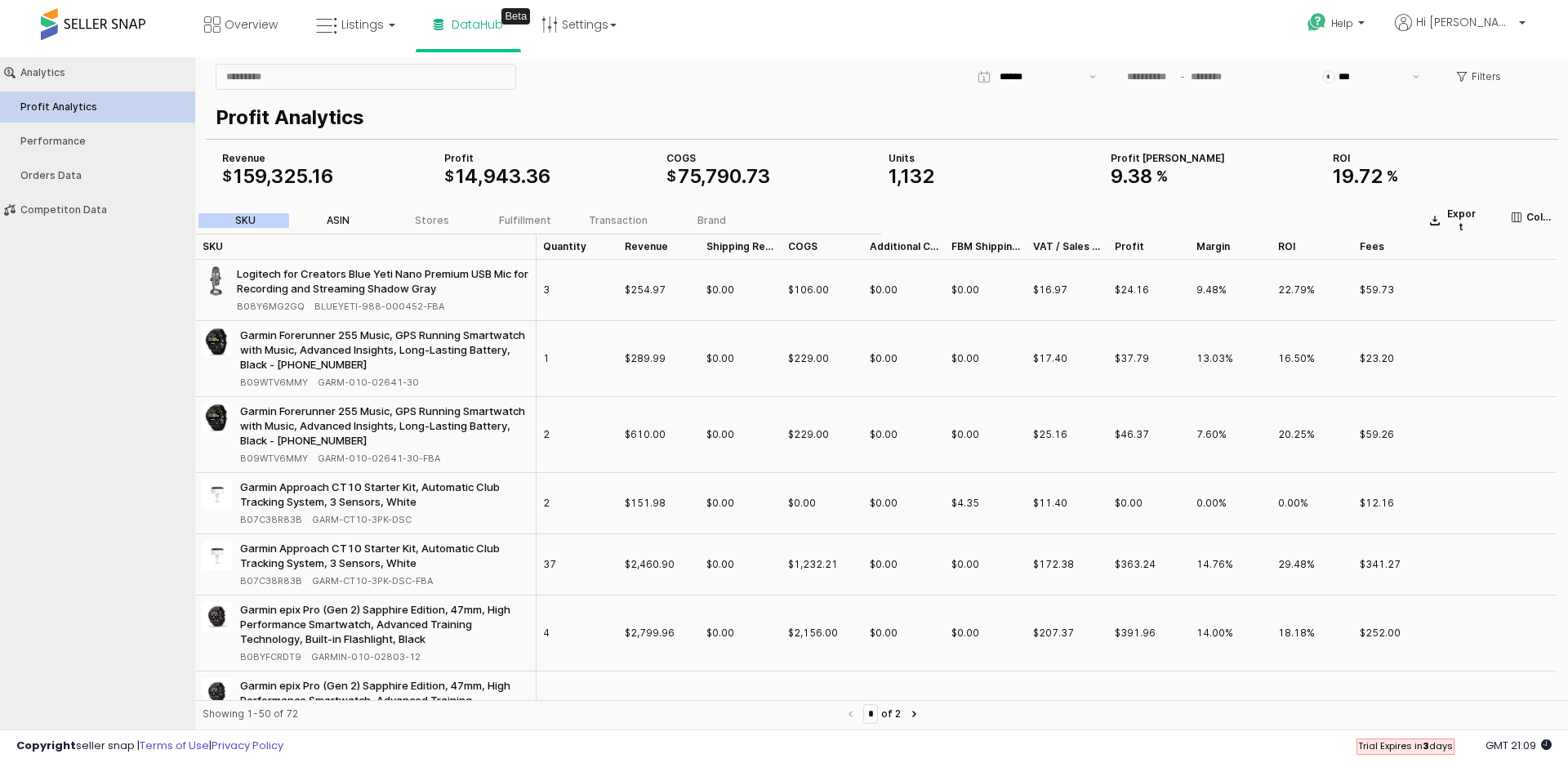
click at [340, 221] on div "ASIN" at bounding box center [339, 220] width 23 height 11
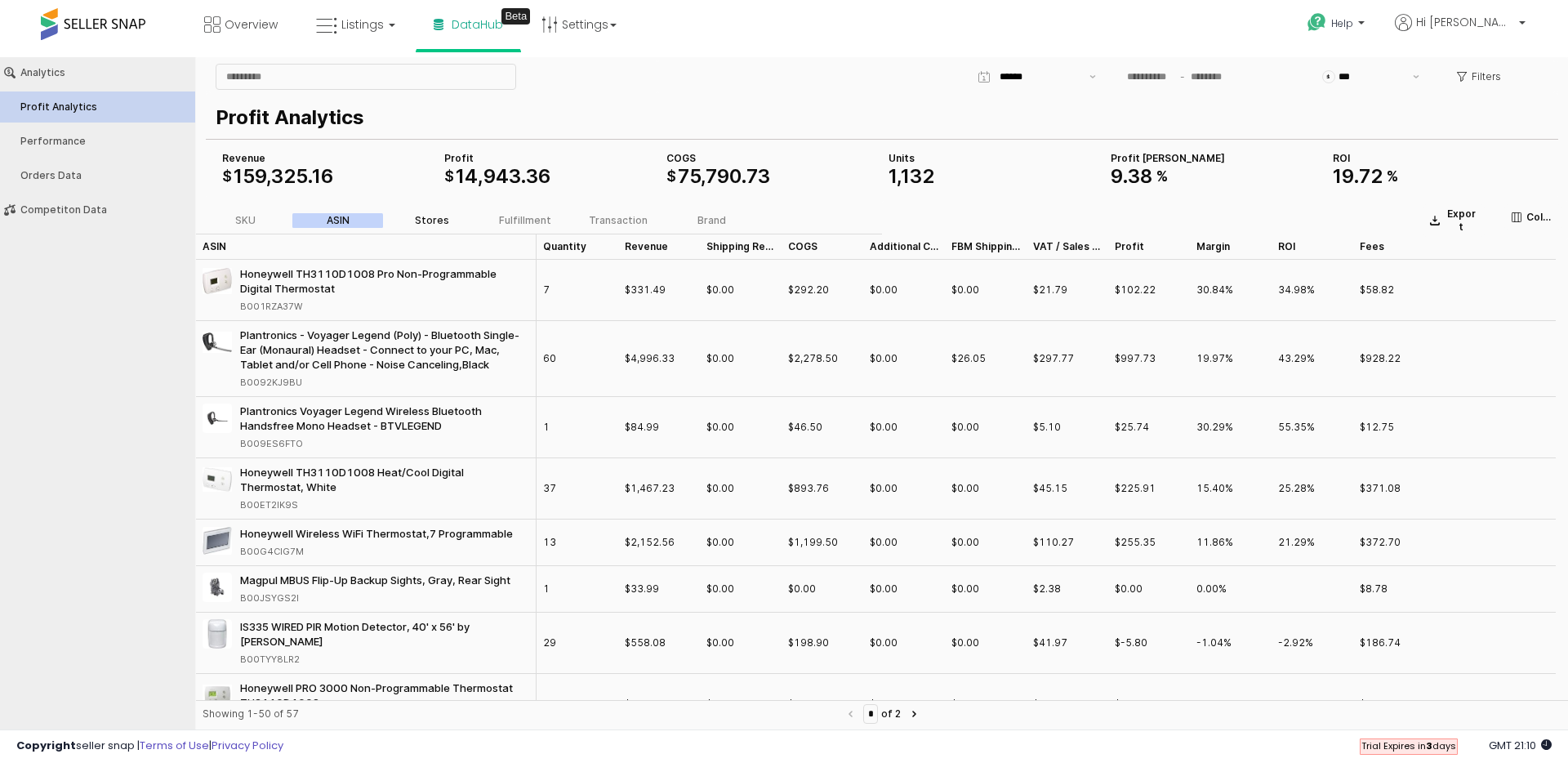
click at [421, 217] on div "Stores" at bounding box center [432, 220] width 34 height 11
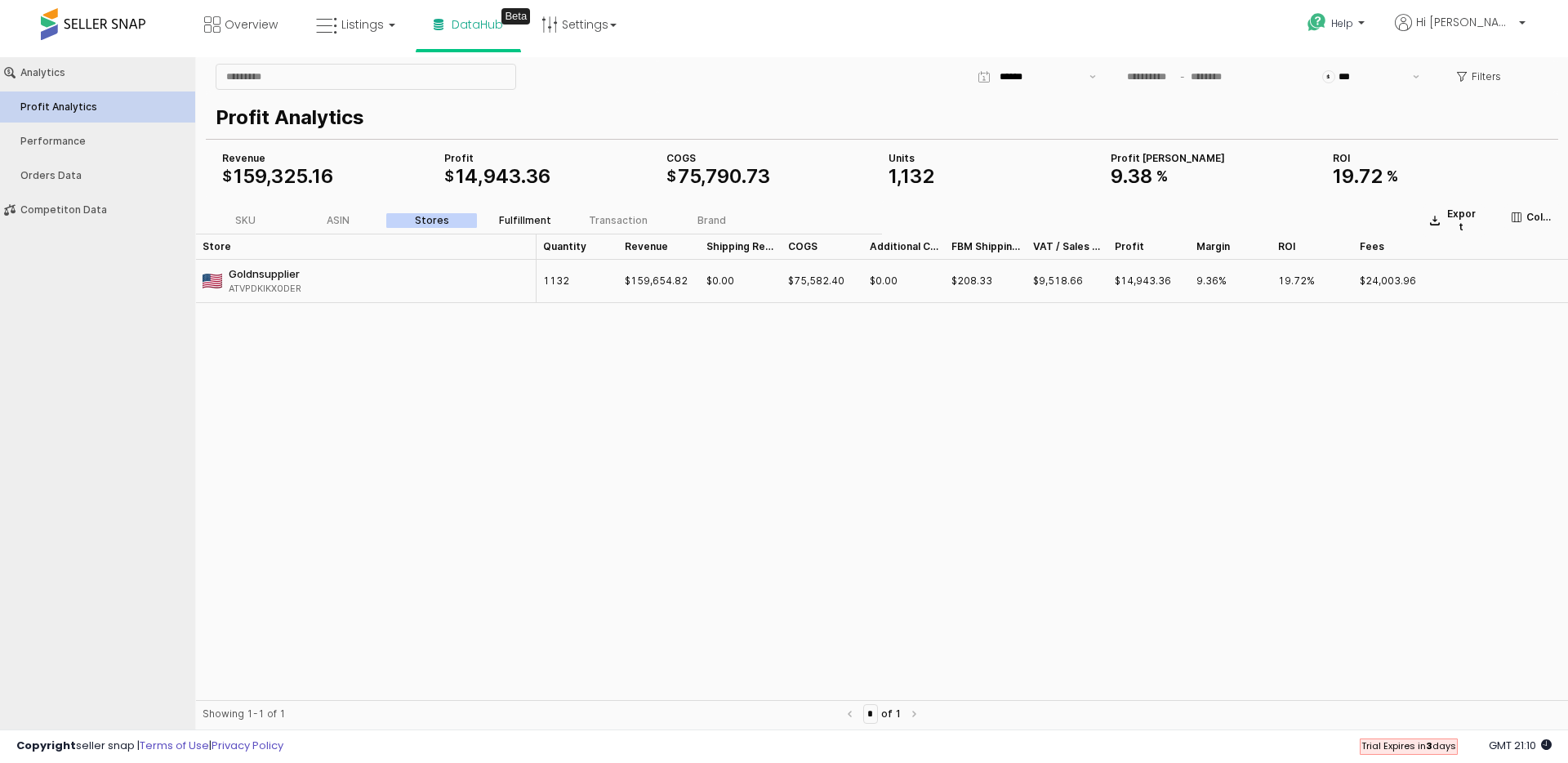
click at [532, 218] on div "Fulfillment" at bounding box center [525, 220] width 52 height 11
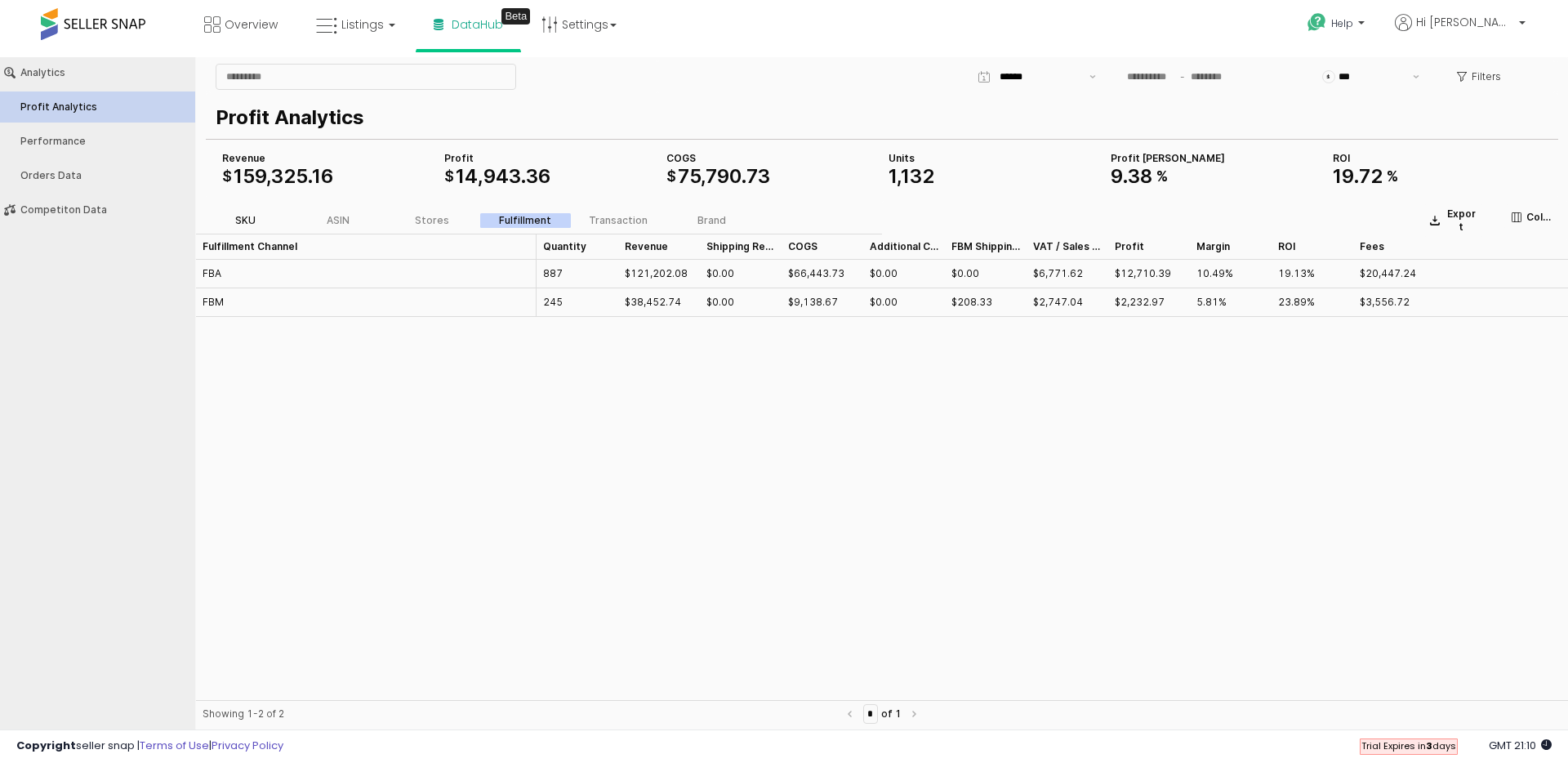
click at [253, 222] on label "SKU" at bounding box center [245, 220] width 93 height 15
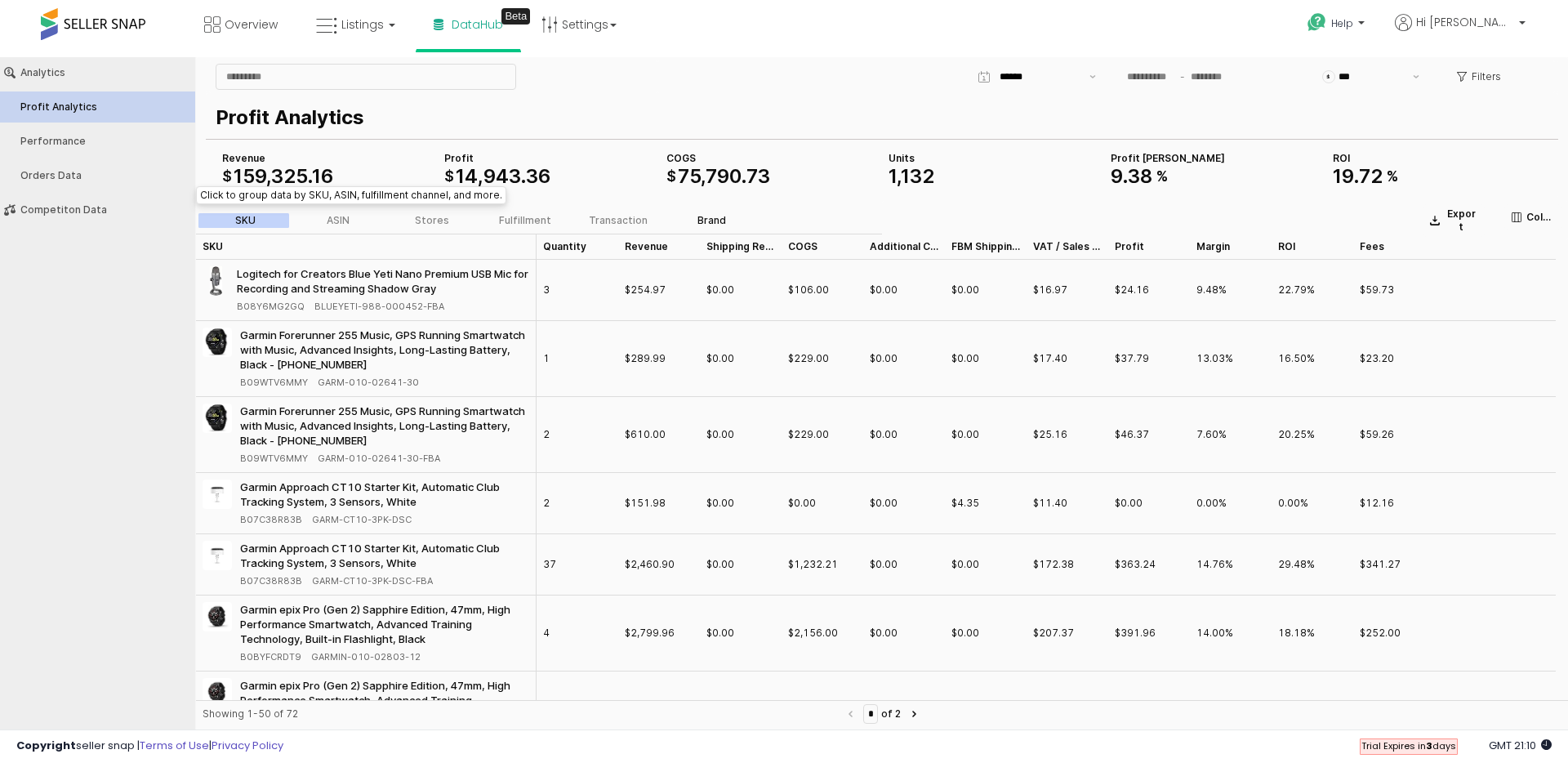
click at [720, 217] on div "Brand" at bounding box center [712, 220] width 28 height 11
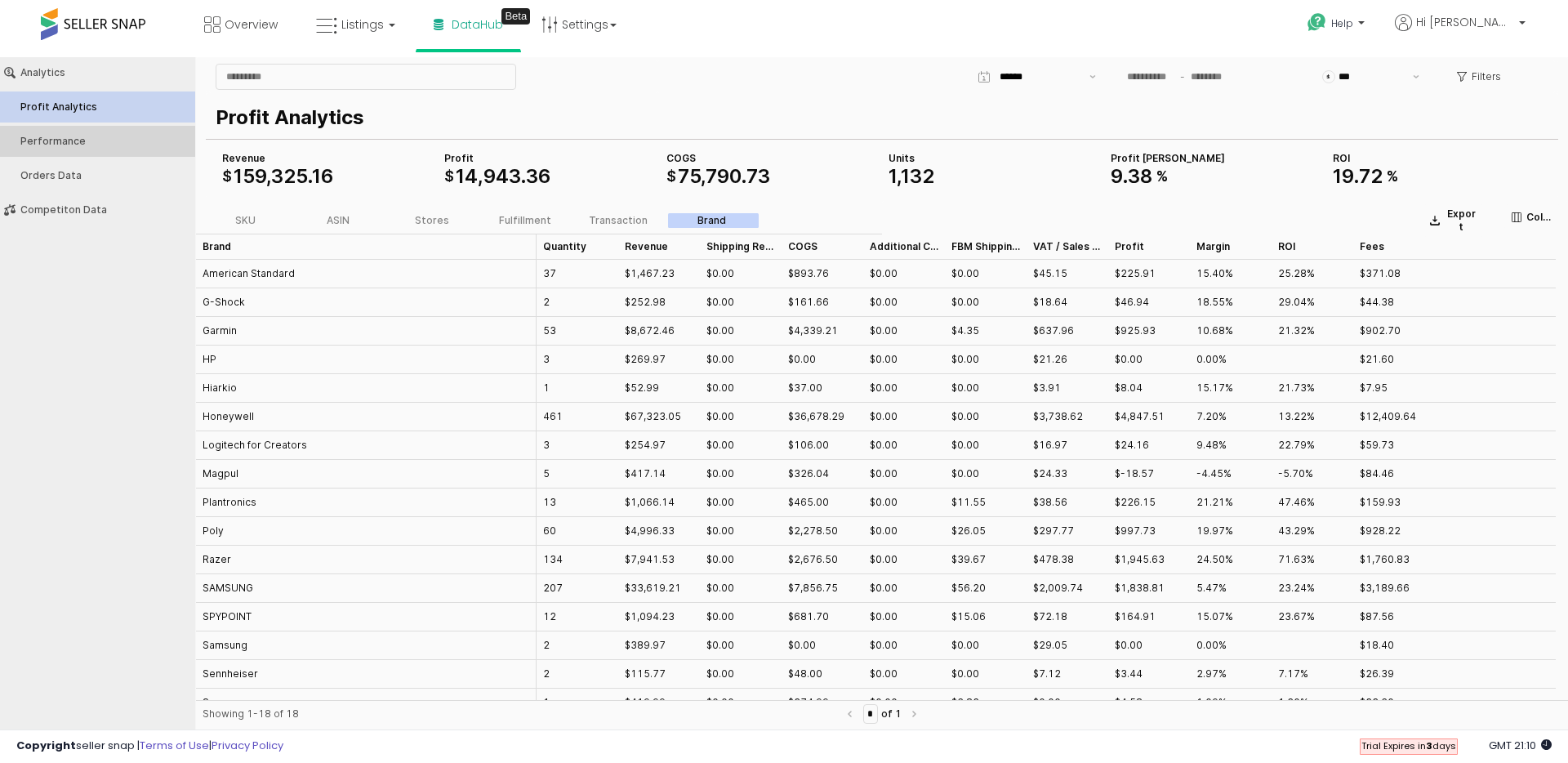
click at [35, 147] on button "Performance" at bounding box center [97, 141] width 207 height 31
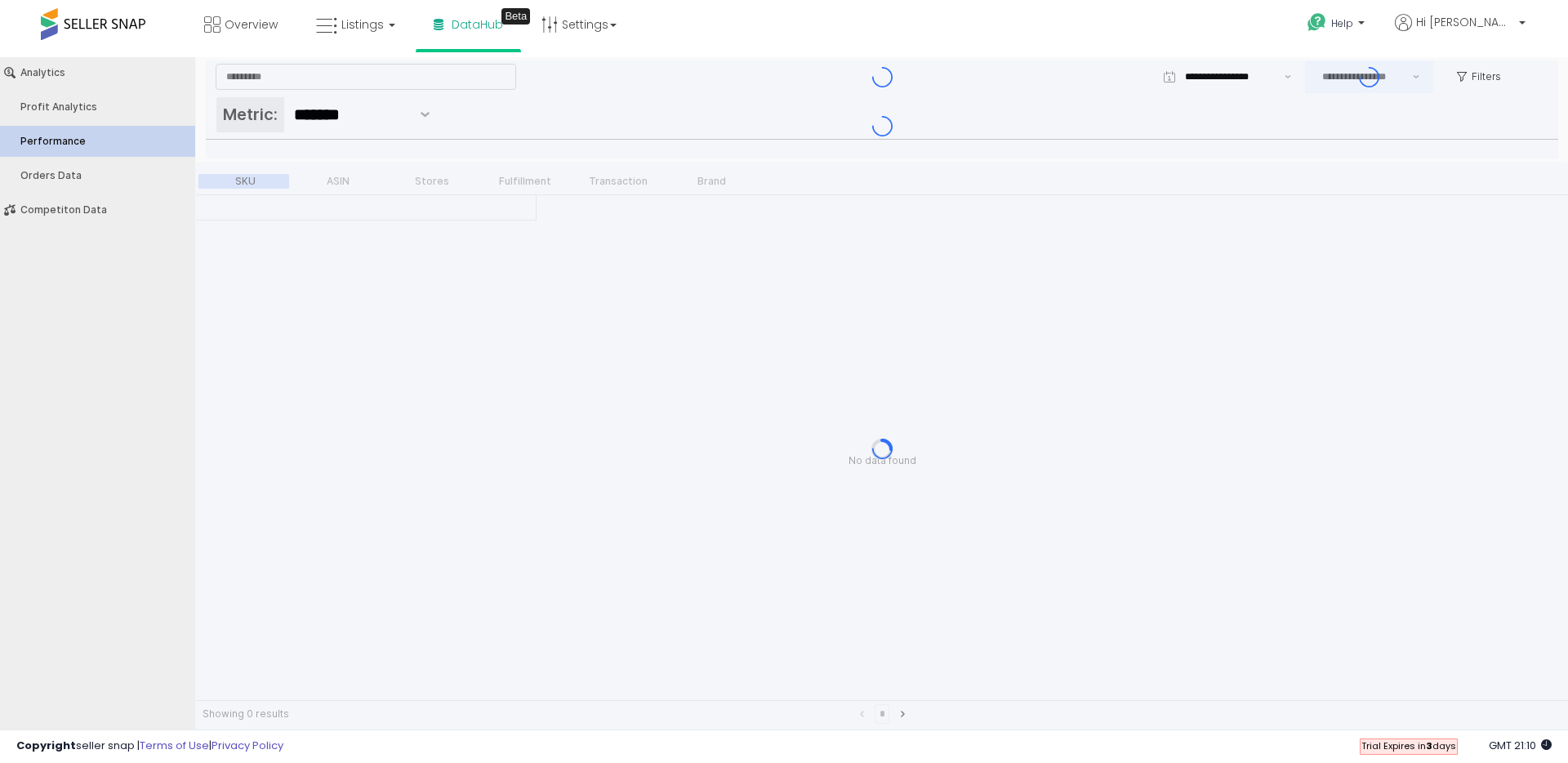
type input "***"
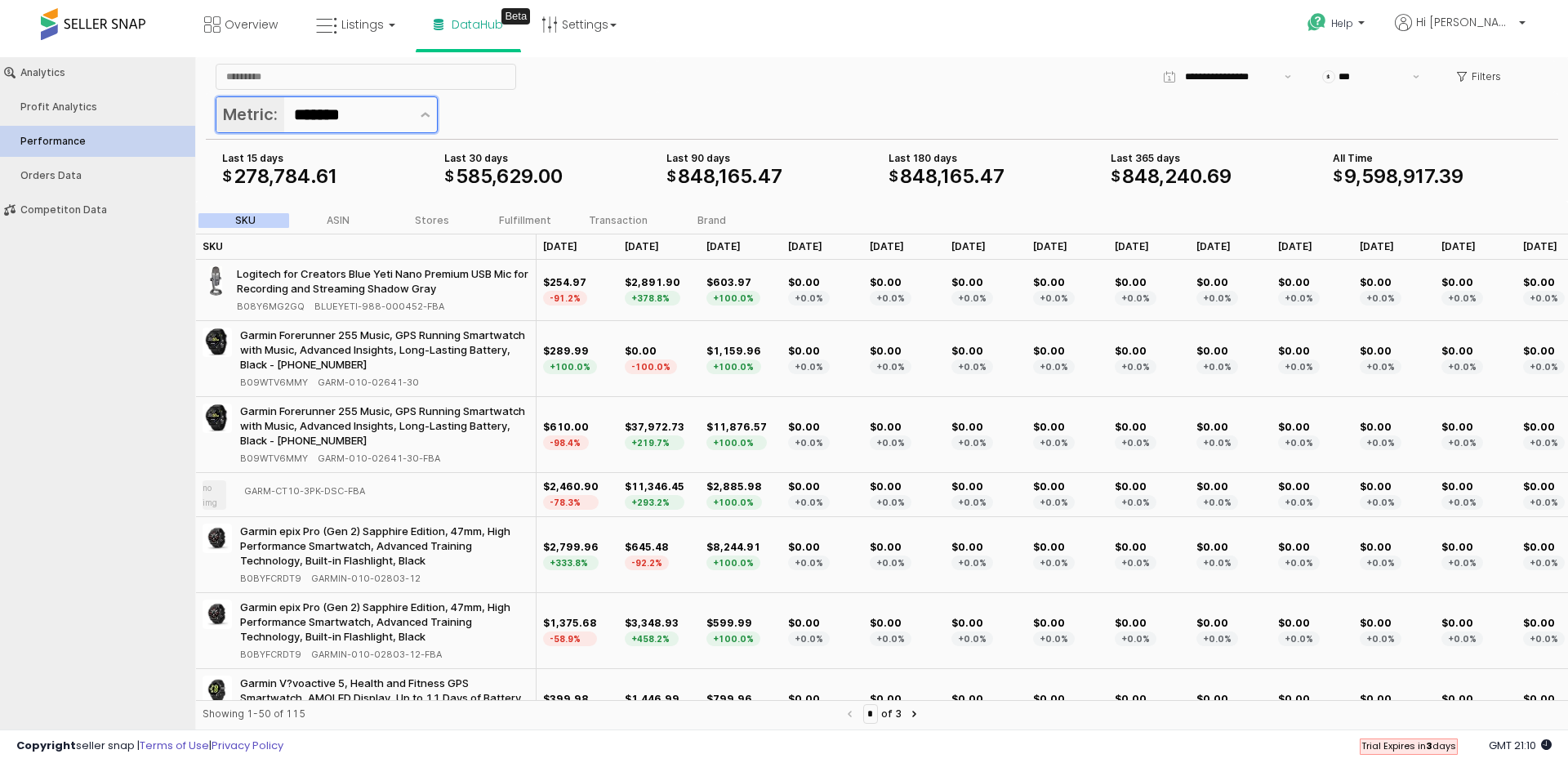
click at [411, 114] on div "Metric: *******" at bounding box center [326, 114] width 222 height 37
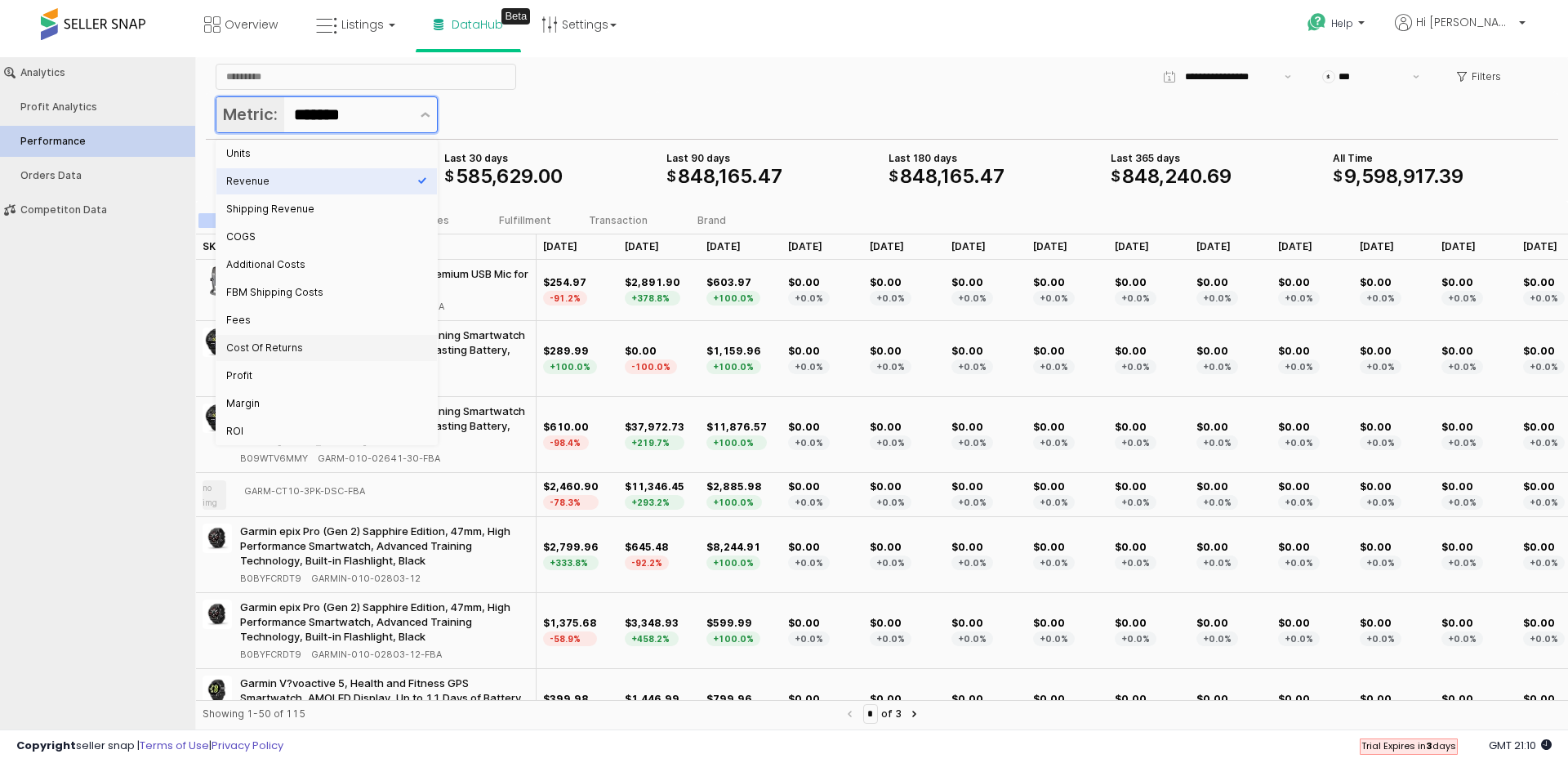
click at [292, 349] on div "Cost Of Returns" at bounding box center [322, 348] width 191 height 13
type input "**********"
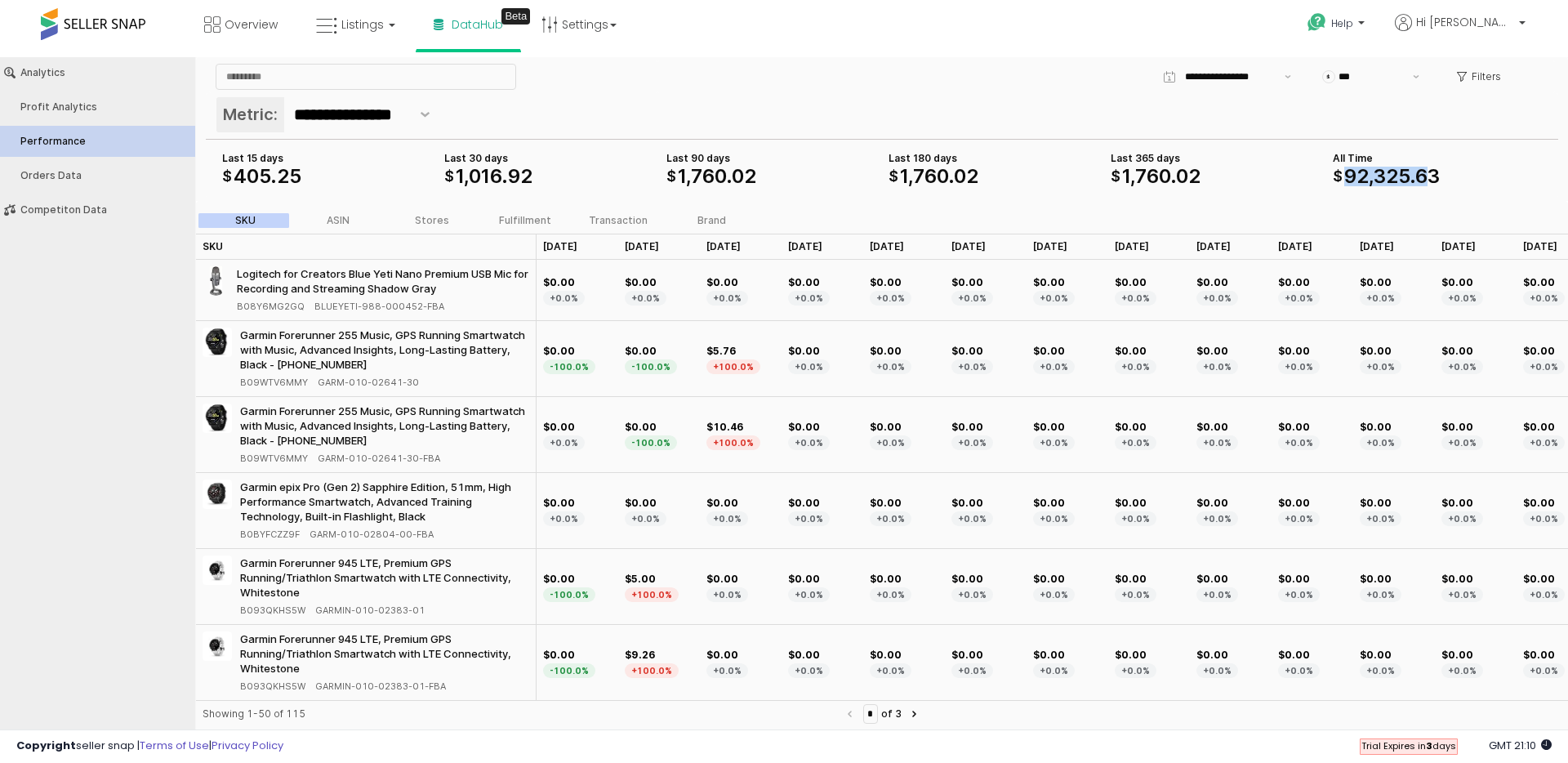
drag, startPoint x: 1428, startPoint y: 175, endPoint x: 1348, endPoint y: 182, distance: 80.3
click at [1349, 182] on div "92 , 325 . 63" at bounding box center [1392, 176] width 96 height 20
drag, startPoint x: 1157, startPoint y: 181, endPoint x: 1138, endPoint y: 179, distance: 19.1
click at [1138, 180] on span "760" at bounding box center [1153, 176] width 35 height 24
click at [341, 21] on span "Listings" at bounding box center [362, 24] width 43 height 16
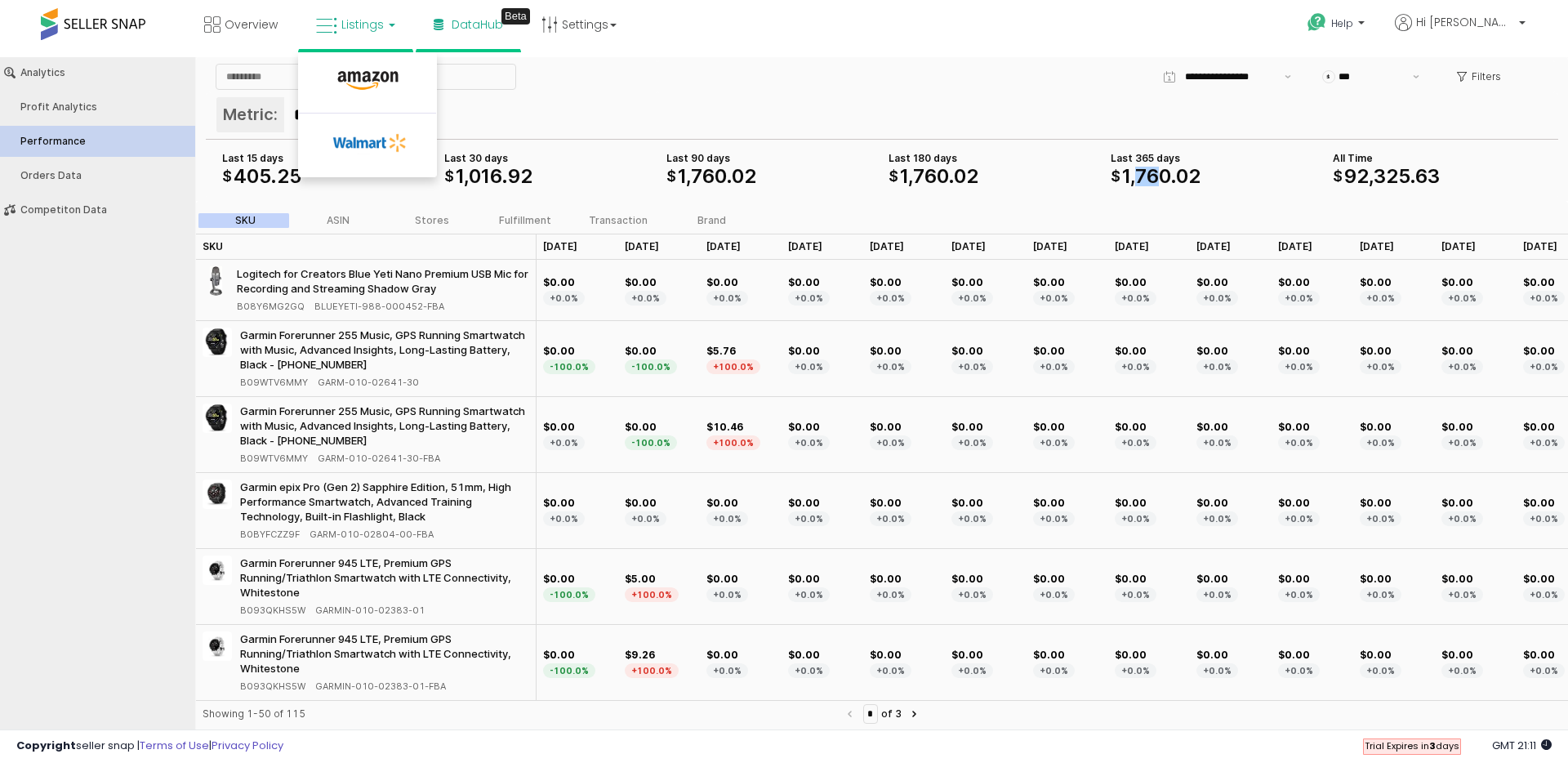
click at [366, 66] on li at bounding box center [367, 84] width 137 height 58
click at [362, 22] on span "Listings" at bounding box center [362, 24] width 43 height 16
drag, startPoint x: 365, startPoint y: 74, endPoint x: 365, endPoint y: 16, distance: 58.0
click at [365, 74] on icon at bounding box center [368, 80] width 71 height 21
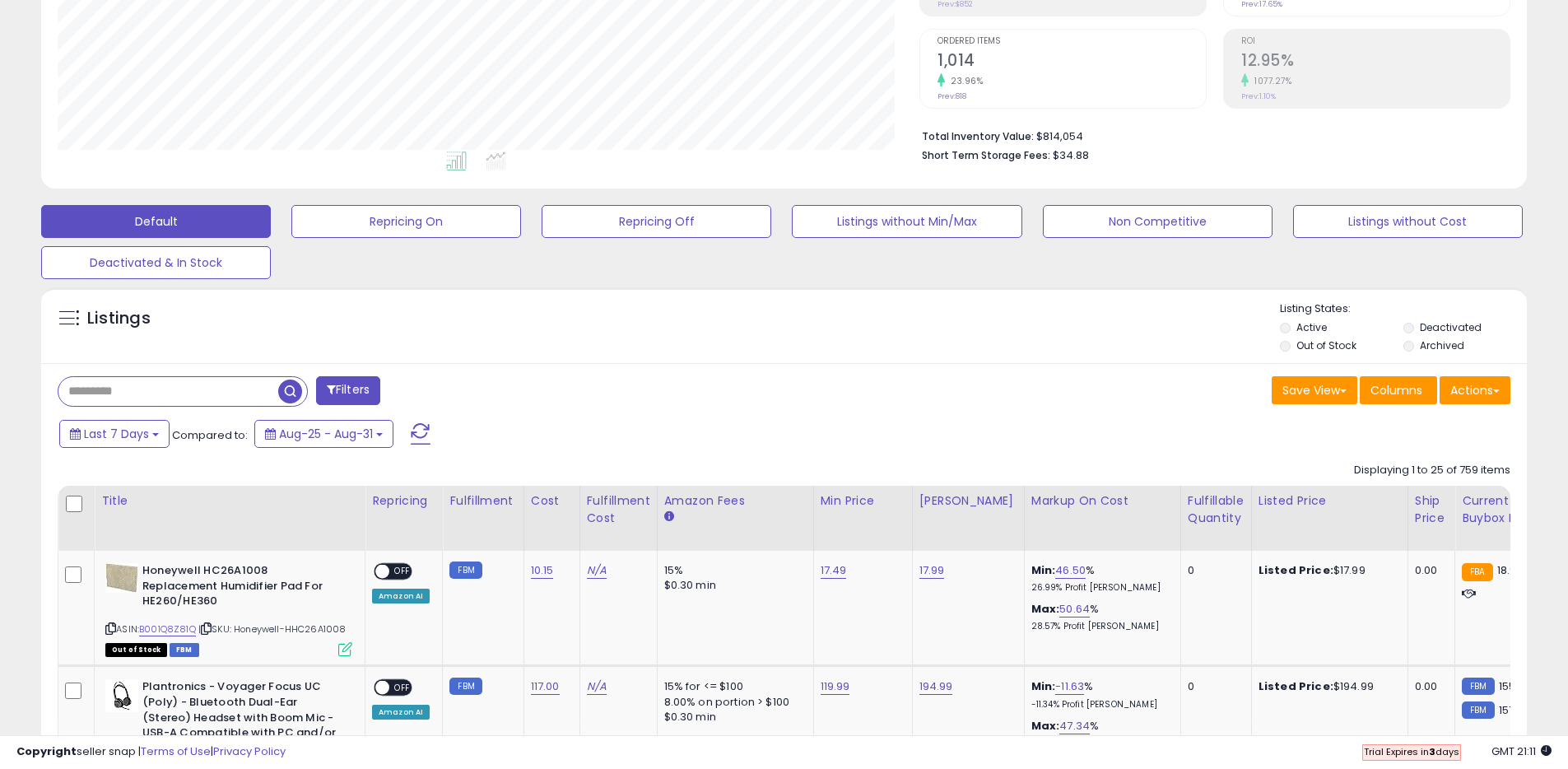
scroll to position [323, 0]
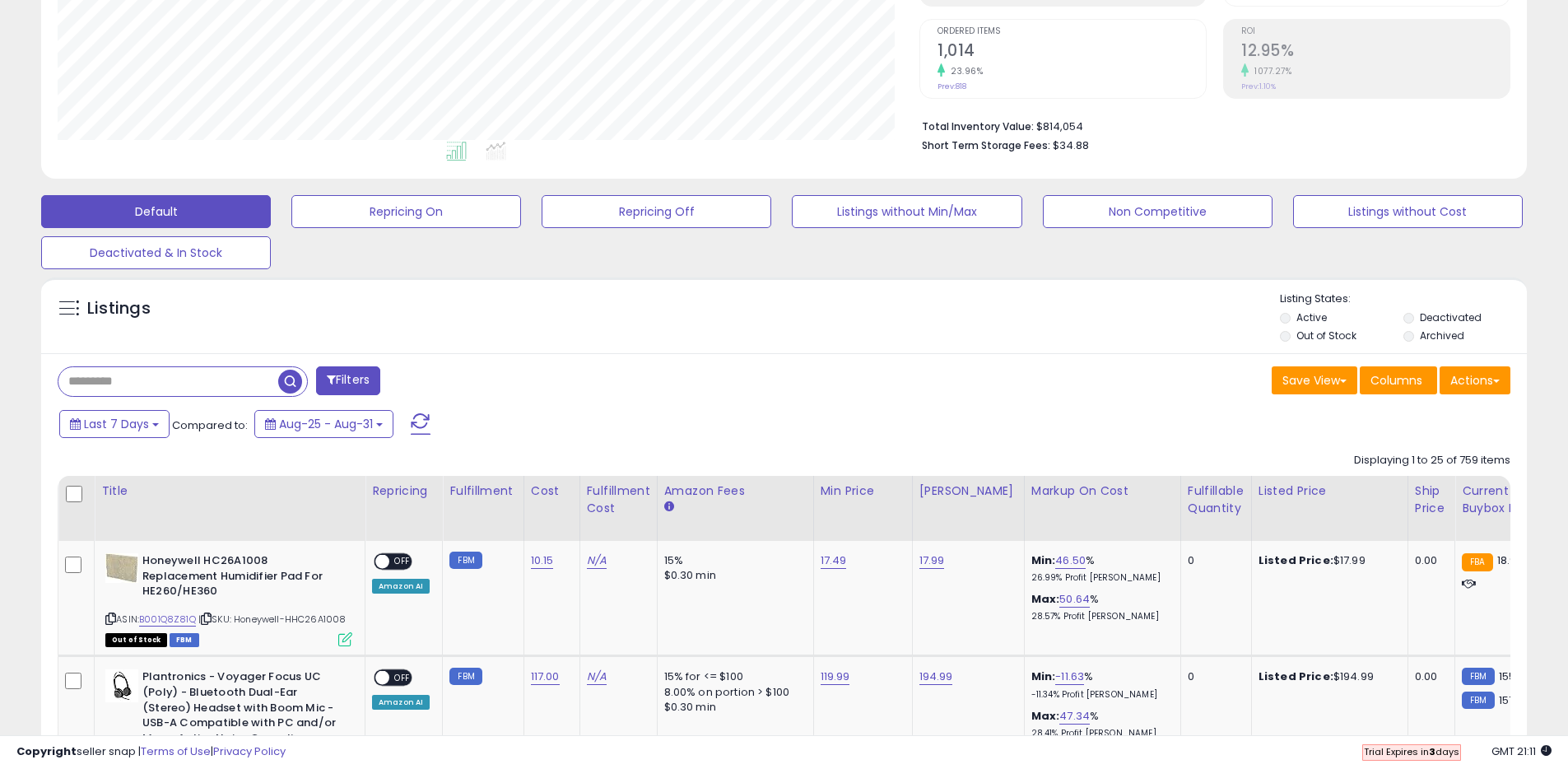
click at [176, 379] on input "text" at bounding box center [168, 381] width 220 height 29
type input "**********"
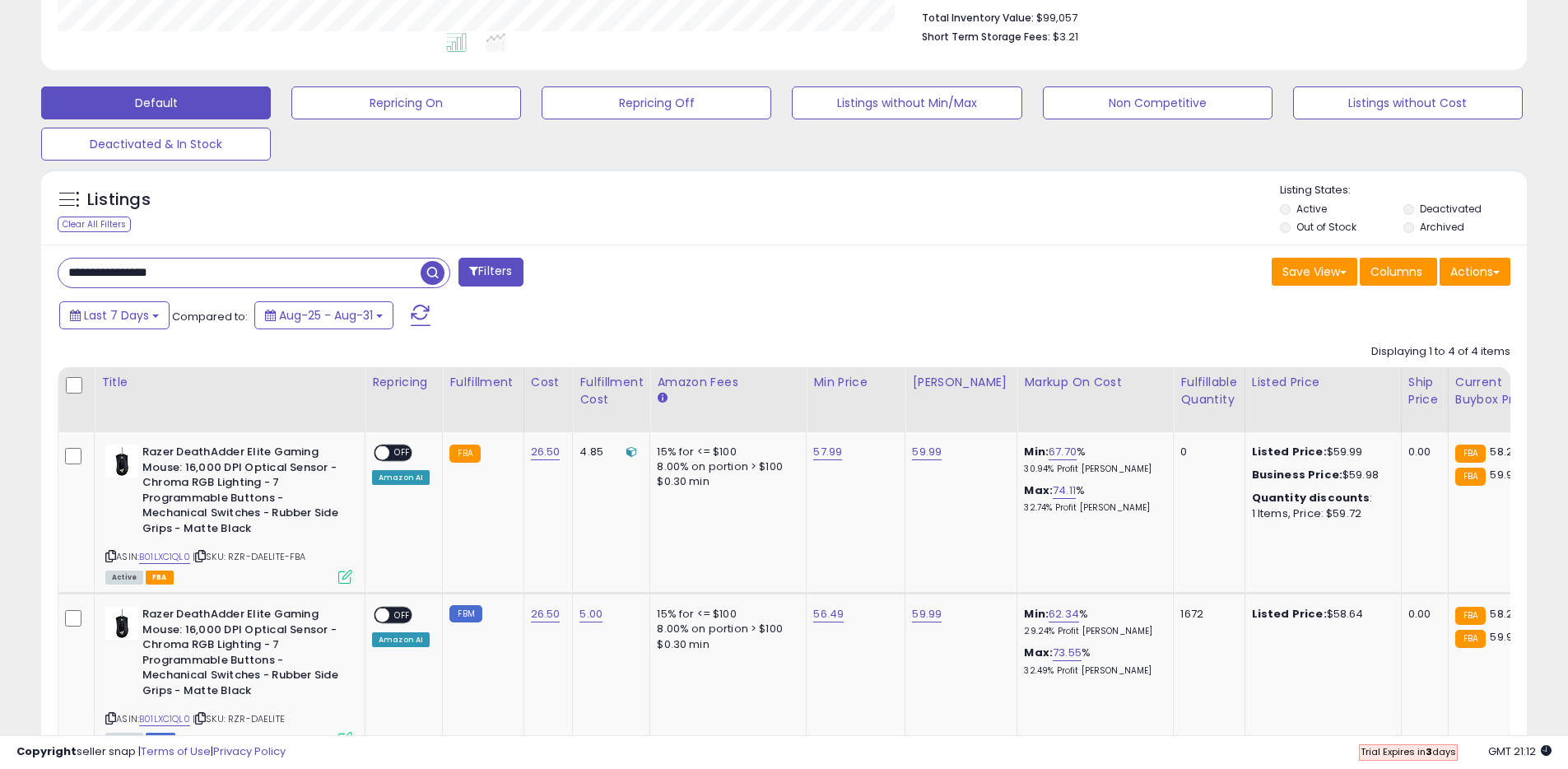
scroll to position [0, 0]
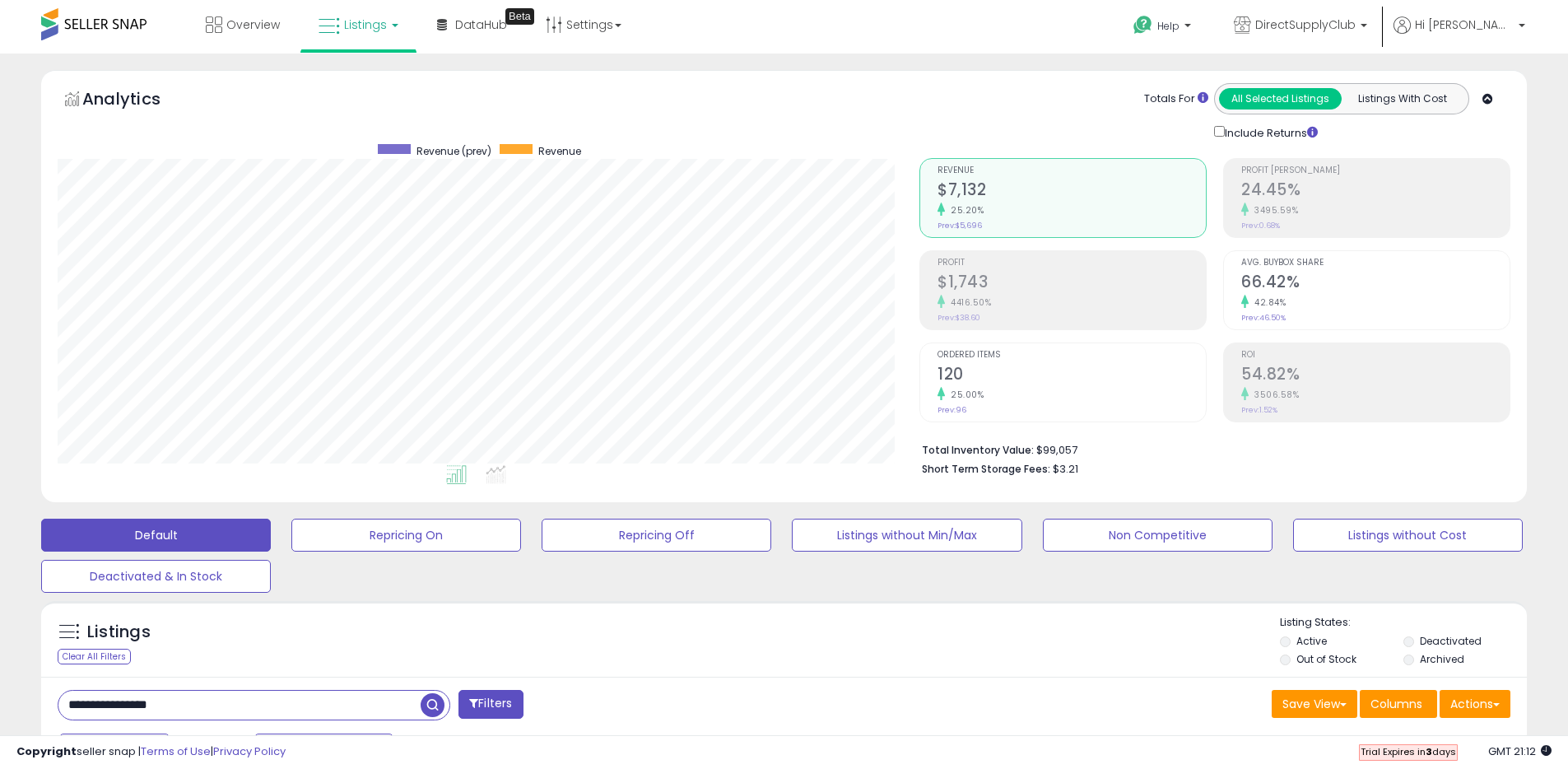
click at [351, 34] on link "Listings" at bounding box center [358, 25] width 105 height 50
click at [375, 75] on icon at bounding box center [371, 81] width 71 height 21
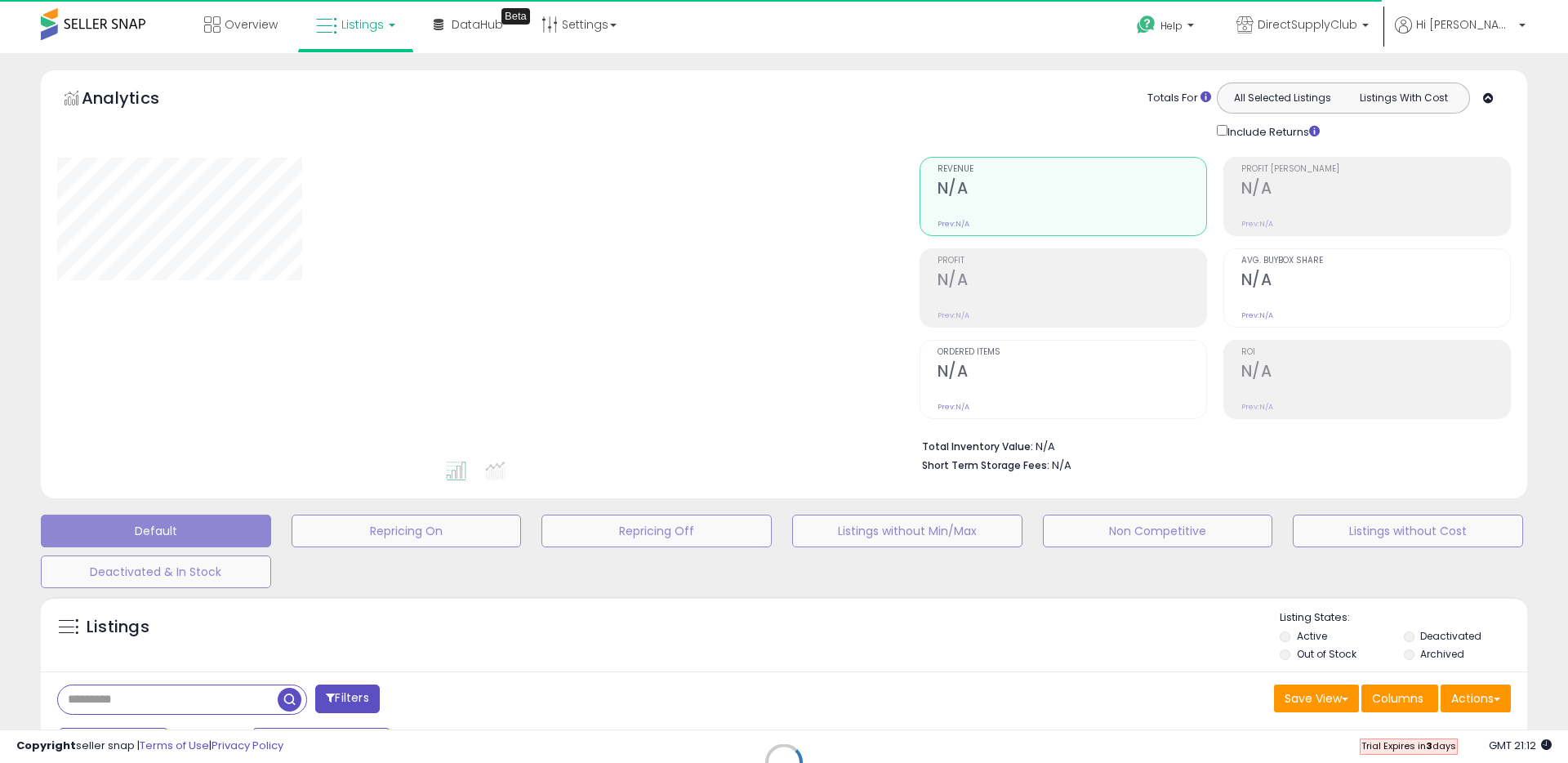
click at [185, 692] on div "Retrieving listings data.." at bounding box center [784, 774] width 1511 height 373
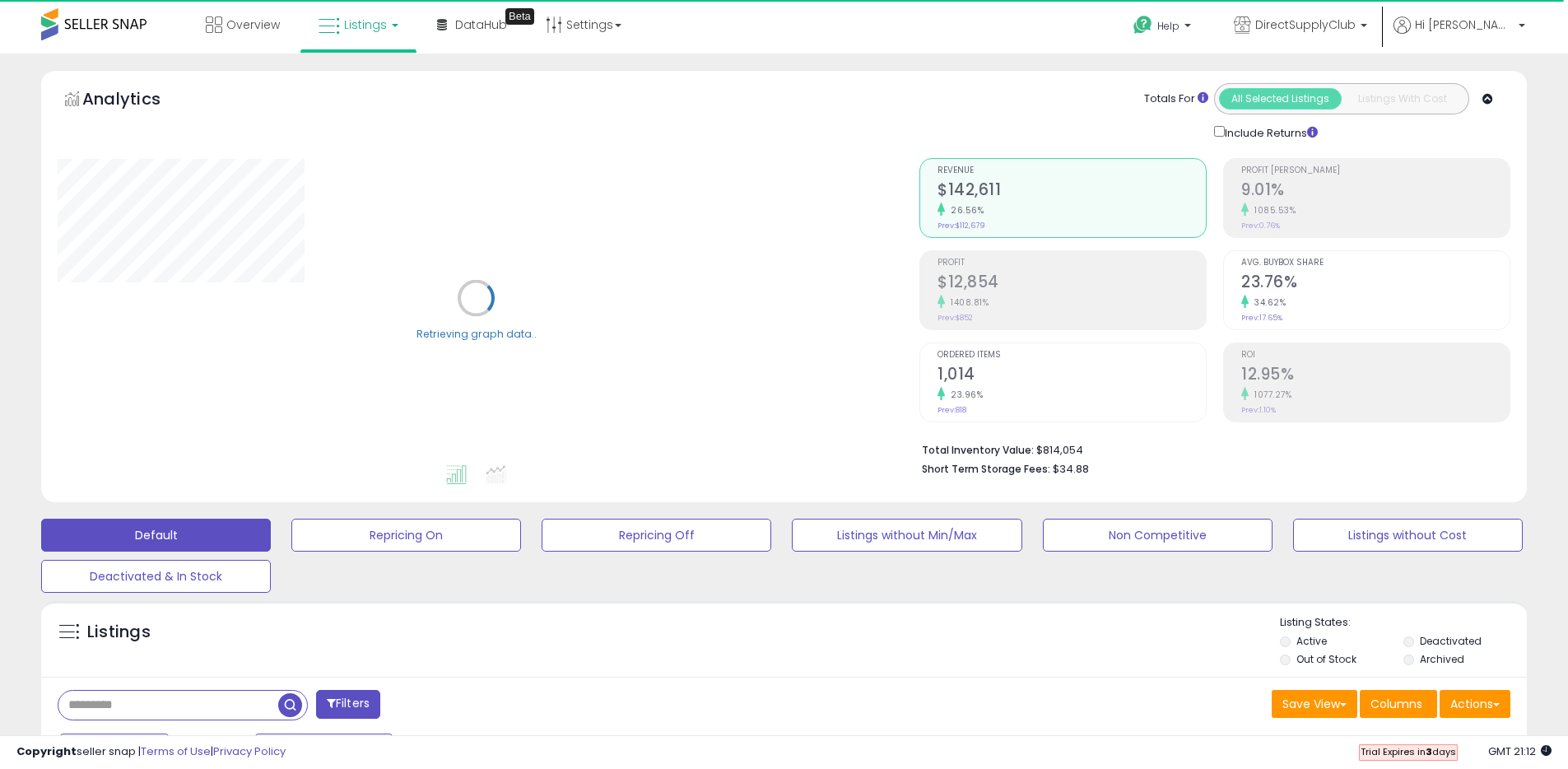
click at [189, 704] on input "text" at bounding box center [168, 705] width 220 height 29
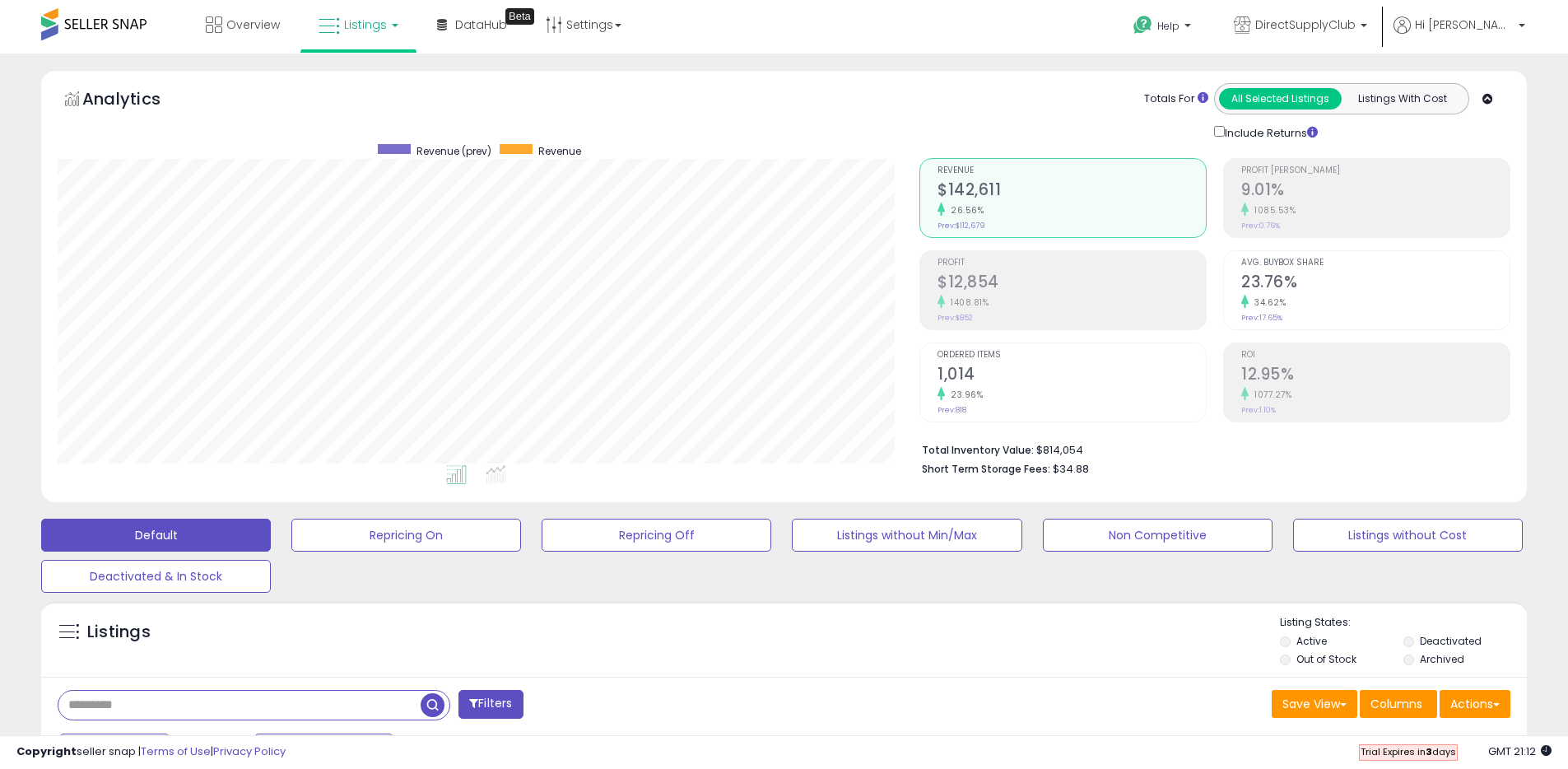
scroll to position [337, 861]
type input "**********"
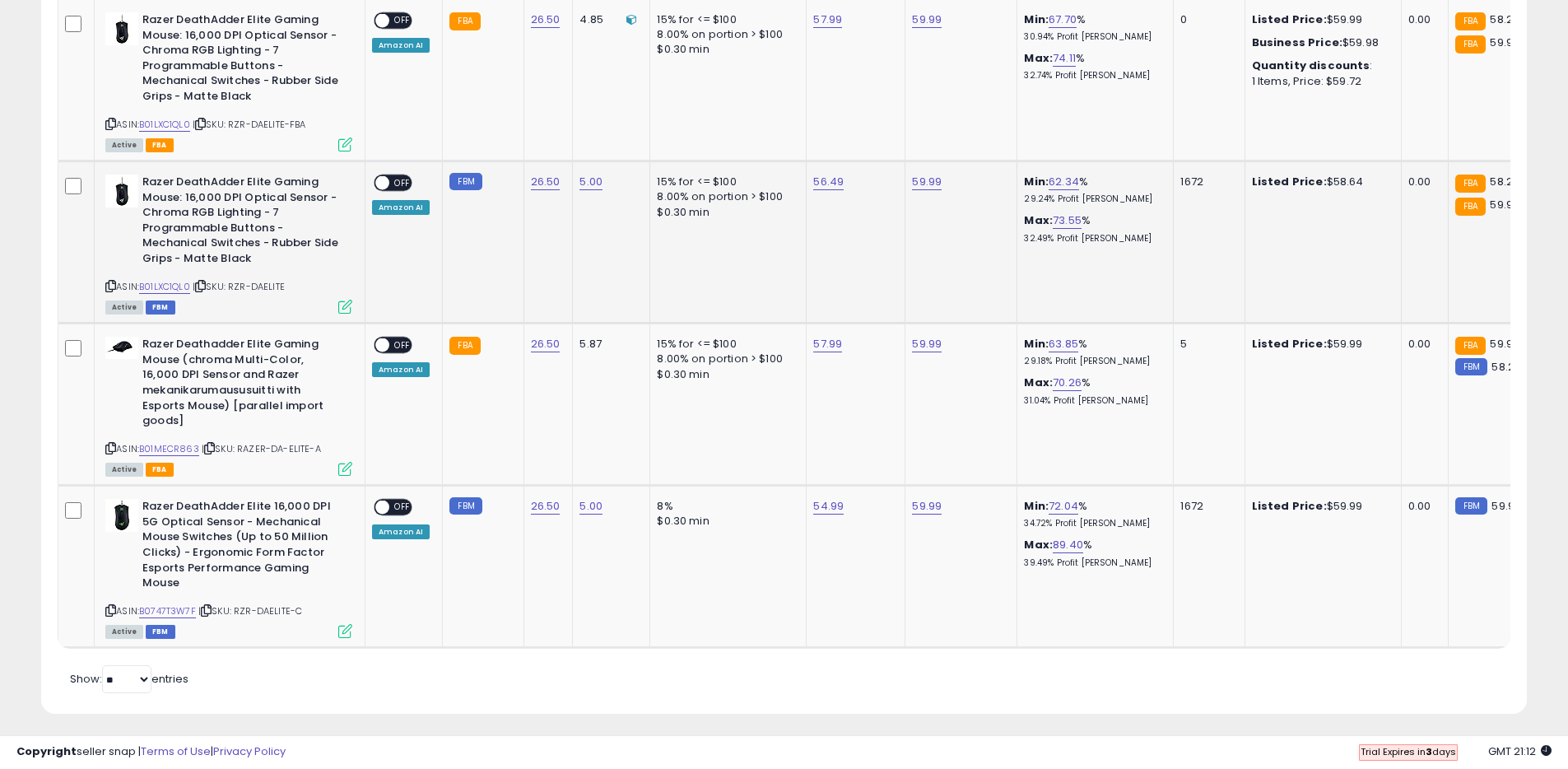
scroll to position [875, 0]
